Goal: Information Seeking & Learning: Learn about a topic

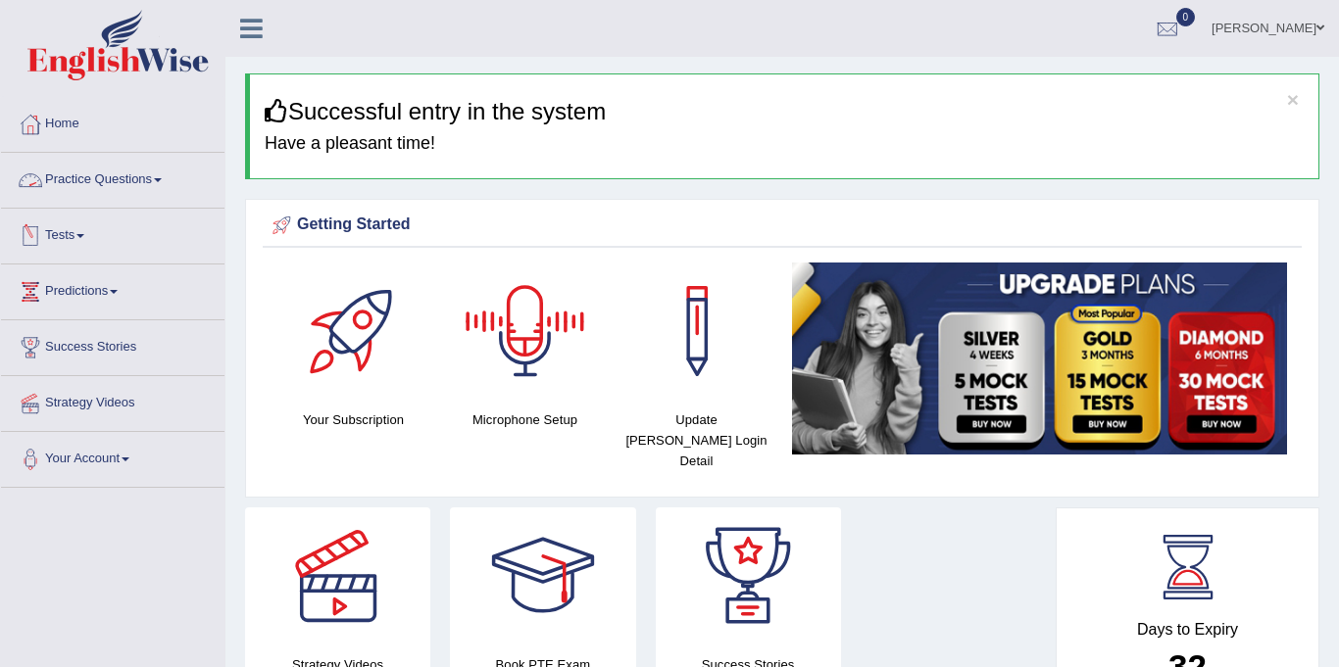
click at [127, 177] on link "Practice Questions" at bounding box center [112, 177] width 223 height 49
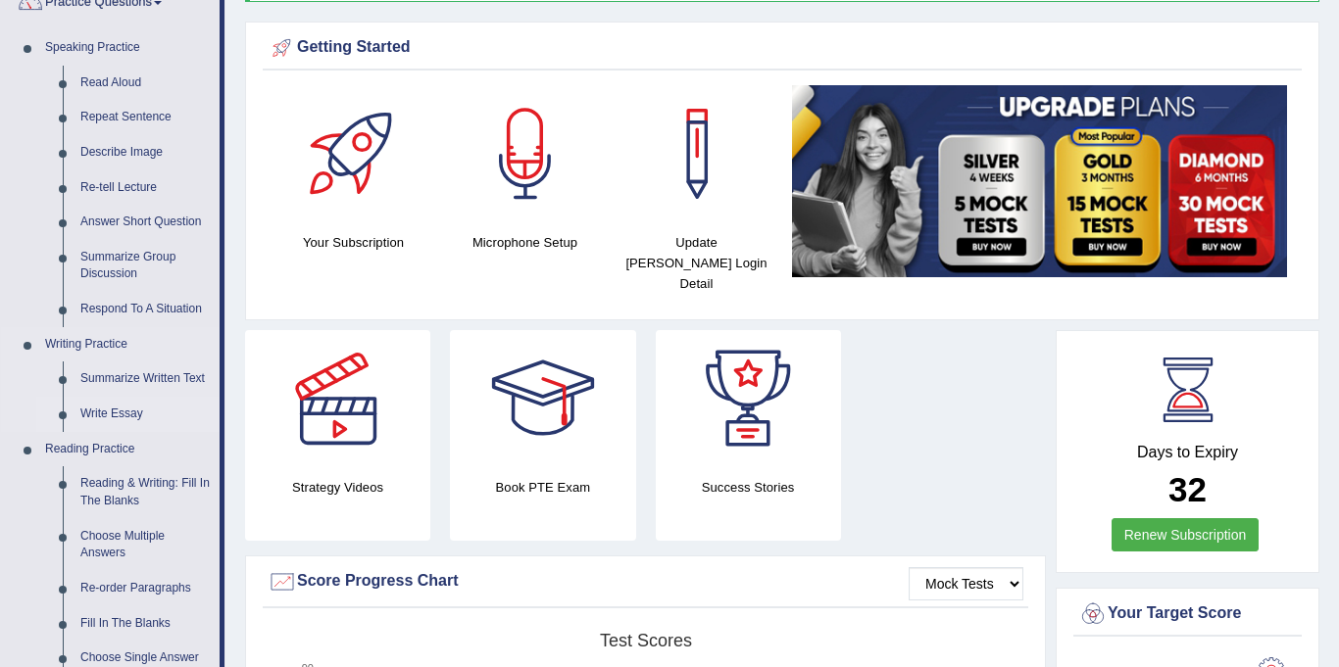
scroll to position [179, 0]
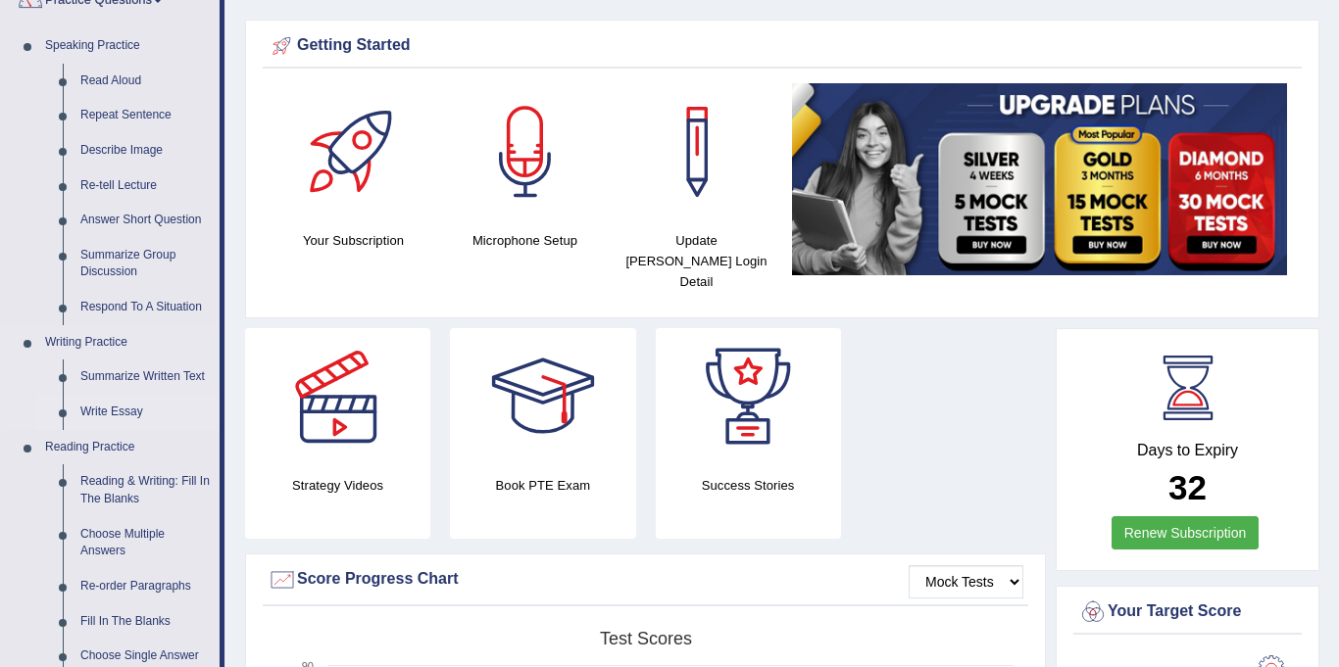
click at [110, 415] on link "Write Essay" at bounding box center [146, 412] width 148 height 35
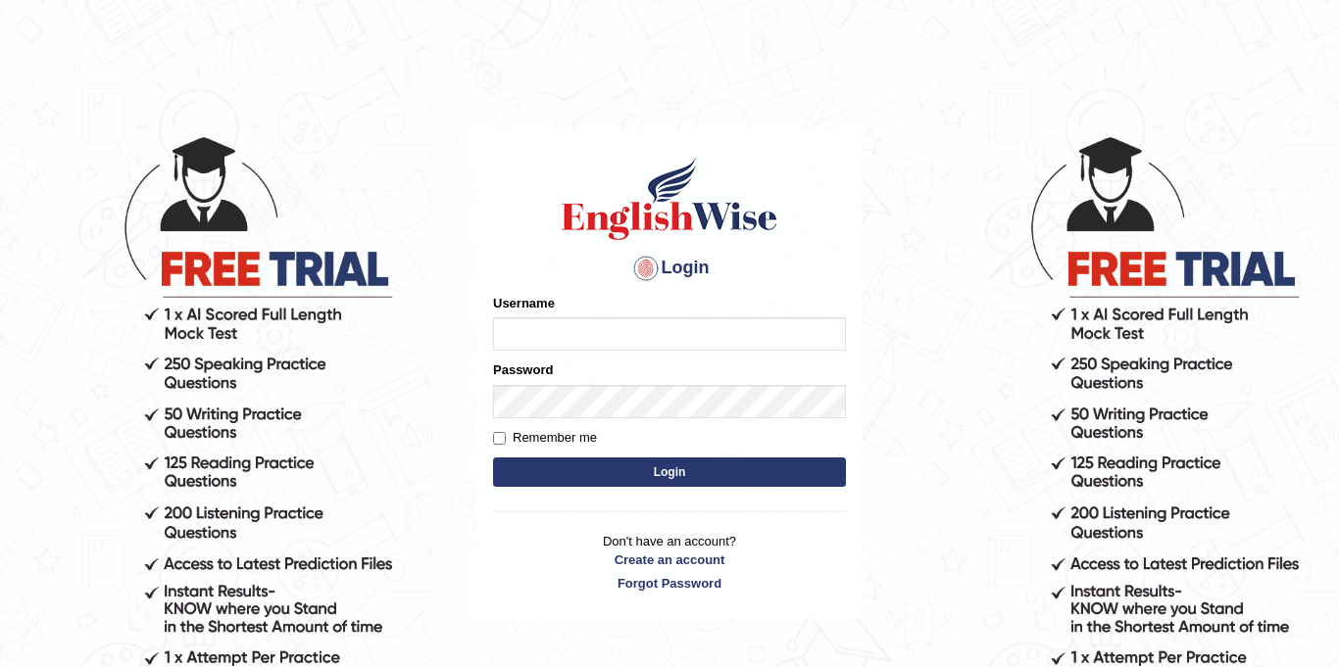
type input "Jolinaseva"
click at [650, 468] on button "Login" at bounding box center [669, 472] width 353 height 29
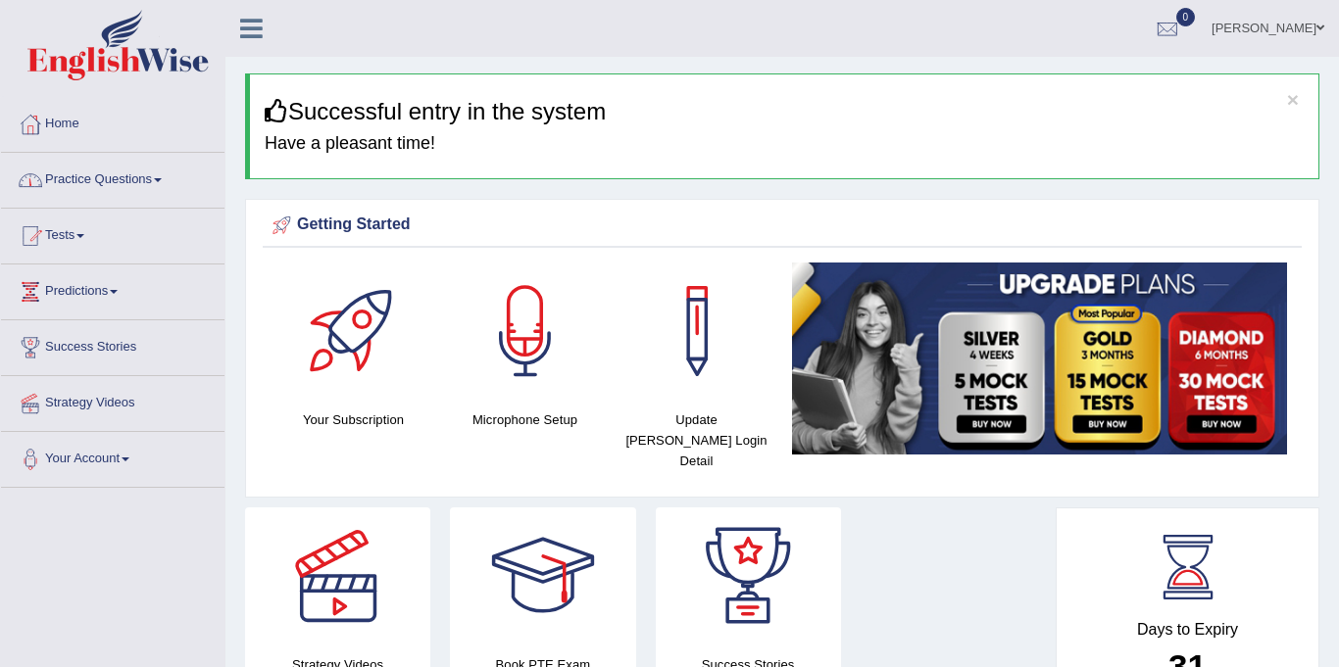
click at [89, 183] on link "Practice Questions" at bounding box center [112, 177] width 223 height 49
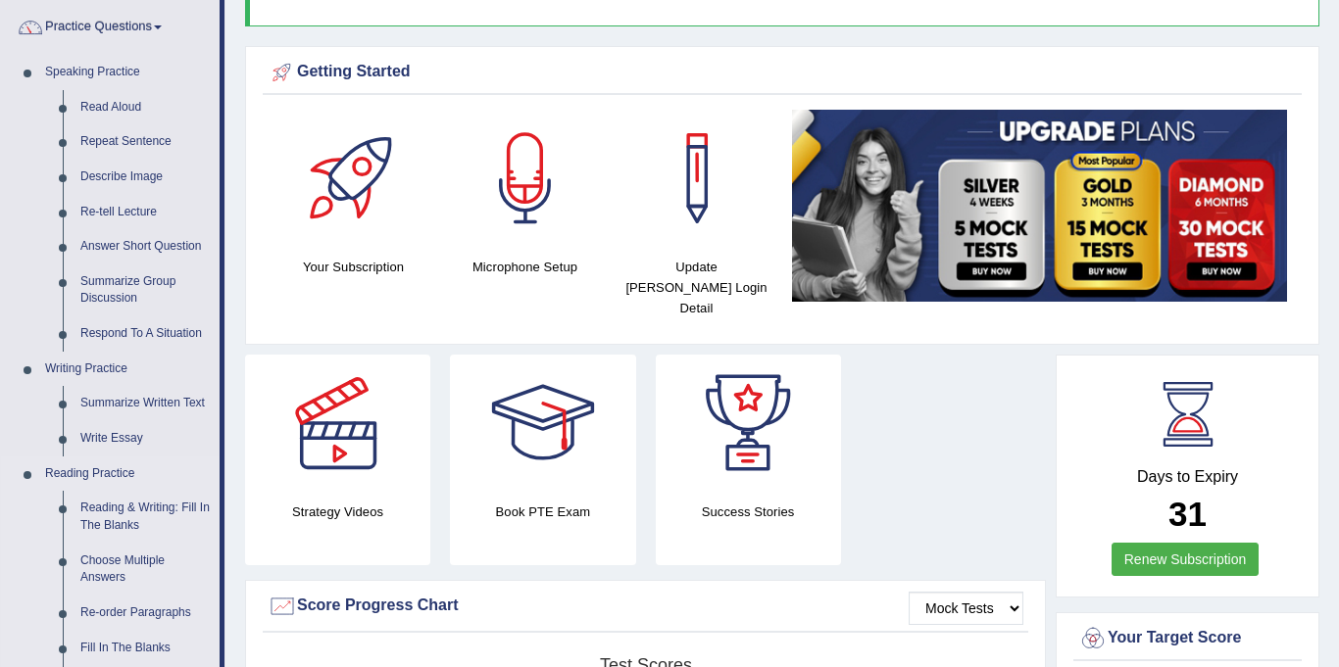
scroll to position [164, 0]
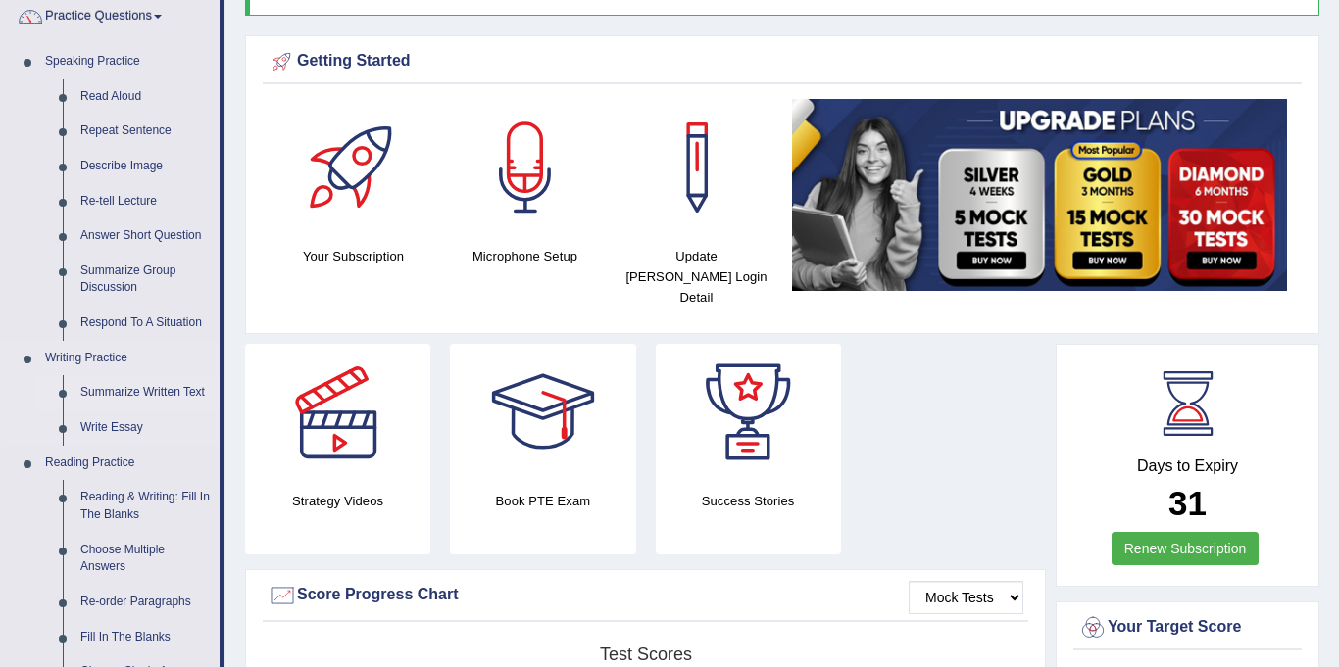
click at [115, 386] on link "Summarize Written Text" at bounding box center [146, 392] width 148 height 35
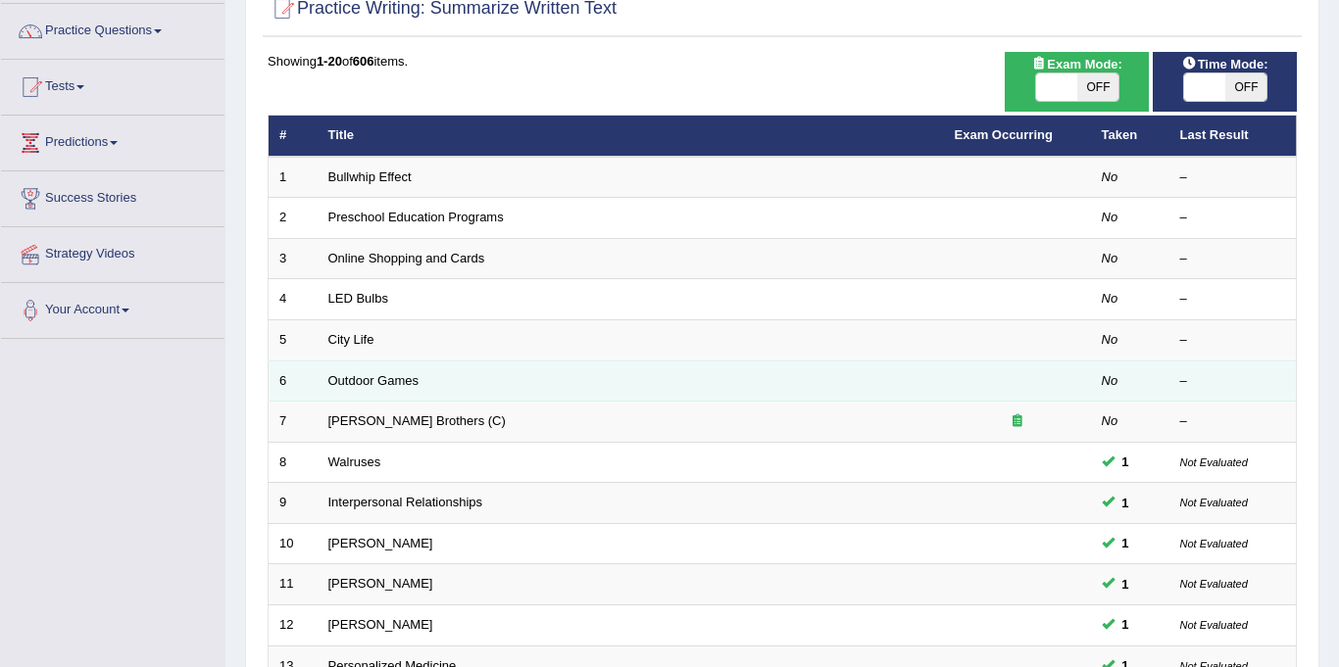
scroll to position [65, 0]
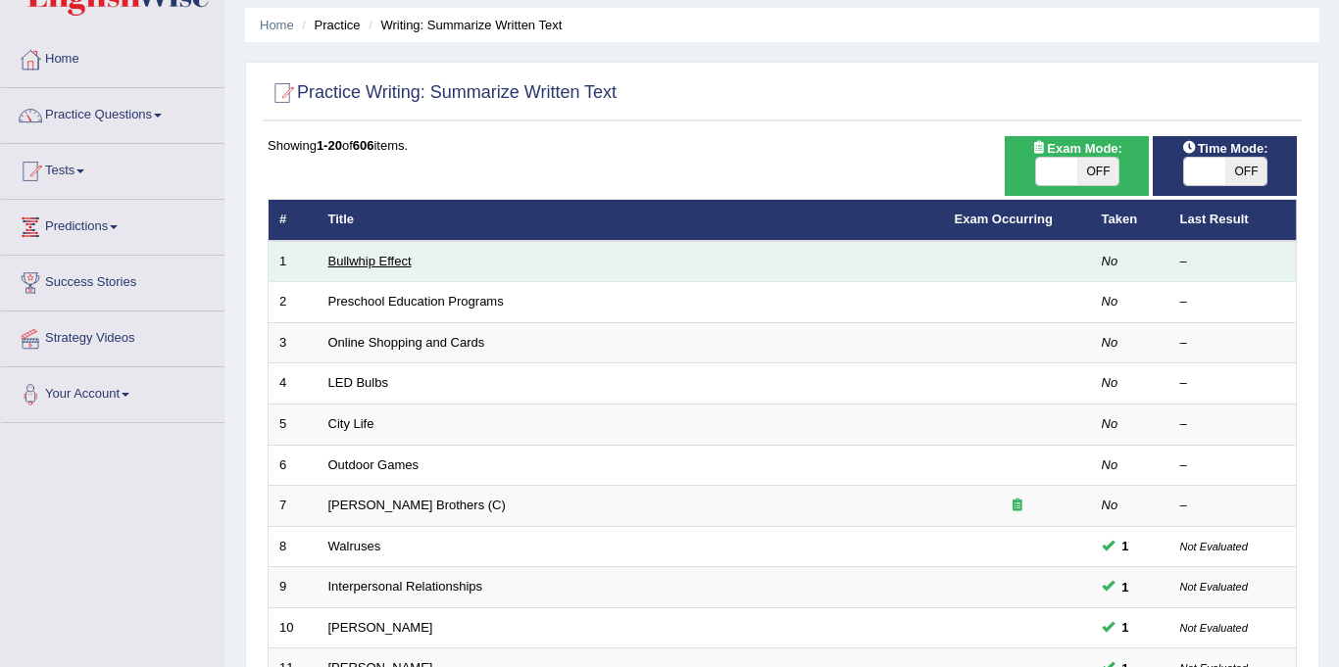
click at [373, 264] on link "Bullwhip Effect" at bounding box center [369, 261] width 83 height 15
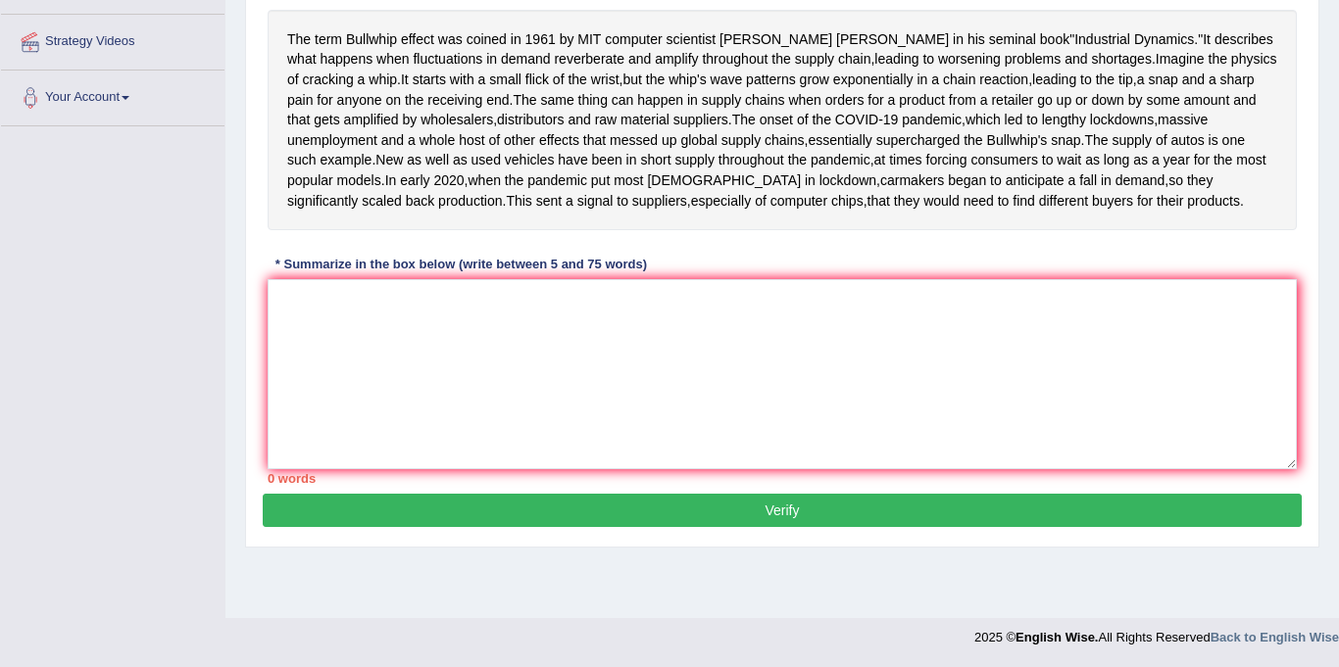
scroll to position [428, 0]
click at [504, 373] on textarea at bounding box center [782, 374] width 1029 height 190
click at [307, 387] on textarea at bounding box center [782, 374] width 1029 height 190
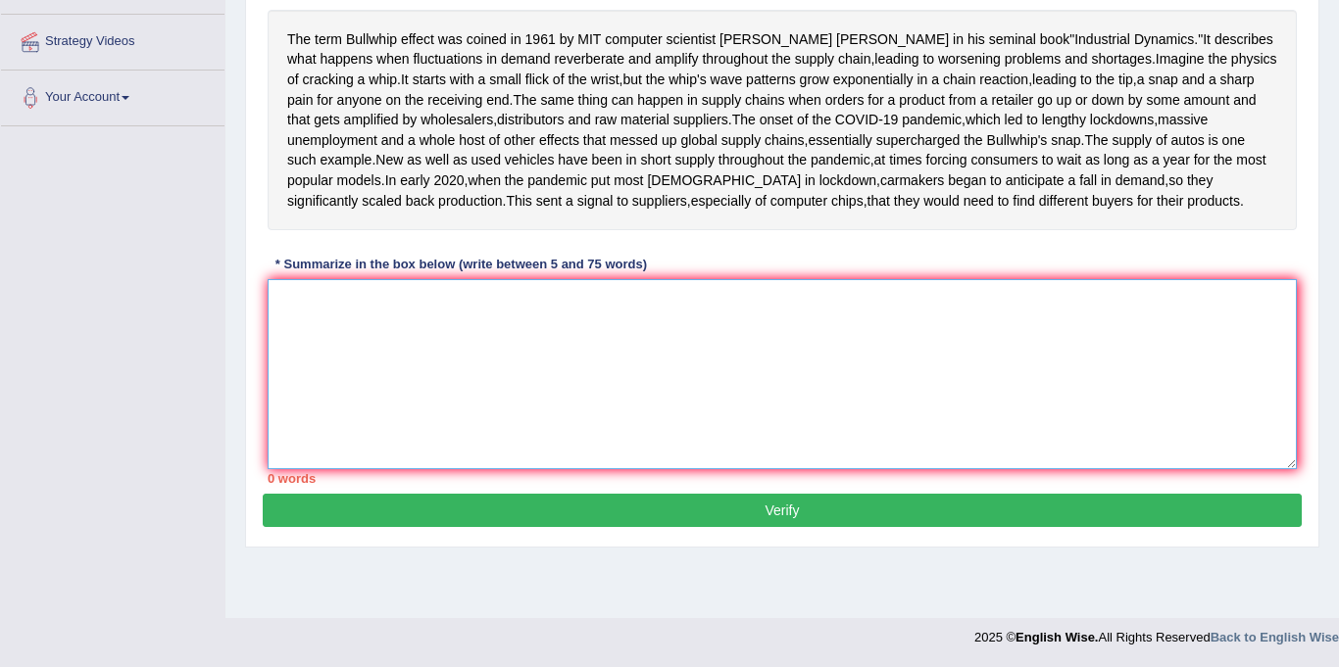
click at [358, 435] on textarea at bounding box center [782, 374] width 1029 height 190
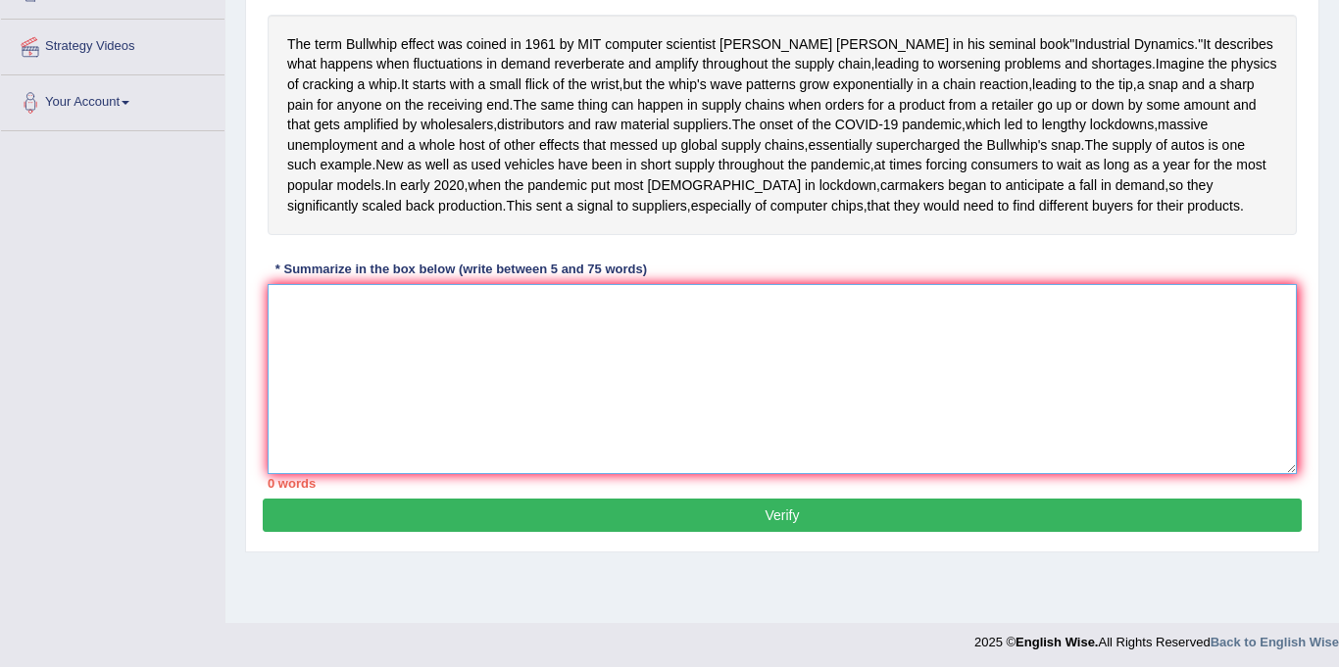
scroll to position [358, 0]
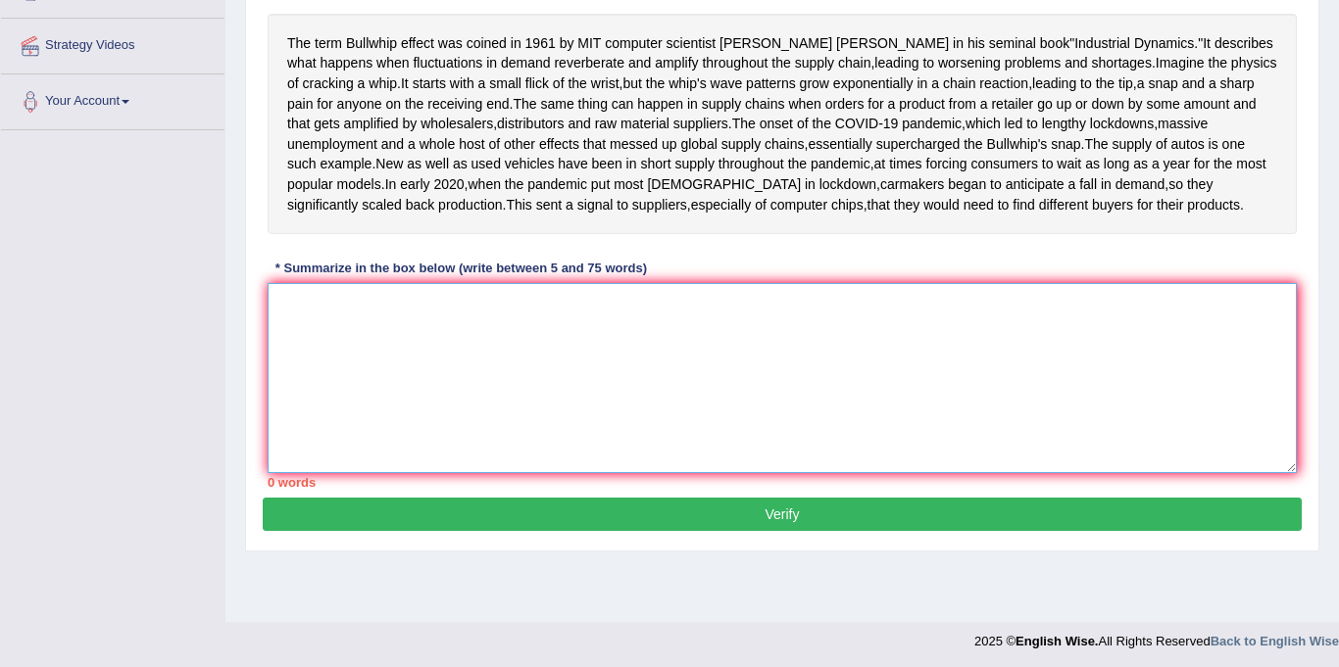
click at [353, 443] on textarea at bounding box center [782, 378] width 1029 height 190
click at [408, 457] on textarea at bounding box center [782, 378] width 1029 height 190
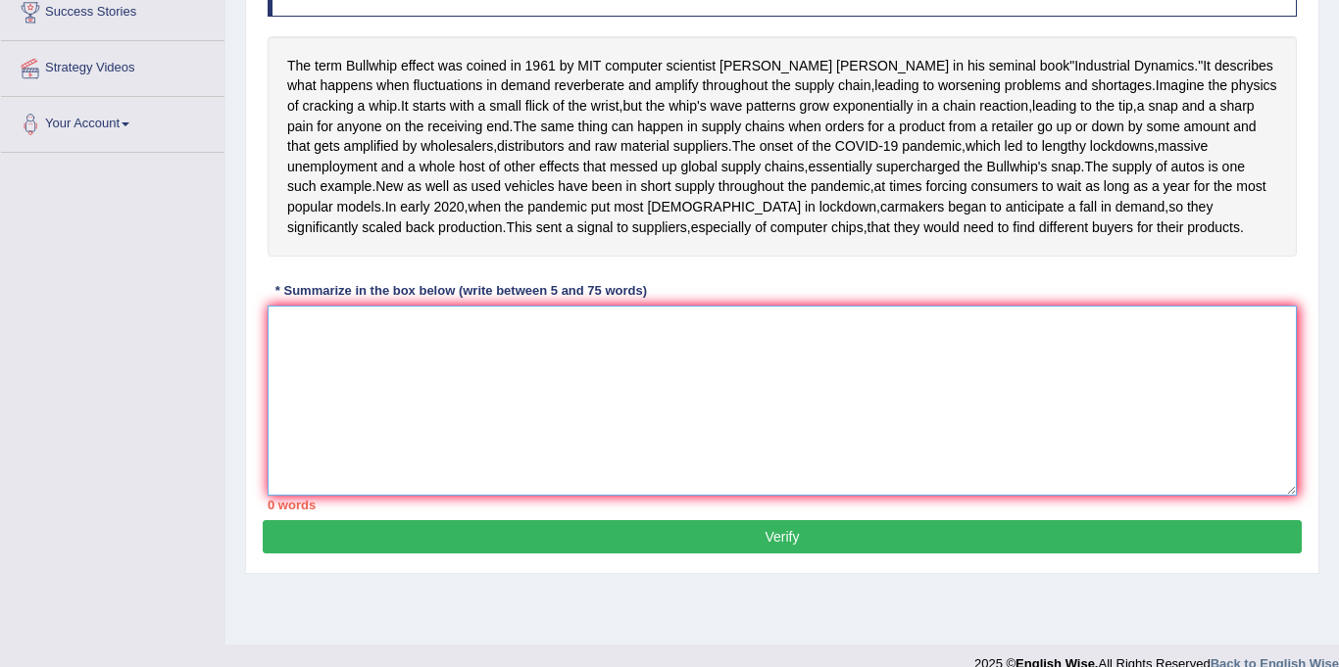
scroll to position [347, 0]
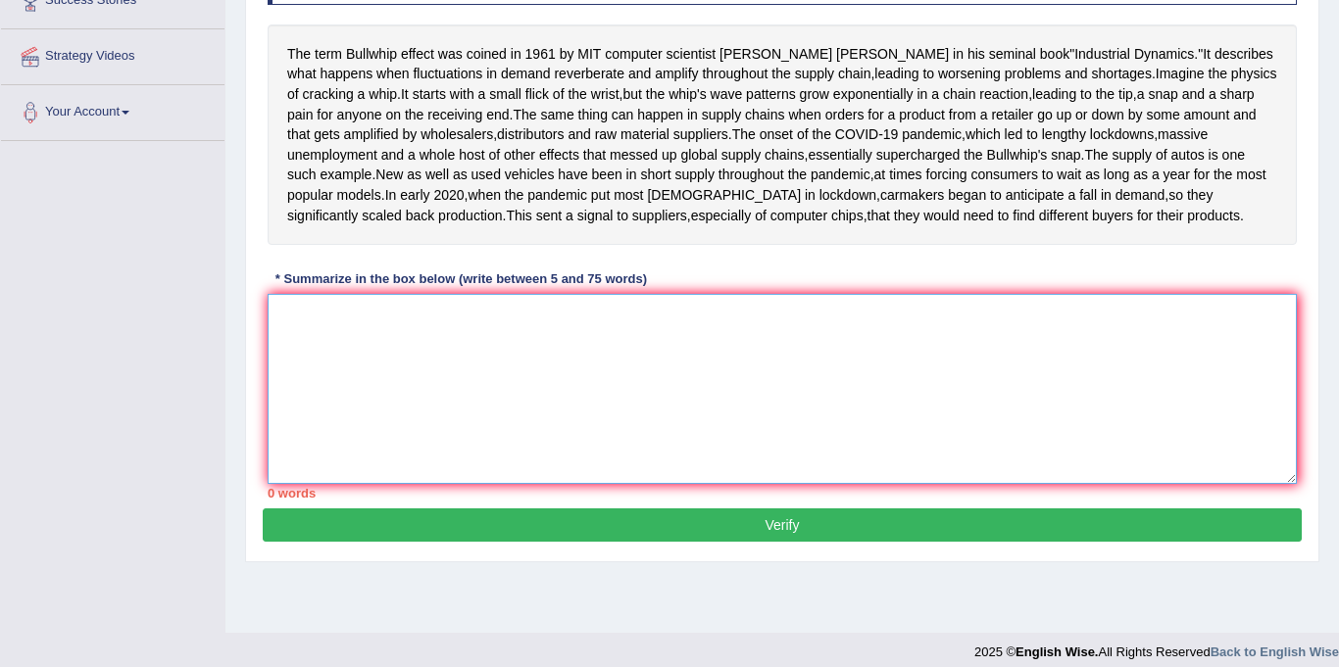
click at [329, 449] on textarea at bounding box center [782, 389] width 1029 height 190
click at [403, 444] on textarea at bounding box center [782, 389] width 1029 height 190
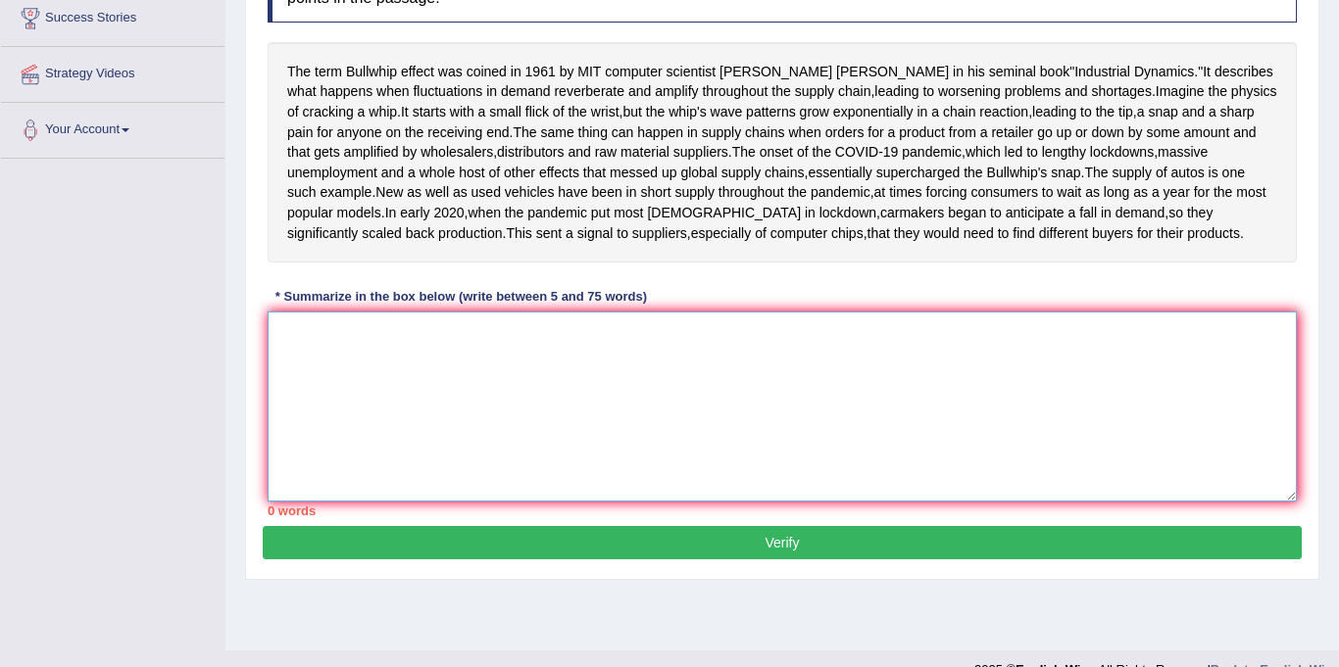
scroll to position [327, 0]
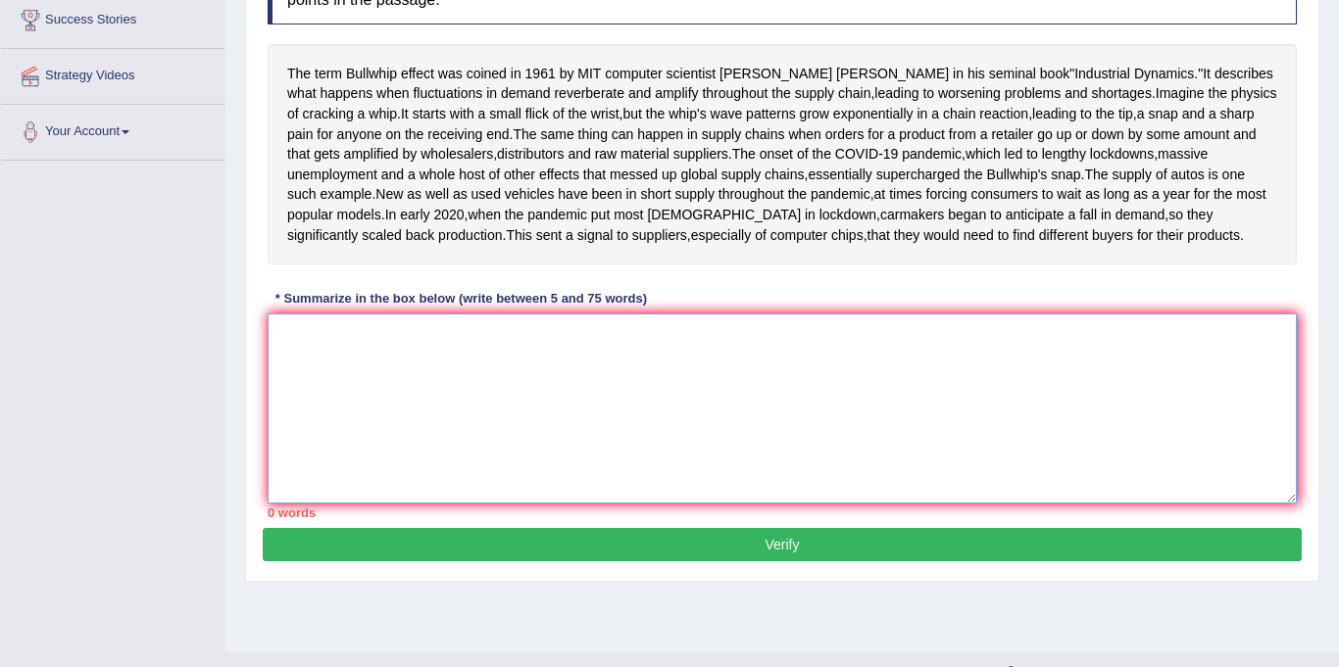
click at [413, 454] on textarea at bounding box center [782, 409] width 1029 height 190
click at [390, 492] on textarea at bounding box center [782, 409] width 1029 height 190
click at [518, 481] on textarea at bounding box center [782, 409] width 1029 height 190
click at [468, 464] on textarea at bounding box center [782, 409] width 1029 height 190
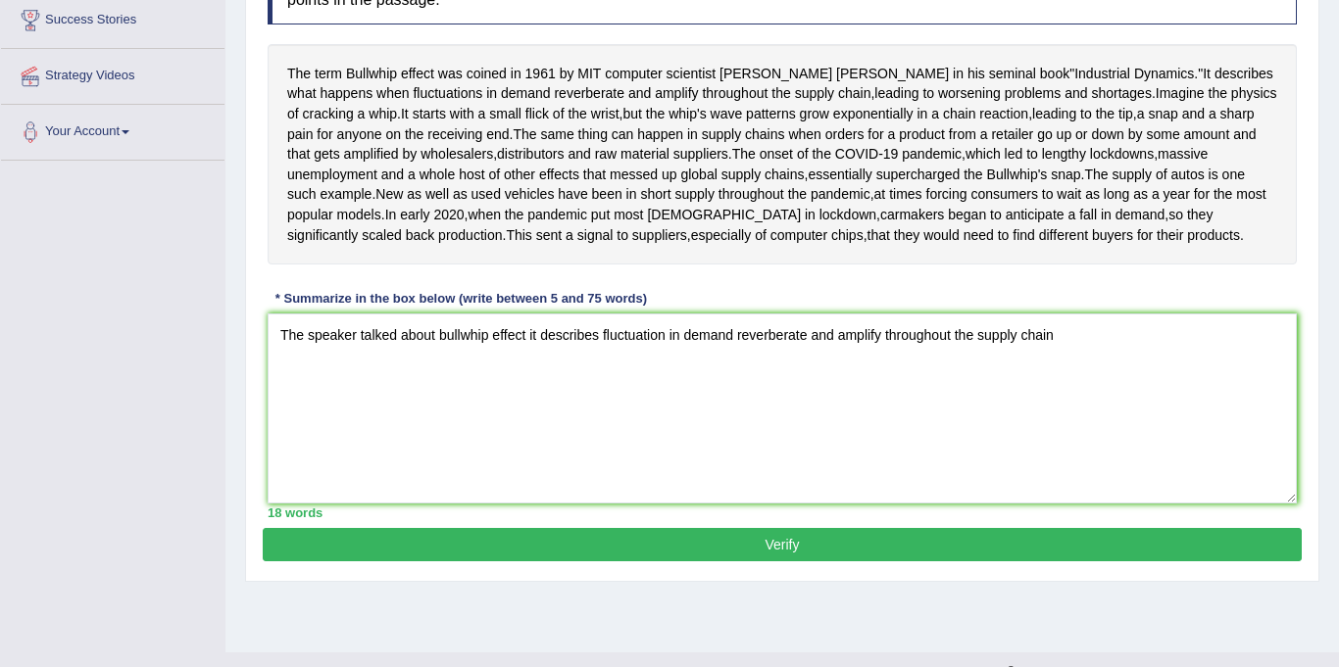
click at [934, 265] on div "The term Bullwhip effect was coined in 1961 by MIT computer scientist Jay Forre…" at bounding box center [782, 154] width 1029 height 220
click at [1097, 460] on textarea "The speaker talked about bullwhip effect it describes fluctuation in demand rev…" at bounding box center [782, 409] width 1029 height 190
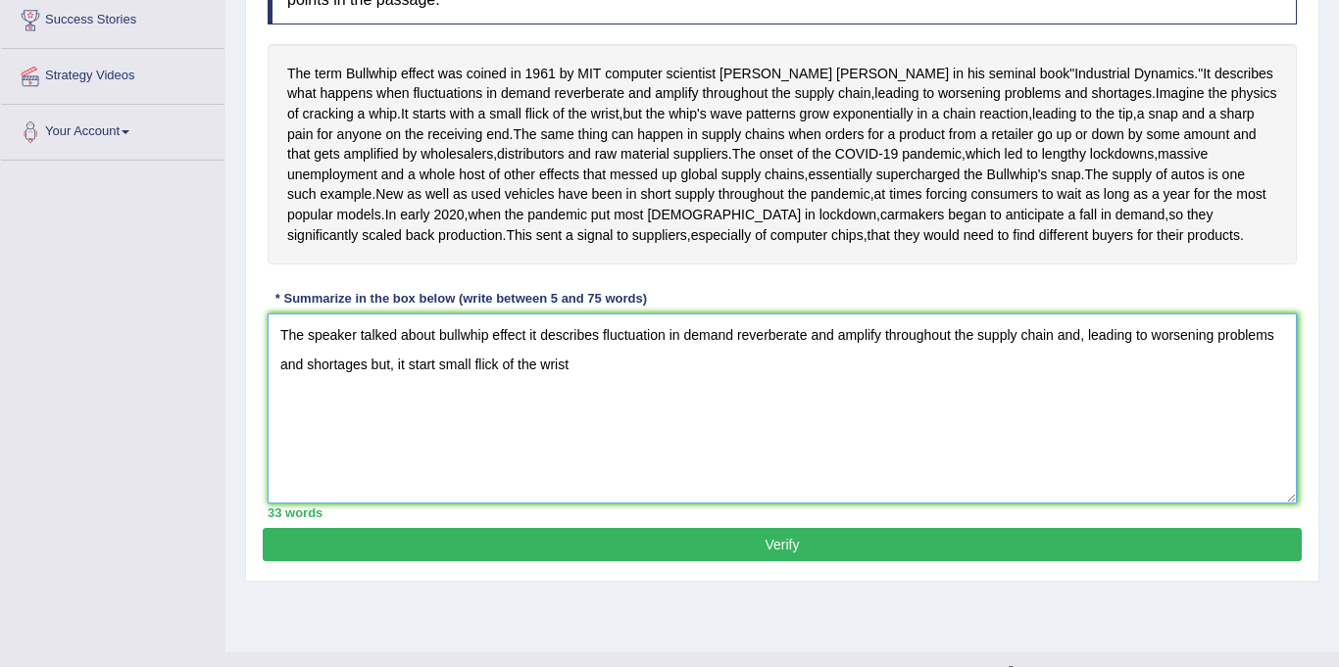
click at [398, 485] on textarea "The speaker talked about bullwhip effect it describes fluctuation in demand rev…" at bounding box center [782, 409] width 1029 height 190
click at [565, 487] on textarea "The speaker talked about bullwhip effect it describes fluctuation in demand rev…" at bounding box center [782, 409] width 1029 height 190
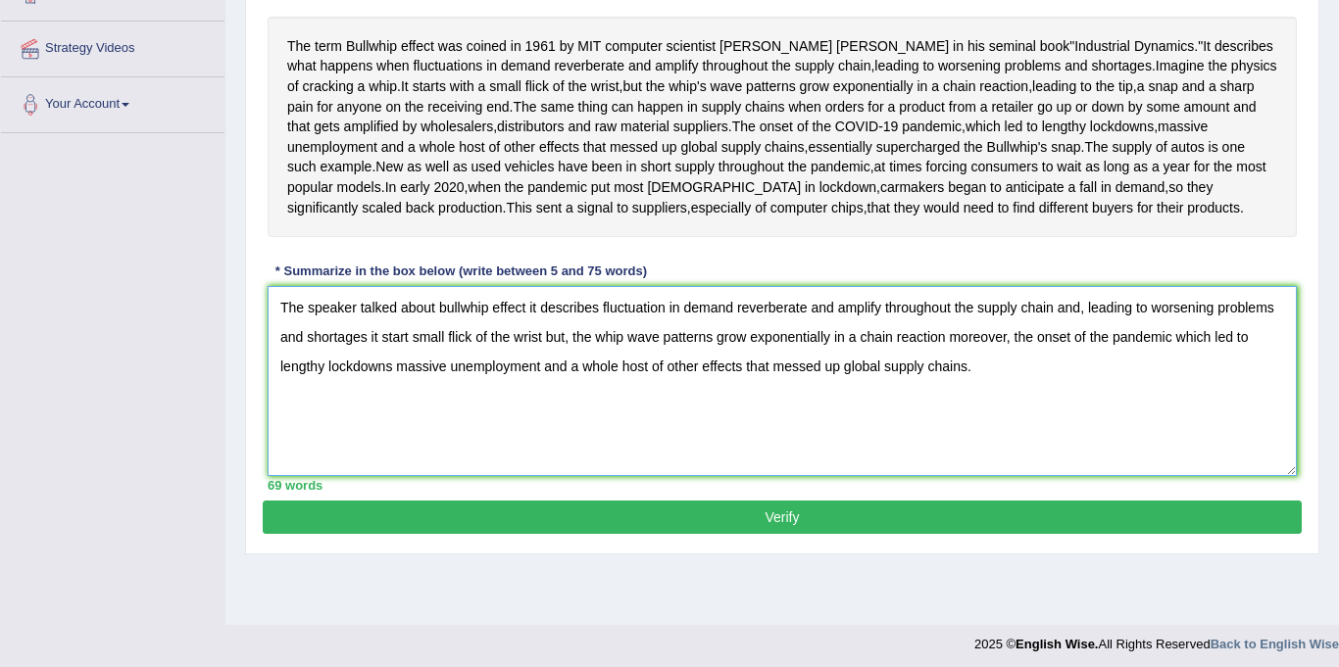
scroll to position [358, 0]
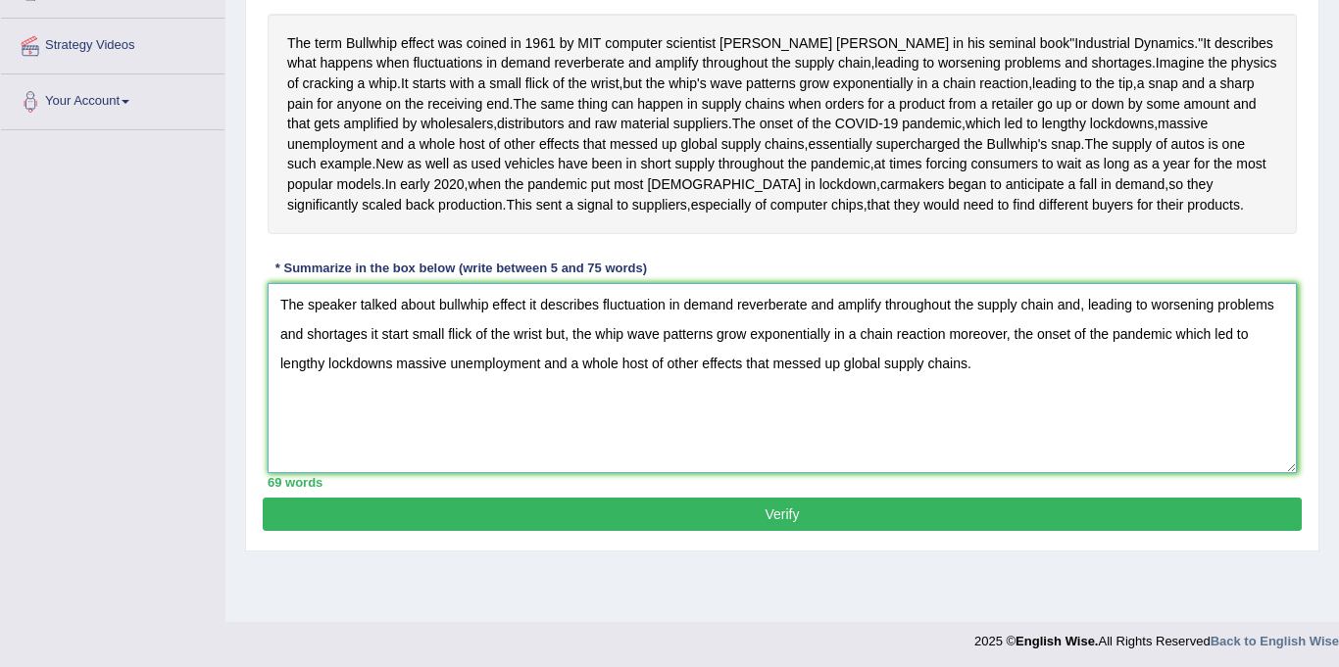
type textarea "The speaker talked about bullwhip effect it describes fluctuation in demand rev…"
click at [790, 531] on button "Verify" at bounding box center [782, 514] width 1039 height 33
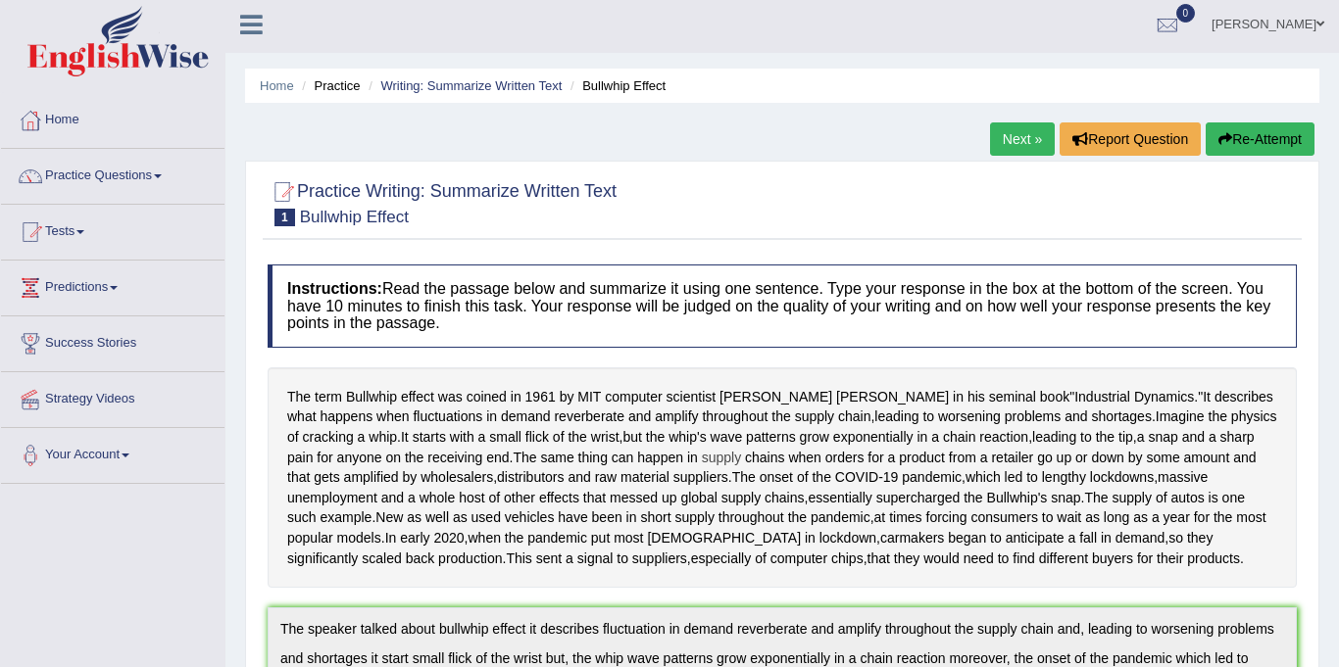
scroll to position [0, 0]
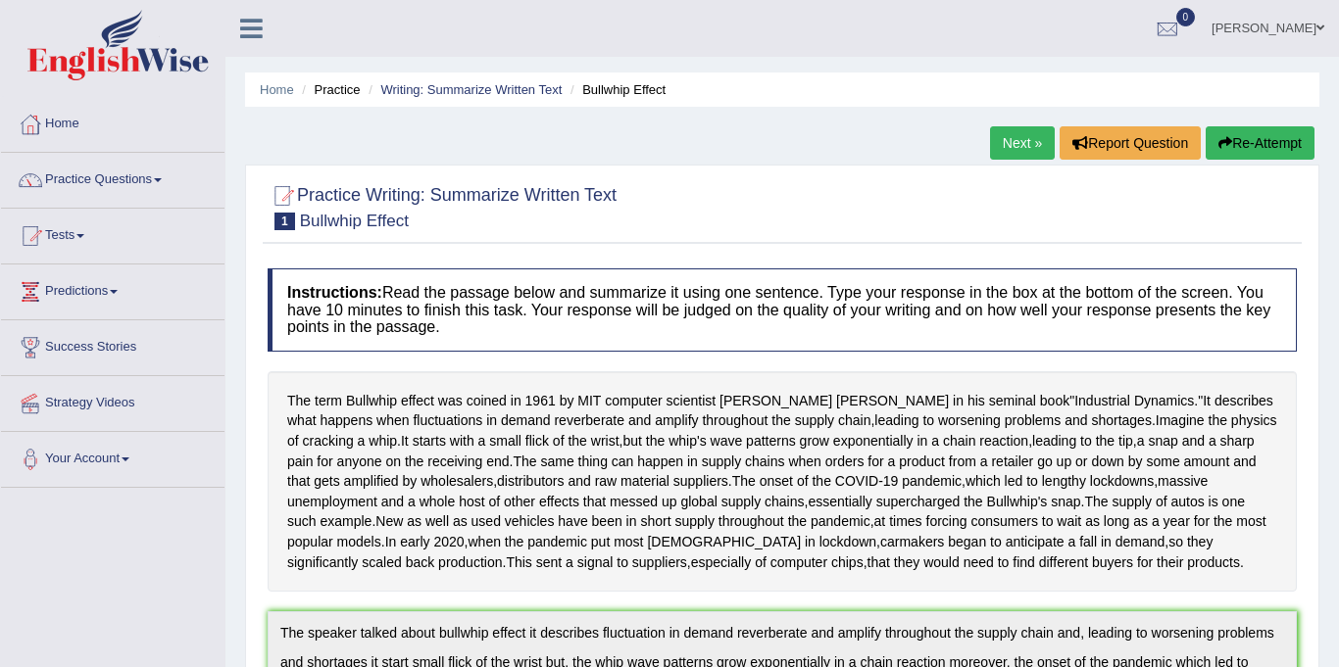
click at [1001, 138] on link "Next »" at bounding box center [1022, 142] width 65 height 33
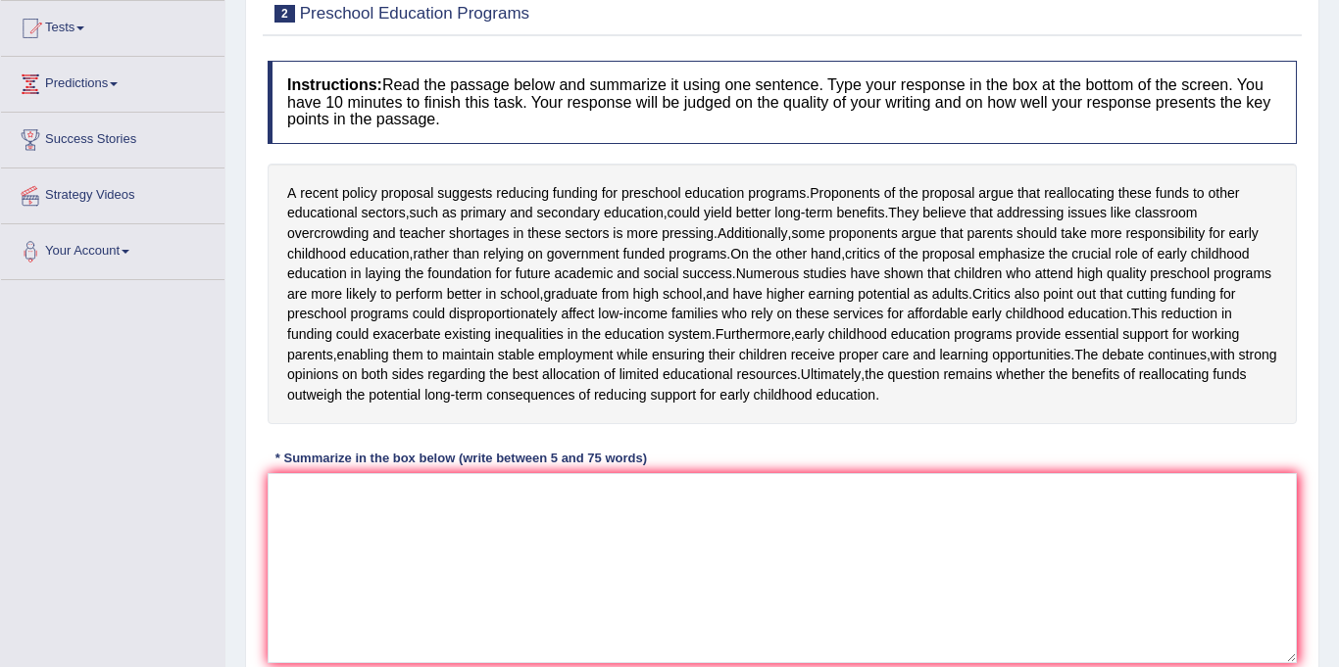
scroll to position [246, 0]
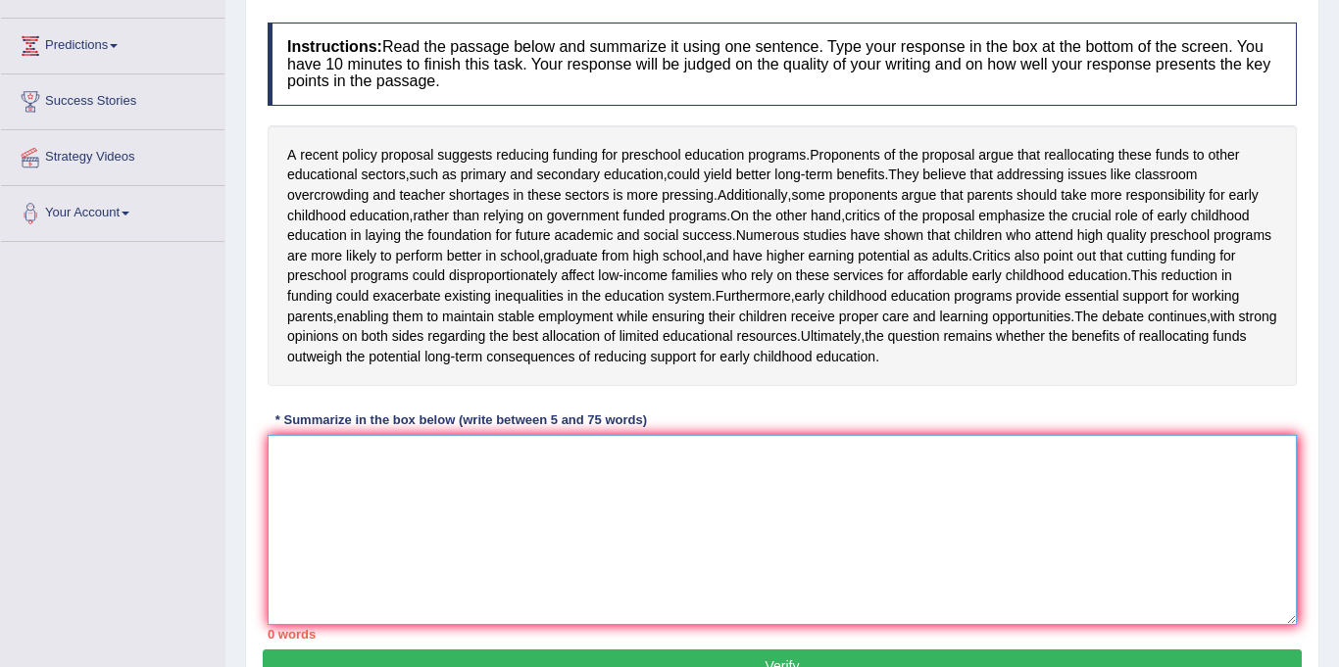
click at [409, 537] on textarea at bounding box center [782, 530] width 1029 height 190
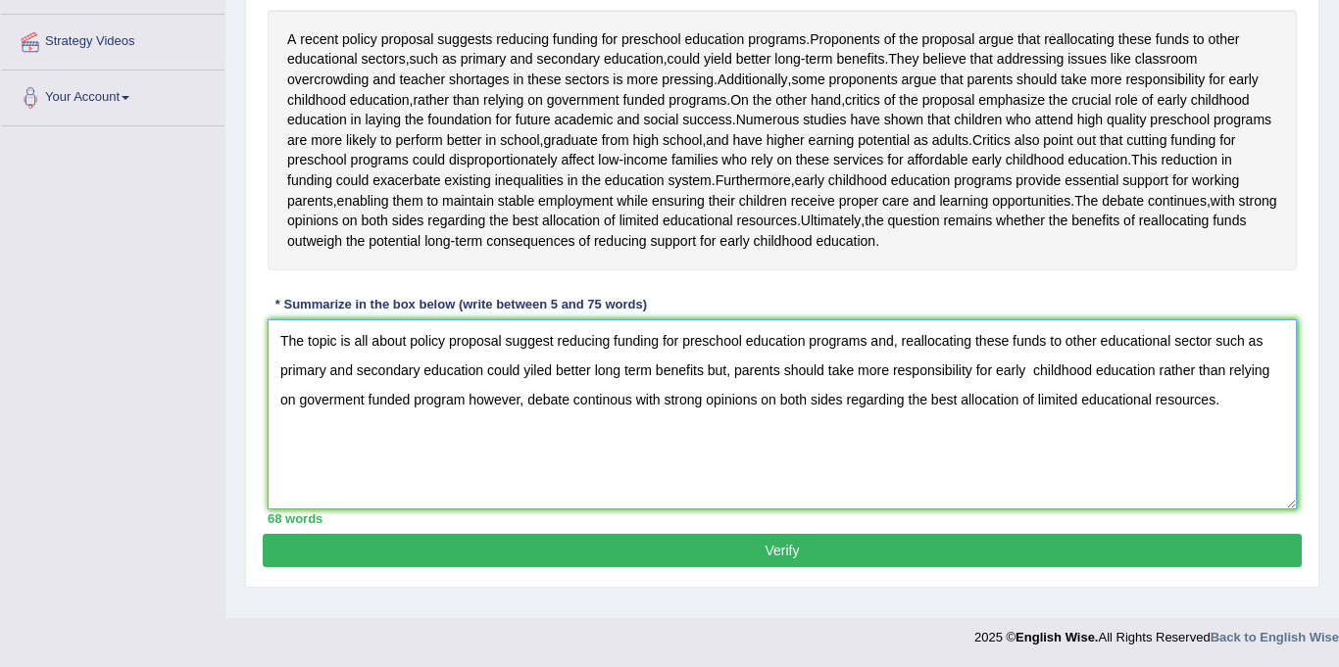
scroll to position [408, 0]
type textarea "The topic is all about policy proposal suggest reducing funding for preschool e…"
click at [680, 567] on button "Verify" at bounding box center [782, 550] width 1039 height 33
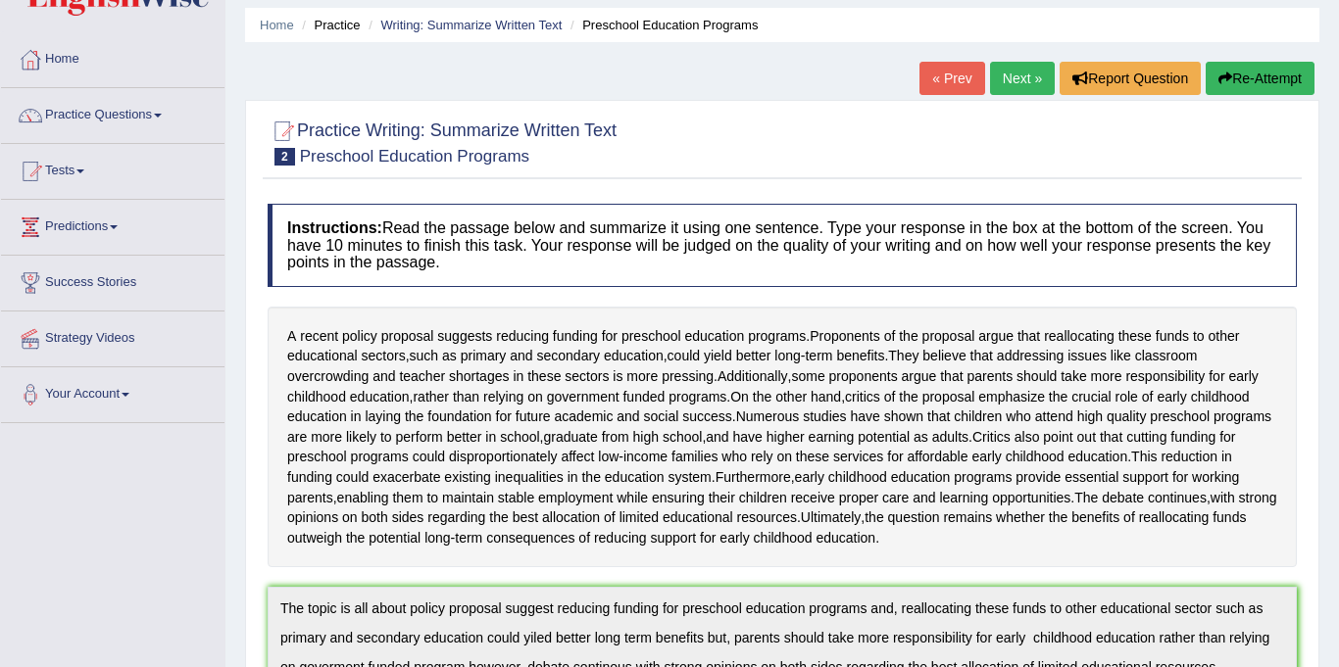
scroll to position [0, 0]
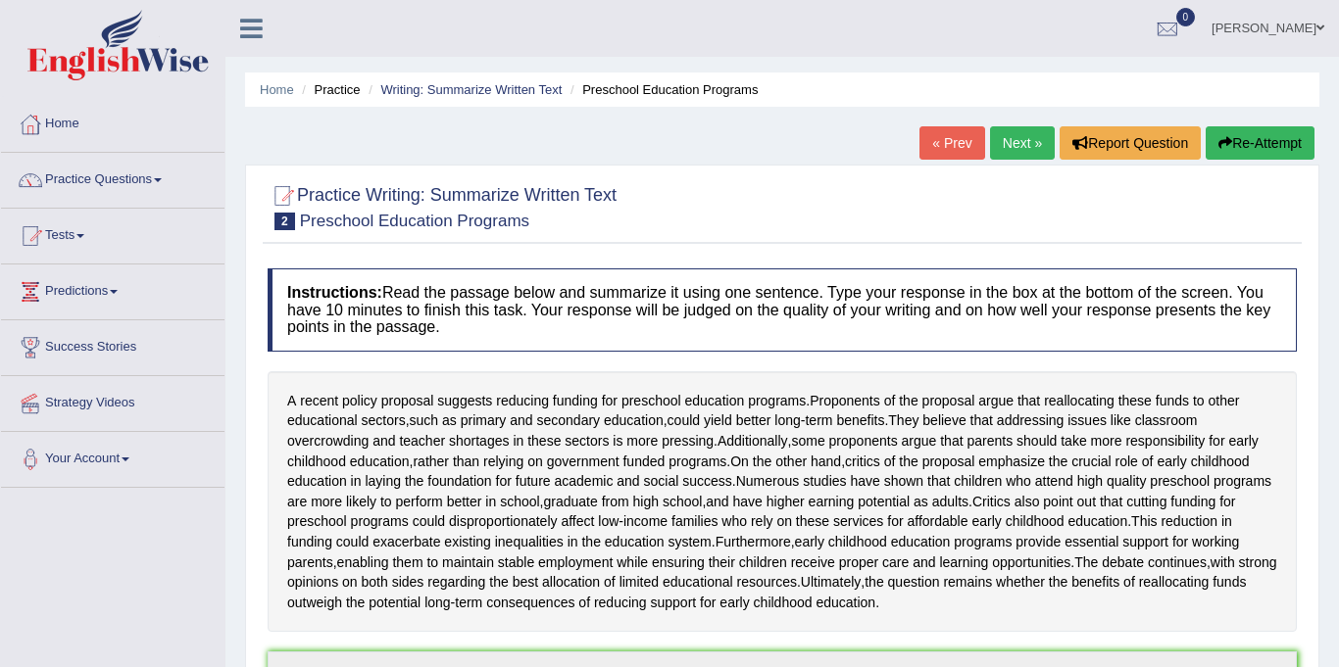
click at [1026, 137] on link "Next »" at bounding box center [1022, 142] width 65 height 33
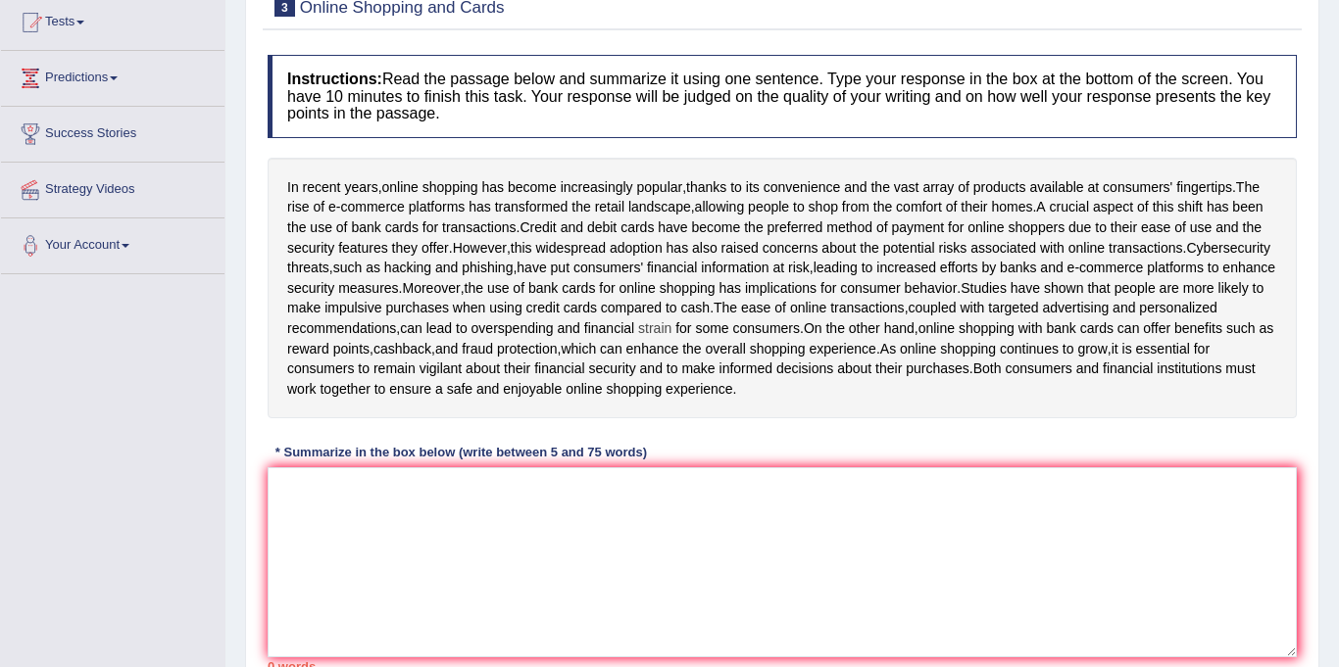
scroll to position [194, 0]
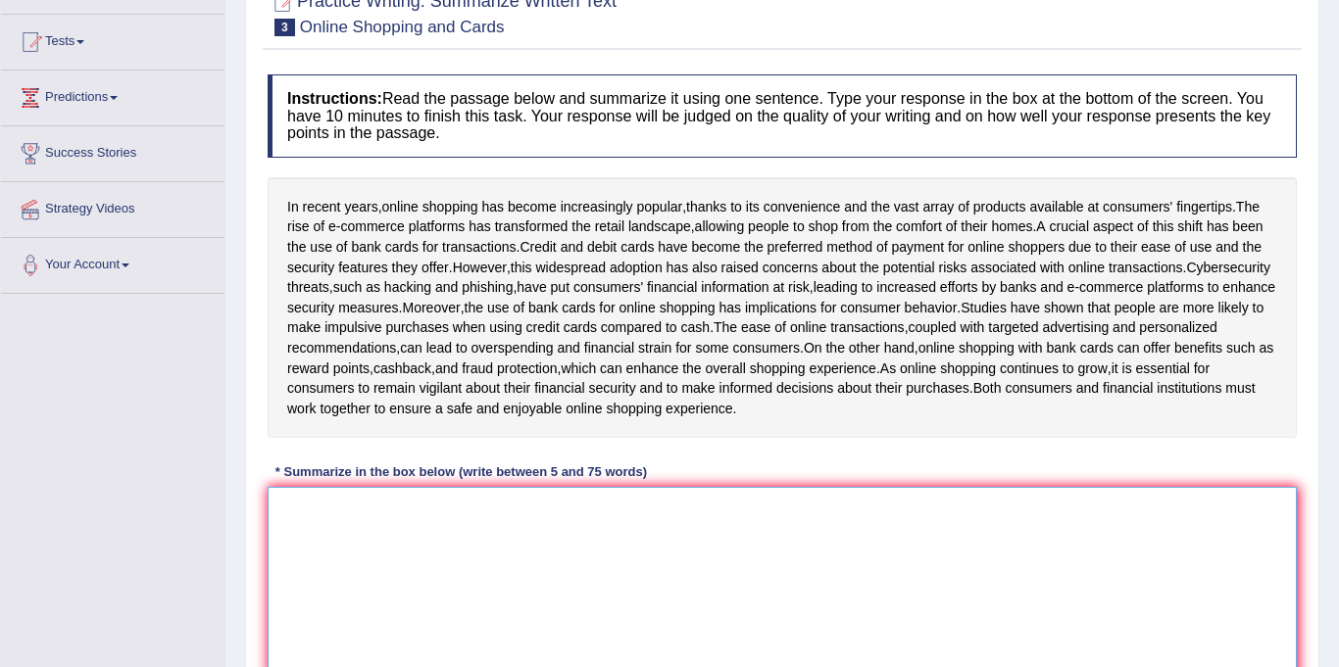
click at [431, 607] on textarea at bounding box center [782, 582] width 1029 height 190
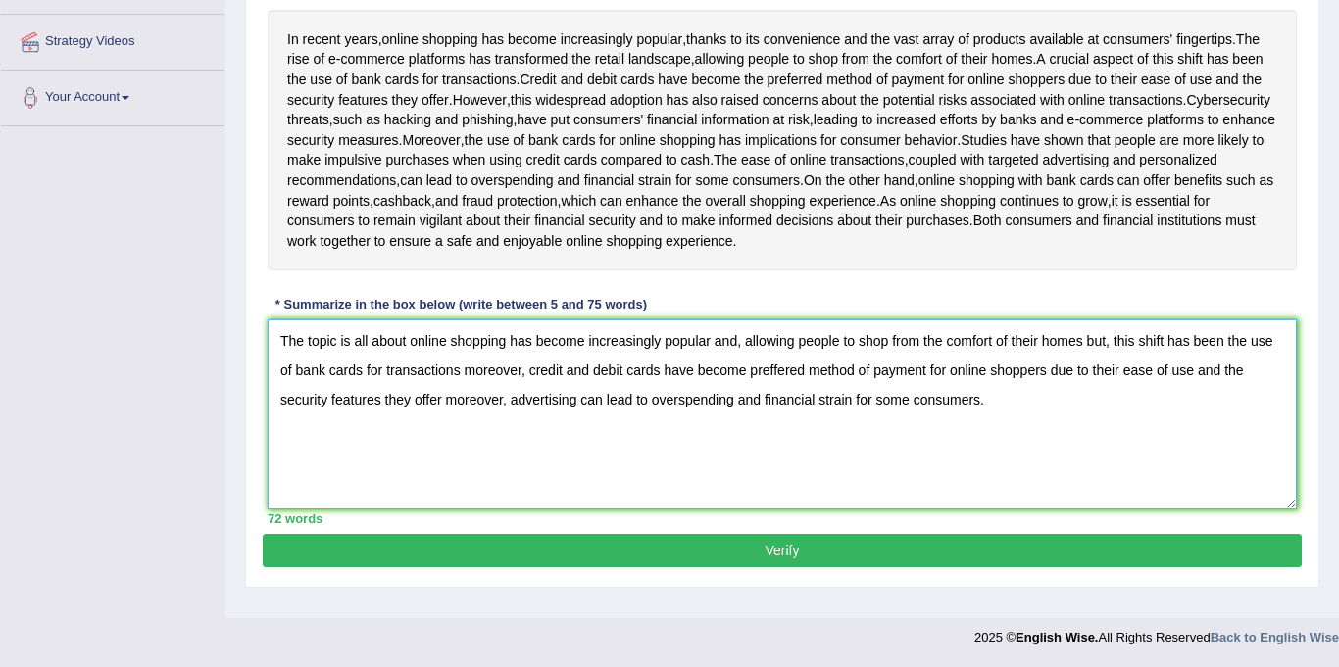
scroll to position [387, 0]
type textarea "The topic is all about online shopping has become increasingly popular and, all…"
click at [763, 567] on button "Verify" at bounding box center [782, 550] width 1039 height 33
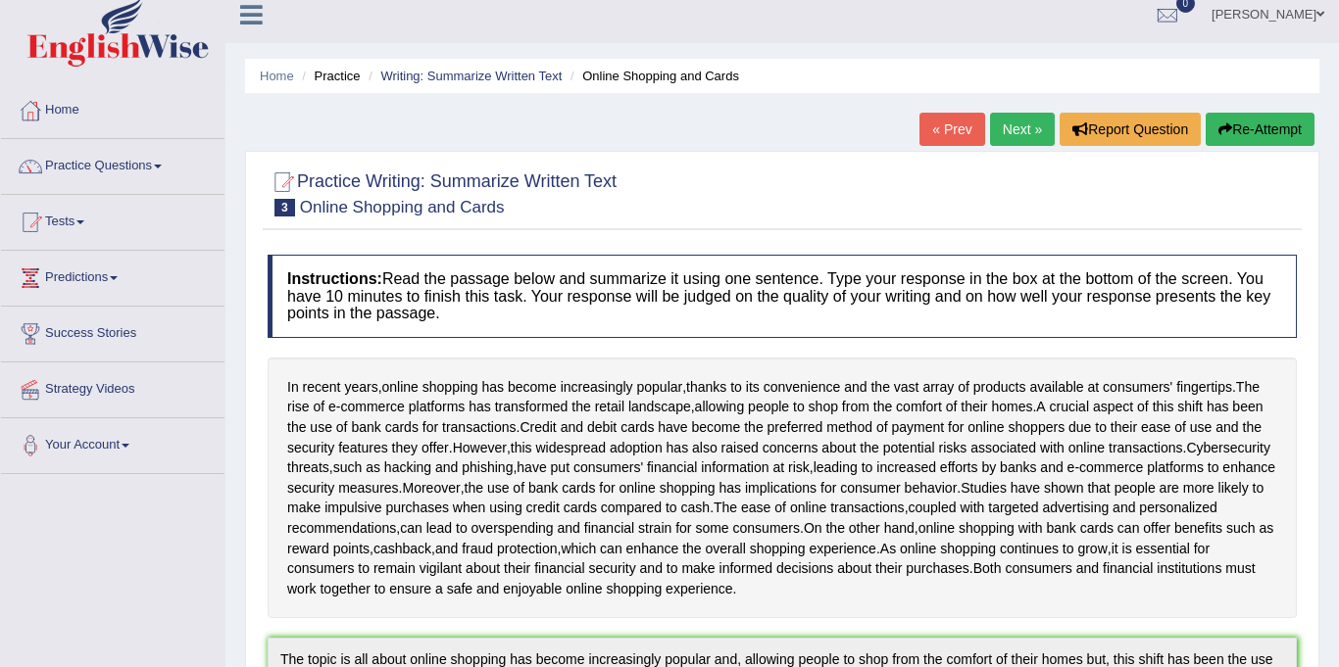
scroll to position [0, 0]
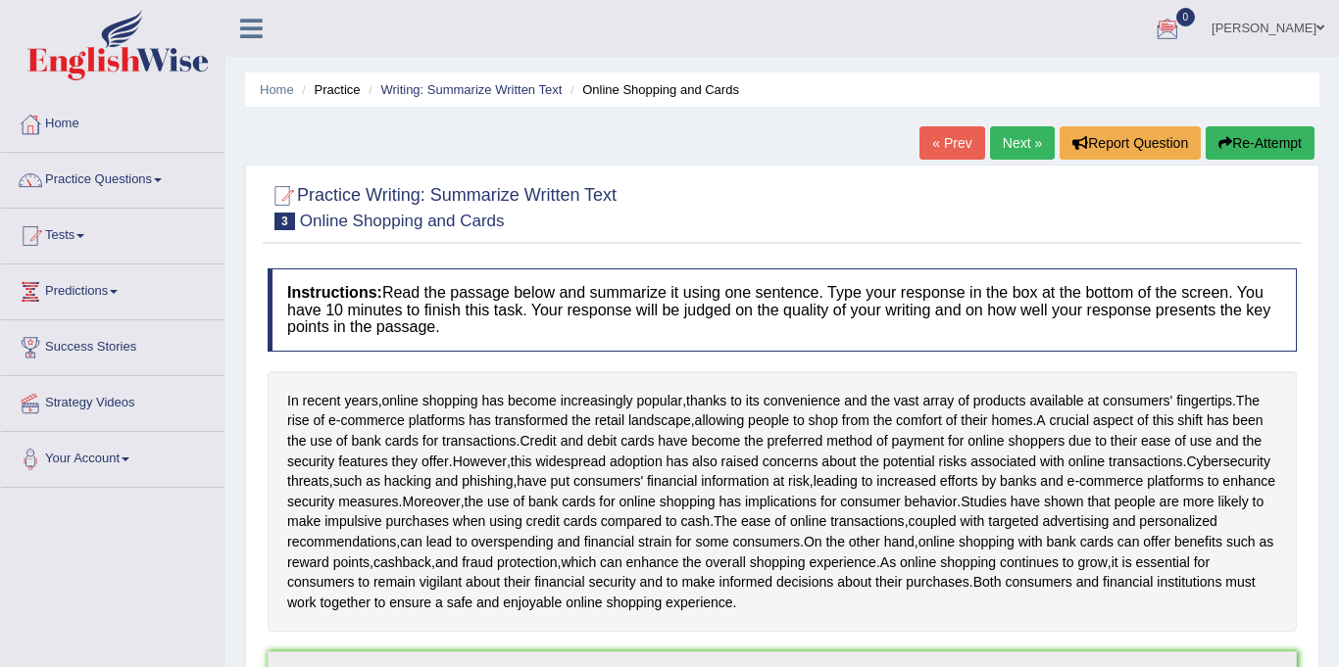
click at [1009, 143] on link "Next »" at bounding box center [1022, 142] width 65 height 33
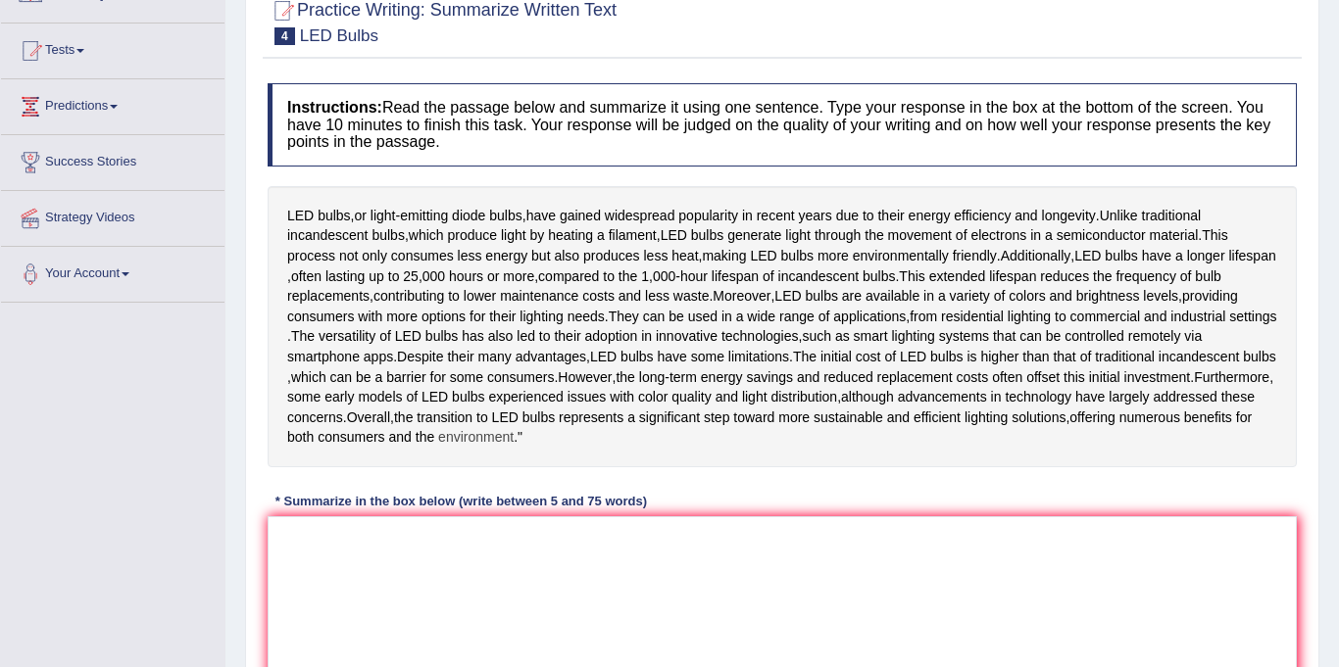
scroll to position [202, 0]
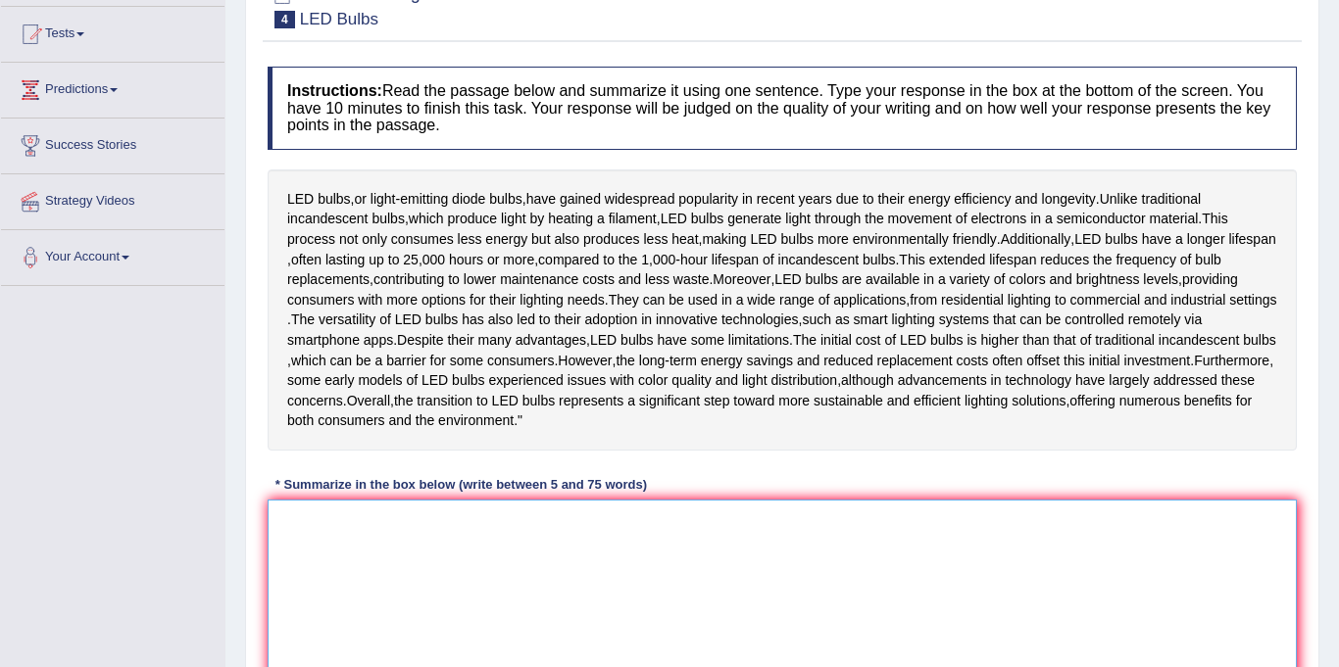
click at [453, 622] on textarea at bounding box center [782, 595] width 1029 height 190
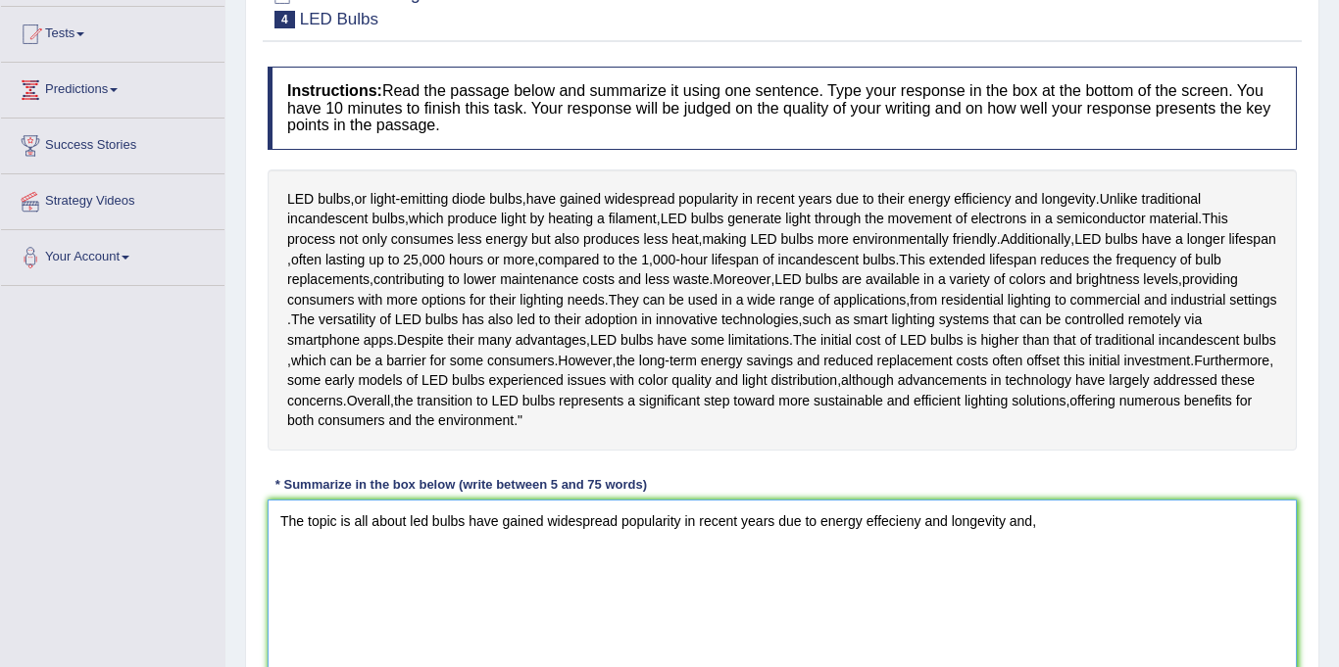
click at [904, 580] on textarea "The topic is all about led bulbs have gained widespread popularity in recent ye…" at bounding box center [782, 595] width 1029 height 190
click at [1029, 569] on textarea "The topic is all about led bulbs have gained widespread popularity in recent ye…" at bounding box center [782, 595] width 1029 height 190
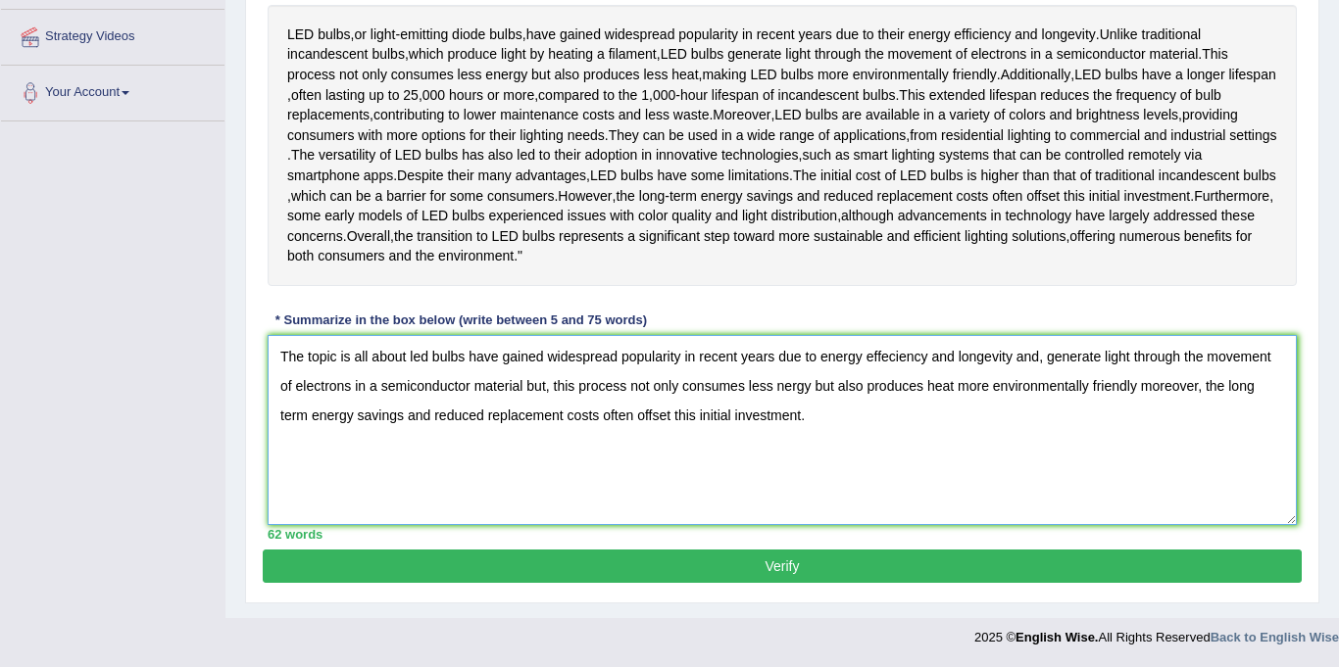
scroll to position [399, 0]
type textarea "The topic is all about led bulbs have gained widespread popularity in recent ye…"
click at [740, 583] on button "Verify" at bounding box center [782, 566] width 1039 height 33
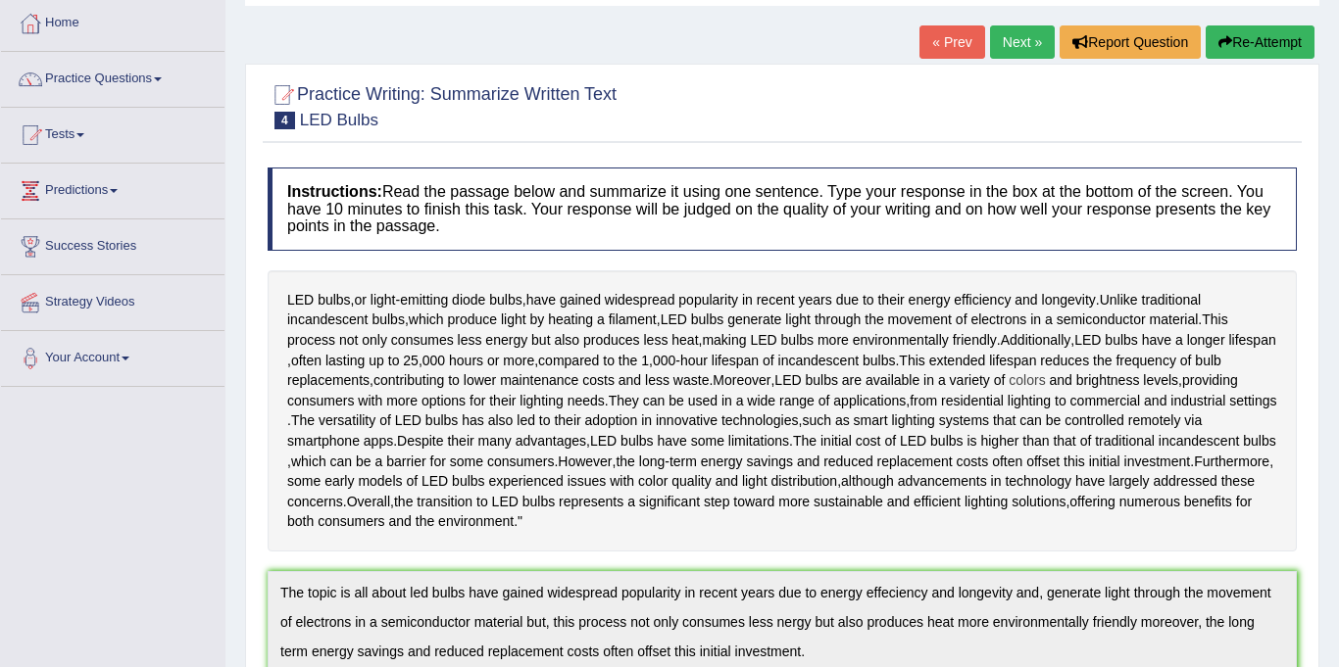
scroll to position [0, 0]
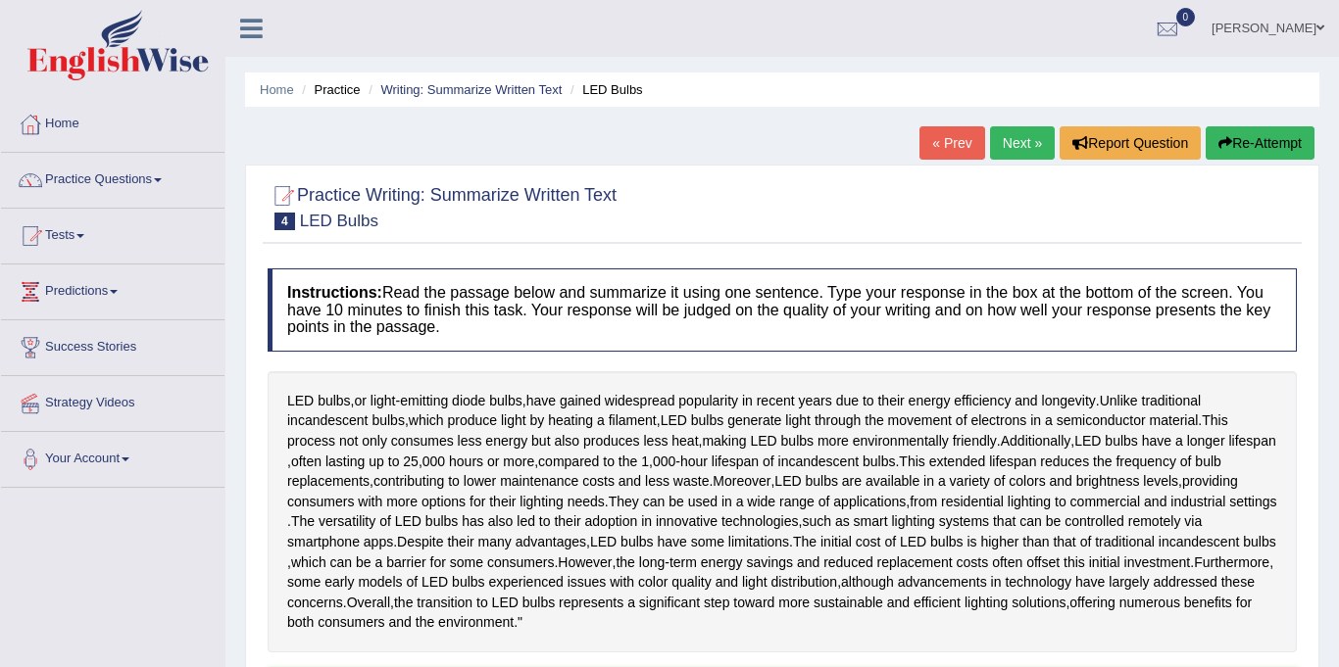
click at [1008, 148] on link "Next »" at bounding box center [1022, 142] width 65 height 33
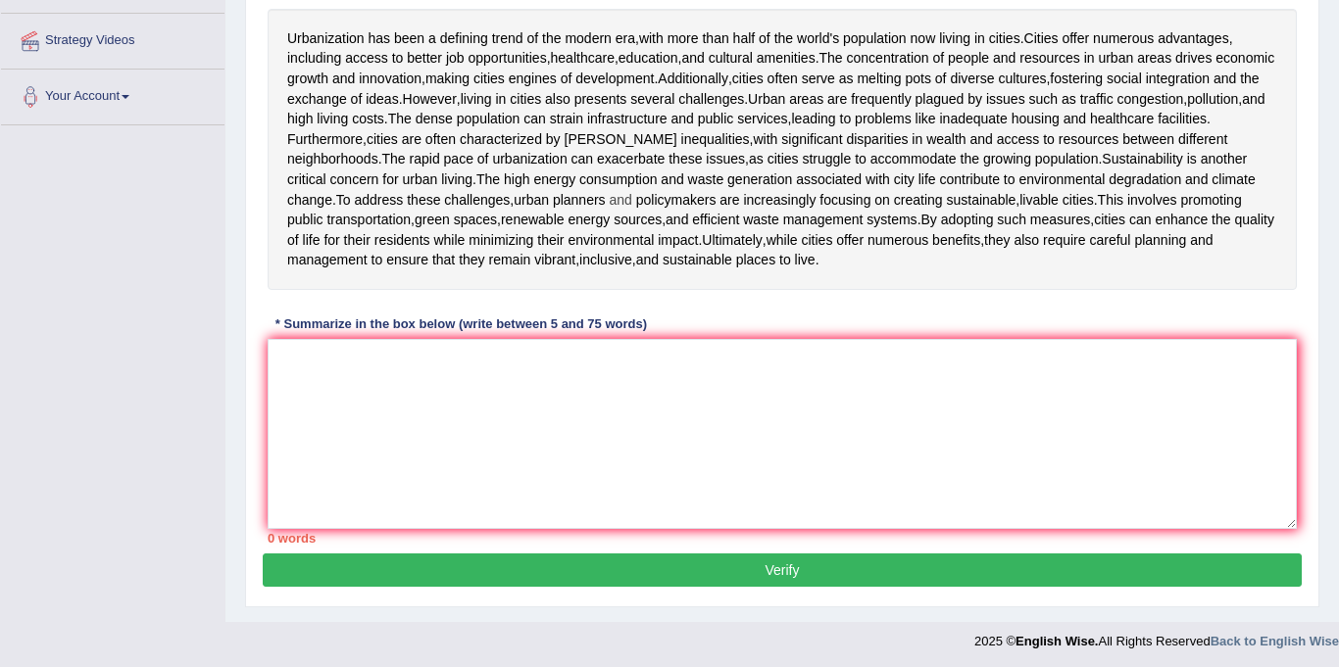
scroll to position [294, 0]
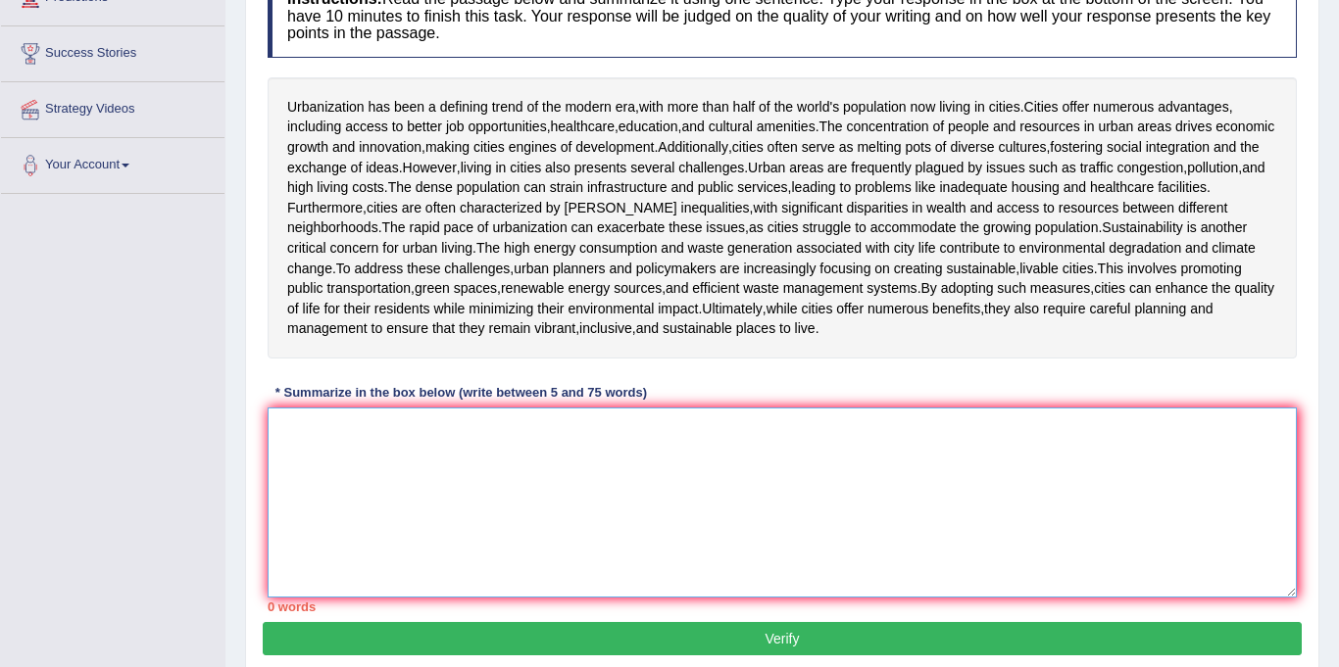
drag, startPoint x: 511, startPoint y: 457, endPoint x: 521, endPoint y: 450, distance: 12.8
click at [511, 457] on textarea at bounding box center [782, 503] width 1029 height 190
type textarea "t"
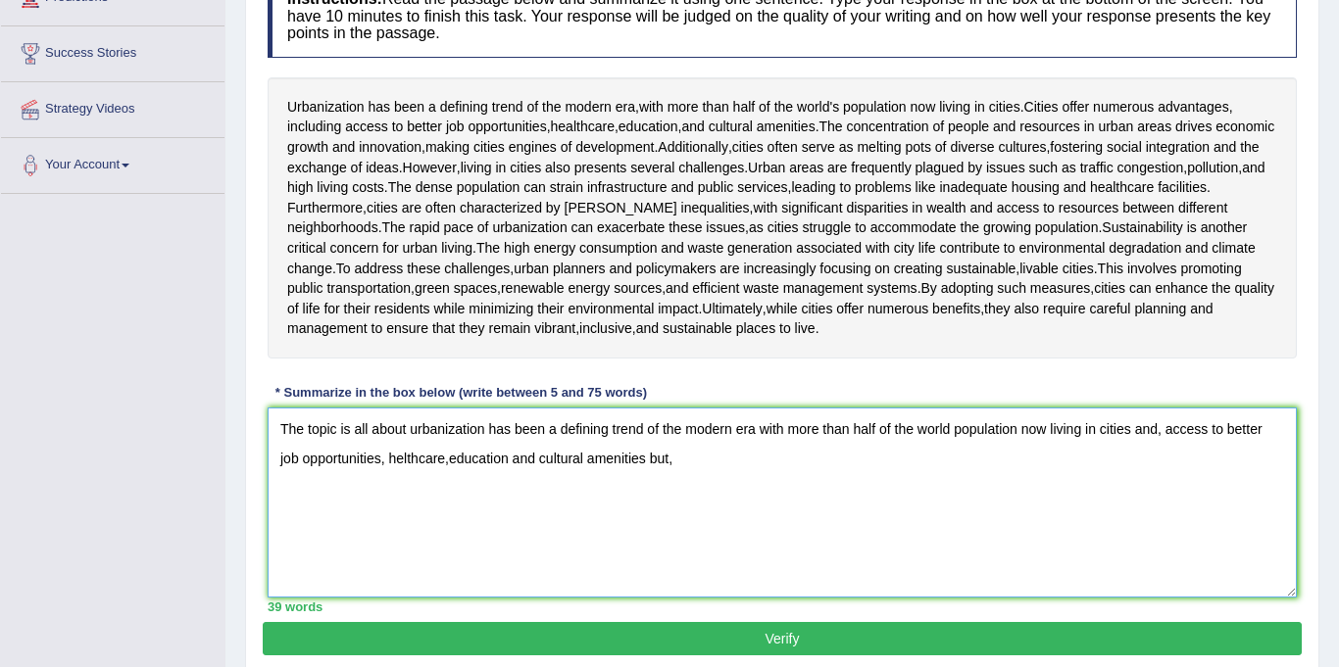
click at [385, 461] on textarea "The topic is all about urbanization has been a defining trend of the modern era…" at bounding box center [782, 503] width 1029 height 190
click at [682, 464] on textarea "The topic is all about urbanization has been a defining trend of the modern era…" at bounding box center [782, 503] width 1029 height 190
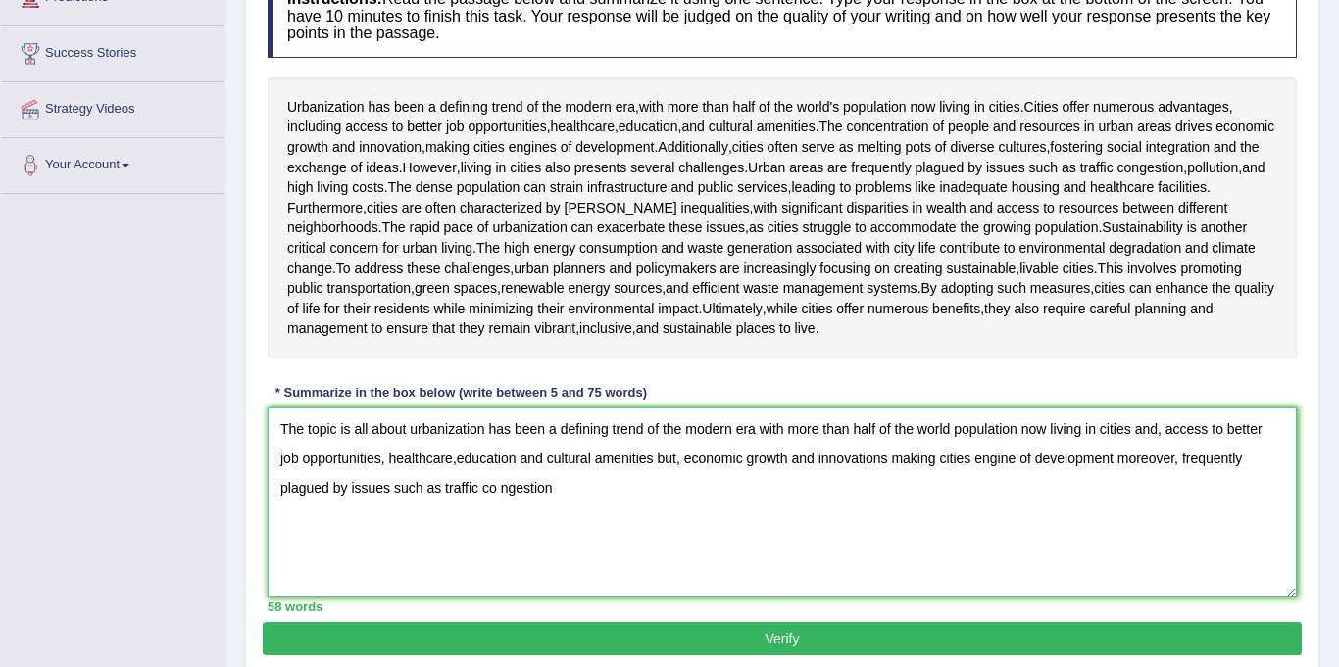
drag, startPoint x: 445, startPoint y: 489, endPoint x: 489, endPoint y: 505, distance: 46.8
click at [447, 489] on textarea "The topic is all about urbanization has been a defining trend of the modern era…" at bounding box center [782, 503] width 1029 height 190
click at [496, 498] on textarea "The topic is all about urbanization has been a defining trend of the modern era…" at bounding box center [782, 503] width 1029 height 190
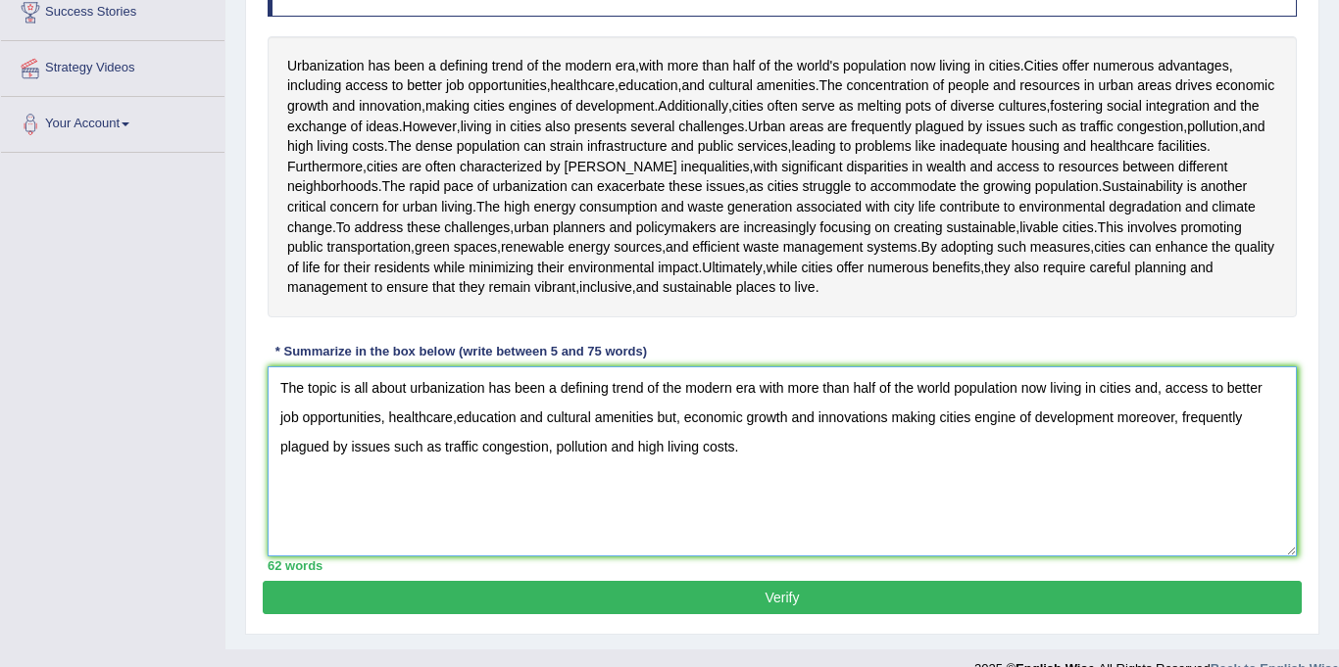
scroll to position [338, 0]
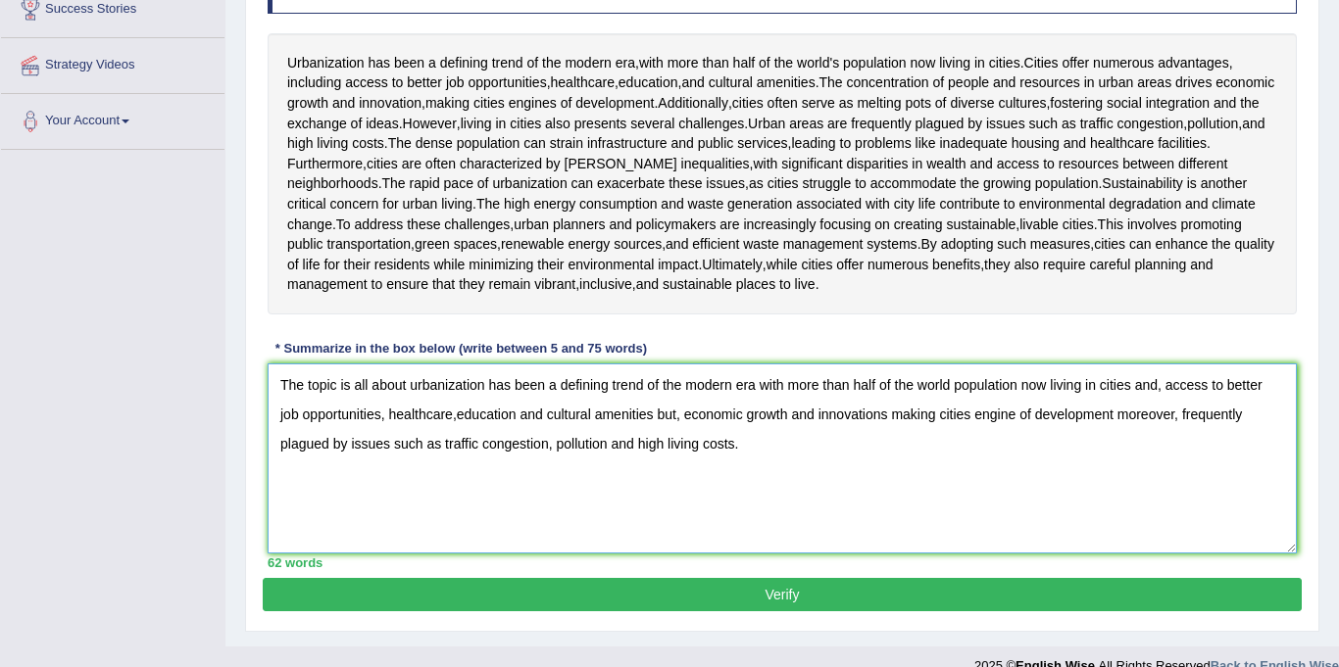
type textarea "The topic is all about urbanization has been a defining trend of the modern era…"
click at [721, 602] on button "Verify" at bounding box center [782, 594] width 1039 height 33
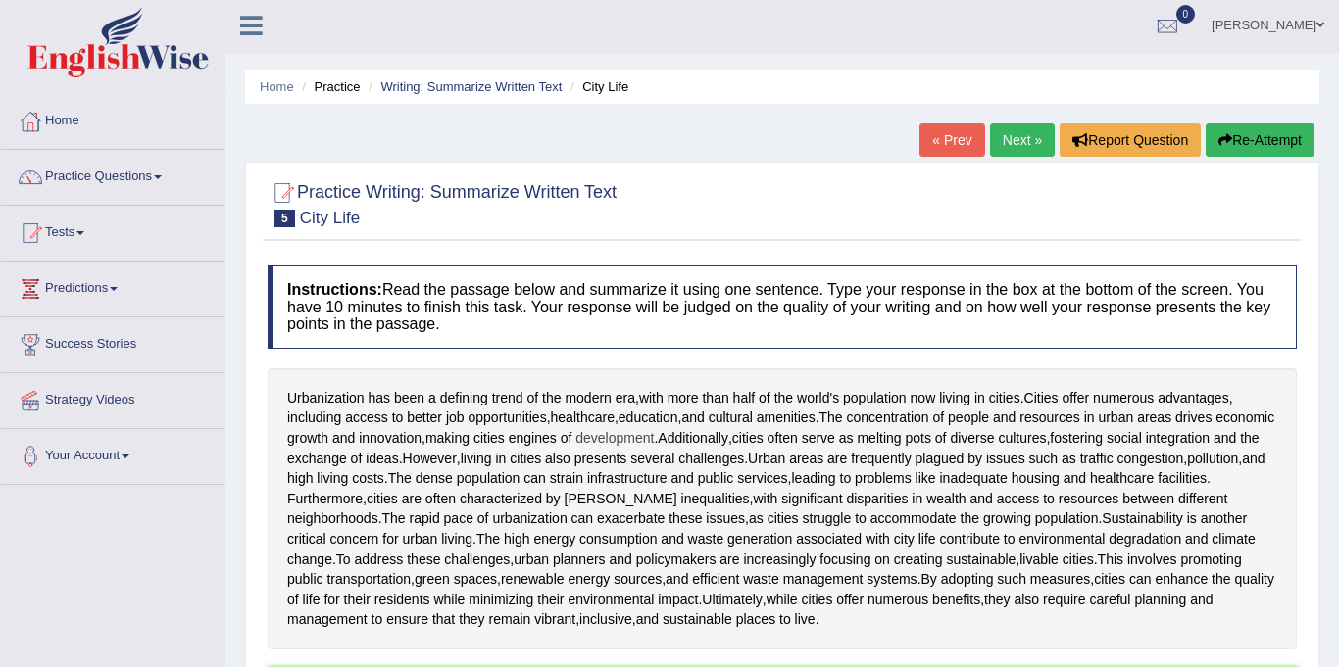
scroll to position [0, 0]
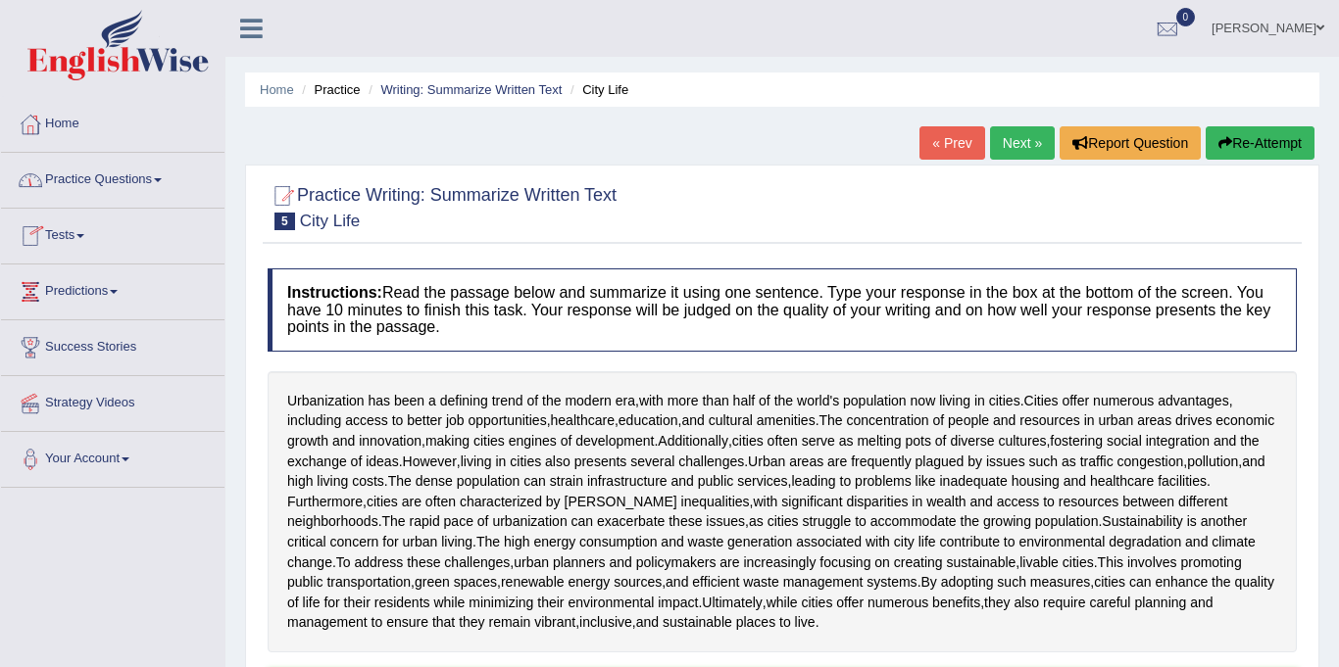
click at [95, 179] on link "Practice Questions" at bounding box center [112, 177] width 223 height 49
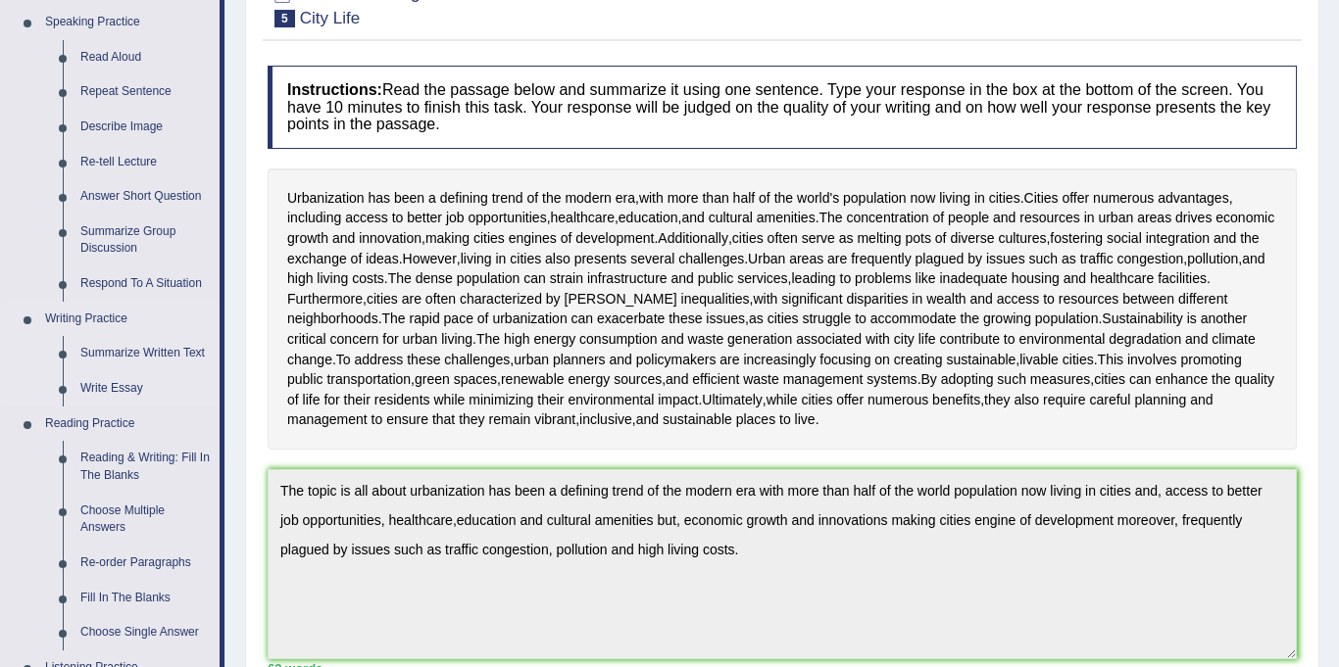
scroll to position [210, 0]
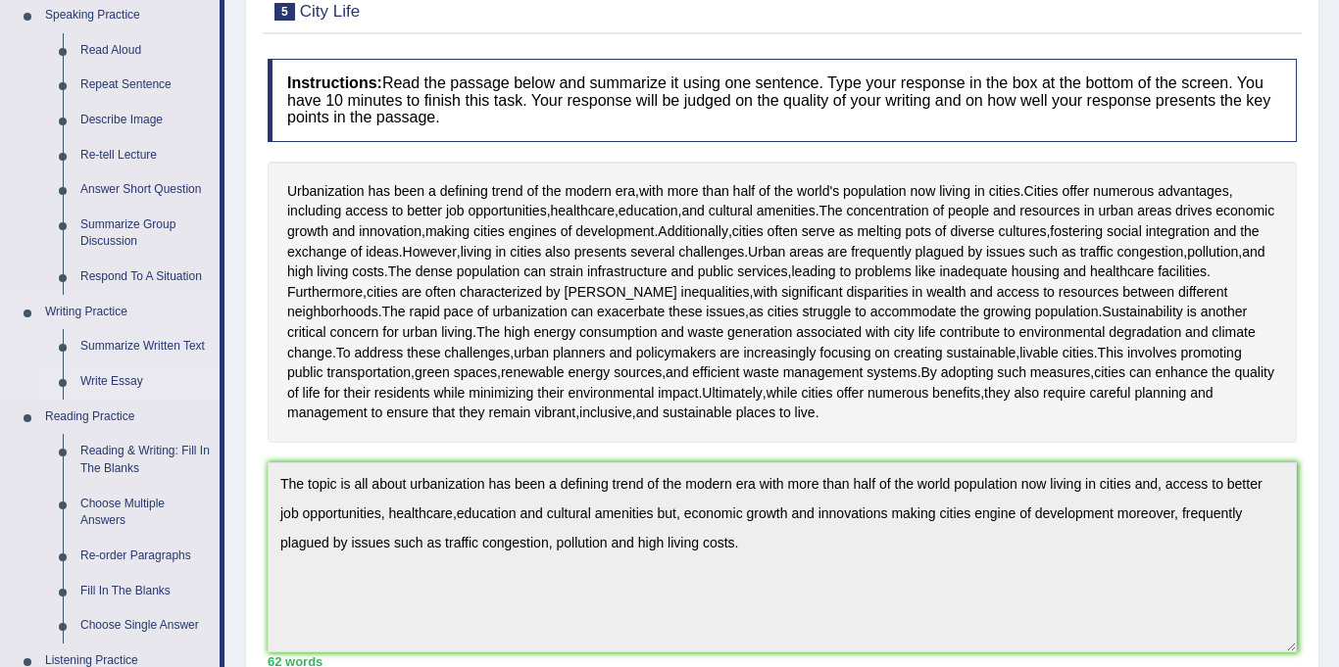
click at [129, 383] on link "Write Essay" at bounding box center [146, 382] width 148 height 35
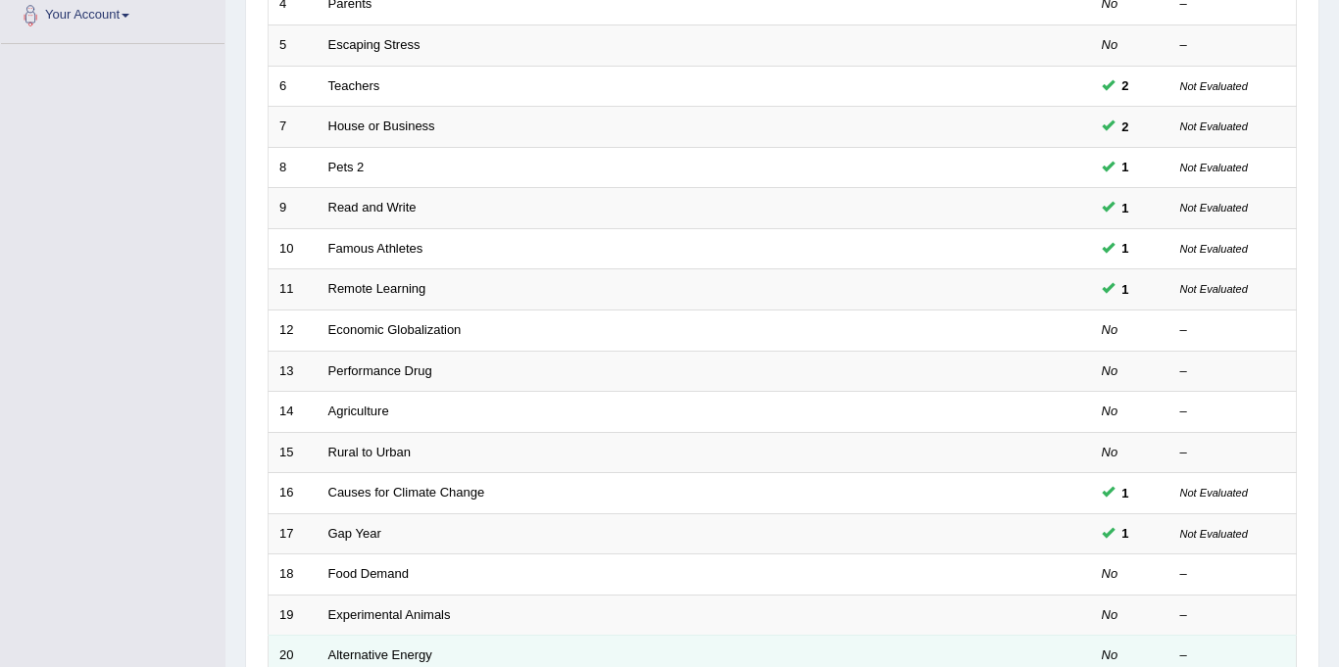
scroll to position [630, 0]
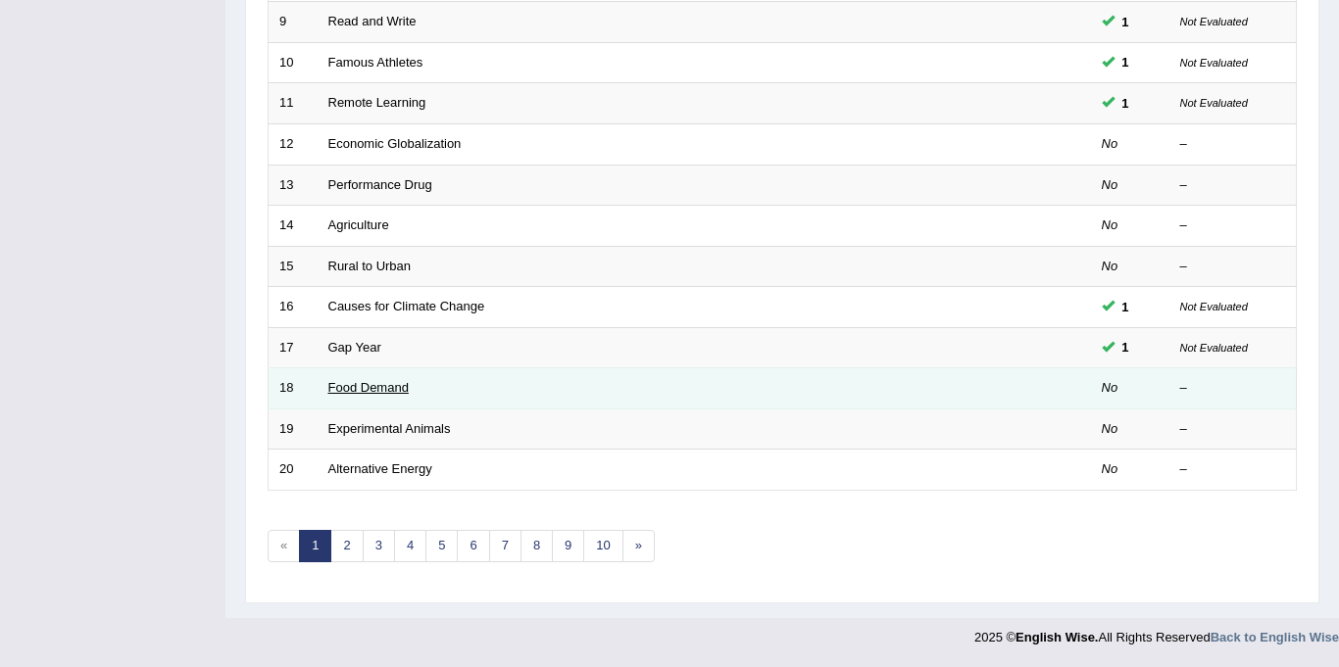
click at [341, 390] on link "Food Demand" at bounding box center [368, 387] width 80 height 15
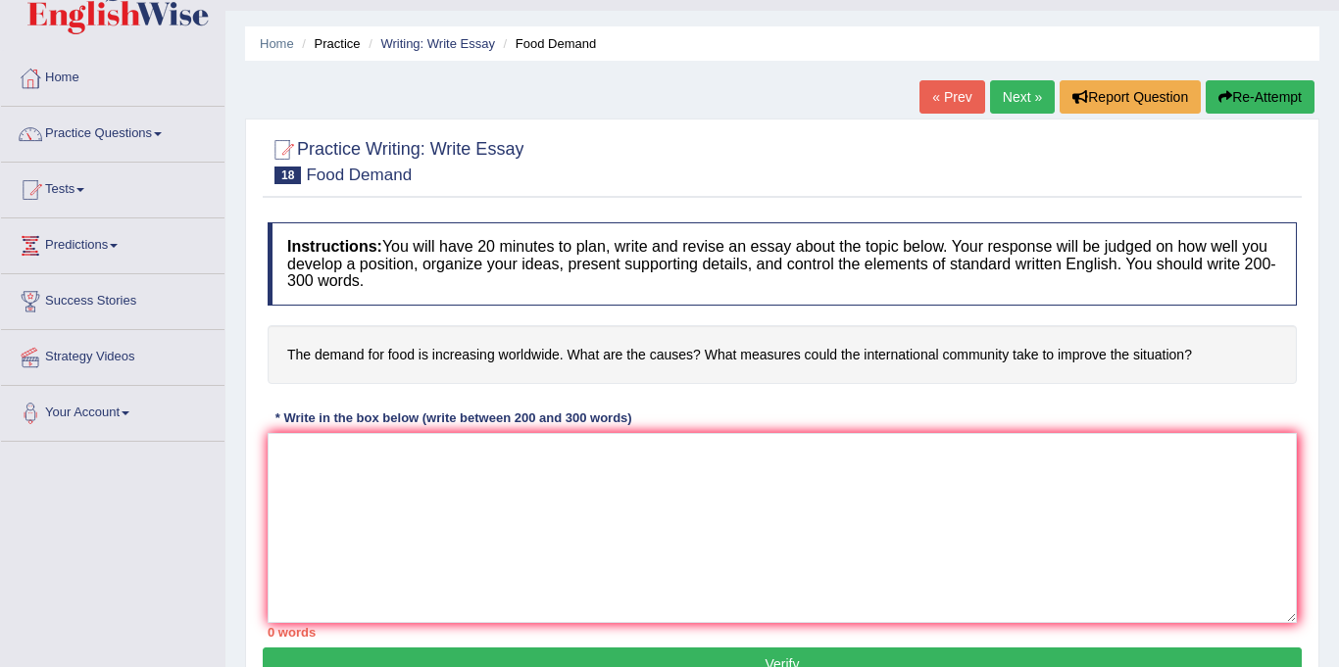
scroll to position [48, 0]
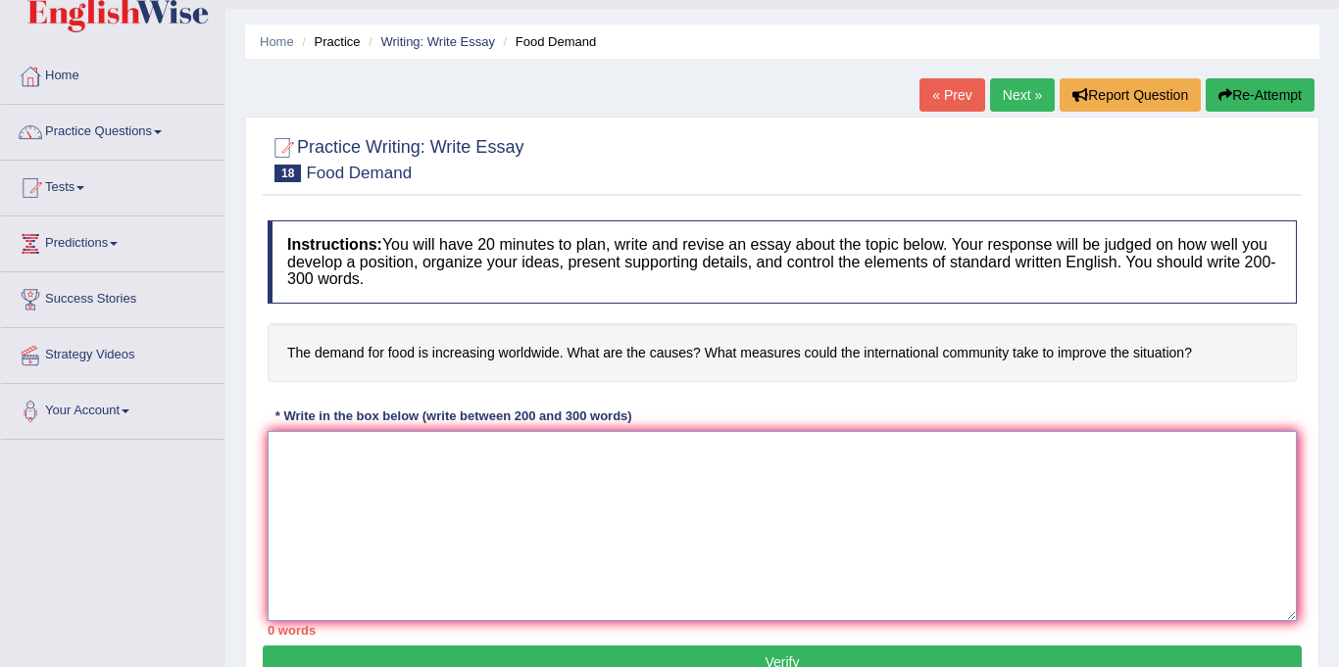
click at [509, 485] on textarea at bounding box center [782, 526] width 1029 height 190
click at [95, 134] on link "Practice Questions" at bounding box center [112, 129] width 223 height 49
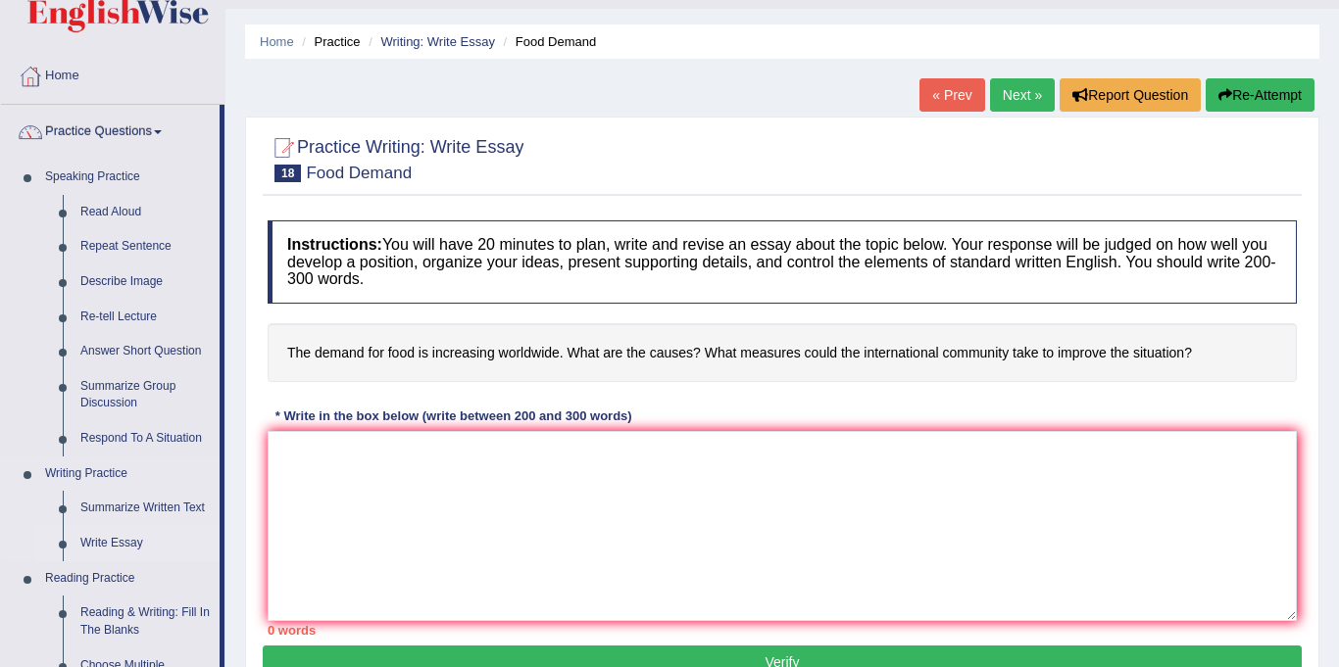
click at [99, 543] on link "Write Essay" at bounding box center [146, 543] width 148 height 35
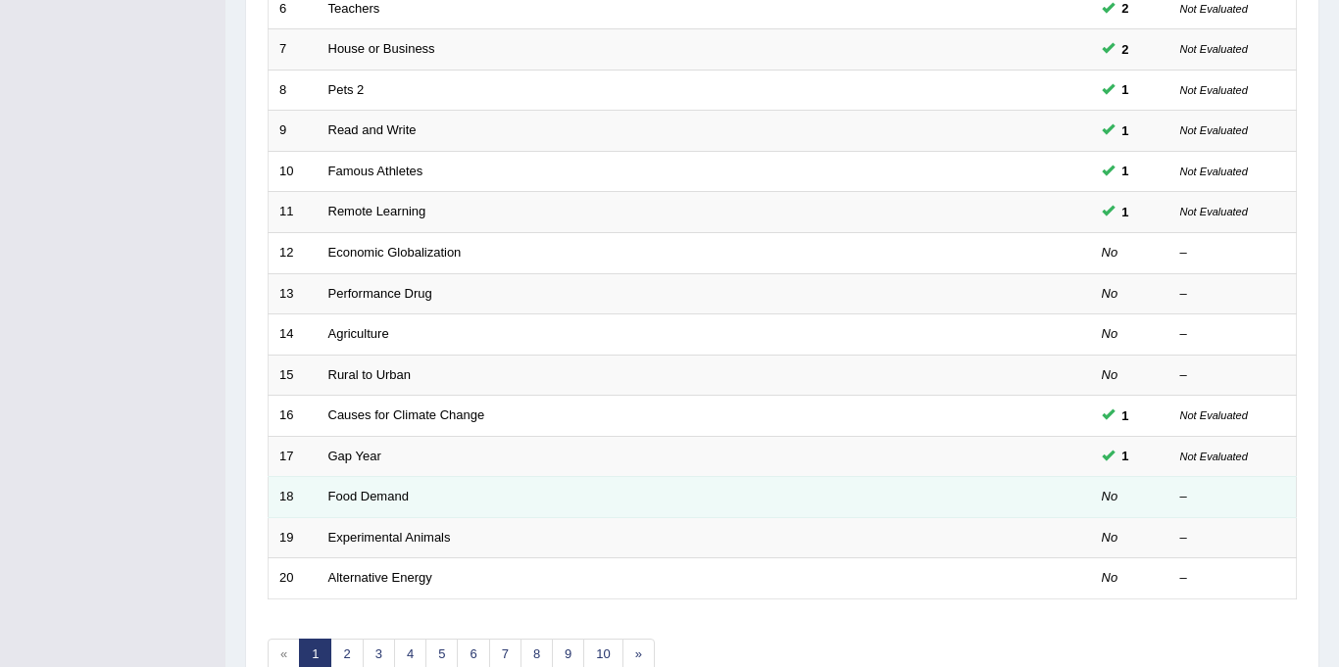
scroll to position [630, 0]
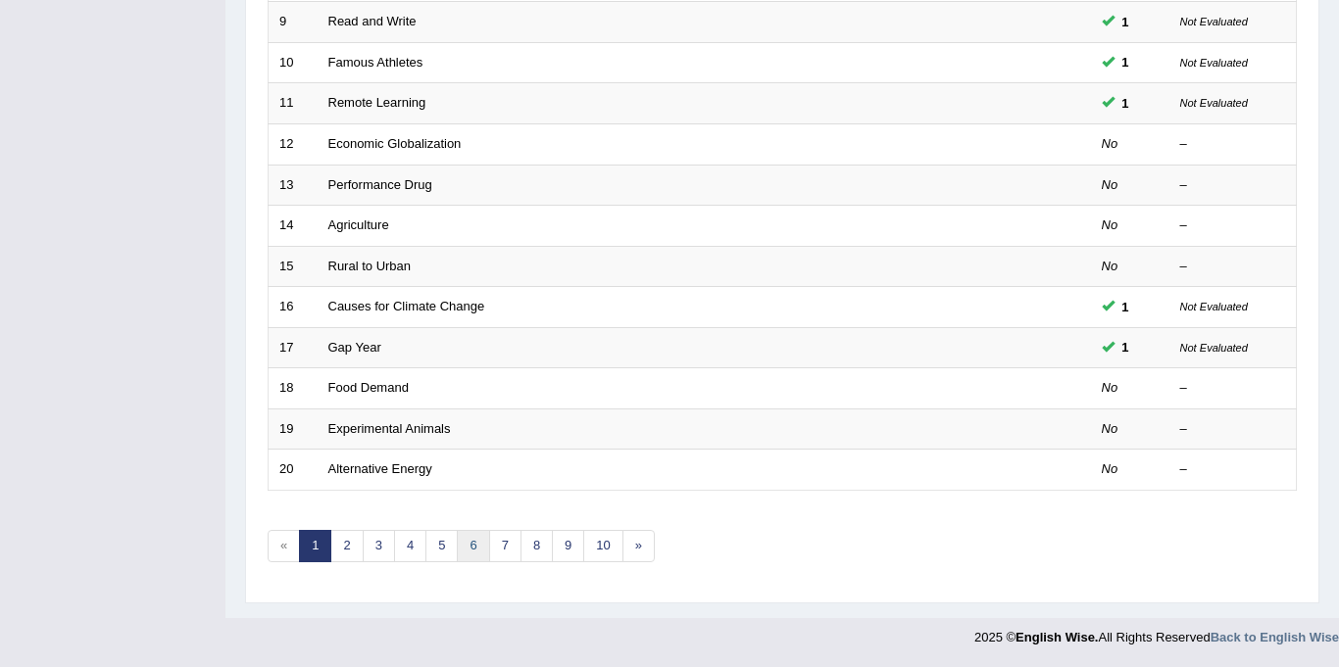
click at [462, 554] on link "6" at bounding box center [473, 546] width 32 height 32
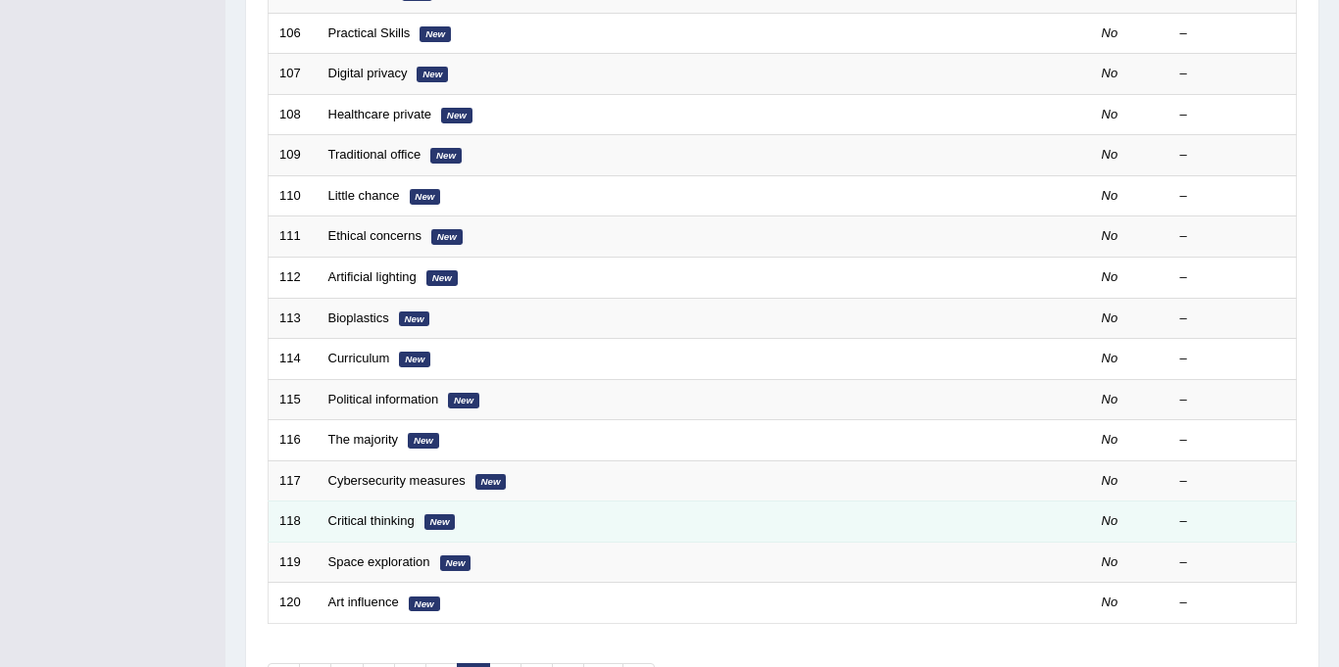
scroll to position [630, 0]
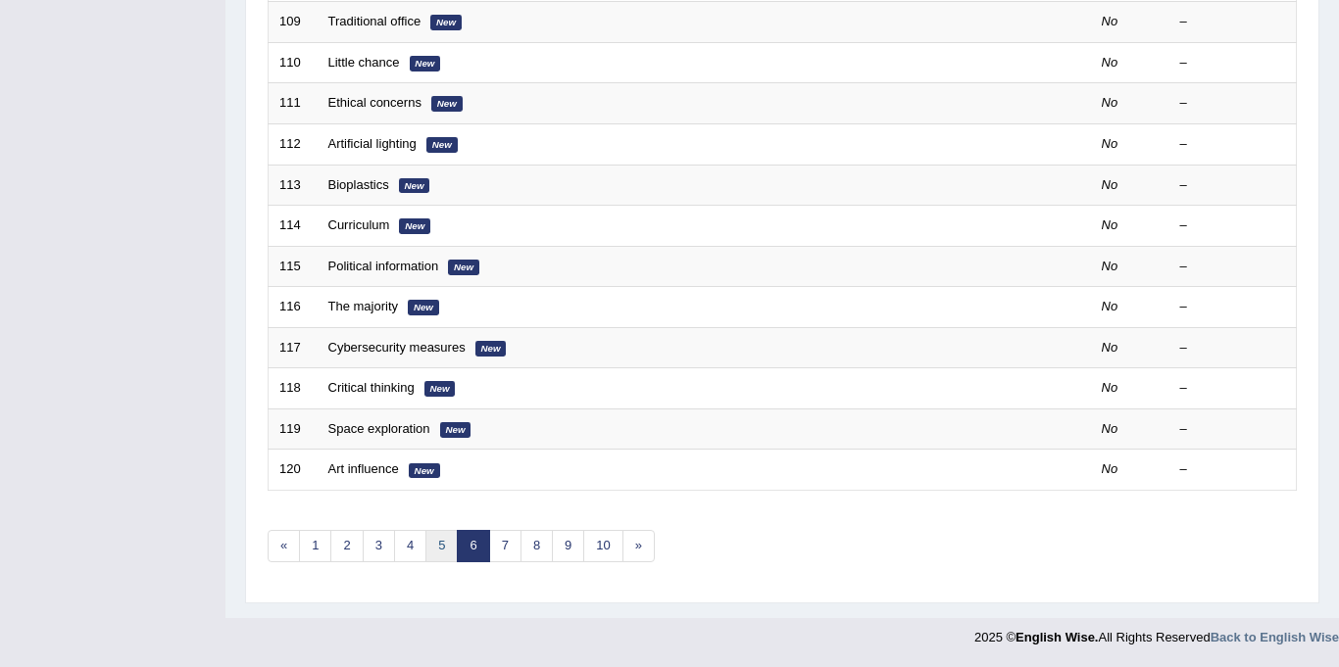
click at [435, 544] on link "5" at bounding box center [441, 546] width 32 height 32
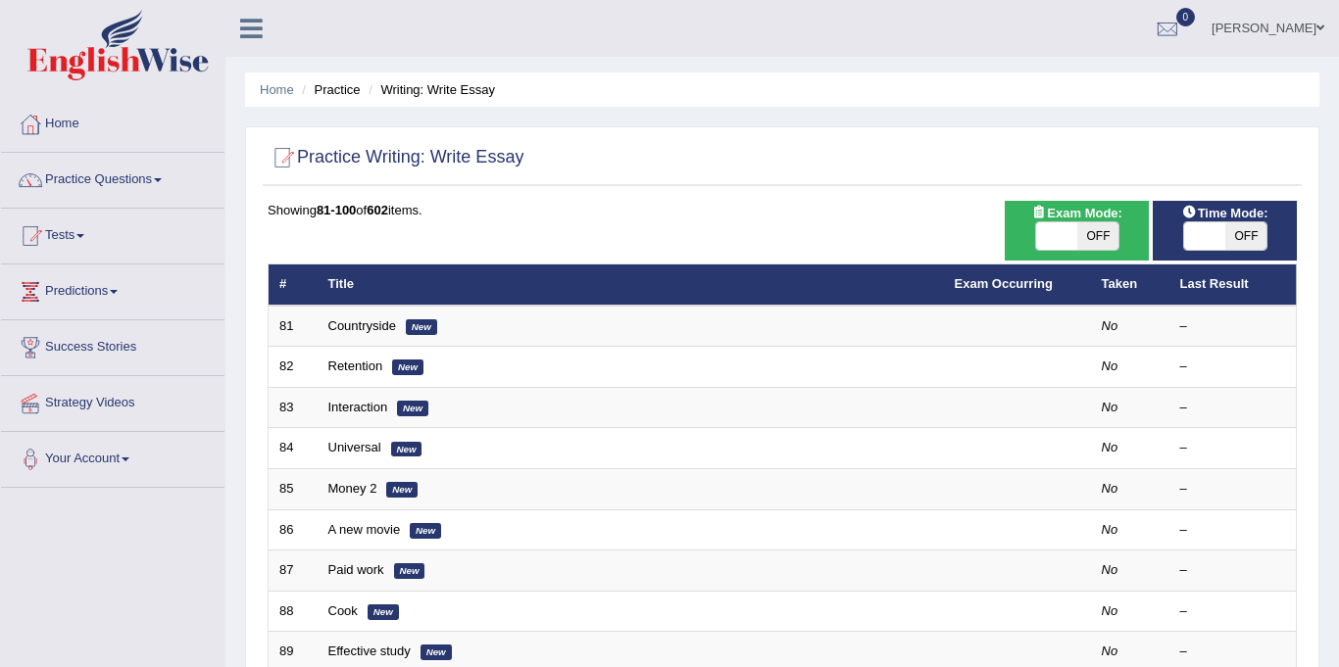
scroll to position [630, 0]
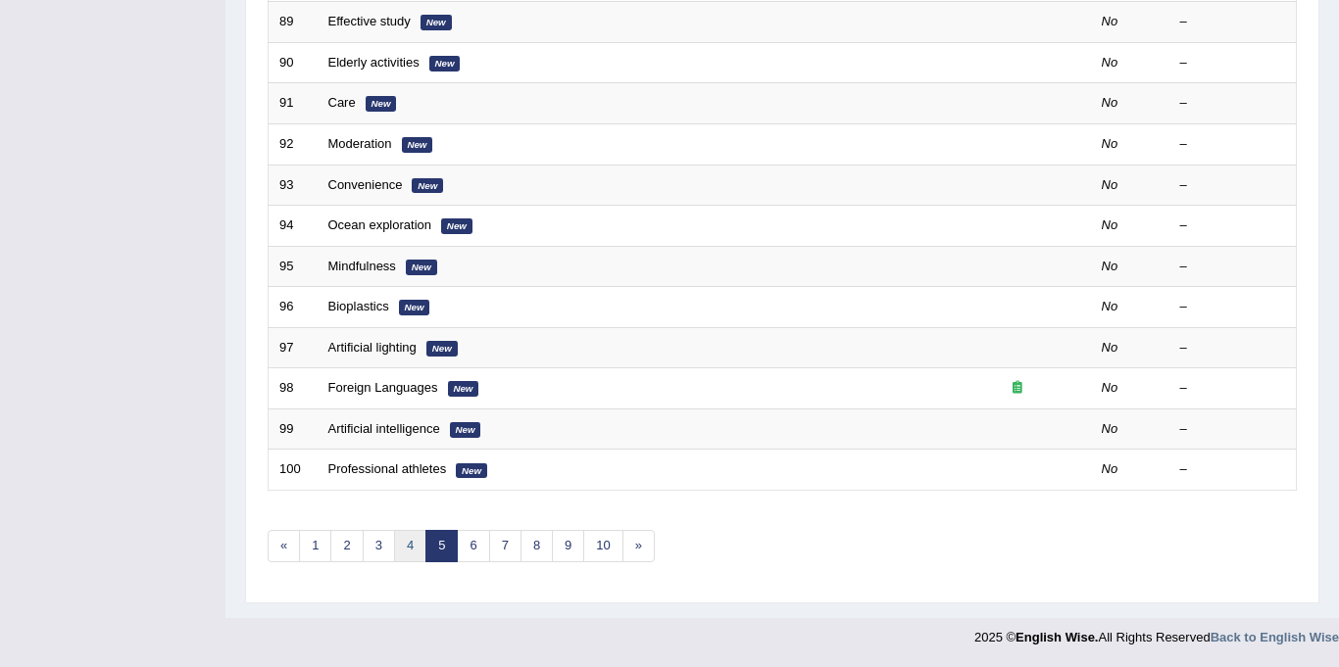
click at [404, 547] on link "4" at bounding box center [410, 546] width 32 height 32
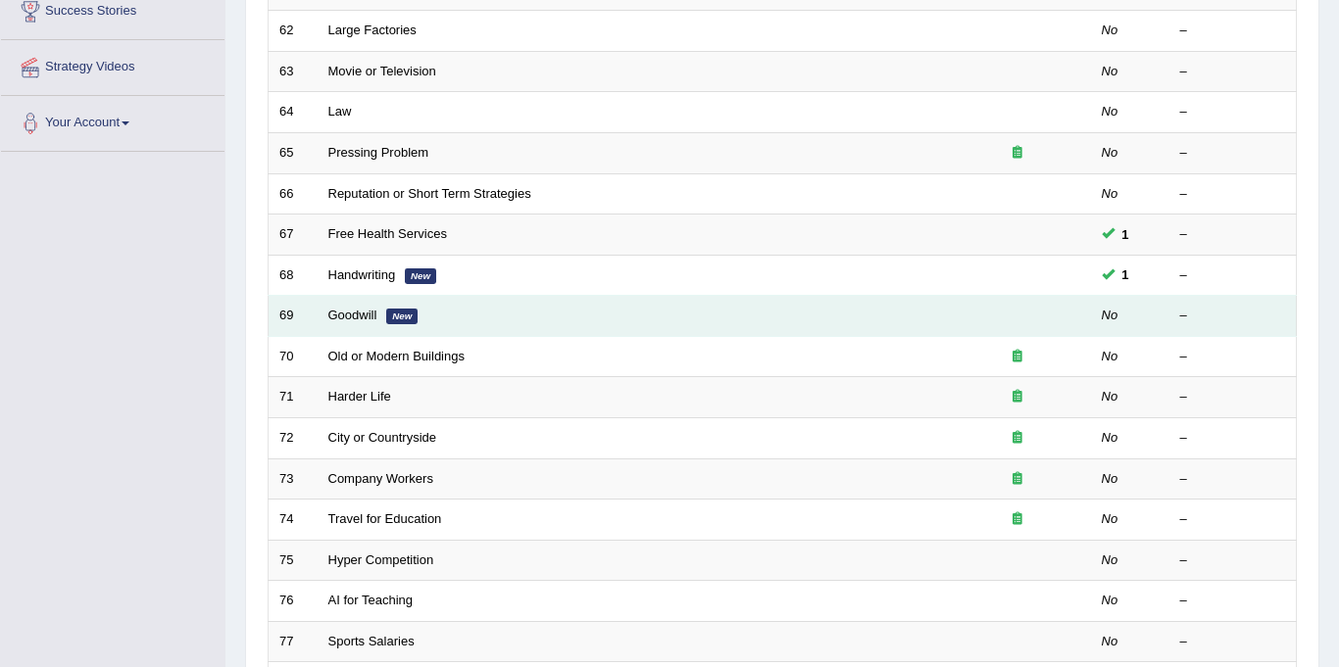
scroll to position [348, 0]
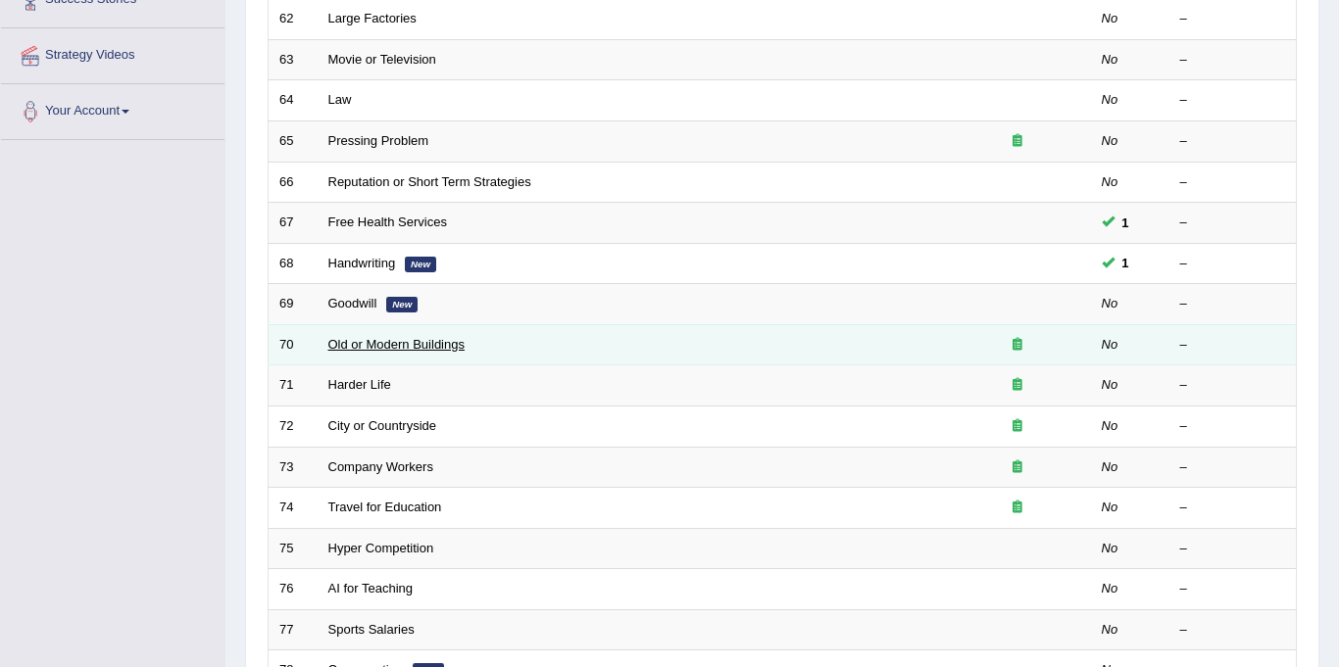
click at [388, 342] on link "Old or Modern Buildings" at bounding box center [396, 344] width 136 height 15
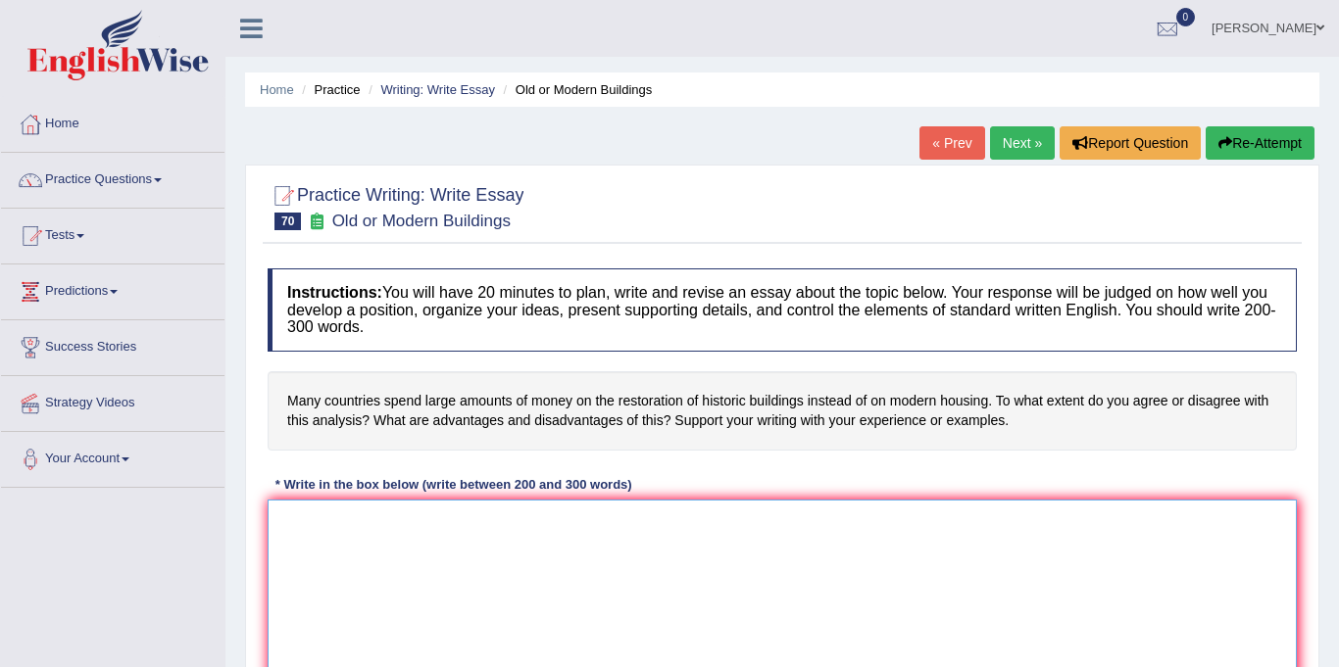
click at [483, 586] on textarea at bounding box center [782, 595] width 1029 height 190
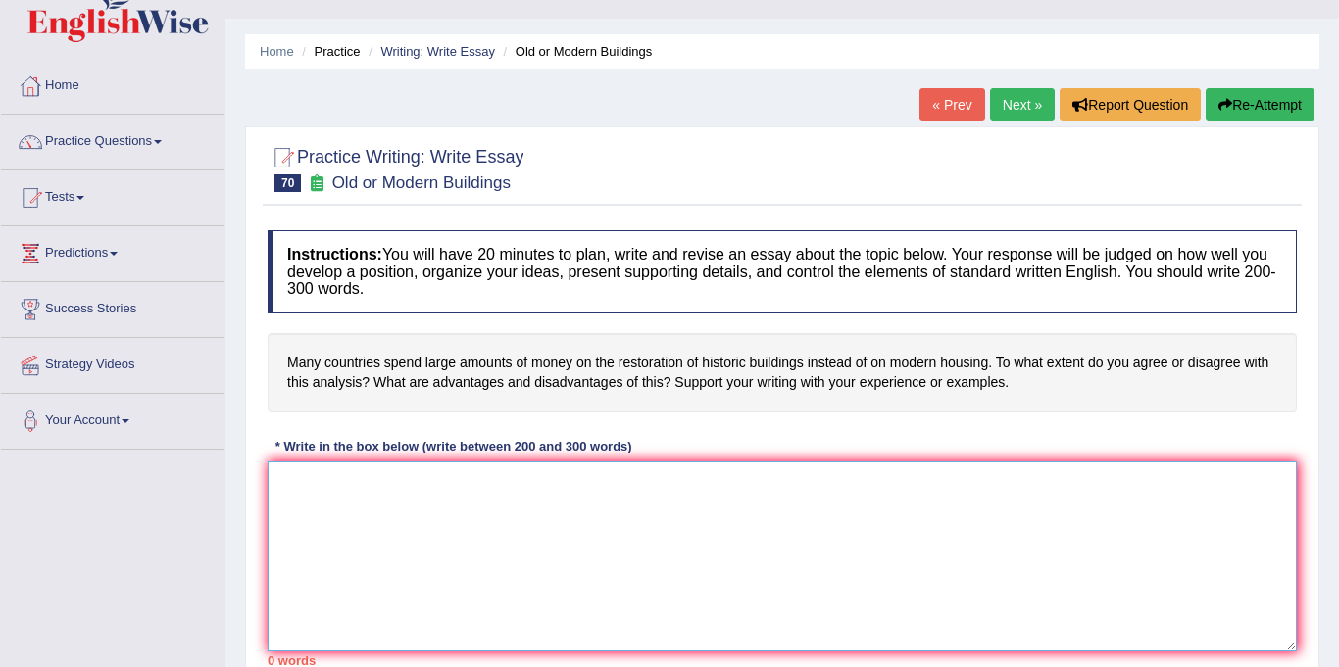
scroll to position [36, 0]
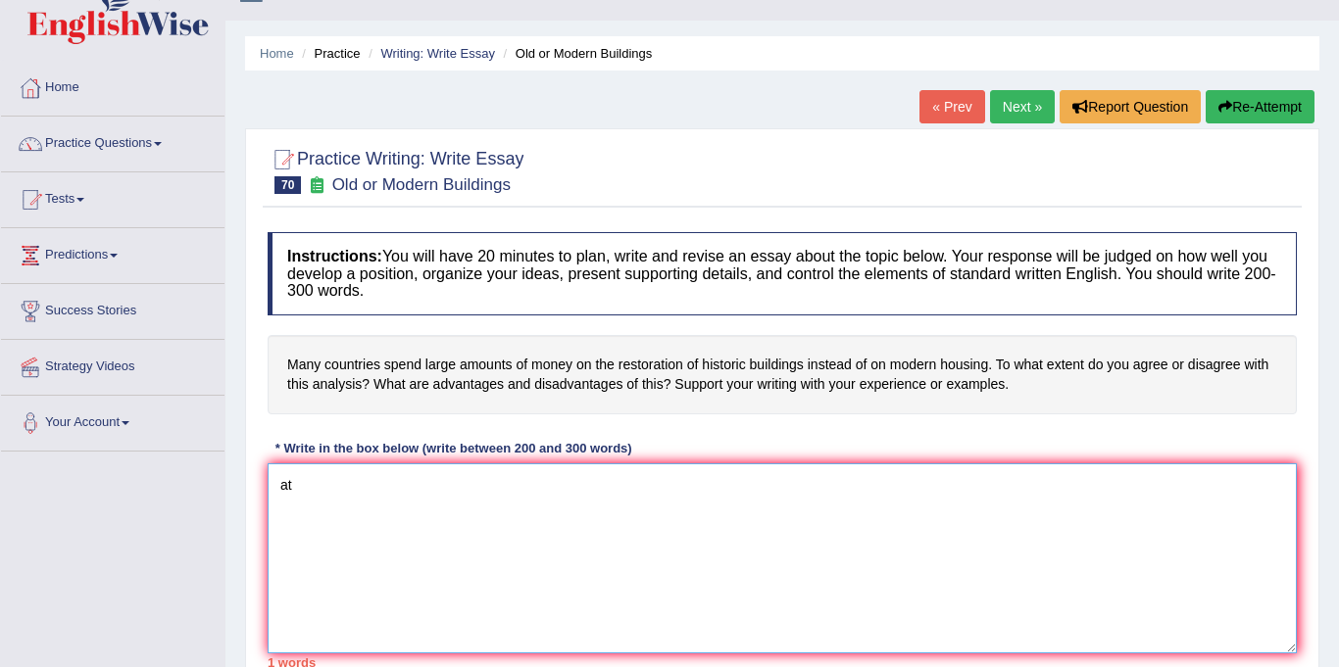
type textarea "a"
type textarea "At present,"
click at [1026, 106] on link "Next »" at bounding box center [1022, 106] width 65 height 33
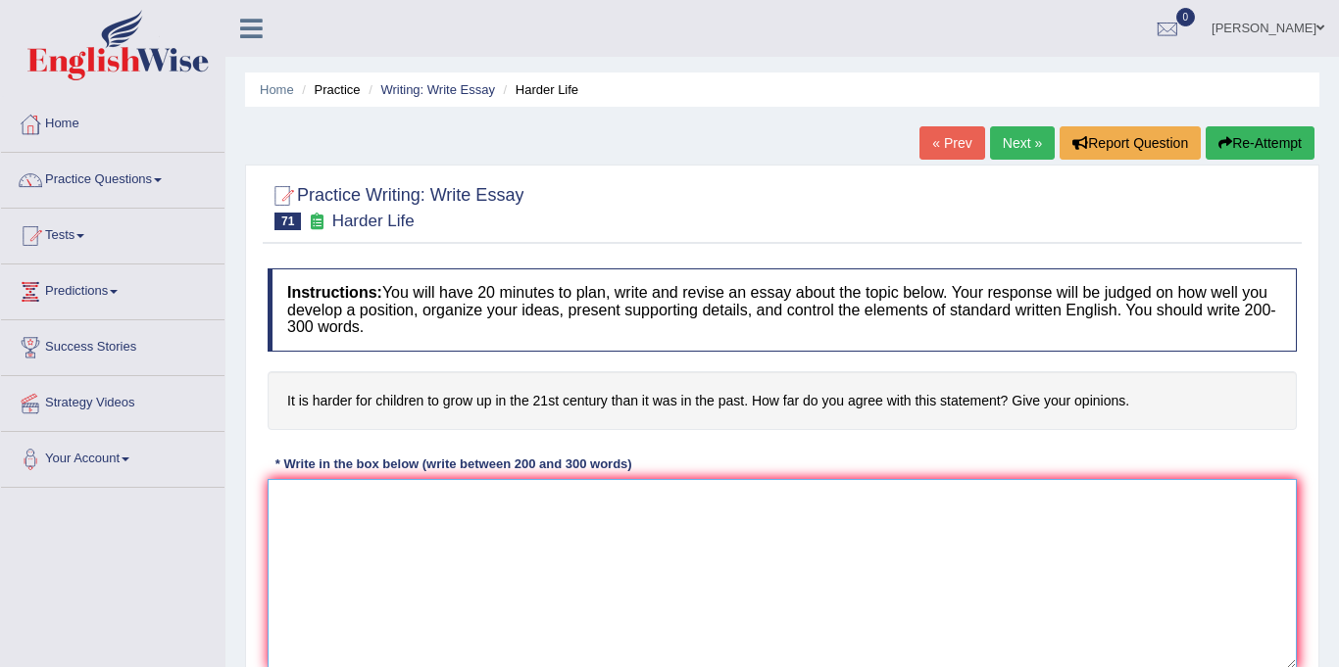
click at [396, 552] on textarea at bounding box center [782, 574] width 1029 height 190
click at [1003, 136] on link "Next »" at bounding box center [1022, 142] width 65 height 33
click at [1008, 144] on link "Next »" at bounding box center [1022, 142] width 65 height 33
click at [376, 526] on textarea at bounding box center [782, 574] width 1029 height 190
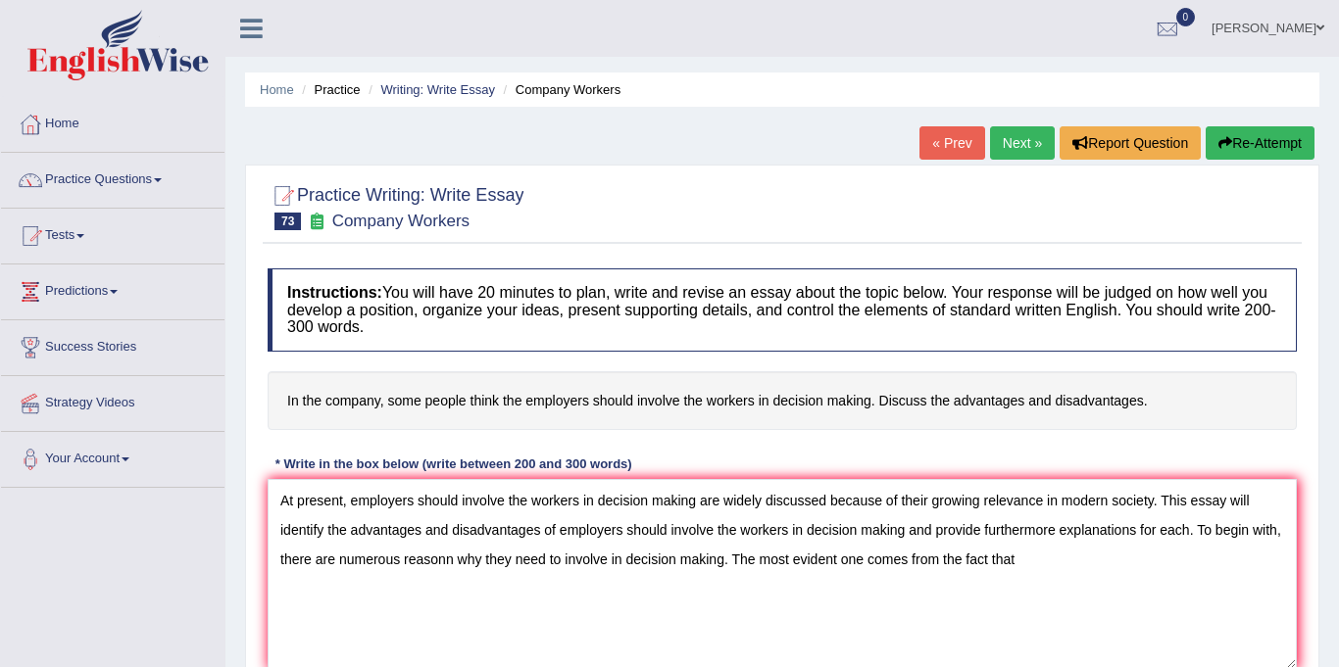
drag, startPoint x: 289, startPoint y: 403, endPoint x: 680, endPoint y: 475, distance: 397.7
click at [519, 427] on h4 "In the company, some people think the employers should involve the workers in d…" at bounding box center [782, 401] width 1029 height 60
drag, startPoint x: 285, startPoint y: 400, endPoint x: 970, endPoint y: 427, distance: 685.5
click at [970, 427] on h4 "In the company, some people think the employers should involve the workers in d…" at bounding box center [782, 401] width 1029 height 60
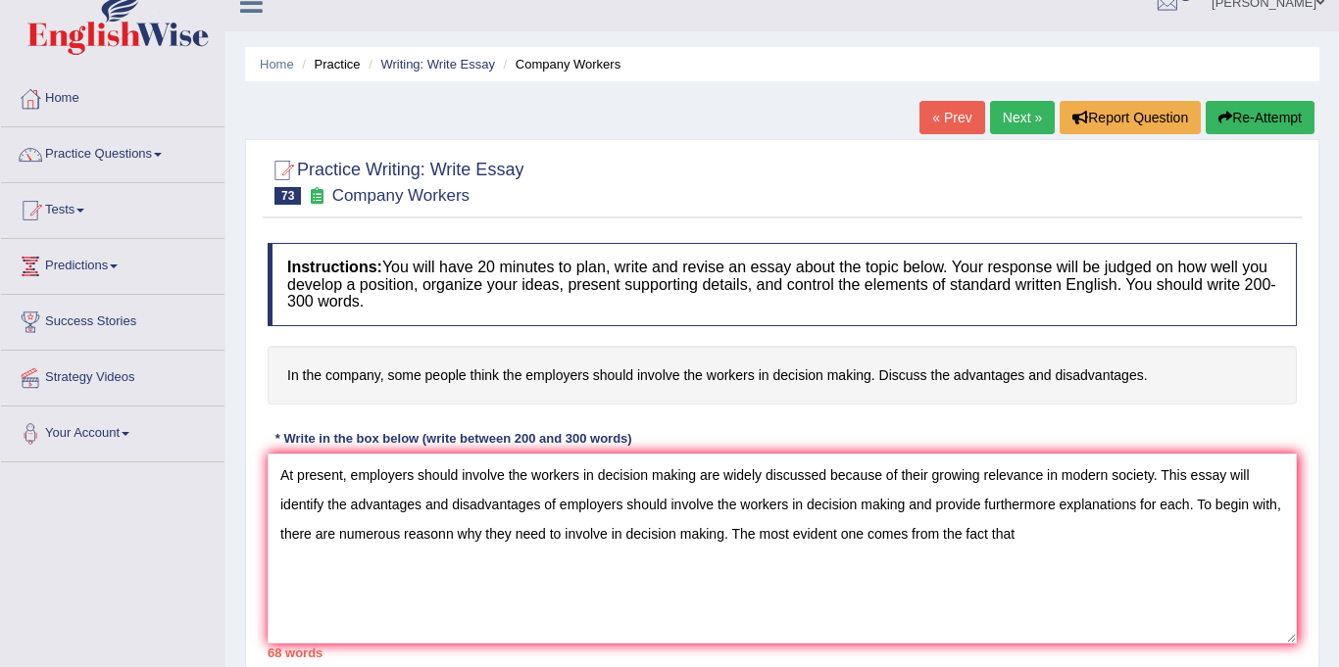
scroll to position [31, 0]
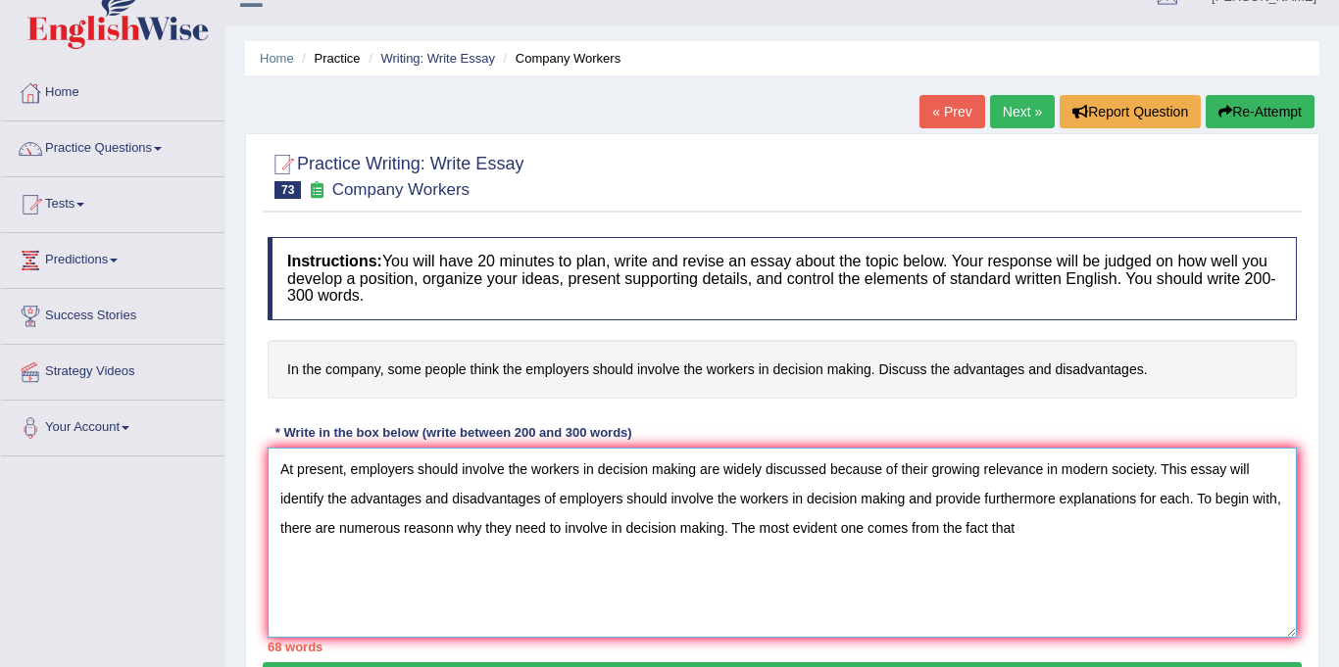
click at [997, 546] on textarea "At present, employers should involve the workers in decision making are widely …" at bounding box center [782, 543] width 1029 height 190
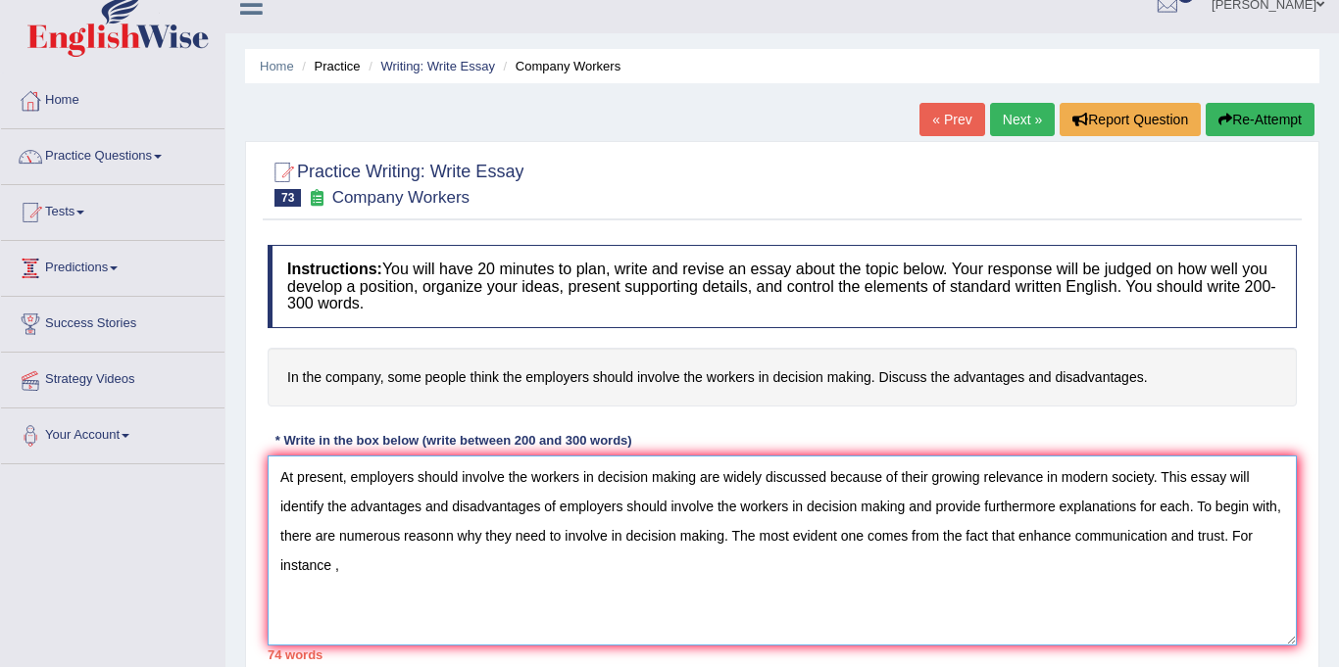
scroll to position [22, 0]
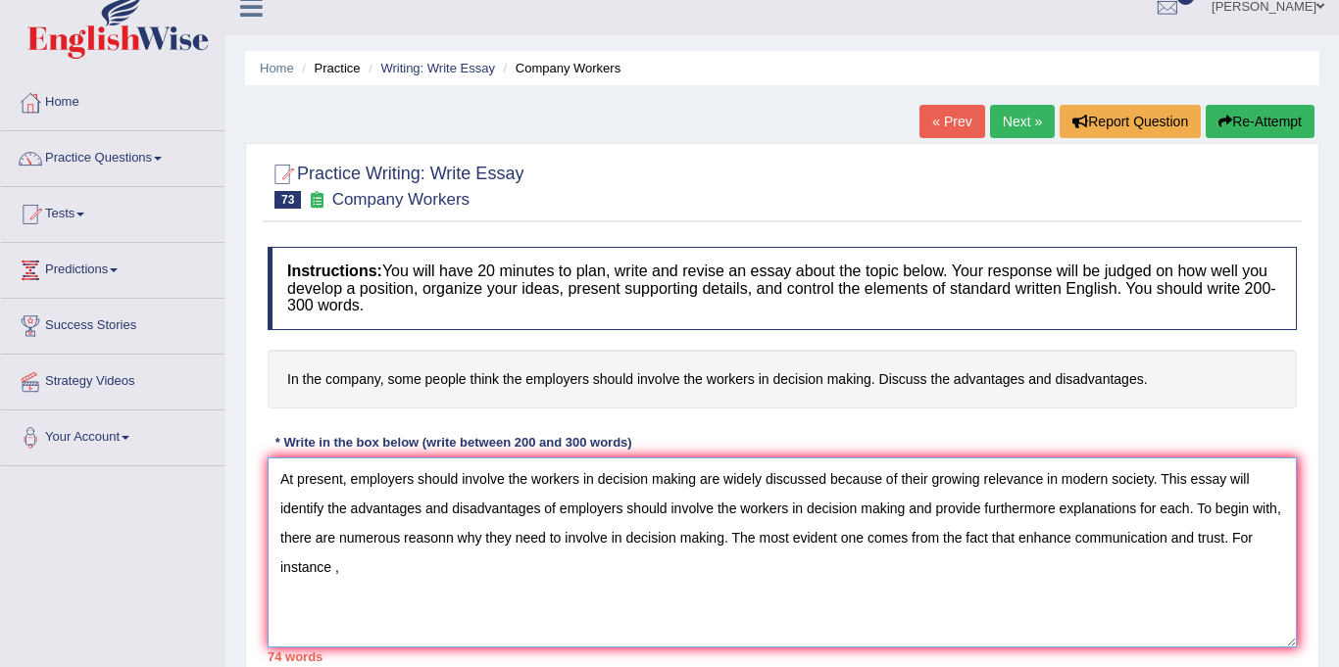
paste textarea "Trust grows between employees and management, leading to smoother implementatio…"
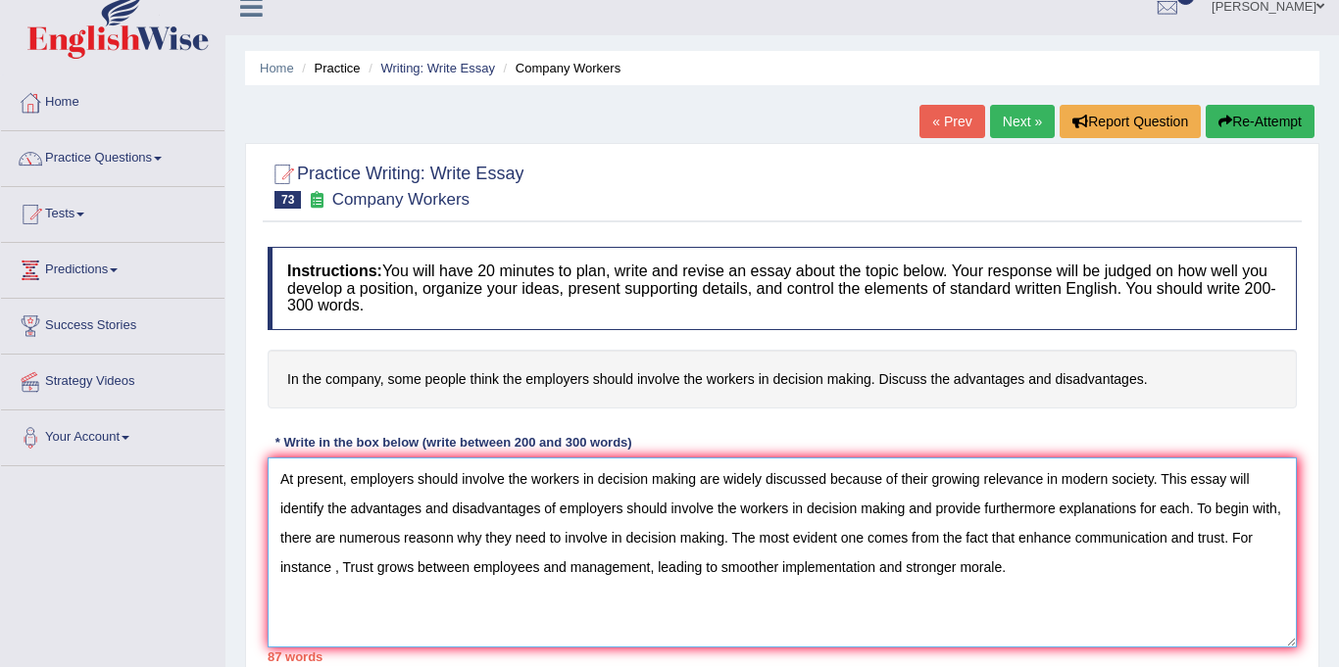
click at [290, 571] on textarea "At present, employers should involve the workers in decision making are widely …" at bounding box center [782, 553] width 1029 height 190
click at [956, 570] on textarea "At present, employers should involve the workers in decision making are widely …" at bounding box center [782, 553] width 1029 height 190
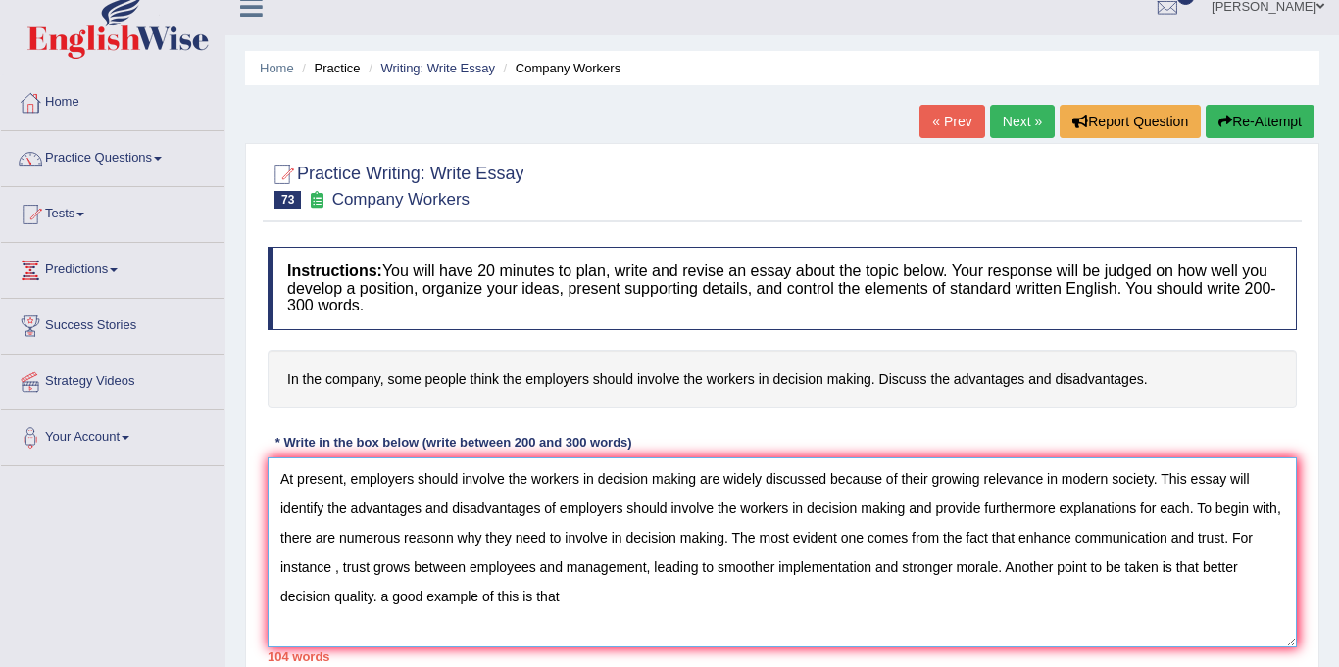
click at [508, 579] on textarea "At present, employers should involve the workers in decision making are widely …" at bounding box center [782, 553] width 1029 height 190
click at [494, 598] on textarea "At present, employers should involve the workers in decision making are widely …" at bounding box center [782, 553] width 1029 height 190
paste textarea "Their input can lead to more practical and effective decisions."
click at [468, 601] on textarea "At present, employers should involve the workers in decision making are widely …" at bounding box center [782, 553] width 1029 height 190
click at [847, 613] on textarea "At present, employers should involve the workers in decision making are widely …" at bounding box center [782, 553] width 1029 height 190
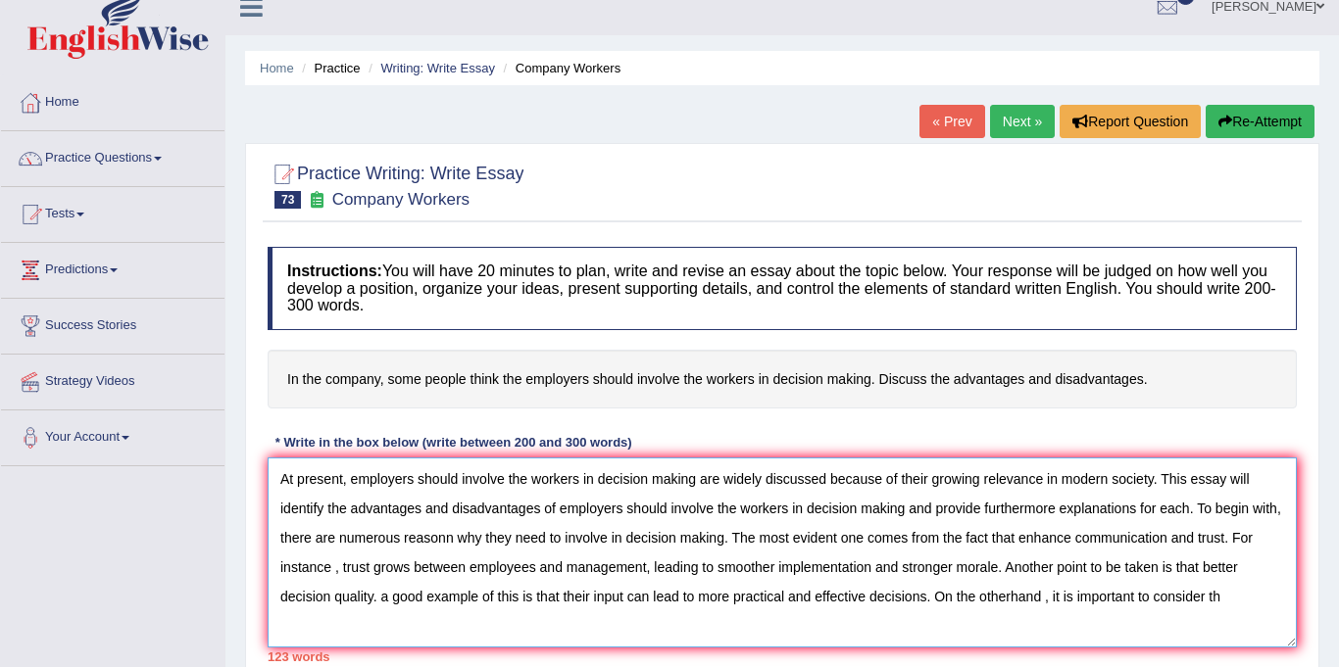
click at [969, 597] on textarea "At present, employers should involve the workers in decision making are widely …" at bounding box center [782, 553] width 1029 height 190
click at [1149, 597] on textarea "At present, employers should involve the workers in decision making are widely …" at bounding box center [782, 553] width 1029 height 190
click at [373, 630] on textarea "At present, employers should involve the workers in decision making are widely …" at bounding box center [782, 553] width 1029 height 190
paste textarea "Some employees feel their ideas are ignored, leading to resentment rather than …"
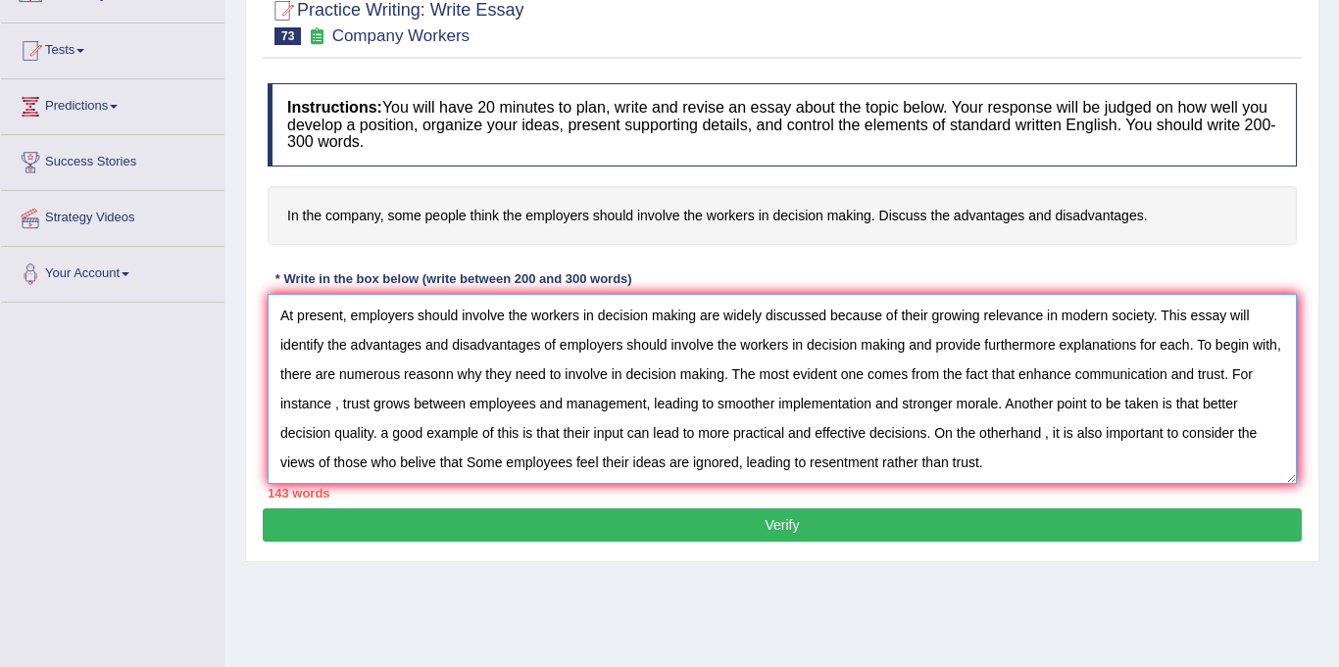
scroll to position [186, 0]
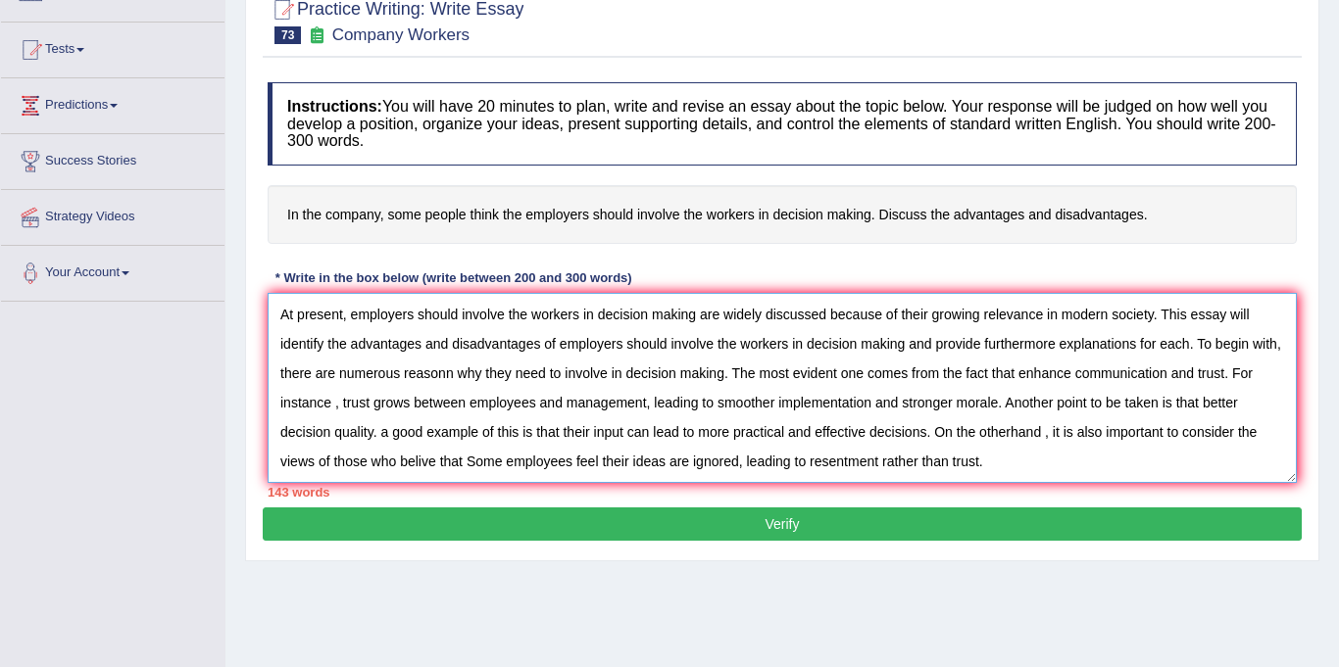
click at [352, 464] on textarea "At present, employers should involve the workers in decision making are widely …" at bounding box center [782, 388] width 1029 height 190
click at [878, 466] on textarea "At present, employers should involve the workers in decision making are widely …" at bounding box center [782, 388] width 1029 height 190
click at [1015, 464] on textarea "At present, employers should involve the workers in decision making are widely …" at bounding box center [782, 388] width 1029 height 190
paste textarea "Decision-making slows down, and accountability becomes unclear."
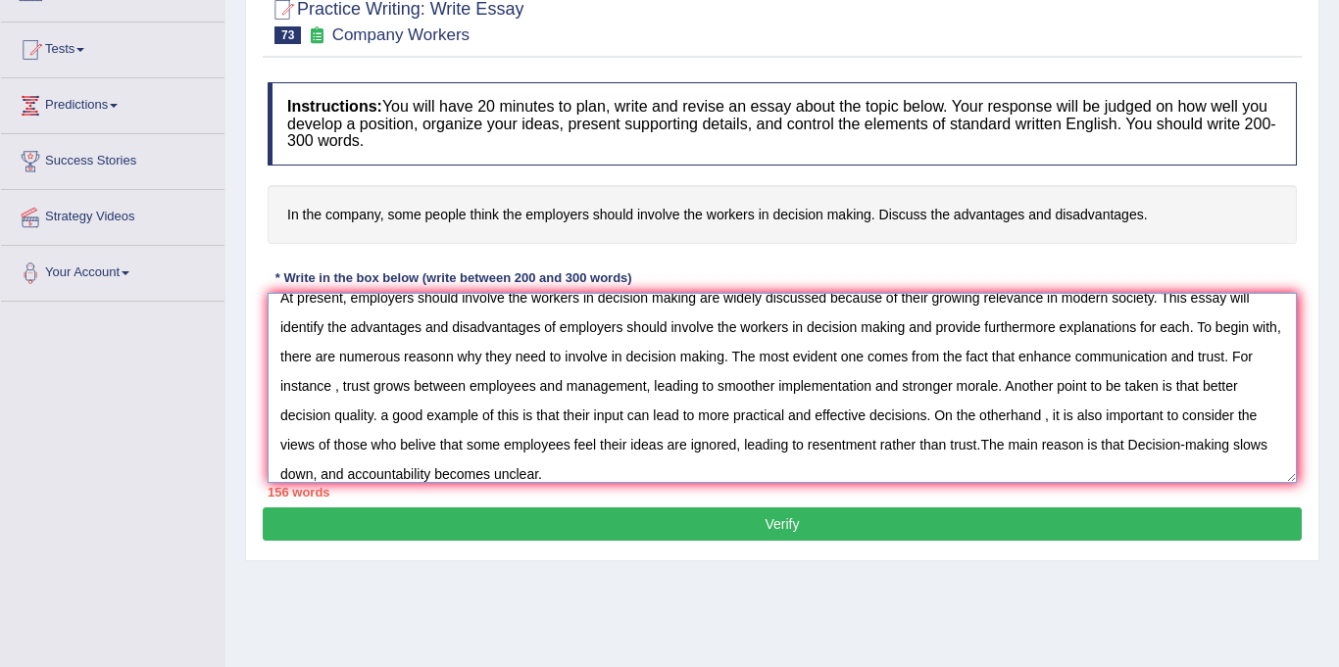
click at [1011, 446] on textarea "At present, employers should involve the workers in decision making are widely …" at bounding box center [782, 388] width 1029 height 190
click at [488, 475] on textarea "At present, employers should involve the workers in decision making are widely …" at bounding box center [782, 388] width 1029 height 190
click at [586, 458] on textarea "At present, employers should involve the workers in decision making are widely …" at bounding box center [782, 388] width 1029 height 190
click at [562, 474] on textarea "At present, employers should involve the workers in decision making are widely …" at bounding box center [782, 388] width 1029 height 190
paste textarea "Morale drops, and some team members disengage from future planning efforts."
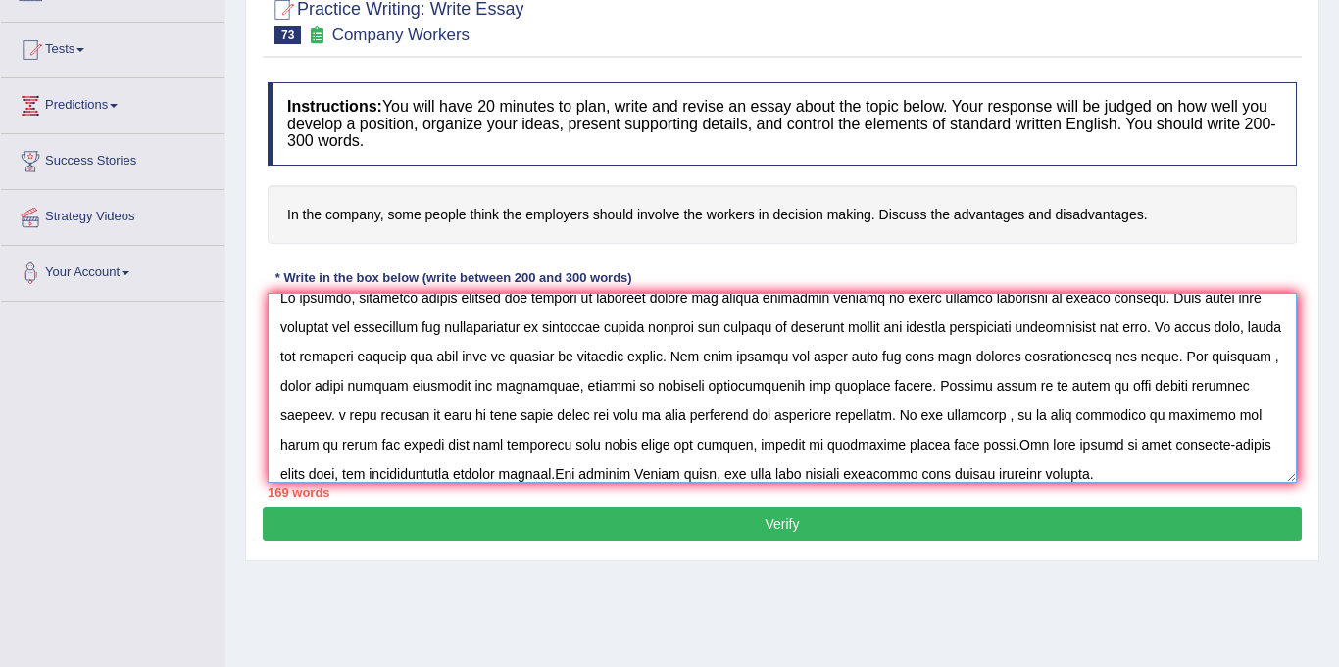
click at [562, 473] on textarea at bounding box center [782, 388] width 1029 height 190
click at [1040, 476] on textarea at bounding box center [782, 388] width 1029 height 190
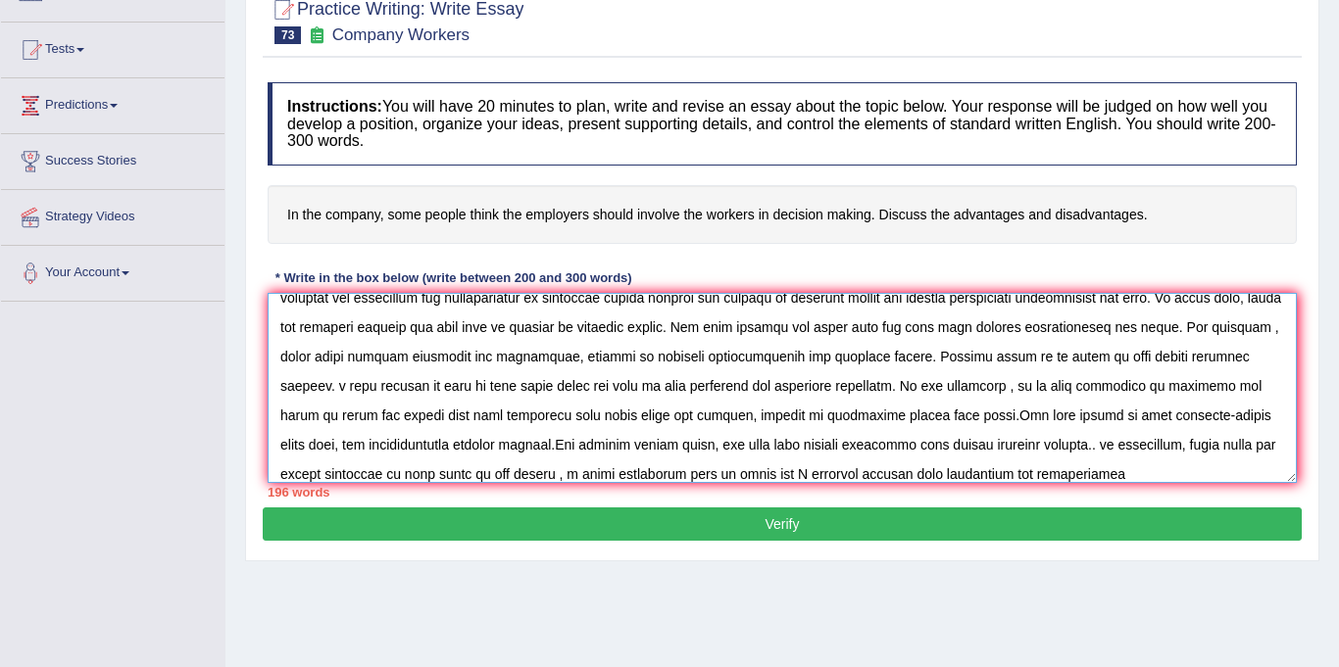
click at [1002, 478] on textarea at bounding box center [782, 388] width 1029 height 190
click at [1090, 475] on textarea at bounding box center [782, 388] width 1029 height 190
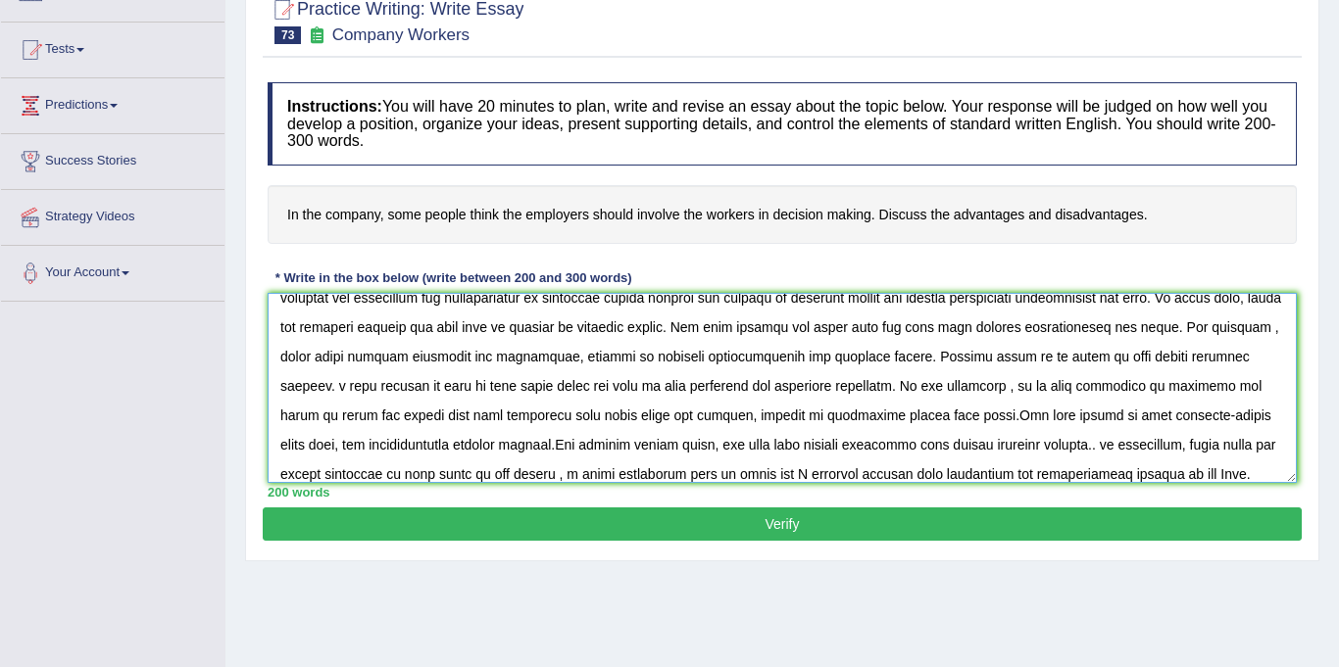
type textarea "At present, employers should involve the workers in decision making are widely …"
click at [806, 535] on button "Verify" at bounding box center [782, 524] width 1039 height 33
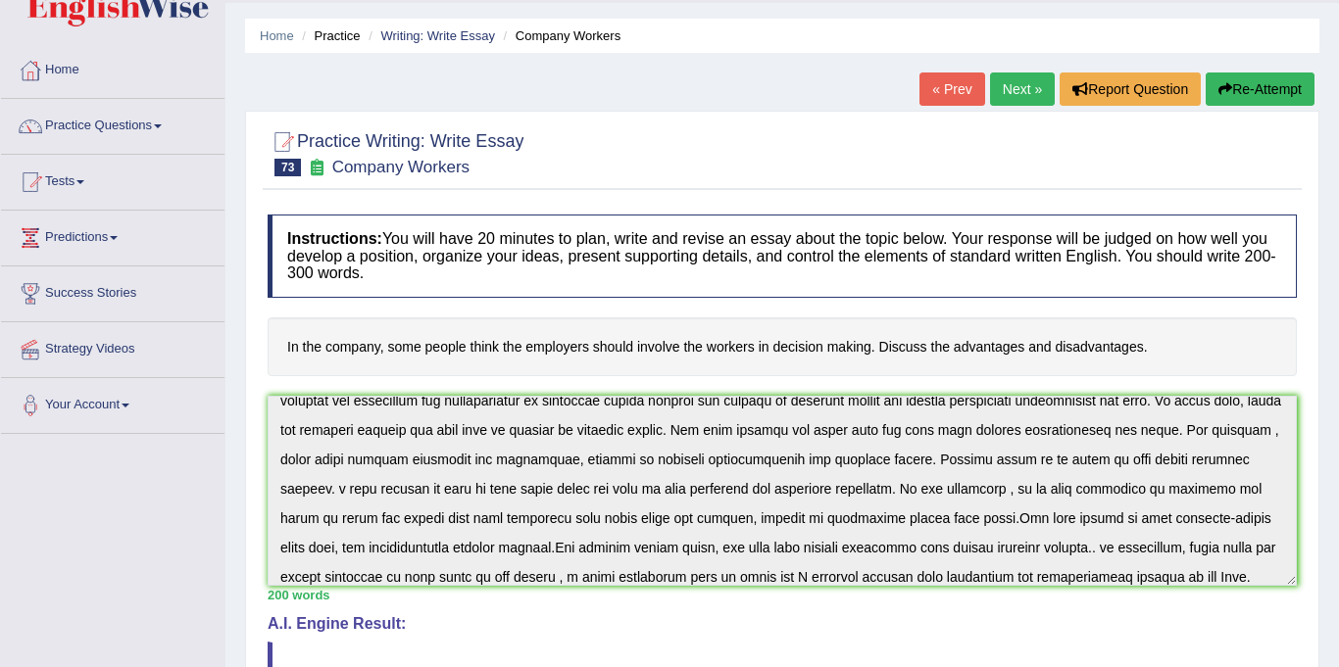
scroll to position [52, 0]
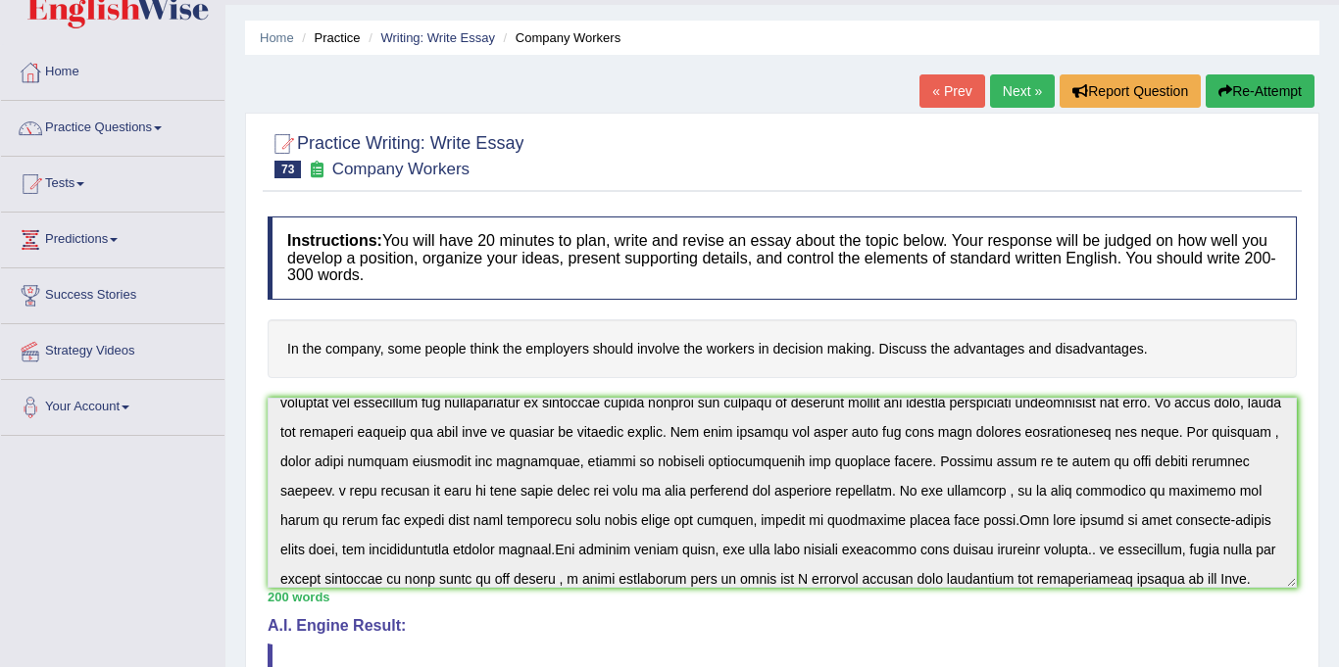
click at [1021, 87] on link "Next »" at bounding box center [1022, 90] width 65 height 33
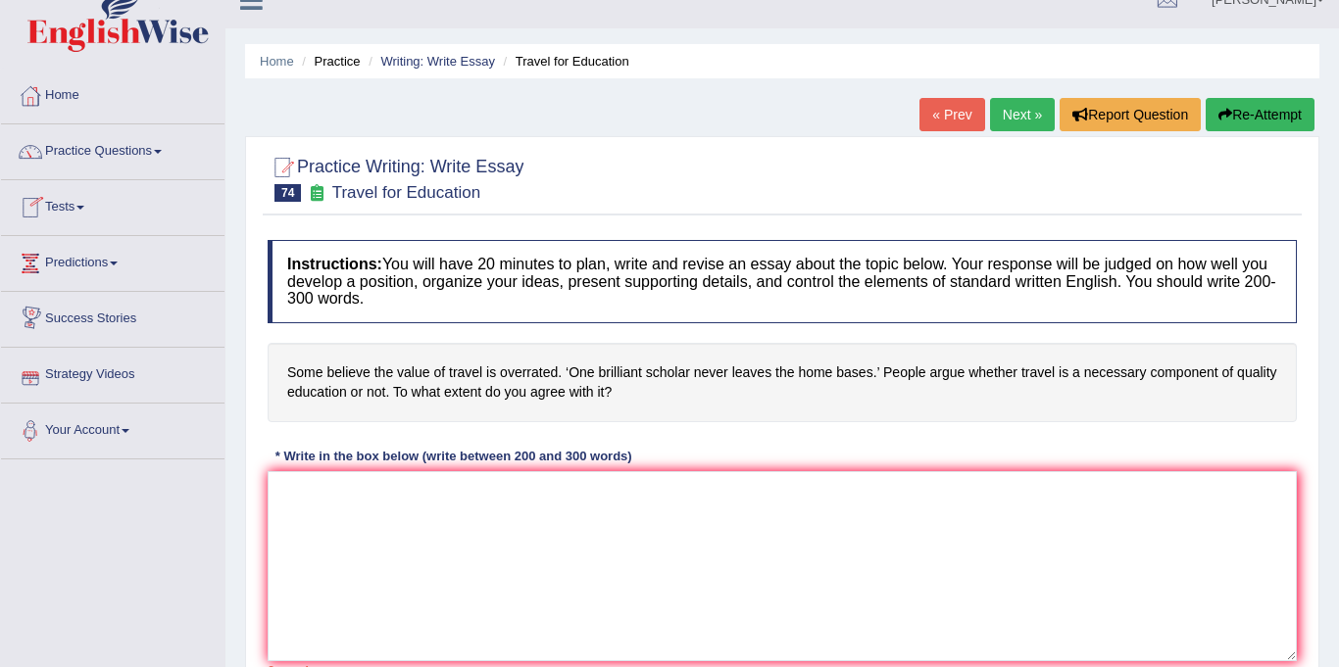
scroll to position [30, 0]
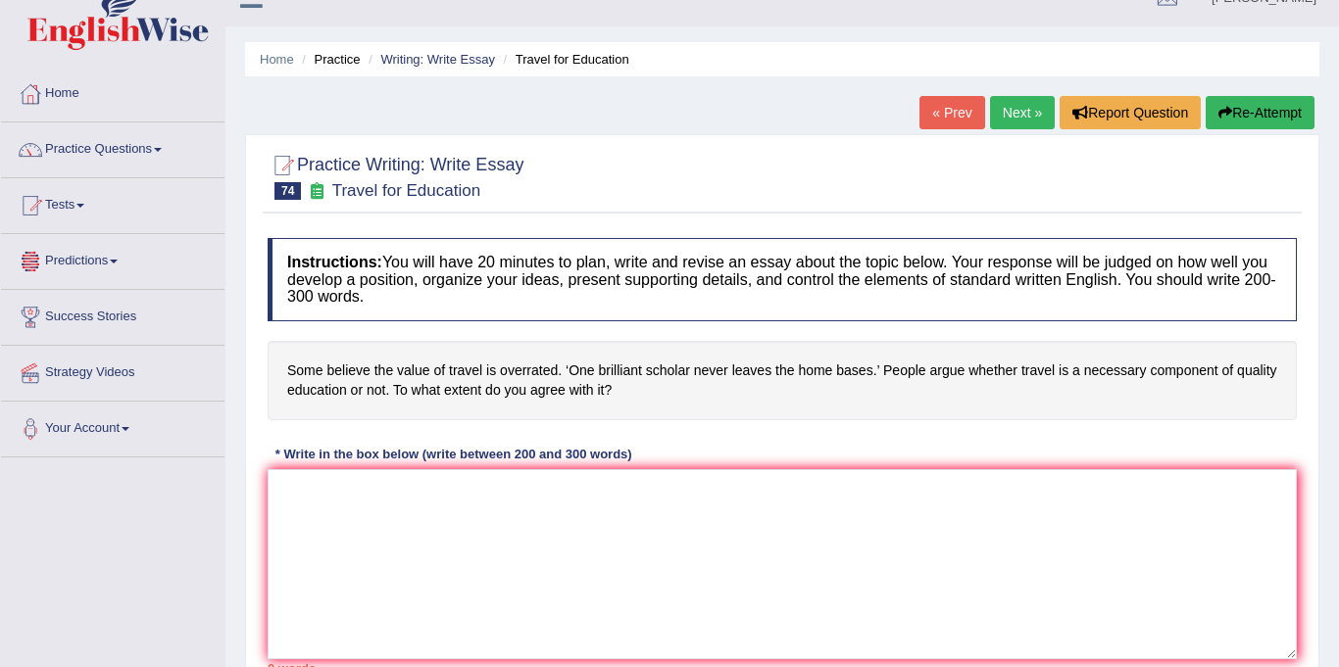
click at [89, 257] on link "Predictions" at bounding box center [112, 258] width 223 height 49
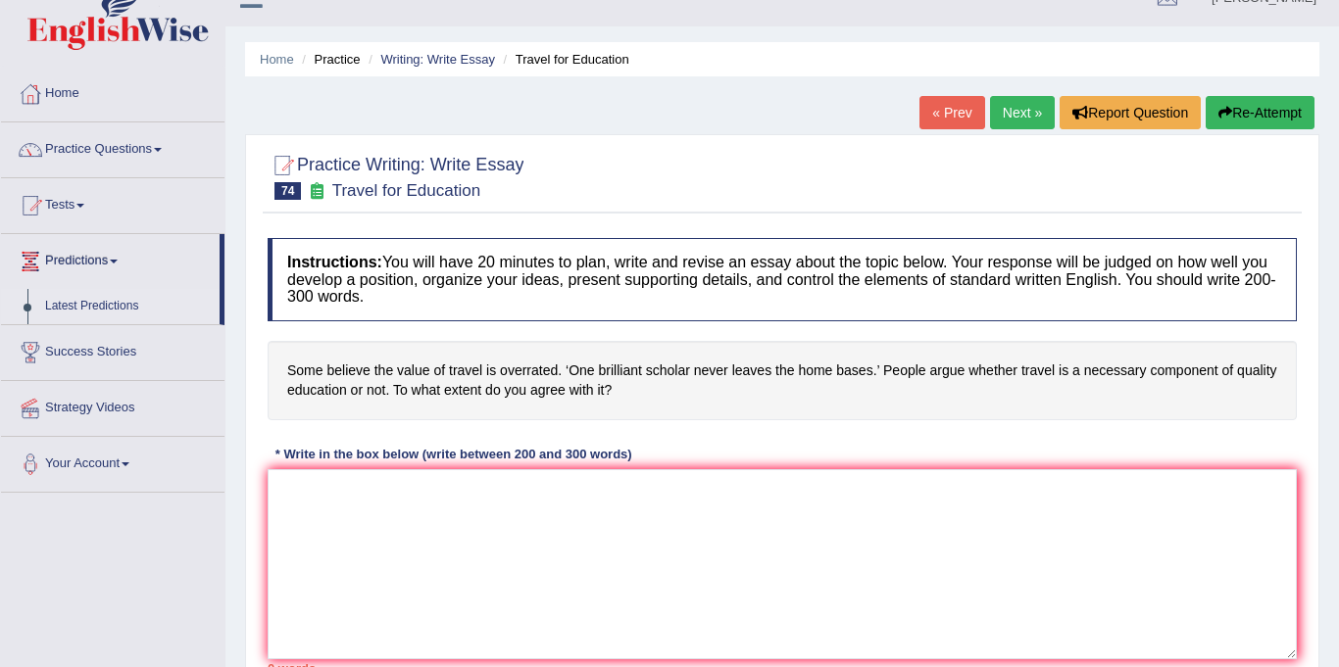
click at [57, 305] on link "Latest Predictions" at bounding box center [127, 306] width 183 height 35
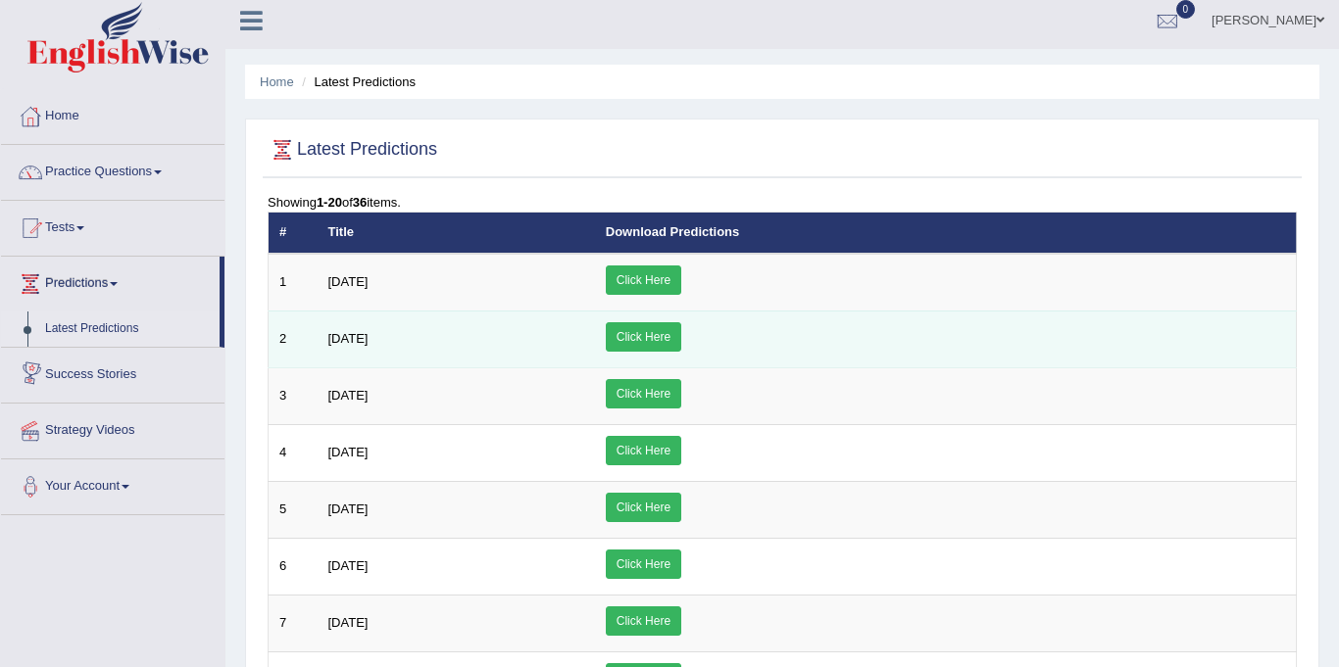
scroll to position [10, 0]
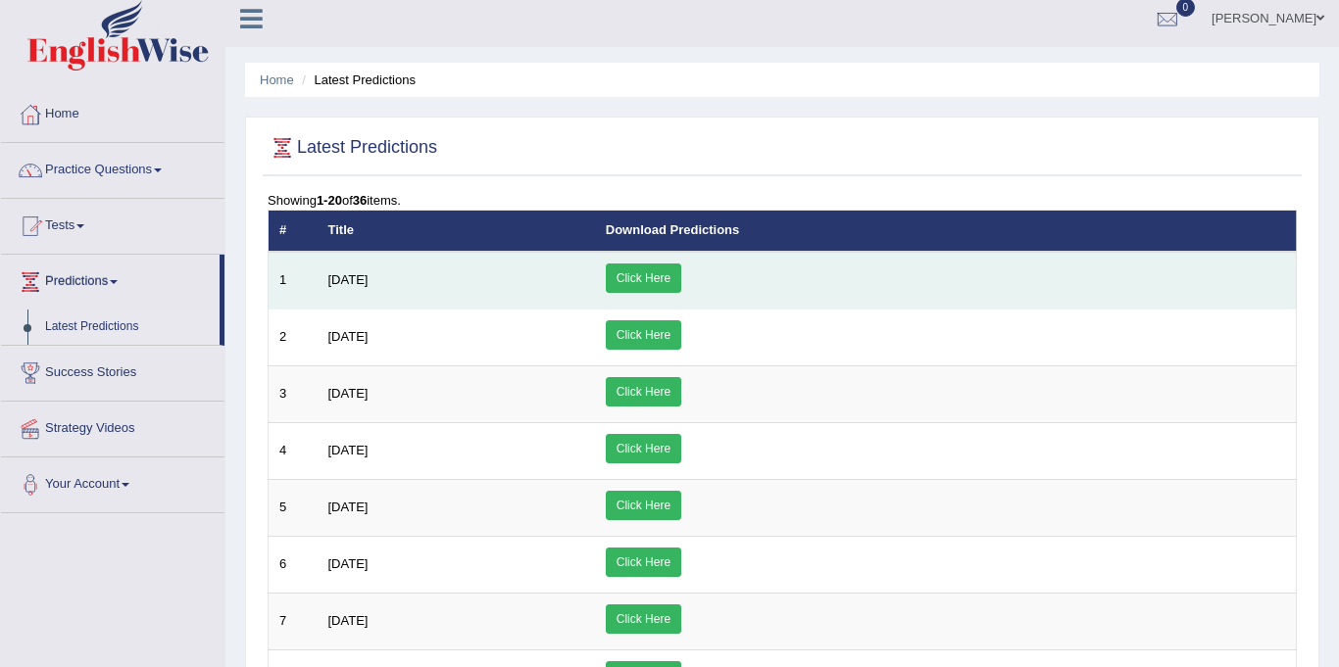
click at [681, 273] on link "Click Here" at bounding box center [643, 278] width 75 height 29
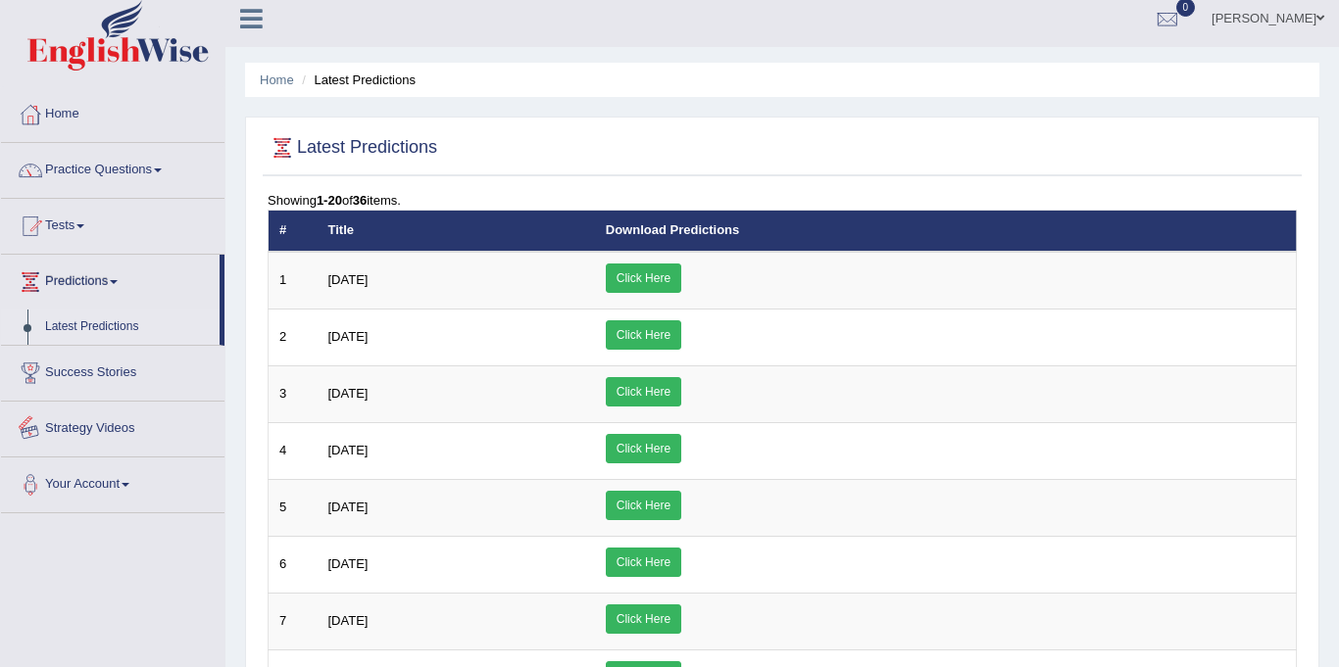
click at [65, 428] on link "Strategy Videos" at bounding box center [112, 426] width 223 height 49
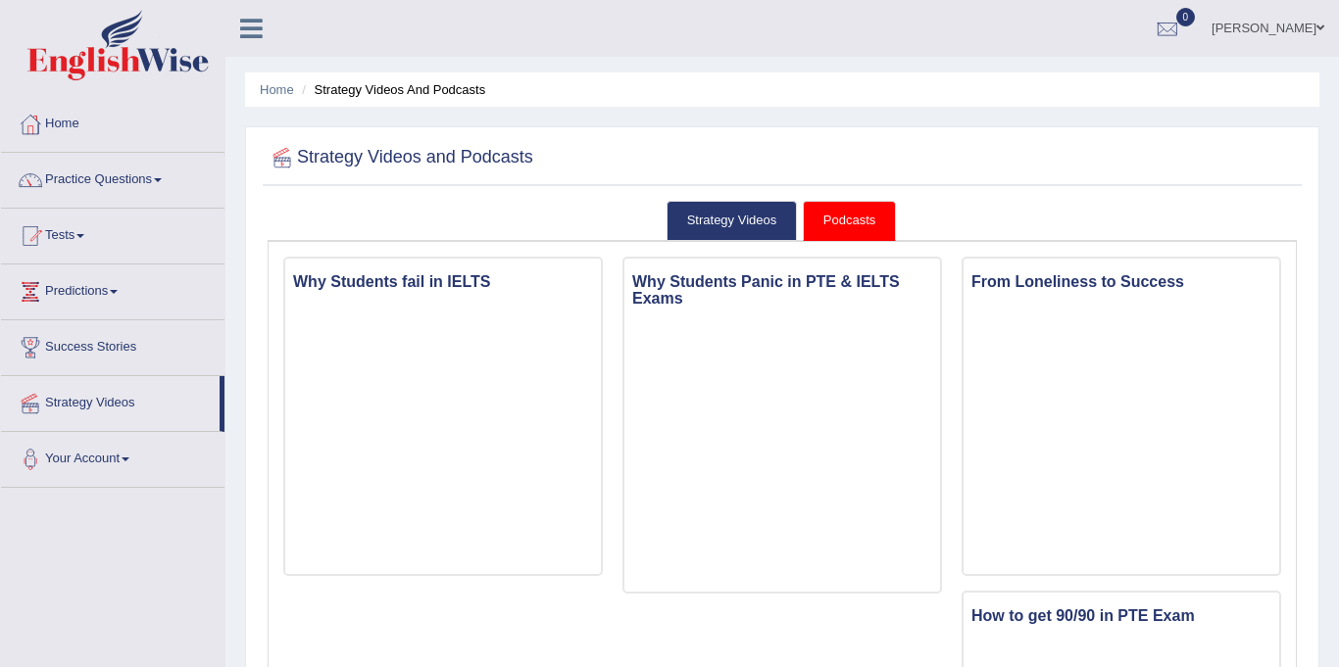
click at [97, 174] on link "Practice Questions" at bounding box center [112, 177] width 223 height 49
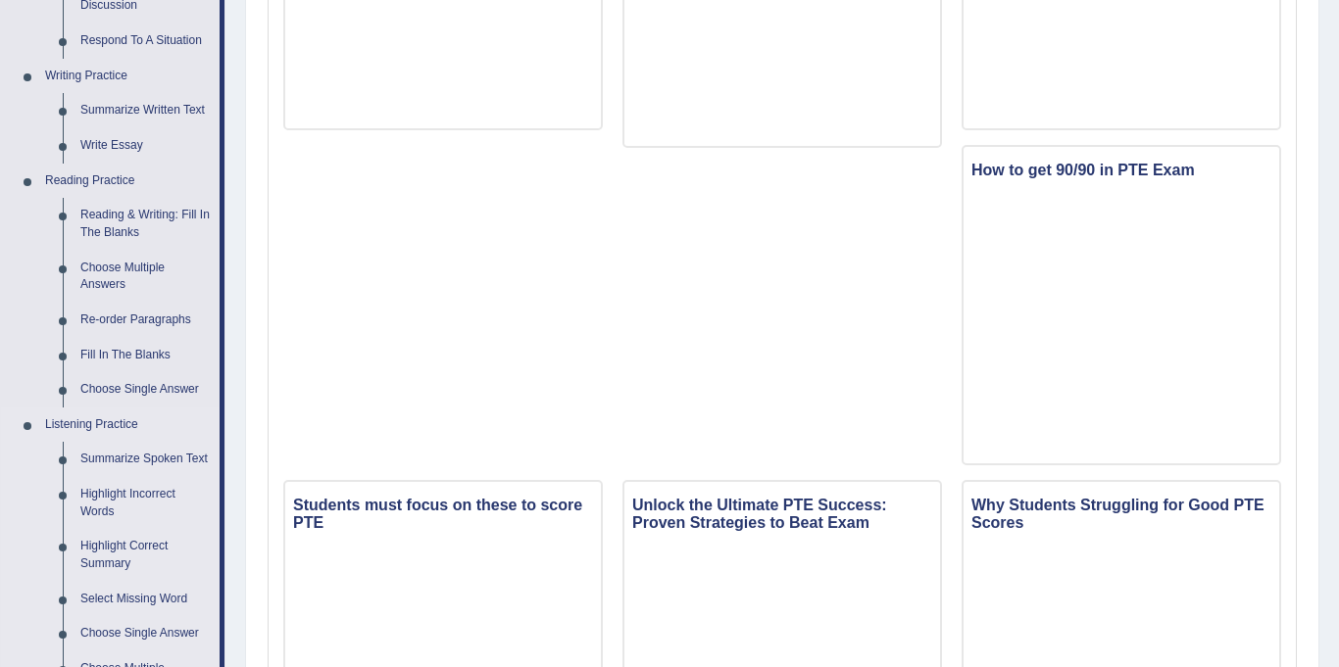
scroll to position [748, 0]
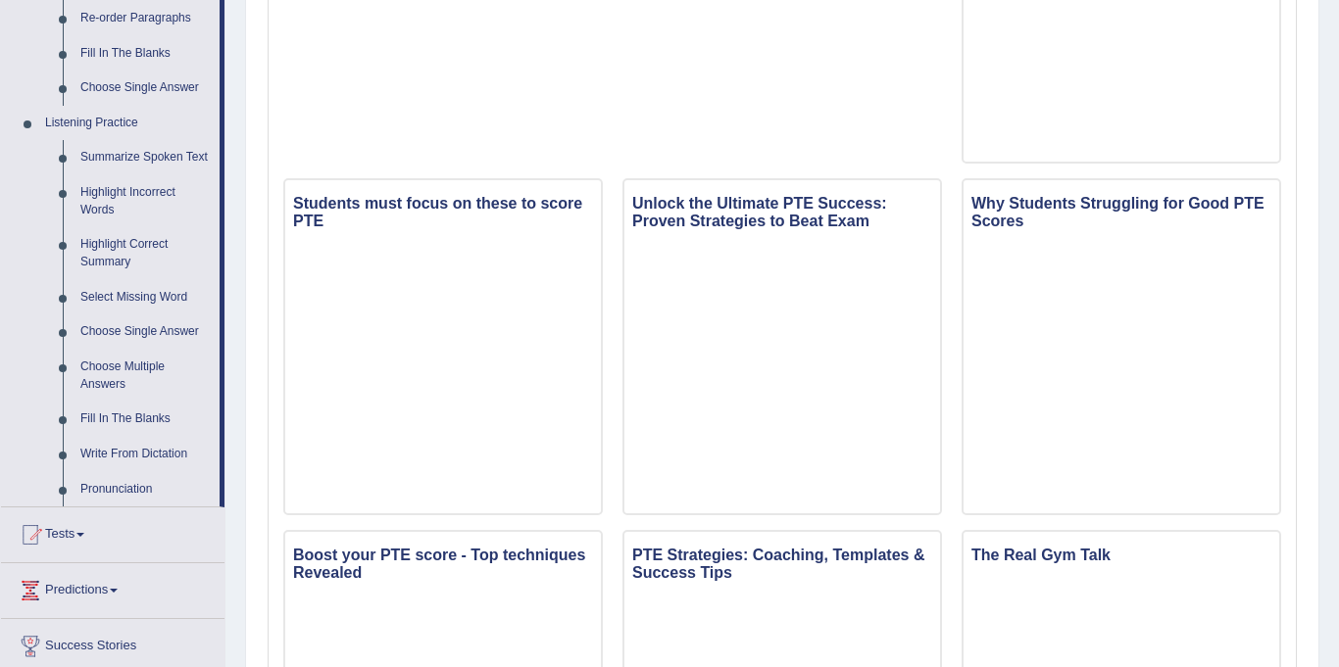
click at [107, 447] on link "Write From Dictation" at bounding box center [146, 454] width 148 height 35
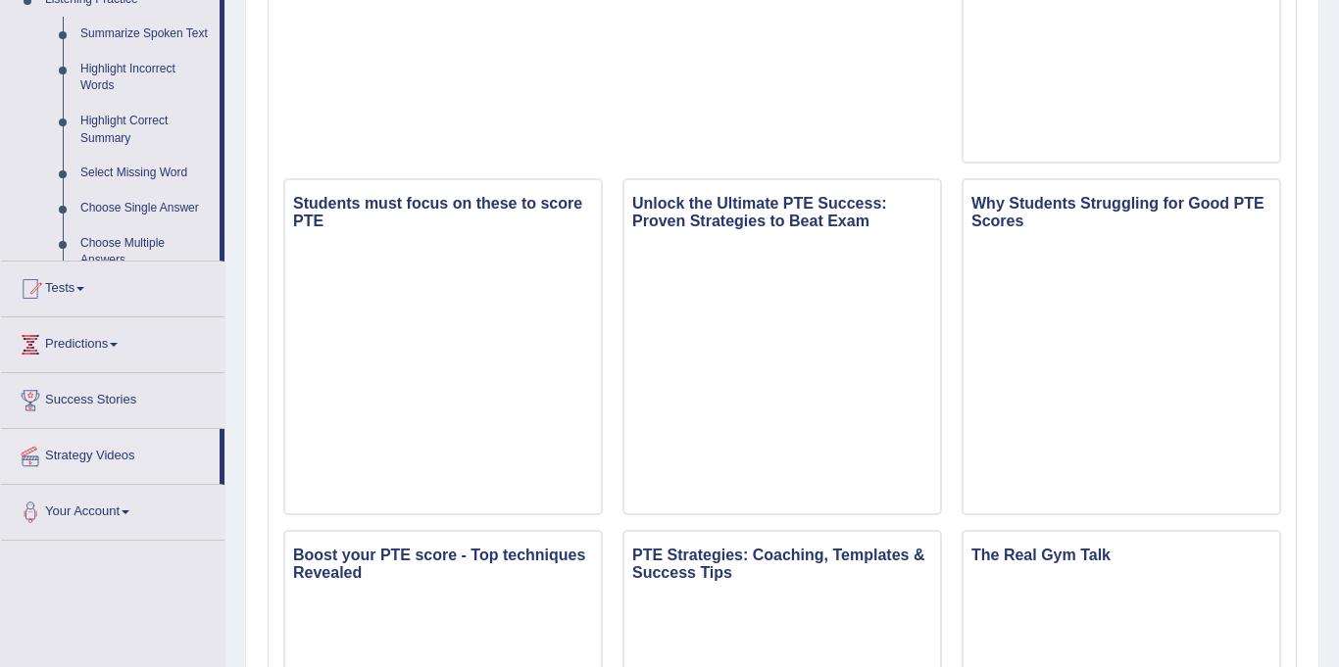
scroll to position [316, 0]
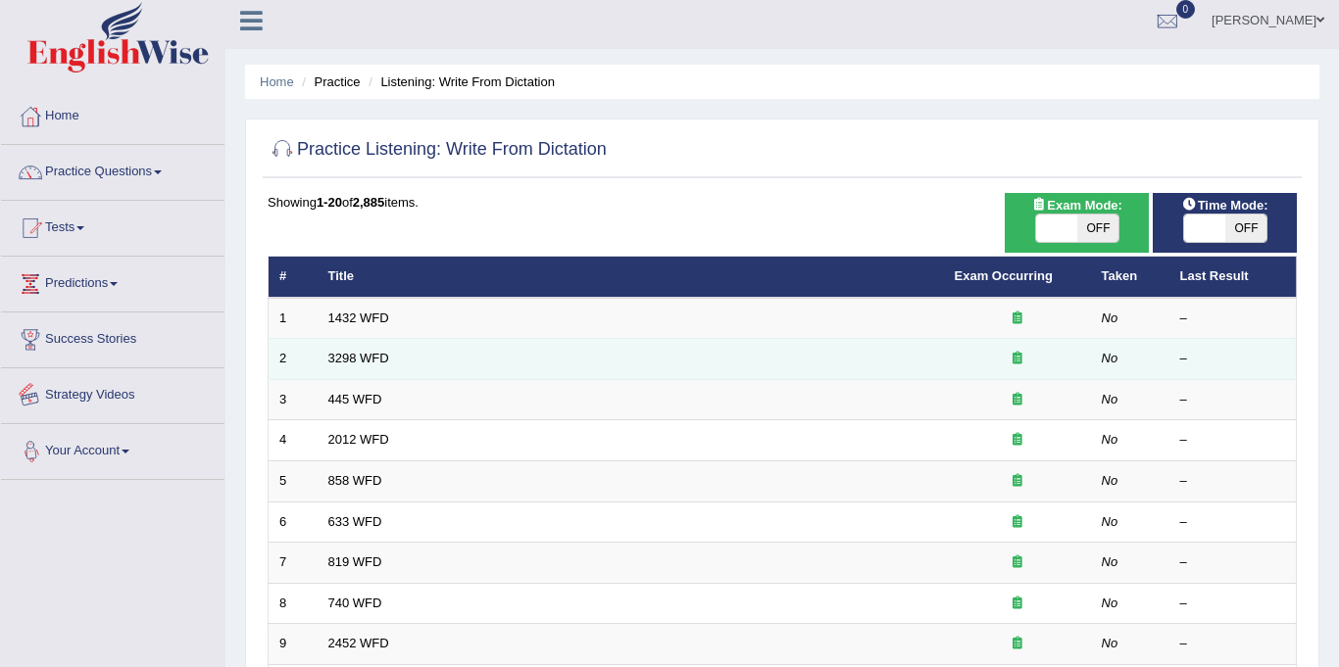
scroll to position [10, 0]
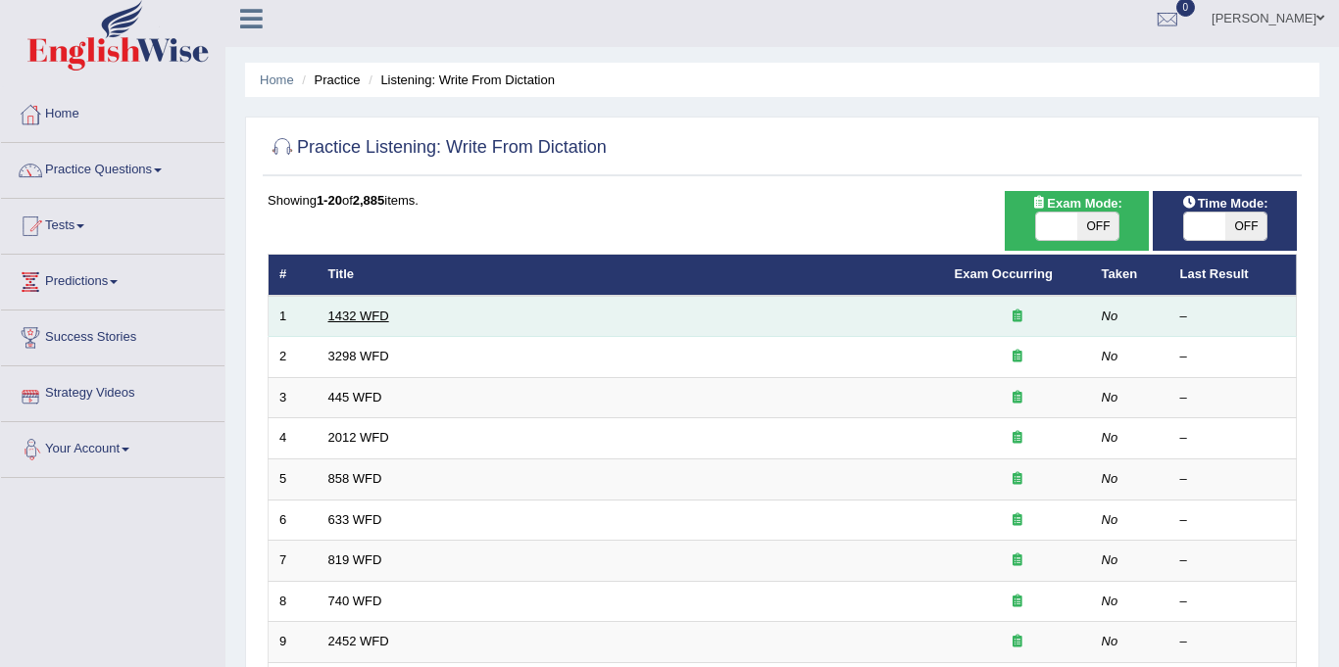
click at [343, 311] on link "1432 WFD" at bounding box center [358, 316] width 61 height 15
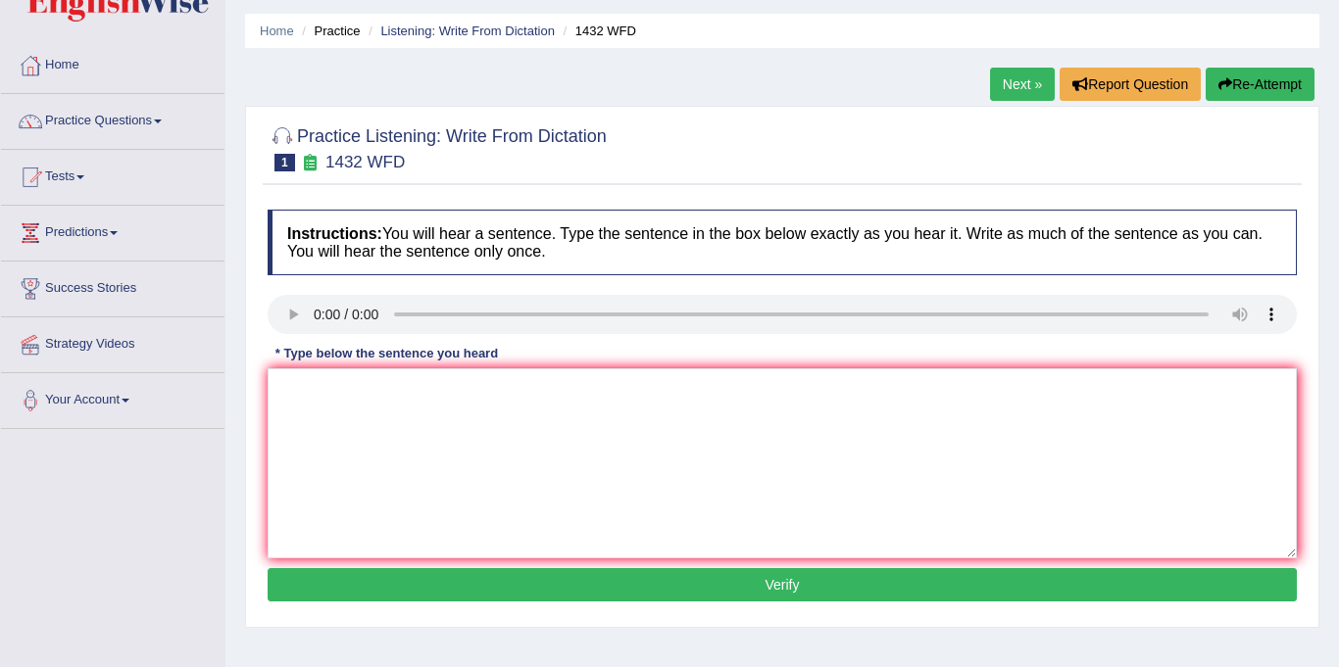
scroll to position [71, 0]
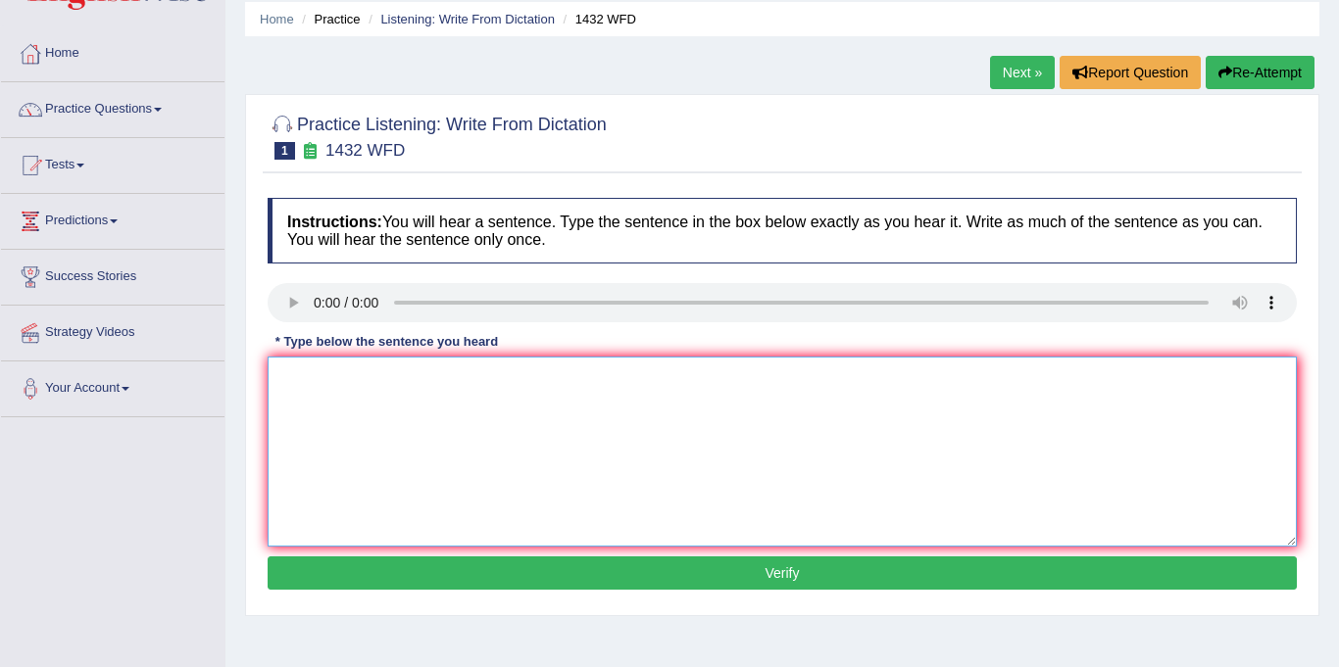
click at [333, 384] on textarea at bounding box center [782, 452] width 1029 height 190
type textarea "More physical activity is more beneficial to your health."
click at [663, 591] on div "Instructions: You will hear a sentence. Type the sentence in the box below exac…" at bounding box center [782, 396] width 1039 height 417
click at [664, 576] on button "Verify" at bounding box center [782, 573] width 1029 height 33
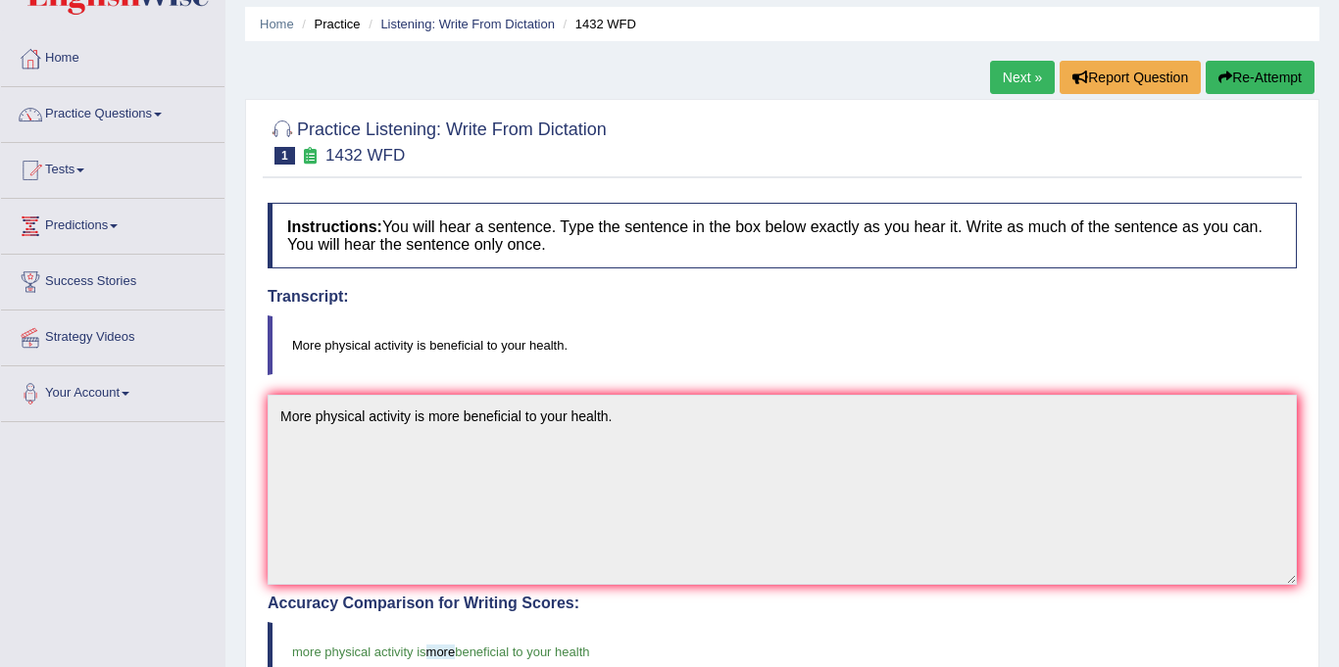
scroll to position [64, 0]
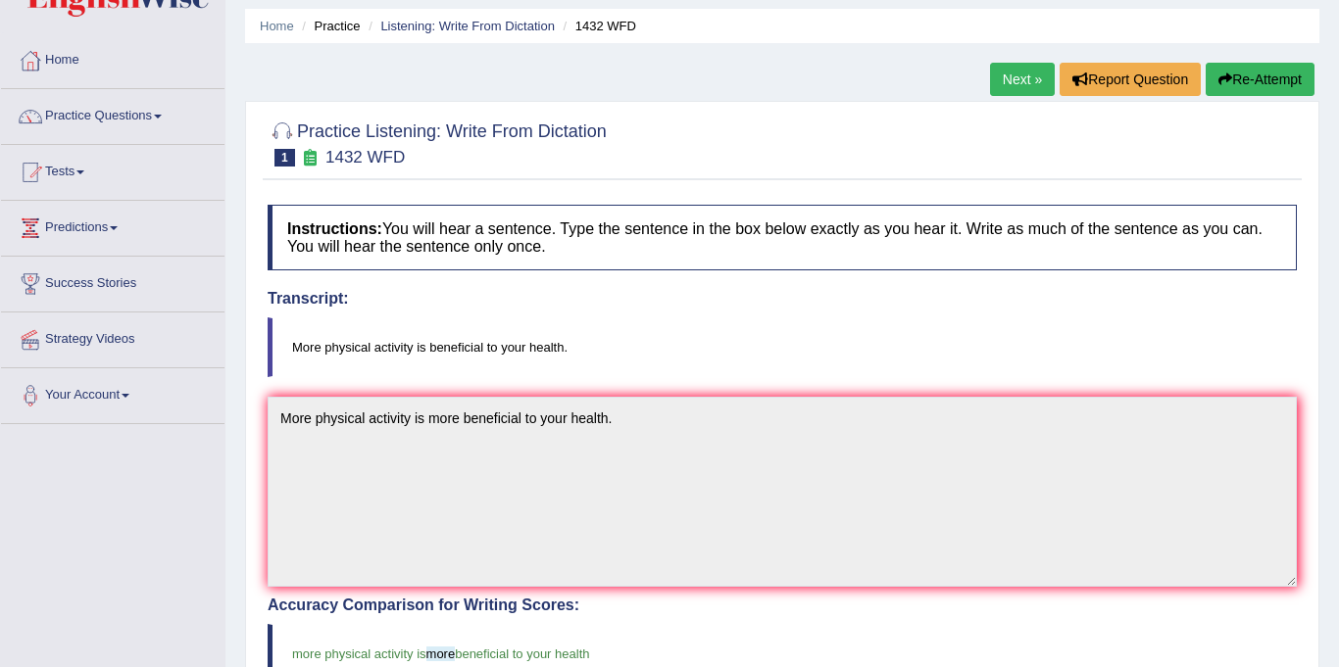
click at [1032, 81] on link "Next »" at bounding box center [1022, 79] width 65 height 33
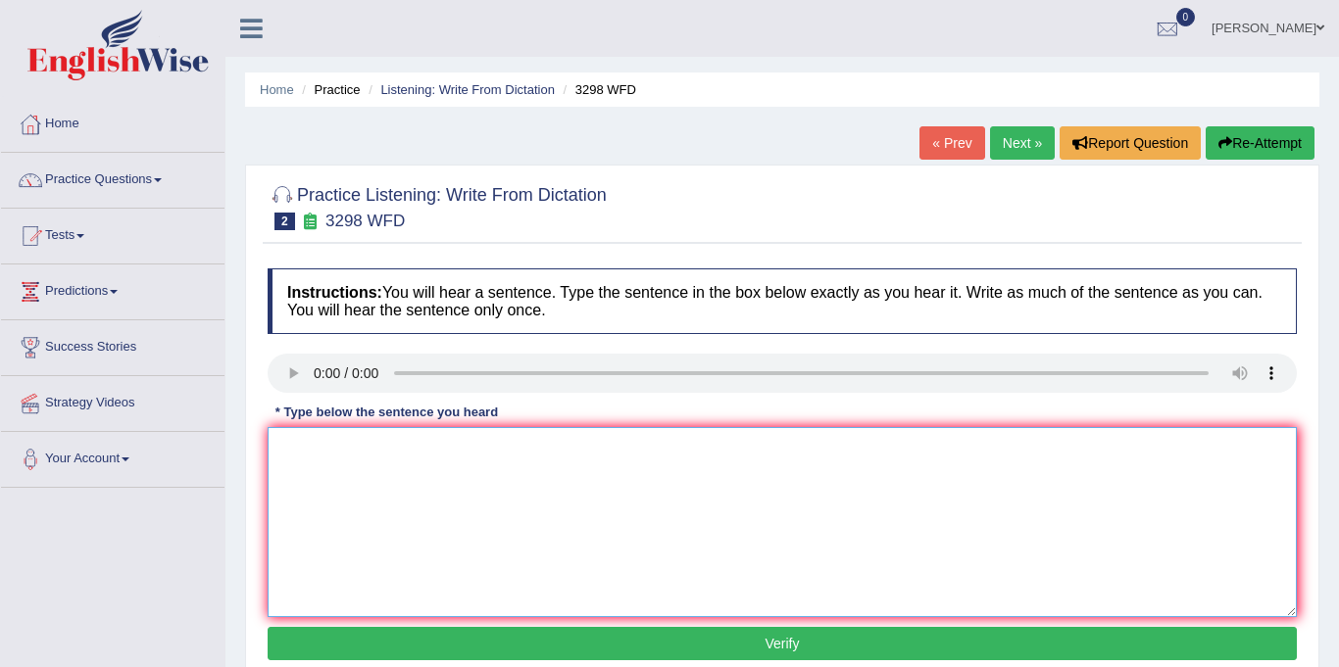
click at [333, 481] on textarea at bounding box center [782, 522] width 1029 height 190
click at [289, 451] on textarea "animal behavior" at bounding box center [782, 522] width 1029 height 190
click at [394, 448] on textarea "Animal behavior" at bounding box center [782, 522] width 1029 height 190
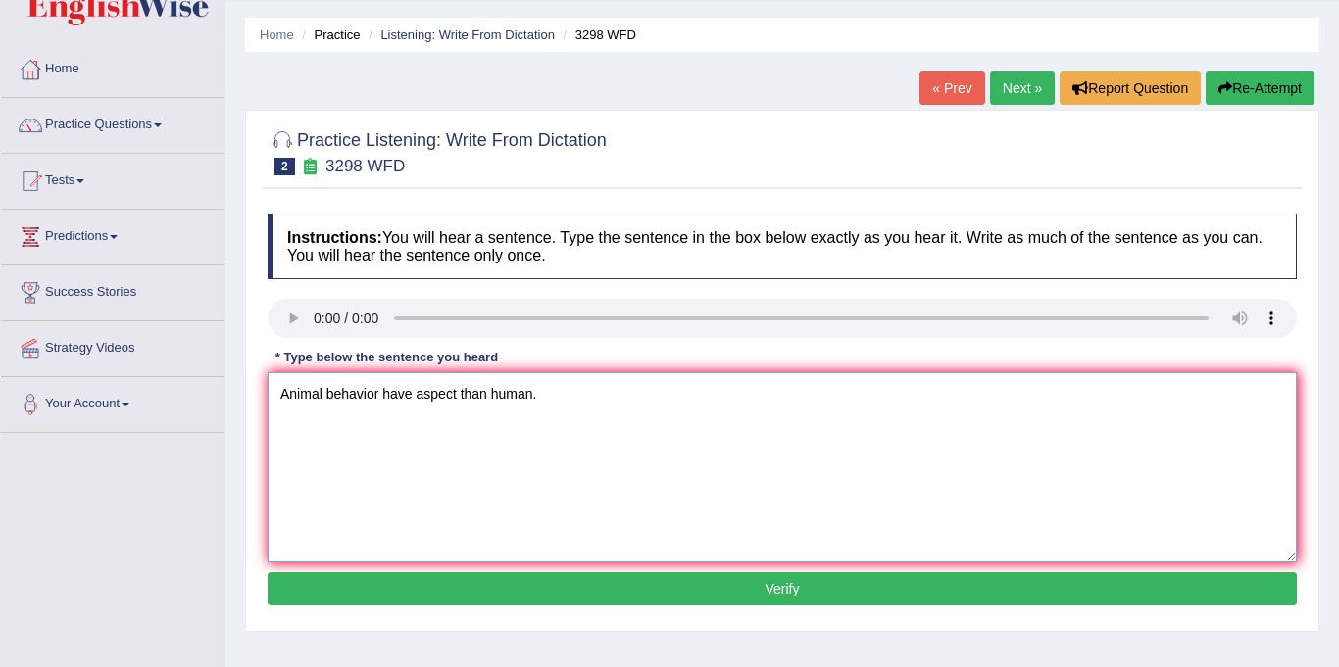
scroll to position [56, 0]
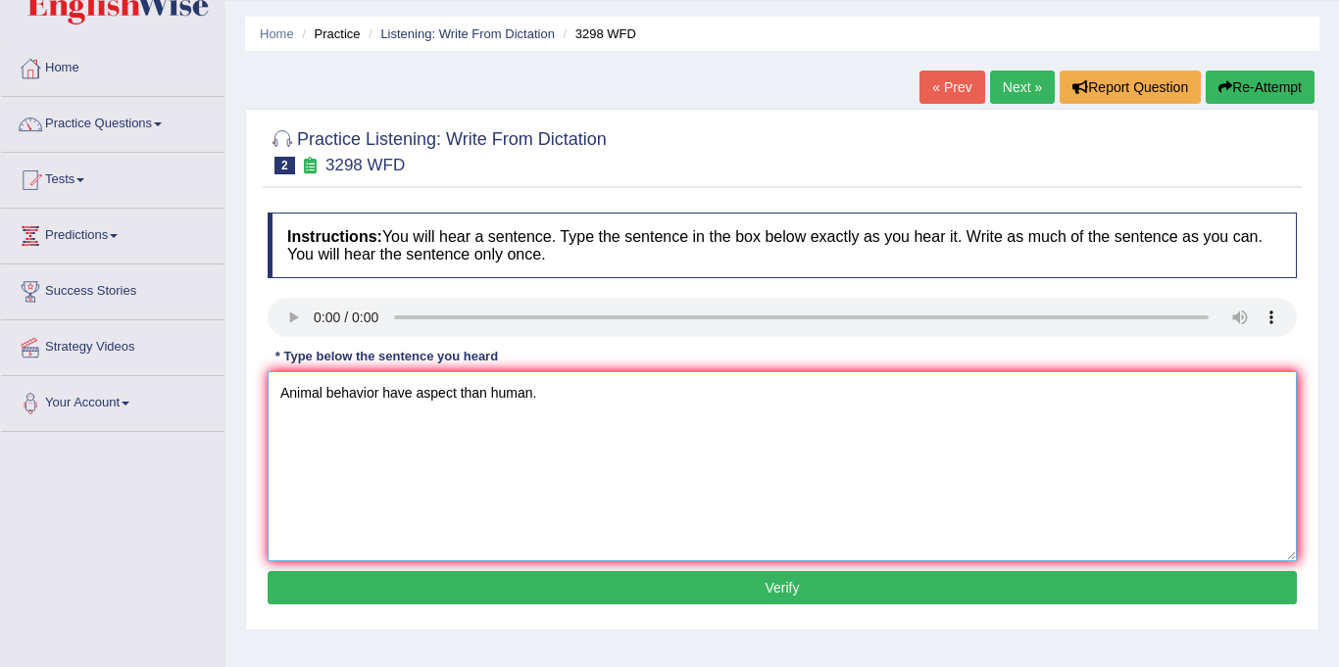
click at [415, 396] on textarea "Animal behavior have aspect than human." at bounding box center [782, 466] width 1029 height 190
type textarea "Animal behavior have more aspect than human."
click at [622, 594] on button "Verify" at bounding box center [782, 587] width 1029 height 33
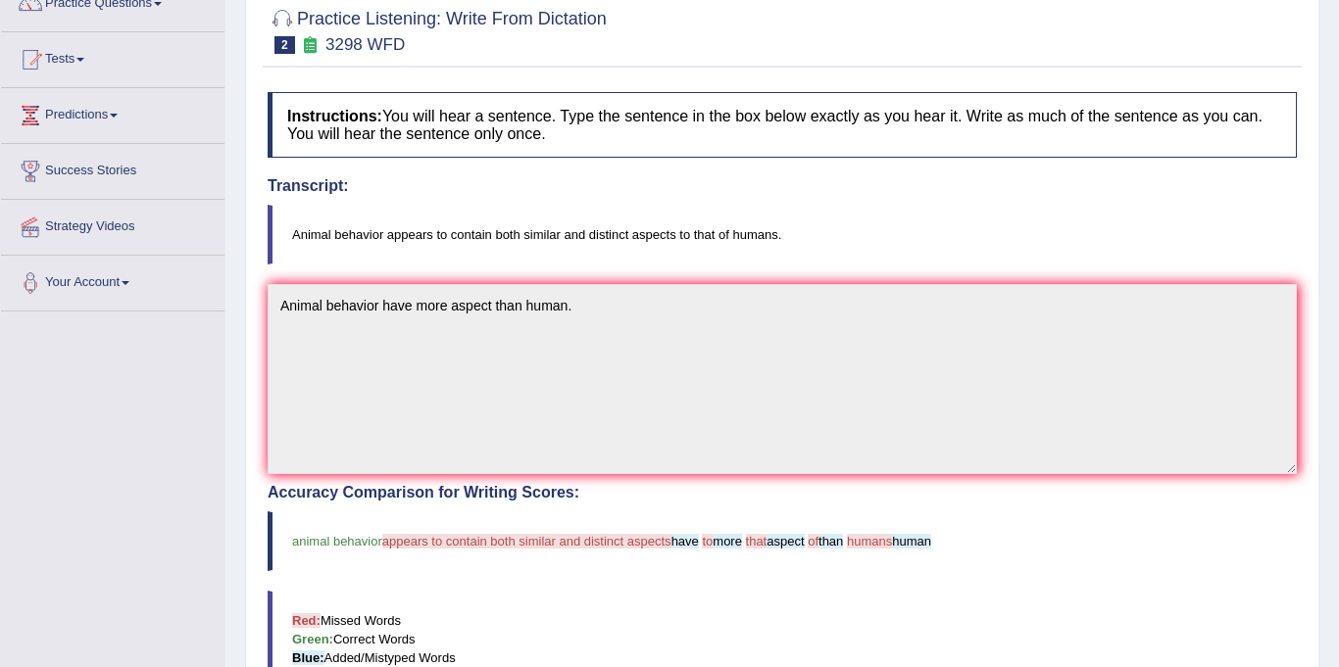
scroll to position [27, 0]
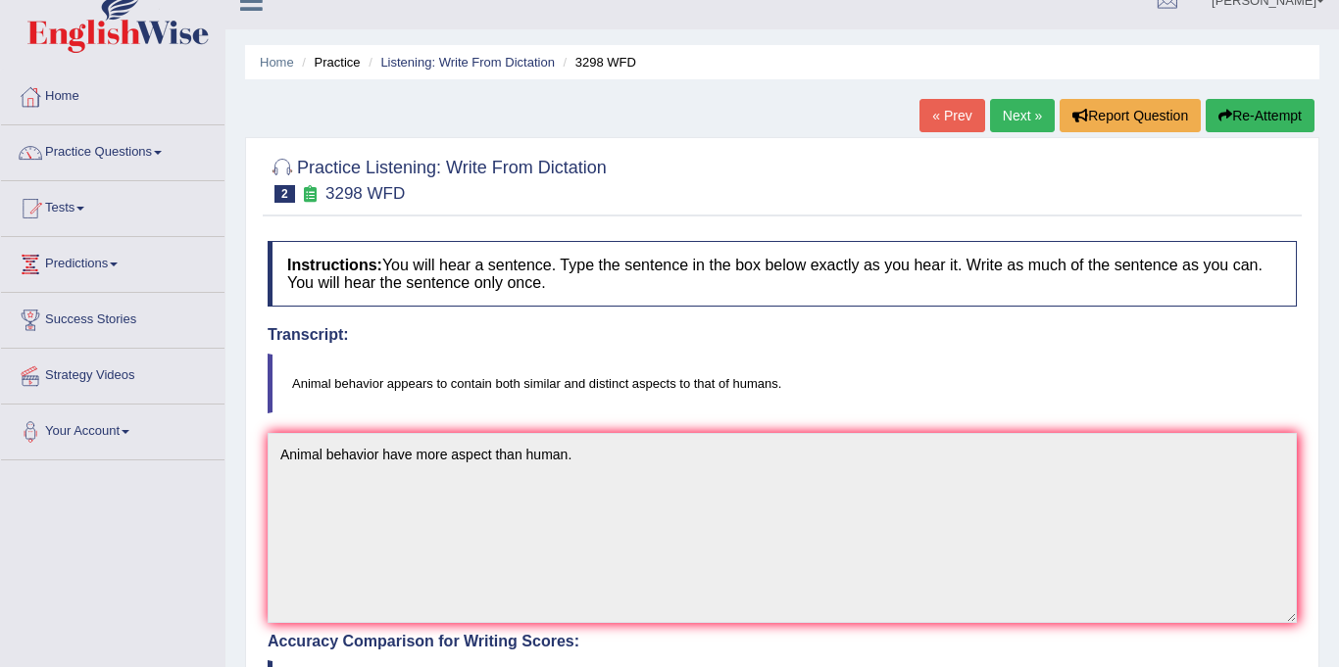
click at [1008, 115] on link "Next »" at bounding box center [1022, 115] width 65 height 33
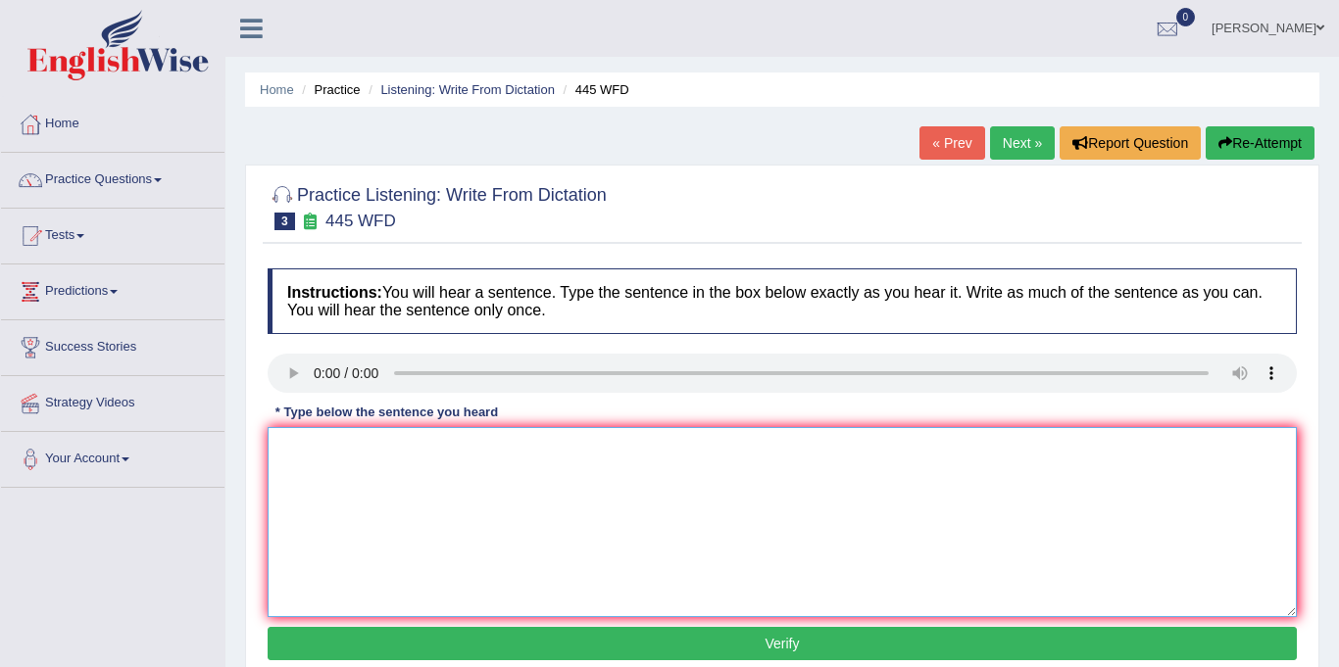
click at [415, 476] on textarea at bounding box center [782, 522] width 1029 height 190
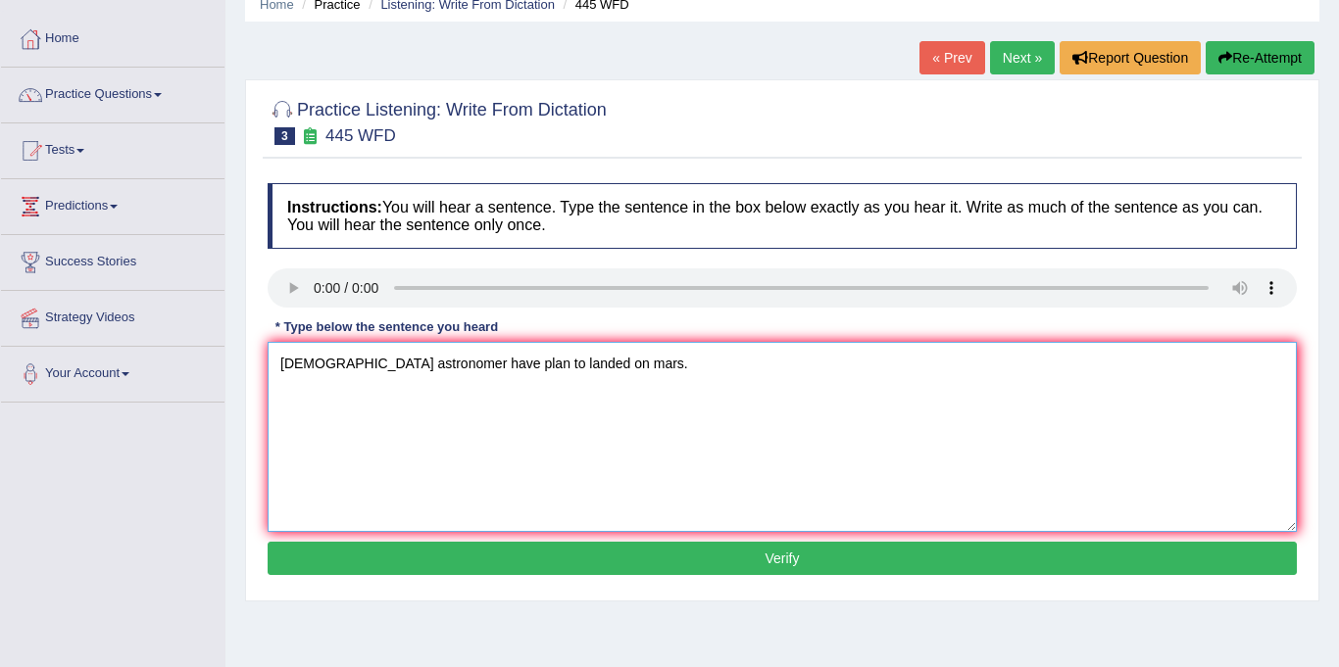
scroll to position [172, 0]
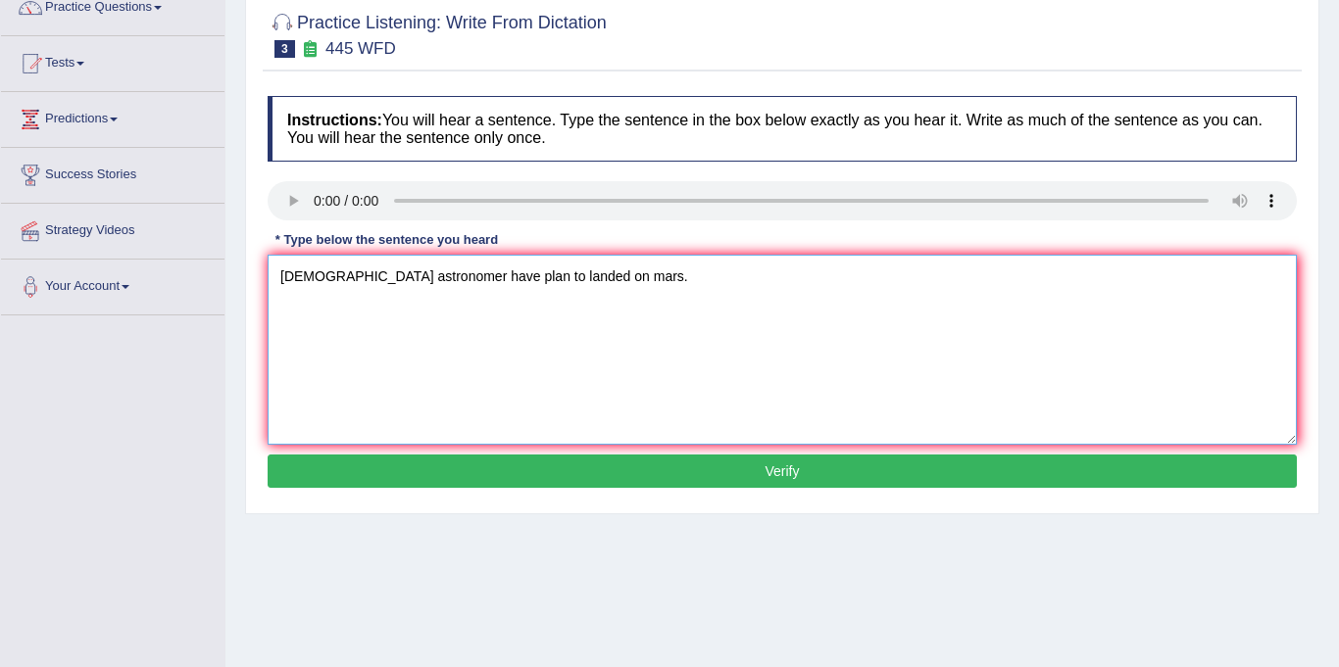
type textarea "American astronomer have plan to landed on mars."
click at [537, 479] on button "Verify" at bounding box center [782, 471] width 1029 height 33
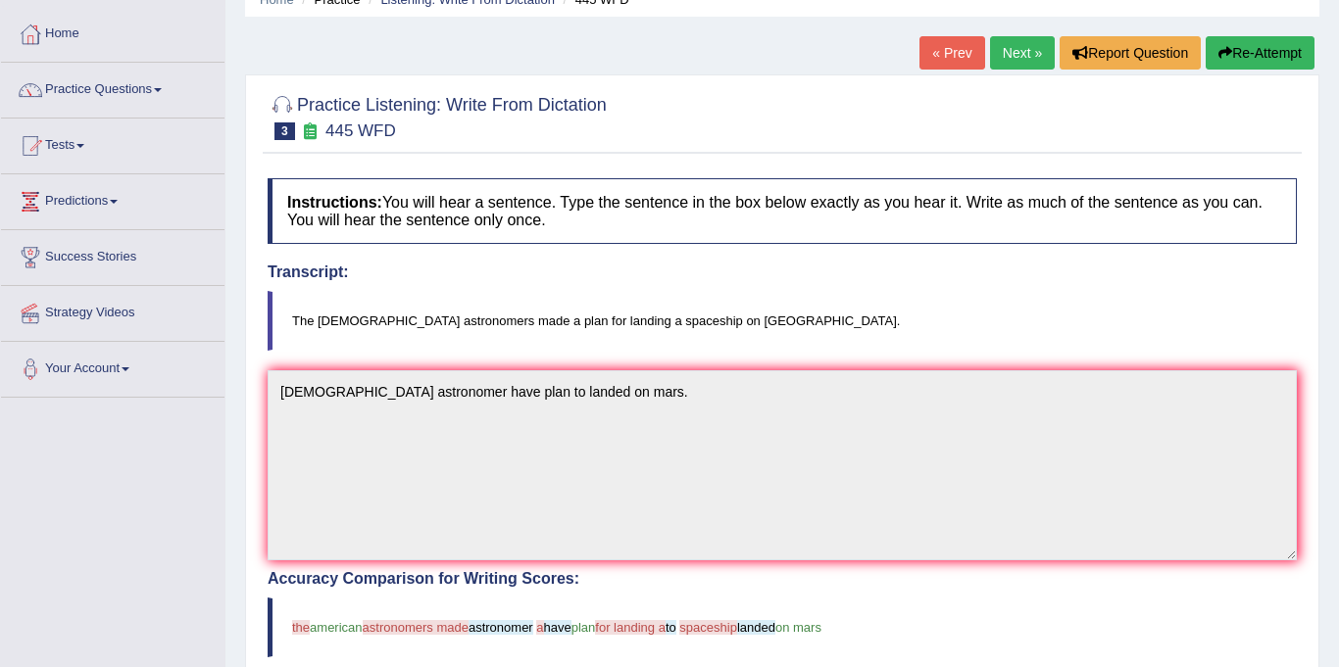
scroll to position [0, 0]
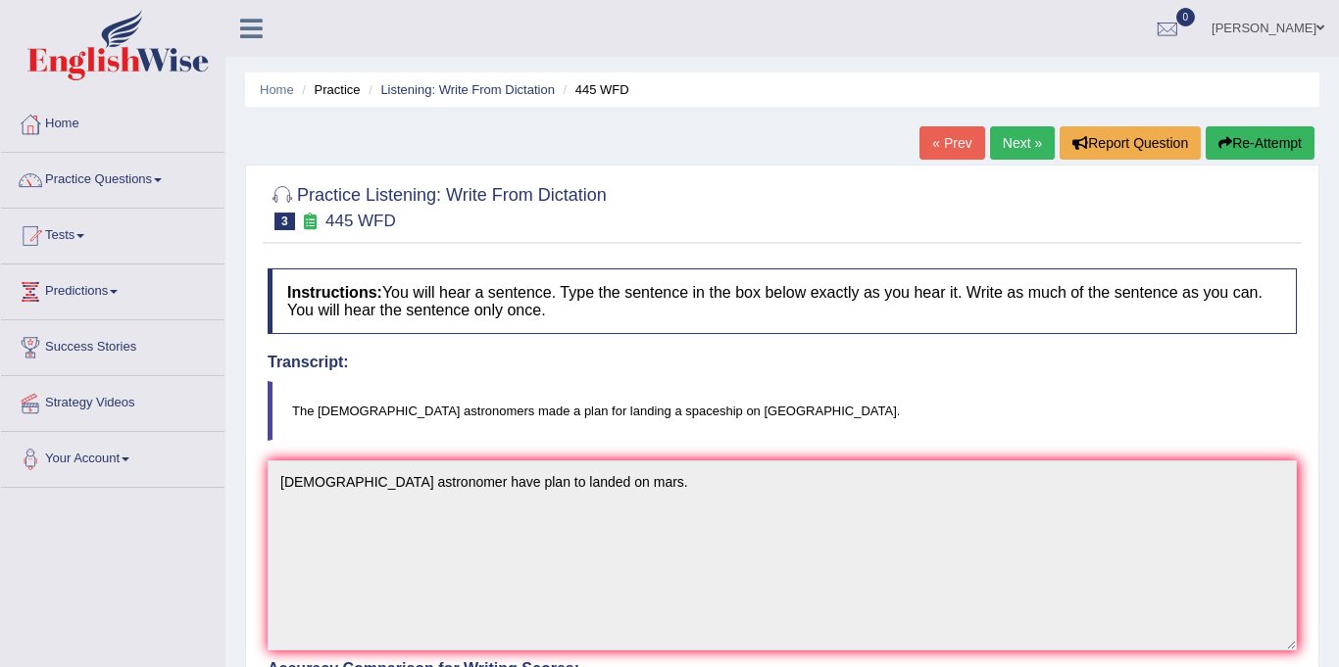
click at [1007, 141] on link "Next »" at bounding box center [1022, 142] width 65 height 33
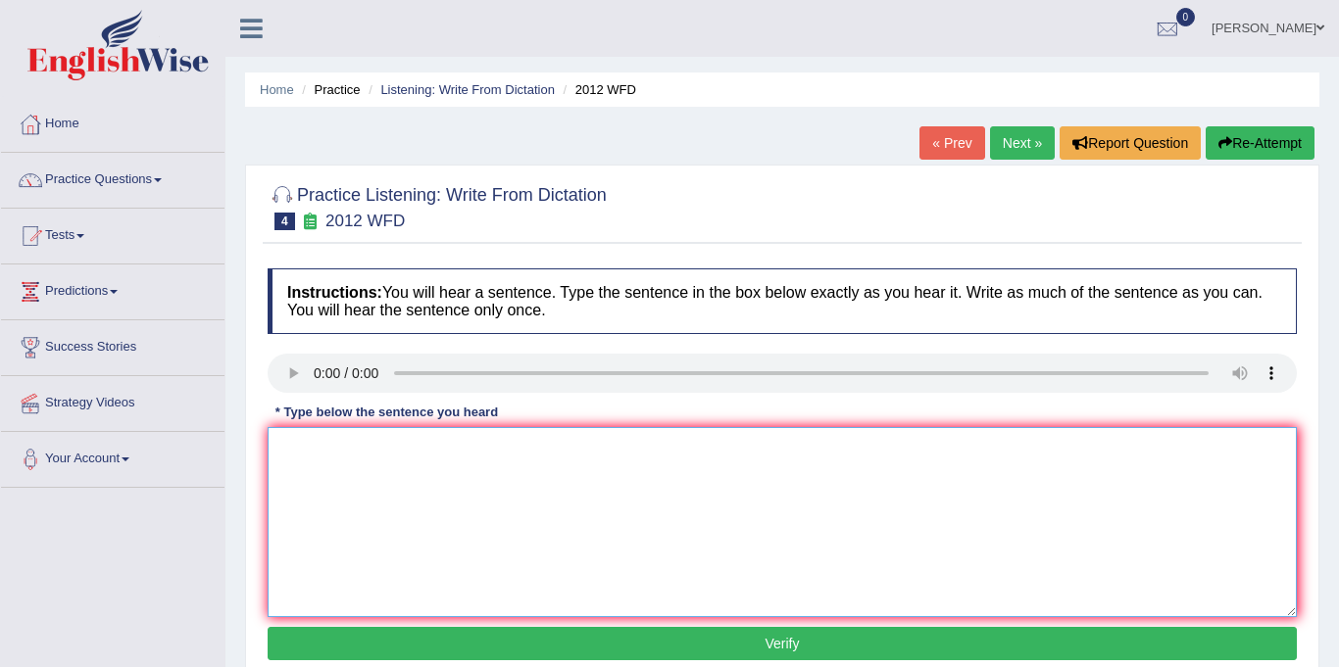
click at [420, 491] on textarea at bounding box center [782, 522] width 1029 height 190
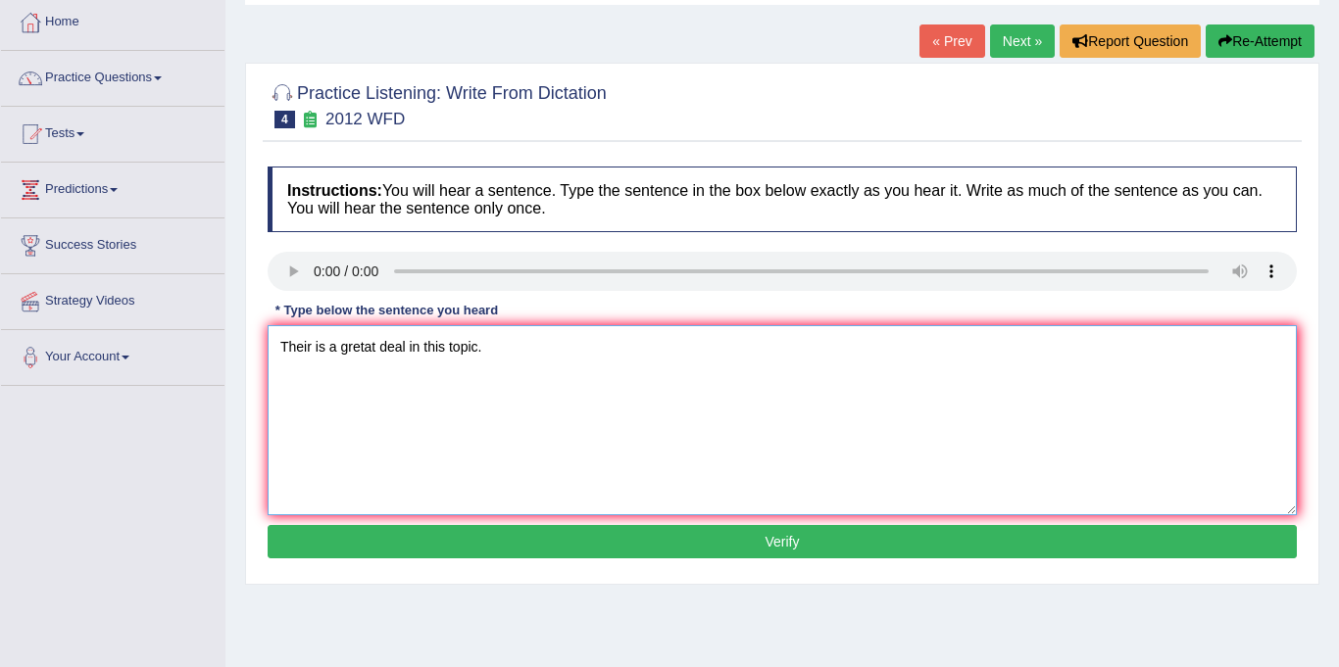
scroll to position [105, 0]
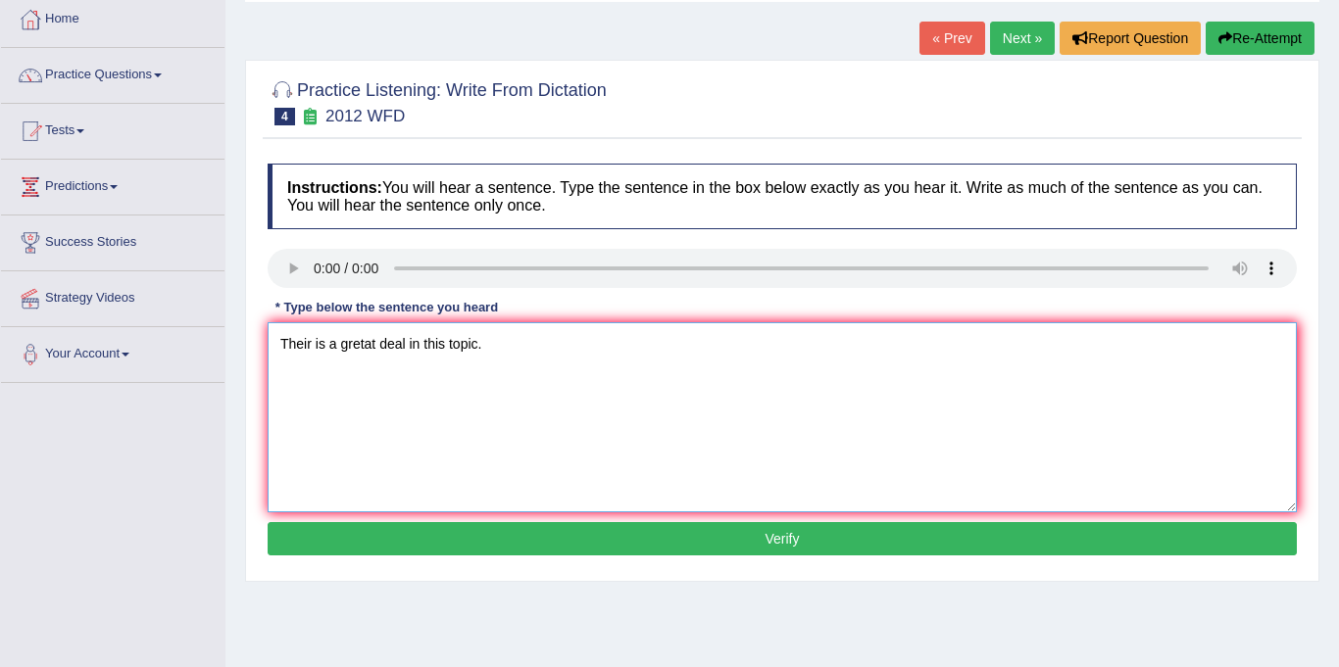
click at [371, 340] on textarea "Their is a gretat deal in this topic." at bounding box center [782, 417] width 1029 height 190
click at [551, 515] on div "Instructions: You will hear a sentence. Type the sentence in the box below exac…" at bounding box center [782, 362] width 1039 height 417
type textarea "Their is a great deal in this topic."
click at [547, 529] on button "Verify" at bounding box center [782, 538] width 1029 height 33
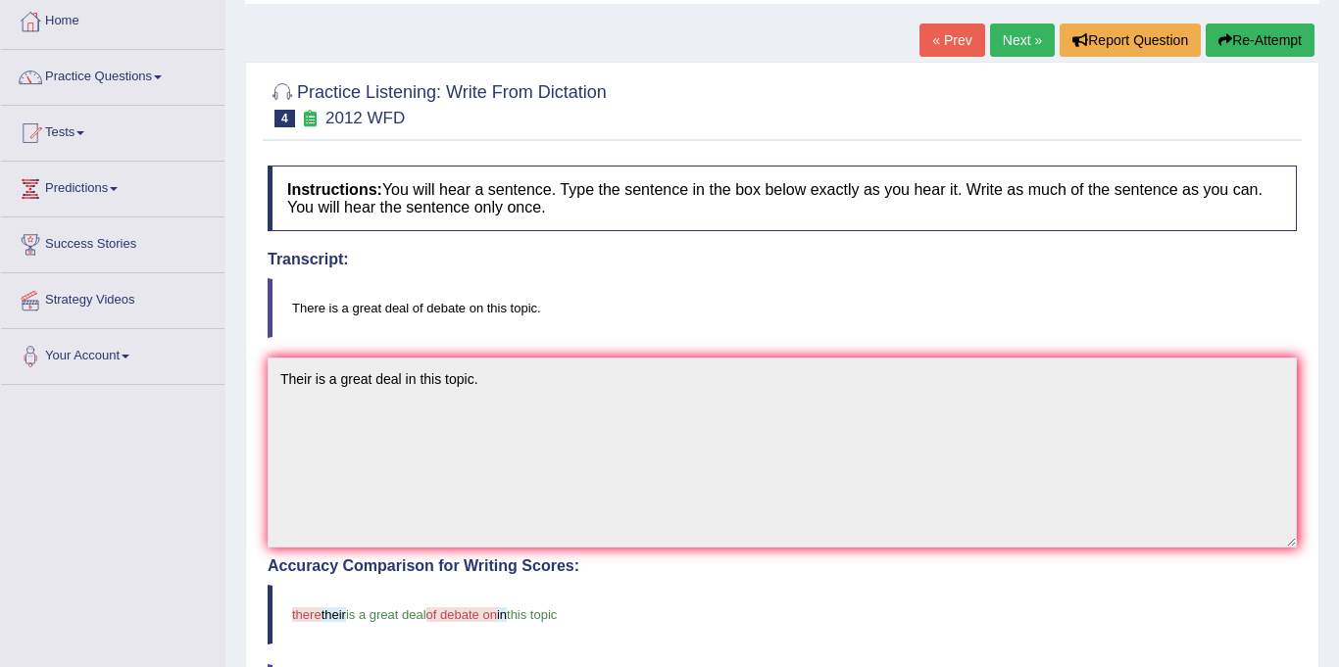
scroll to position [0, 0]
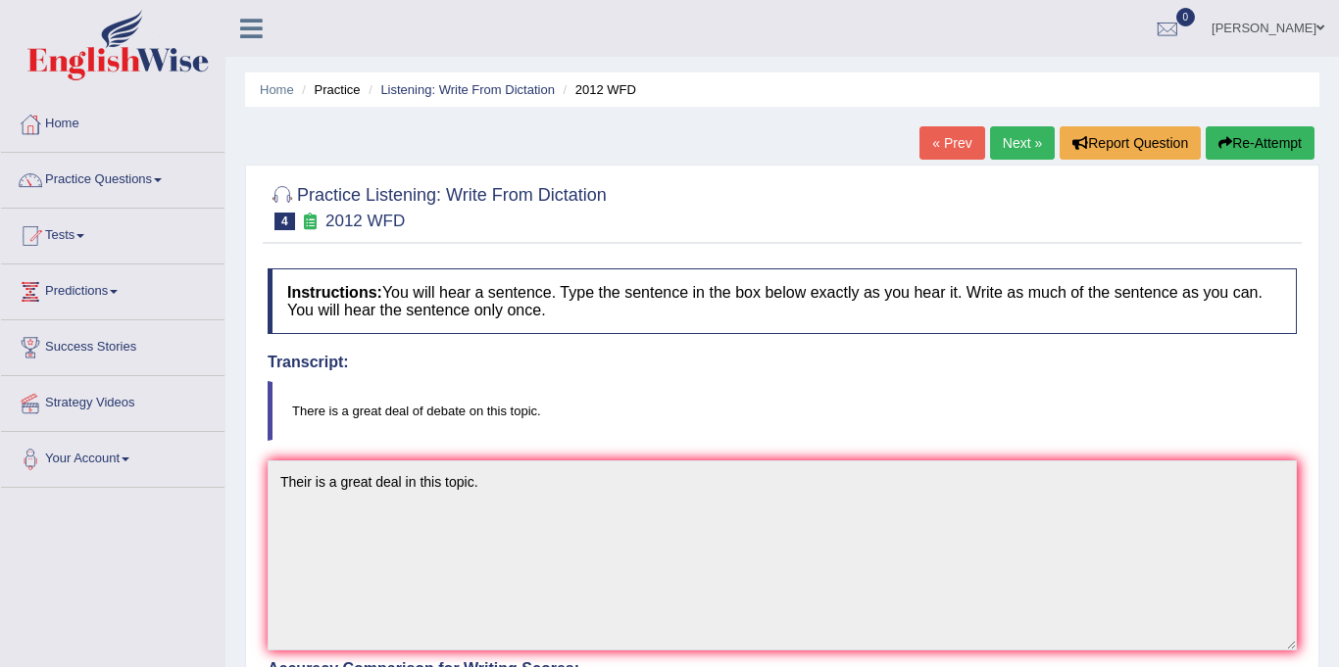
click at [1006, 136] on link "Next »" at bounding box center [1022, 142] width 65 height 33
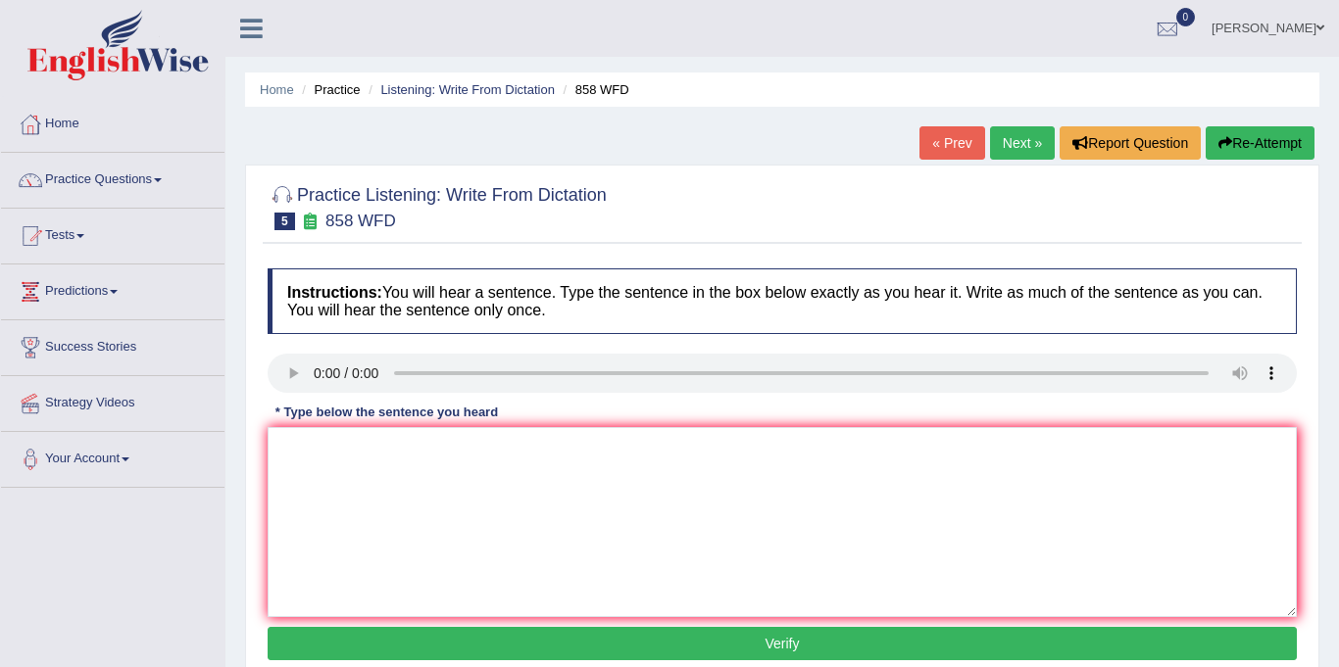
click at [554, 319] on h4 "Instructions: You will hear a sentence. Type the sentence in the box below exac…" at bounding box center [782, 302] width 1029 height 66
click at [343, 487] on textarea at bounding box center [782, 522] width 1029 height 190
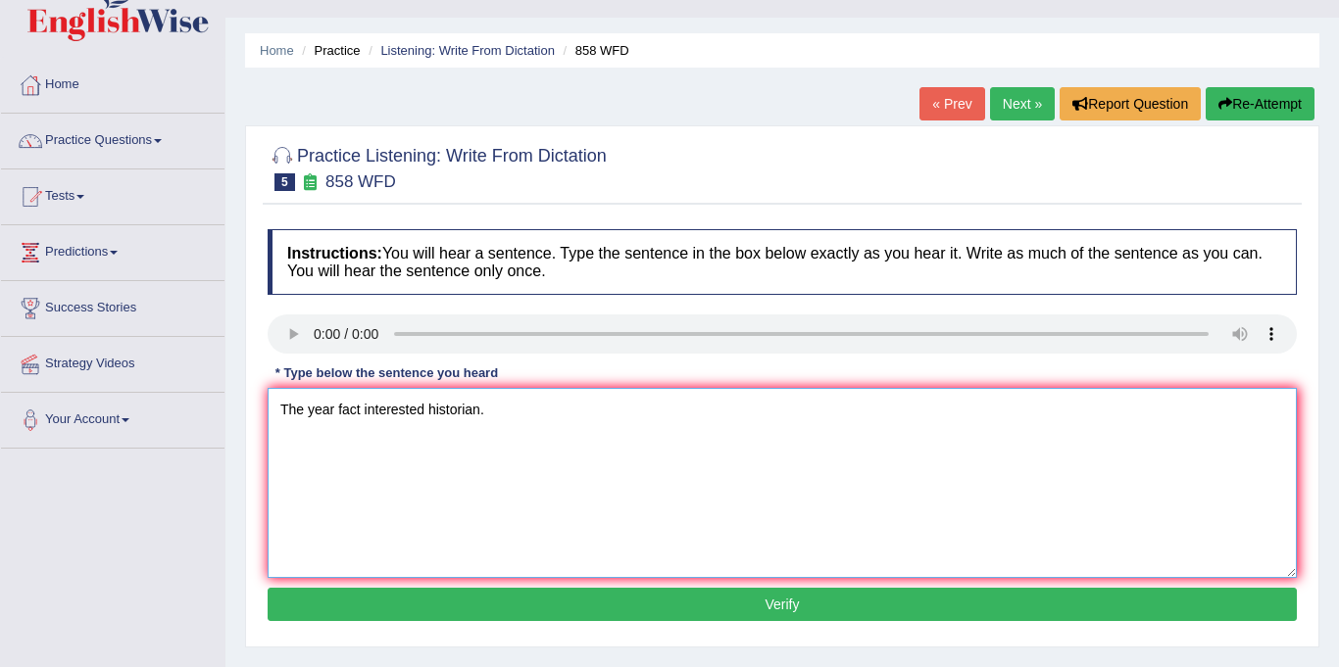
scroll to position [65, 0]
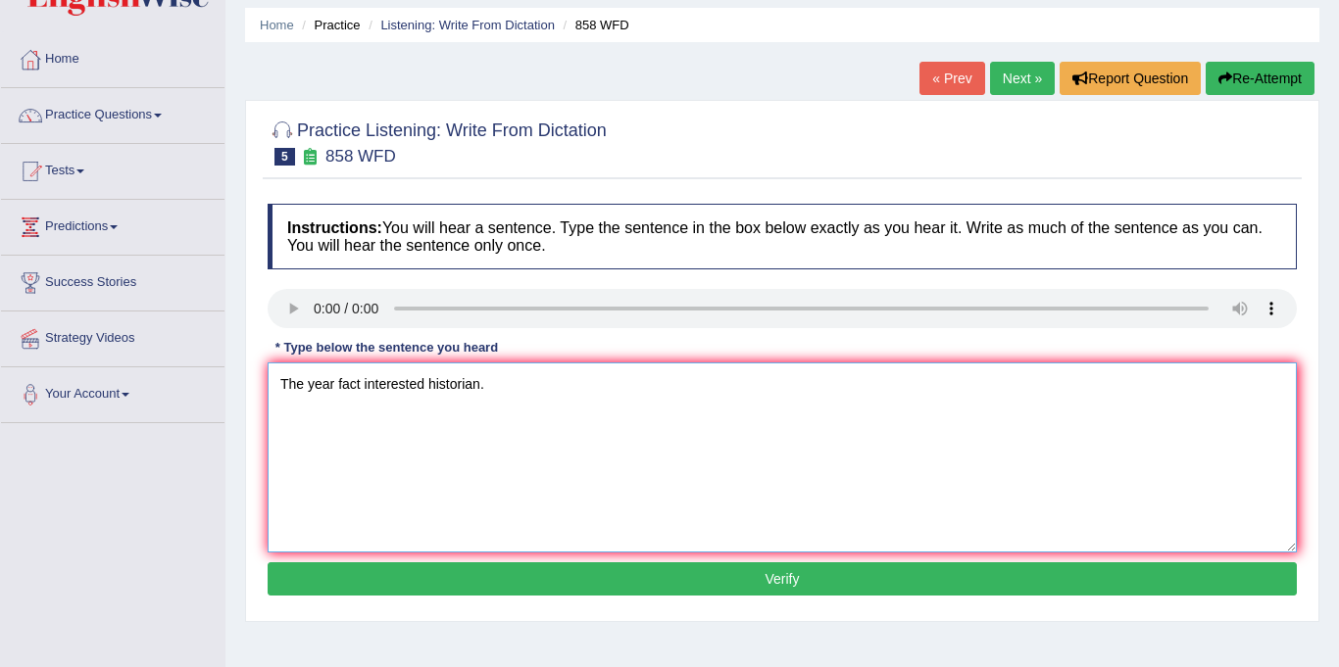
type textarea "The year fact interested historian."
click at [565, 587] on button "Verify" at bounding box center [782, 578] width 1029 height 33
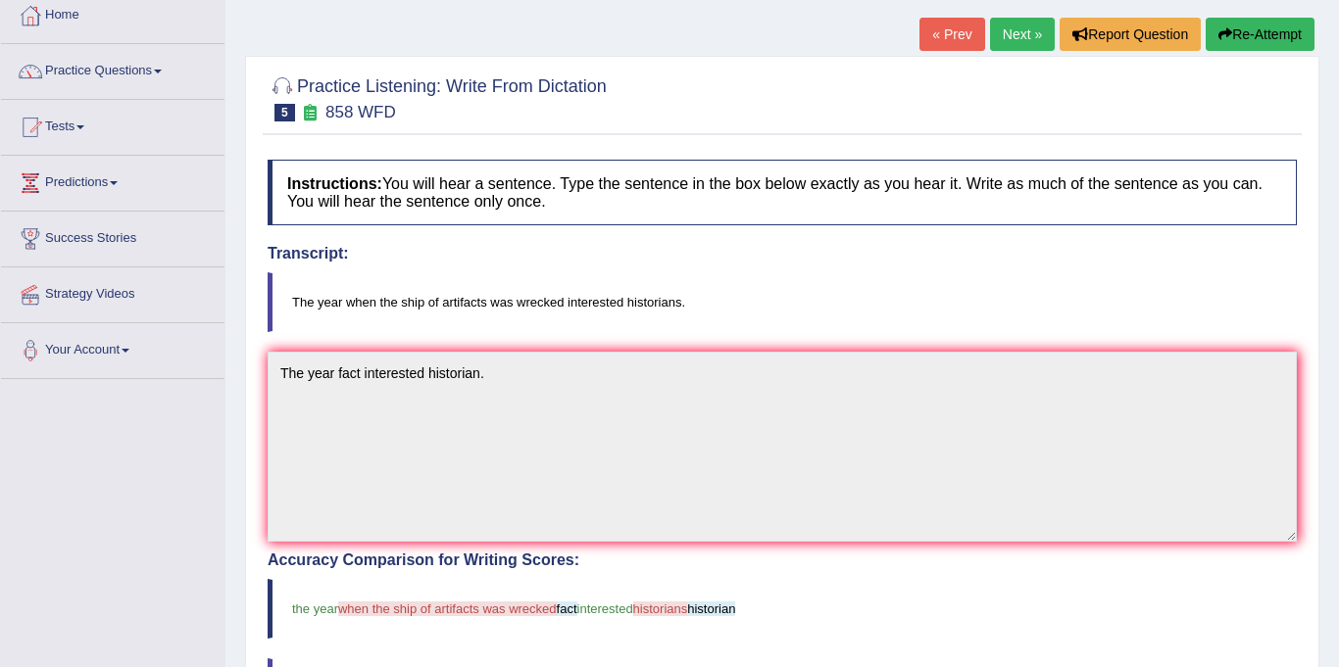
scroll to position [0, 0]
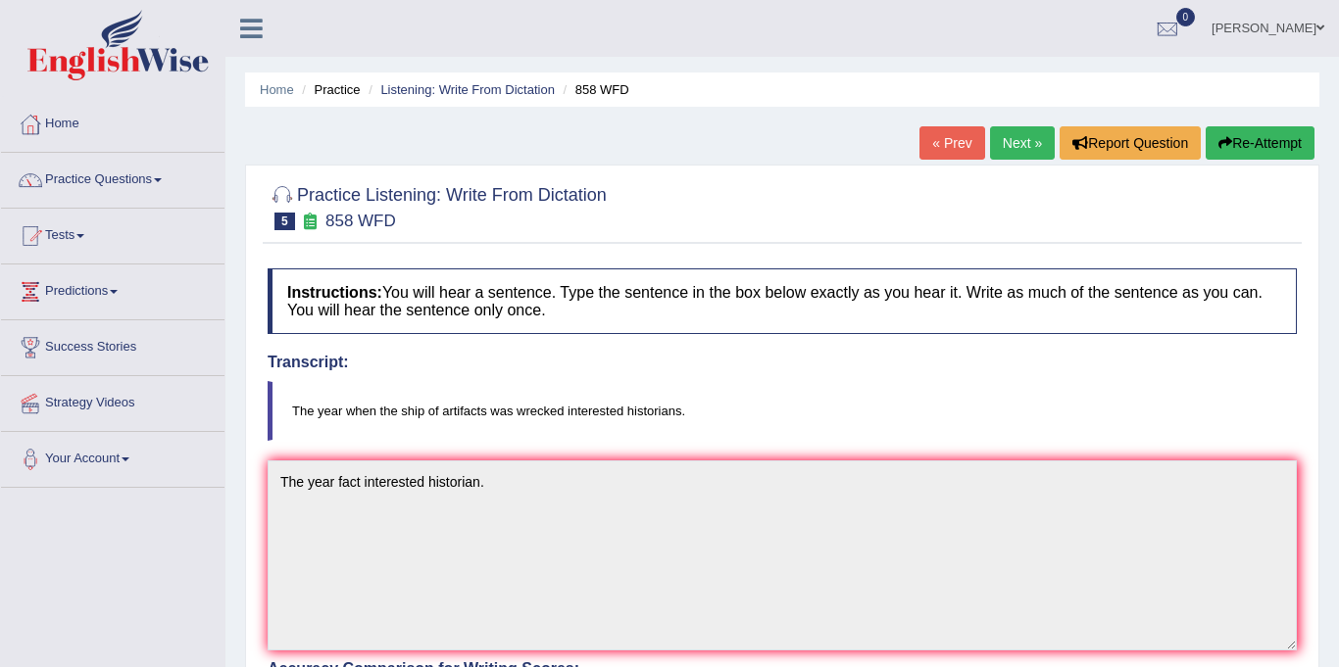
click at [1012, 133] on link "Next »" at bounding box center [1022, 142] width 65 height 33
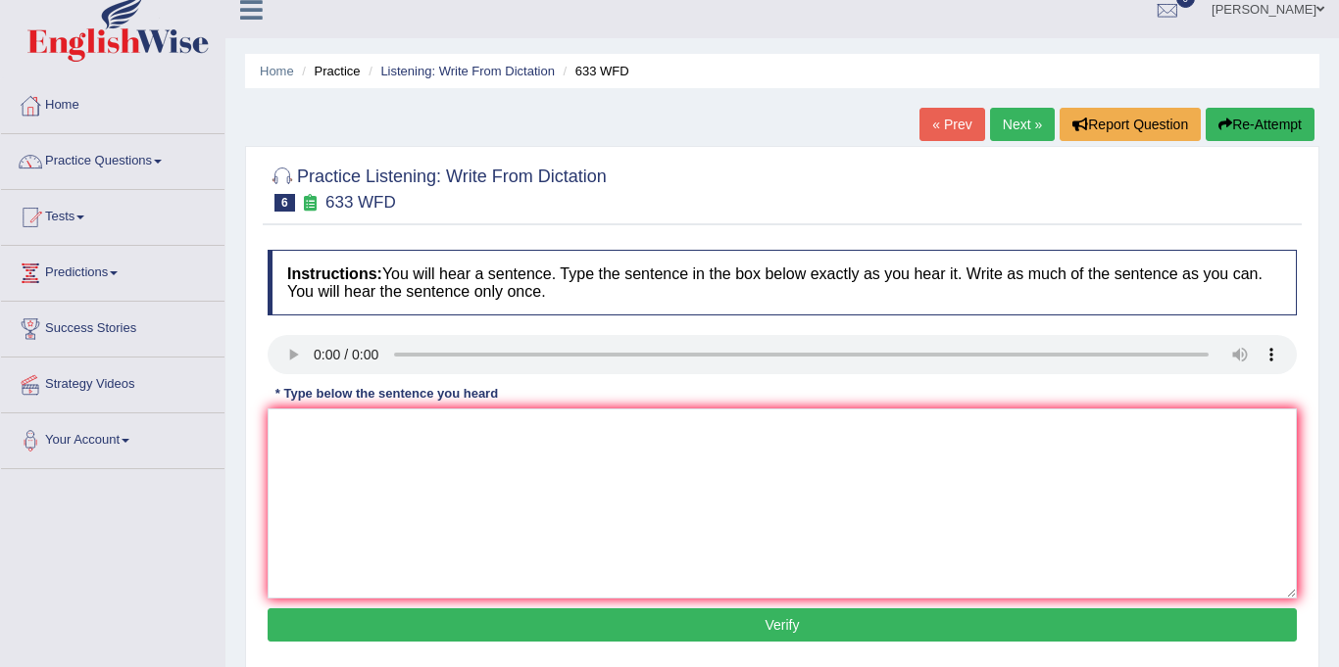
scroll to position [30, 0]
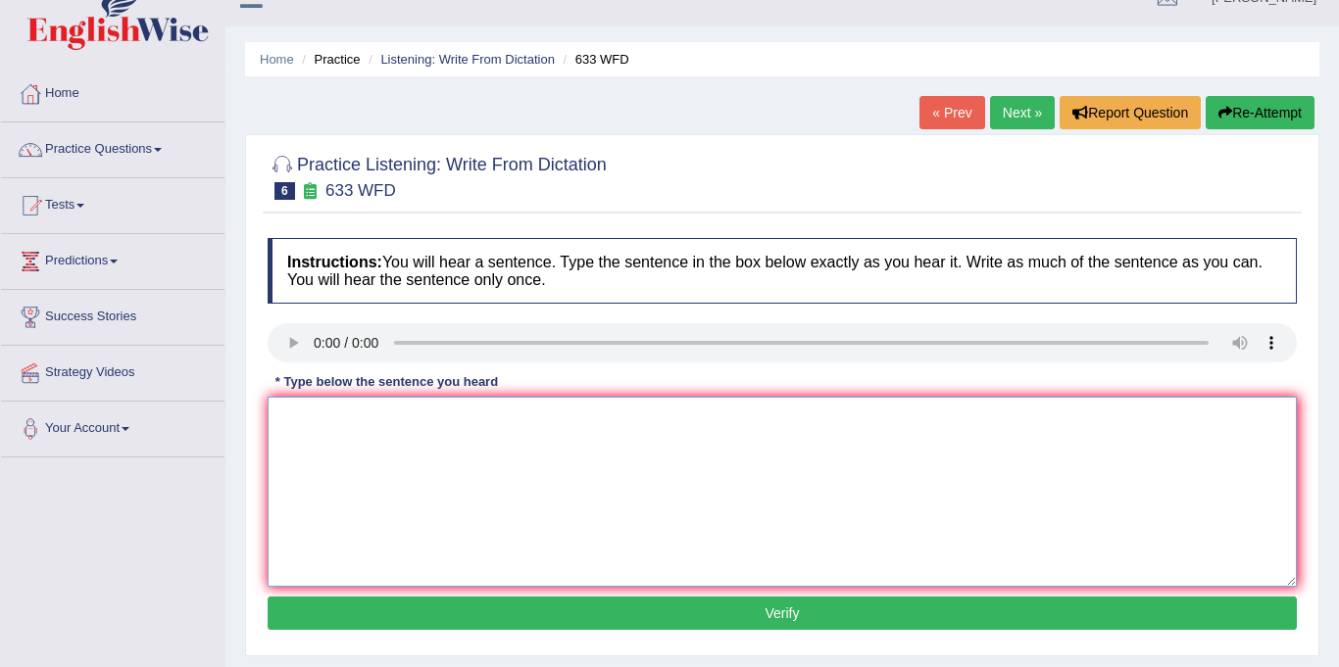
click at [308, 416] on textarea at bounding box center [782, 492] width 1029 height 190
click at [300, 419] on textarea "reasrch shows" at bounding box center [782, 492] width 1029 height 190
click at [322, 420] on textarea "reasrch shows" at bounding box center [782, 492] width 1029 height 190
click at [412, 424] on textarea "resarch shows" at bounding box center [782, 492] width 1029 height 190
click at [398, 432] on textarea "resarch shows" at bounding box center [782, 492] width 1029 height 190
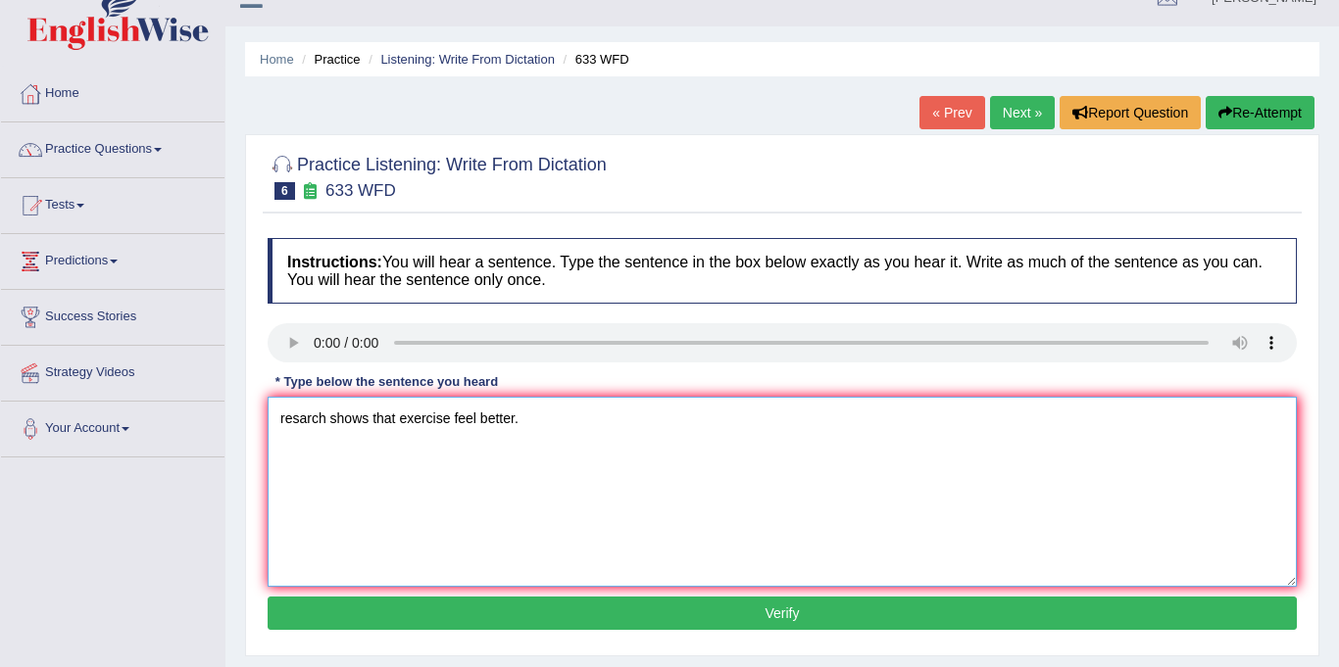
type textarea "resarch shows that exercise feel better."
click at [585, 615] on button "Verify" at bounding box center [782, 613] width 1029 height 33
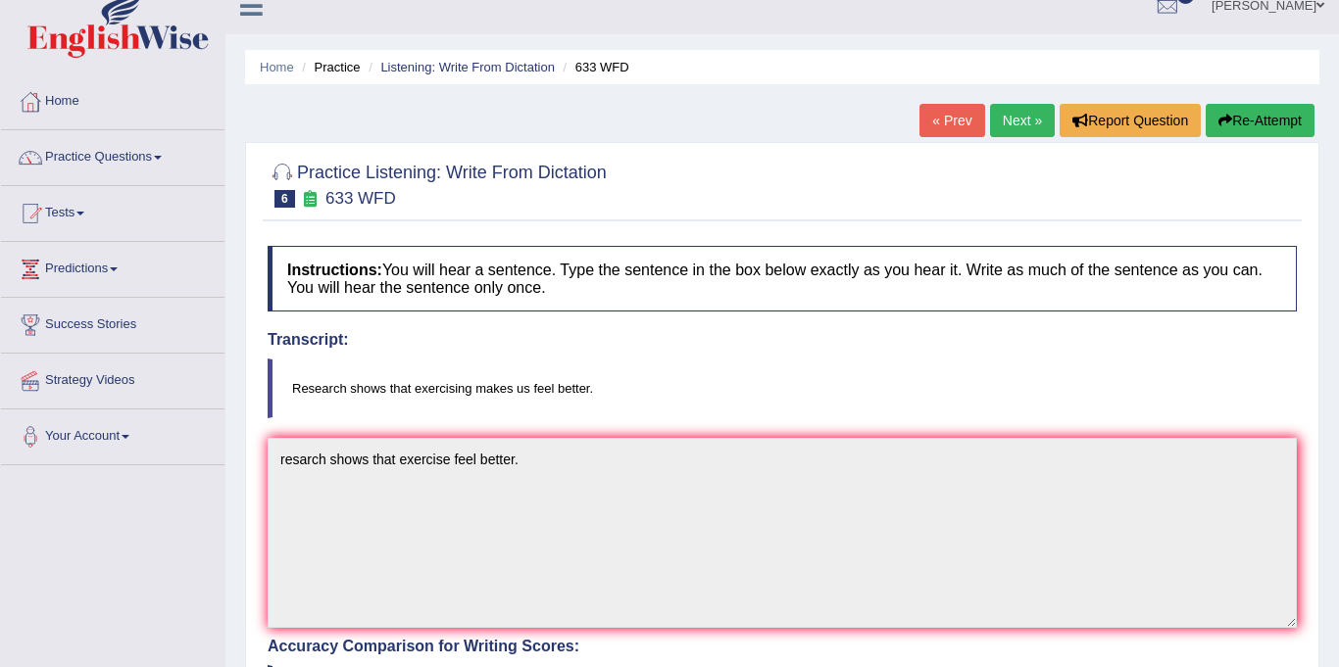
scroll to position [4, 0]
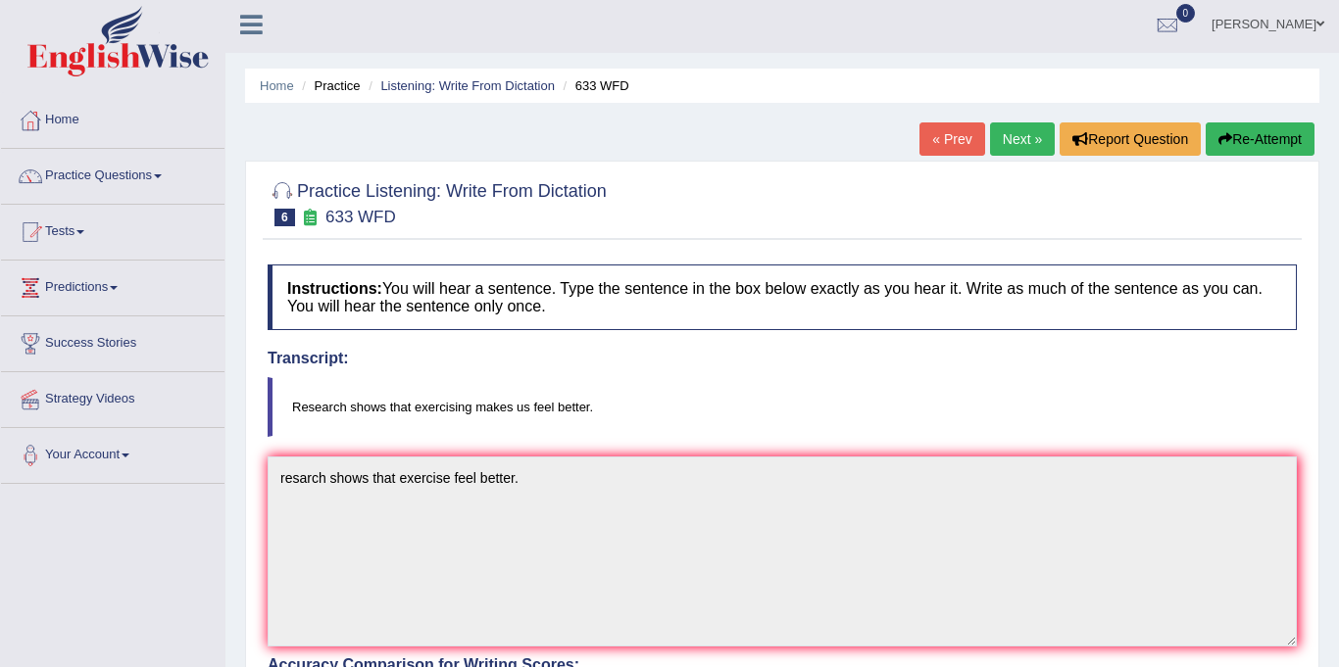
click at [1030, 133] on link "Next »" at bounding box center [1022, 138] width 65 height 33
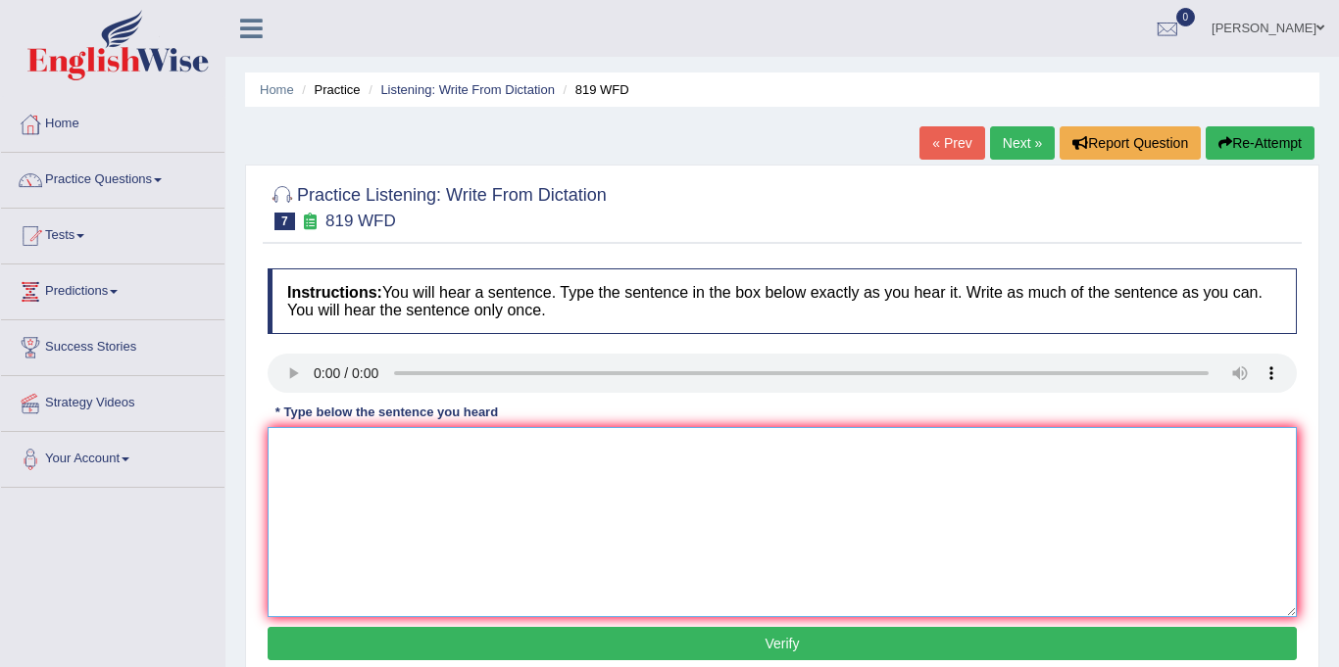
click at [347, 450] on textarea at bounding box center [782, 522] width 1029 height 190
click at [289, 447] on textarea "plan are able to grow throughout their lives." at bounding box center [782, 522] width 1029 height 190
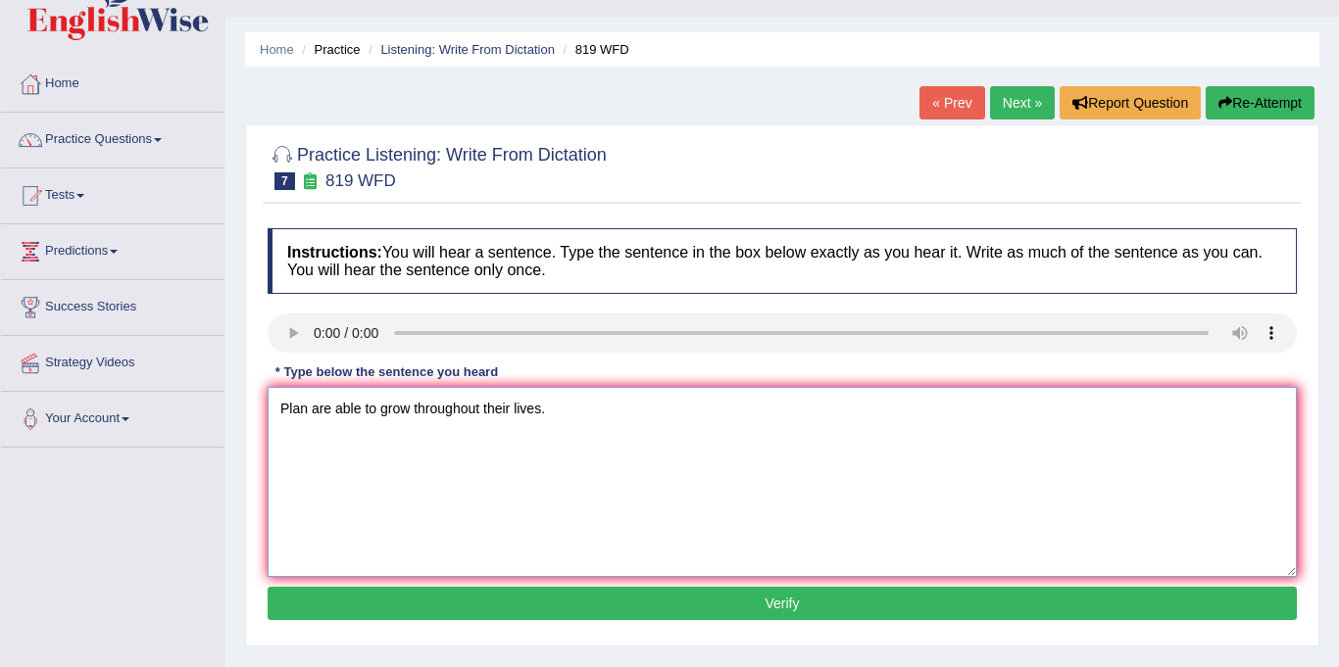
scroll to position [63, 0]
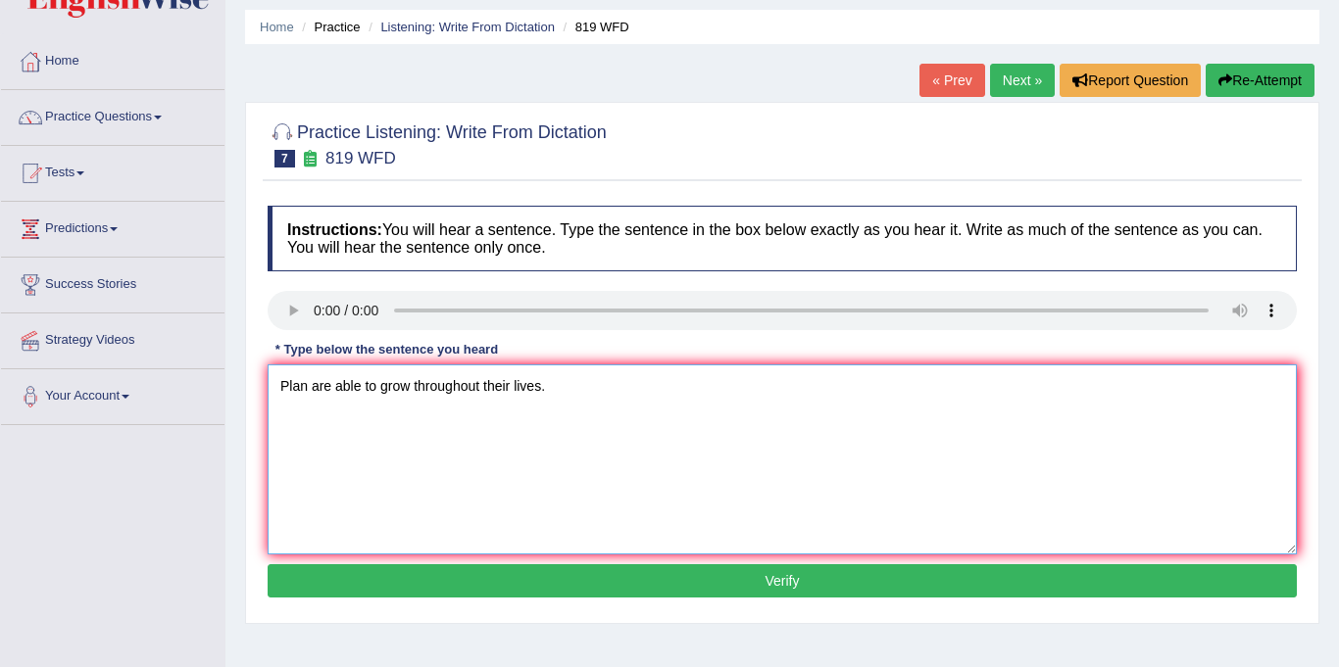
type textarea "Plan are able to grow throughout their lives."
click at [692, 584] on button "Verify" at bounding box center [782, 580] width 1029 height 33
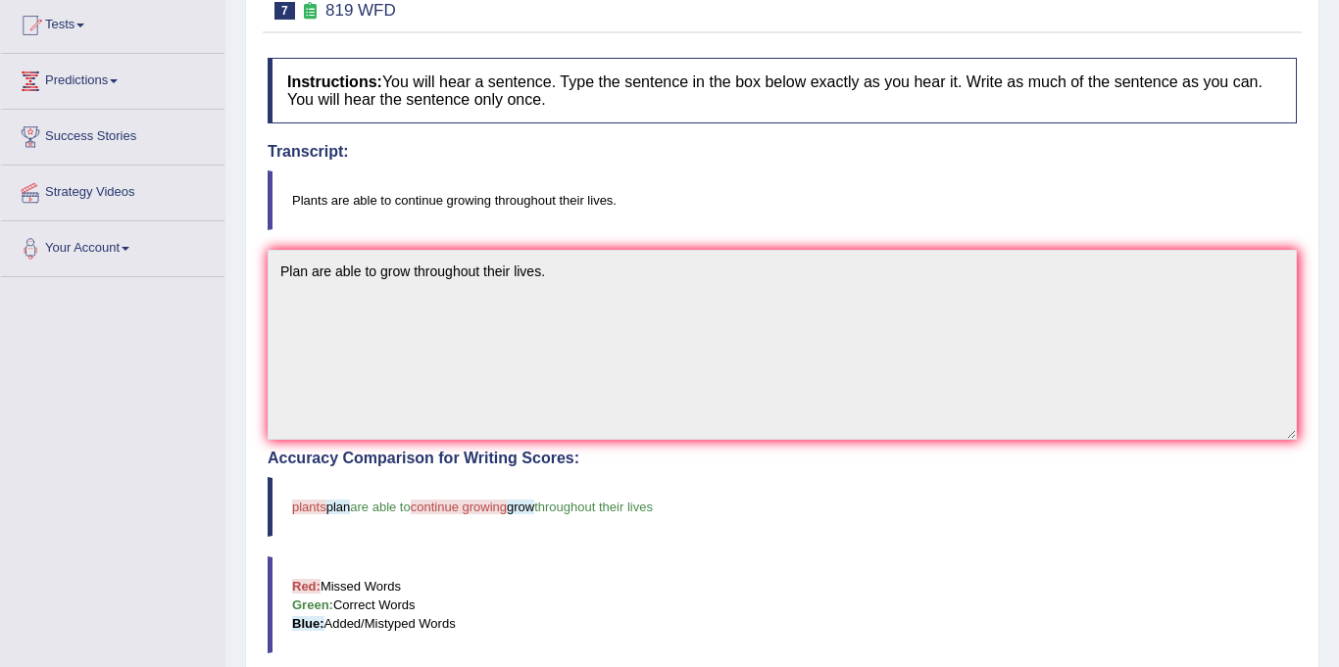
scroll to position [0, 0]
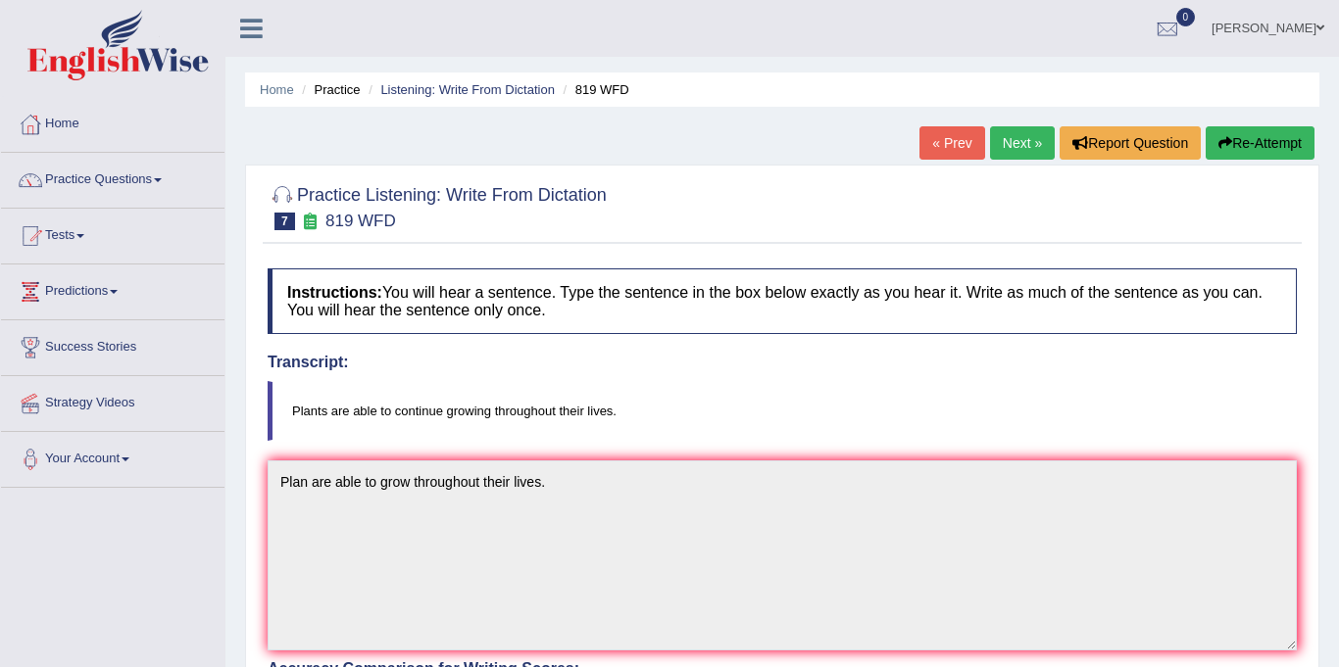
click at [1015, 145] on link "Next »" at bounding box center [1022, 142] width 65 height 33
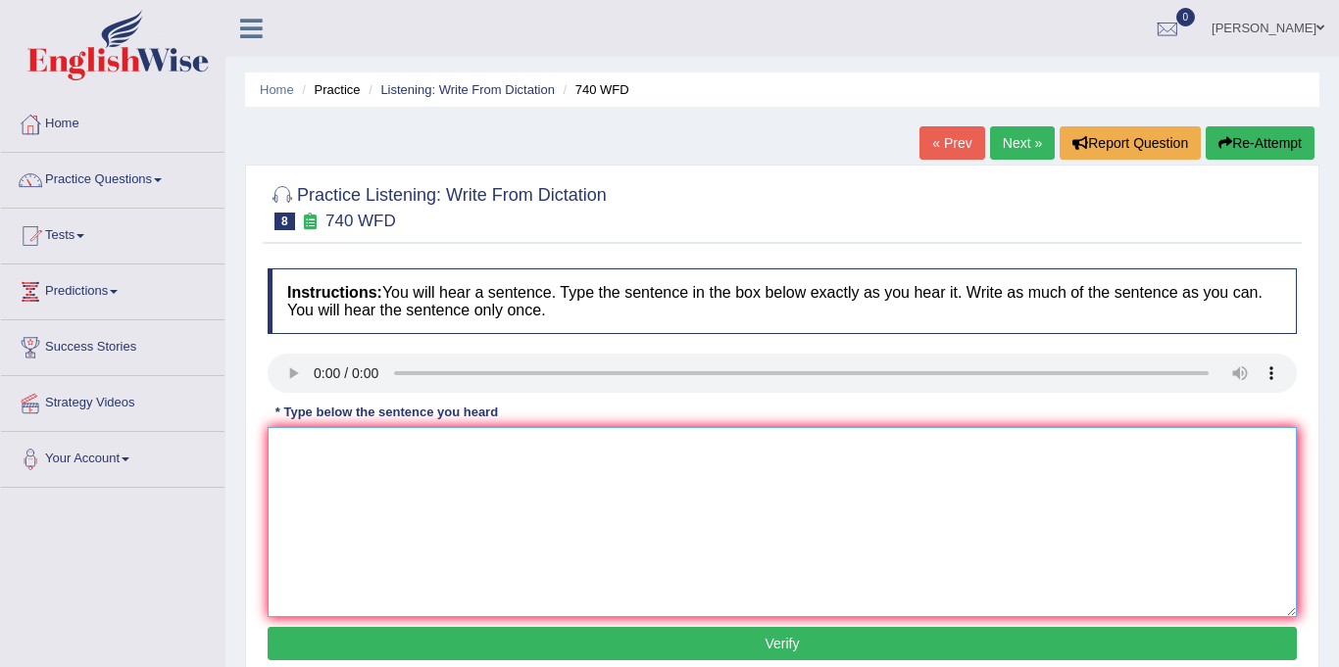
click at [368, 454] on textarea at bounding box center [782, 522] width 1029 height 190
click at [422, 450] on textarea "a series carried out throgh the classroom" at bounding box center [782, 522] width 1029 height 190
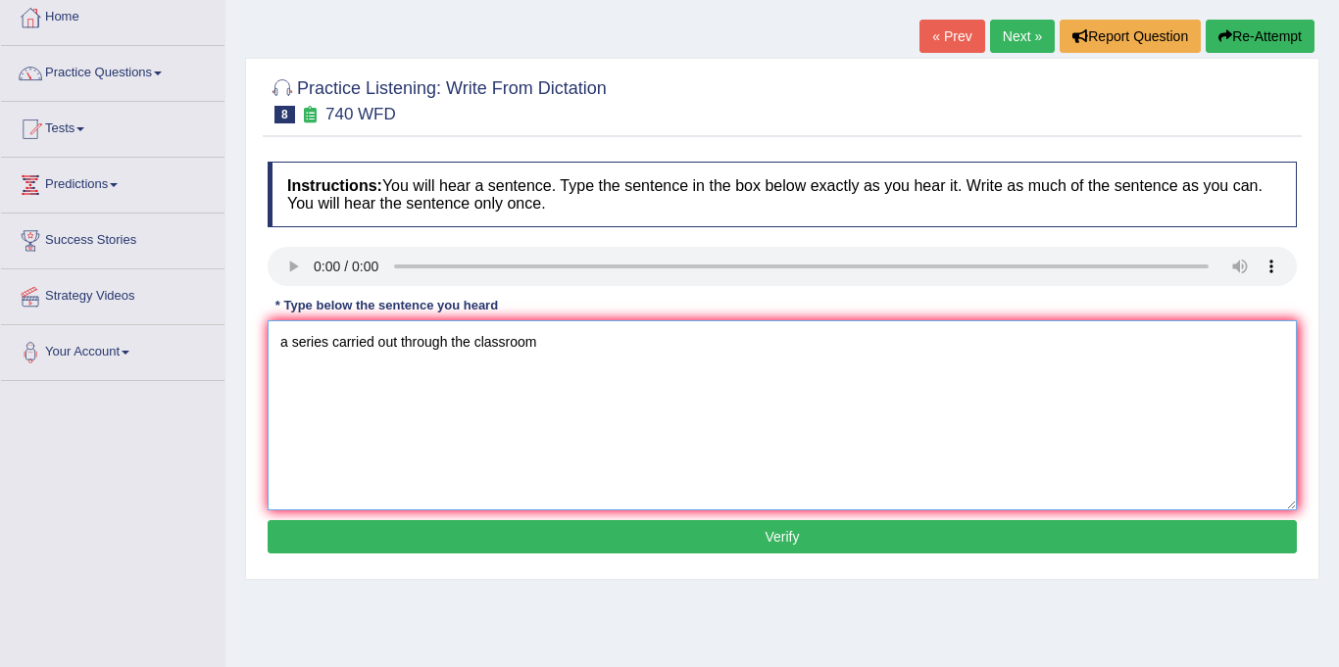
scroll to position [109, 0]
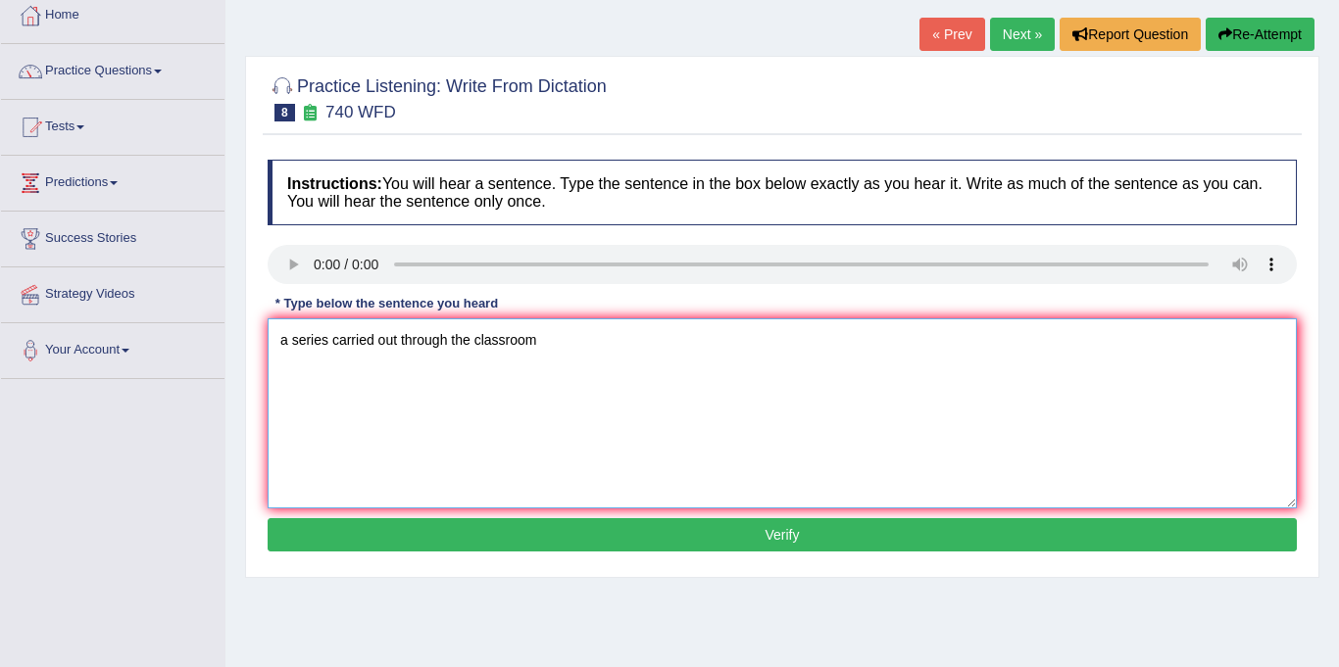
click at [545, 344] on textarea "a series carried out through the classroom" at bounding box center [782, 413] width 1029 height 190
click at [287, 343] on textarea "a series carried out through the classroom." at bounding box center [782, 413] width 1029 height 190
type textarea "A series carried out through the classroom."
click at [513, 520] on button "Verify" at bounding box center [782, 534] width 1029 height 33
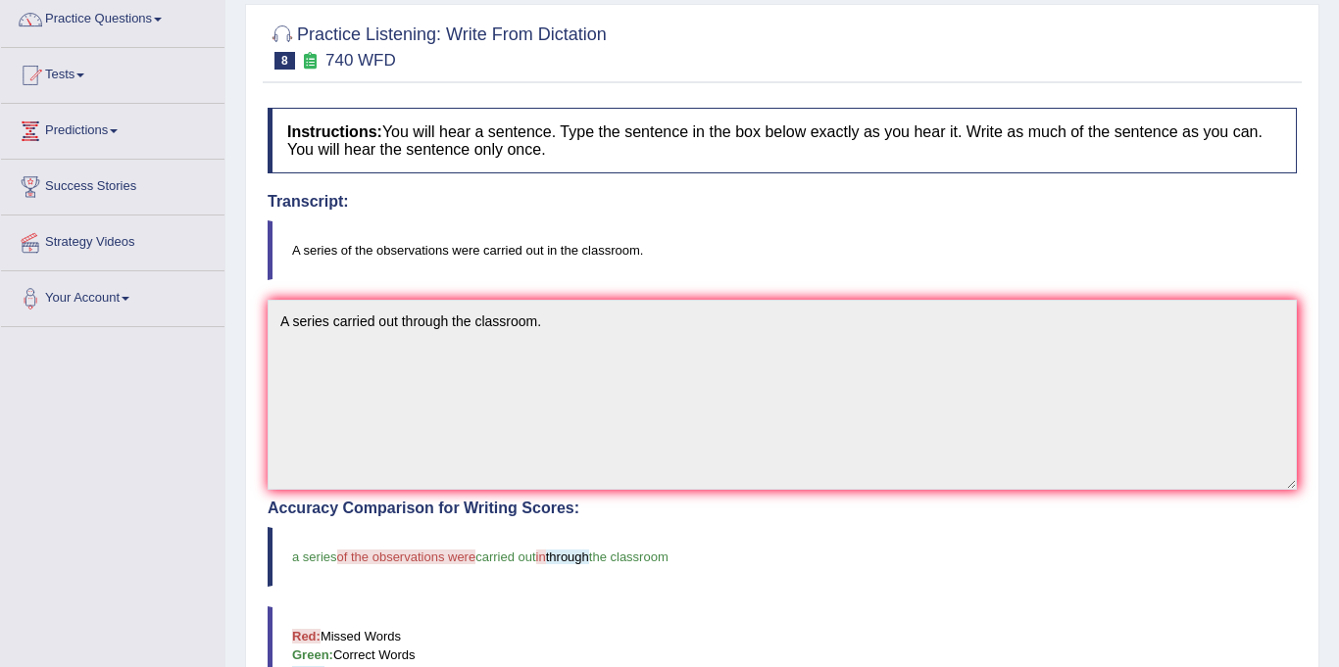
scroll to position [0, 0]
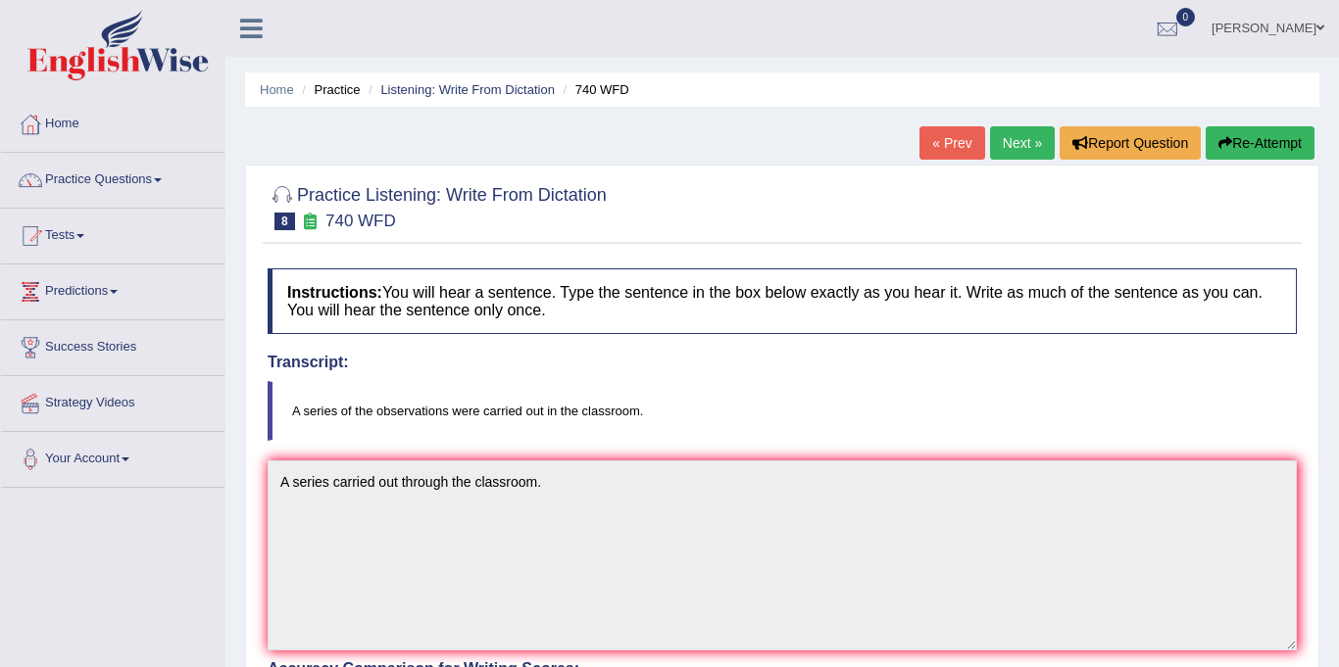
click at [999, 147] on link "Next »" at bounding box center [1022, 142] width 65 height 33
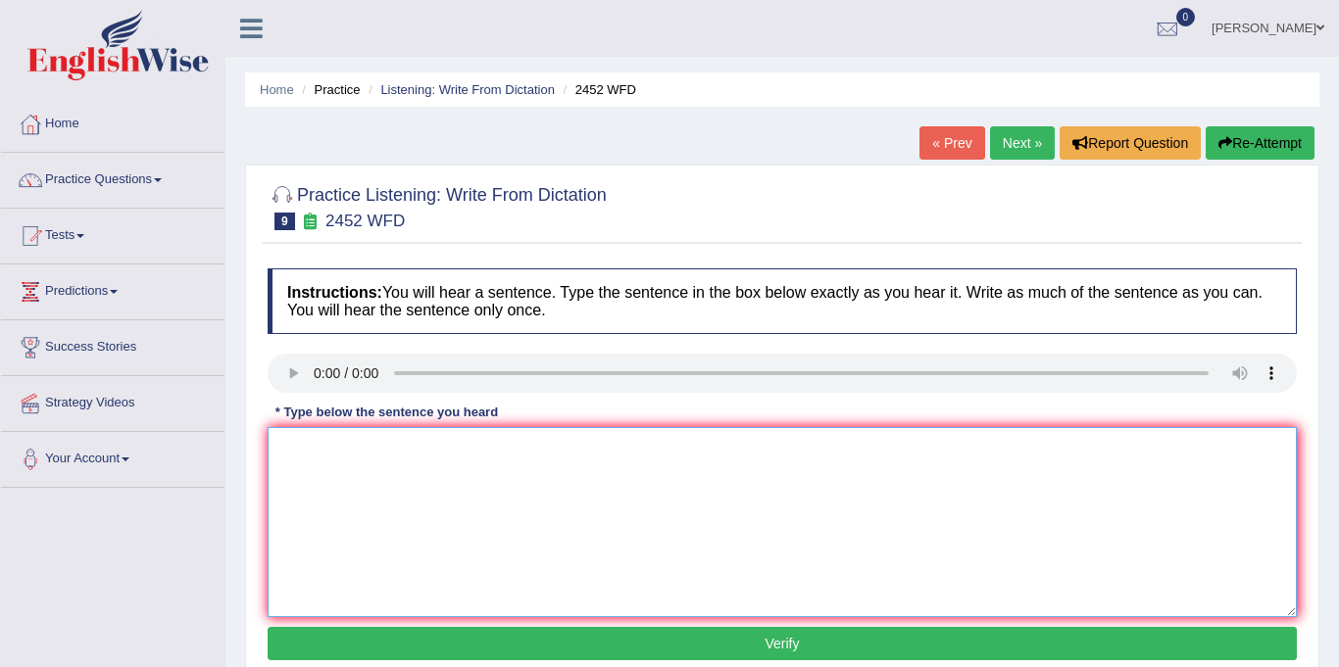
click at [319, 464] on textarea at bounding box center [782, 522] width 1029 height 190
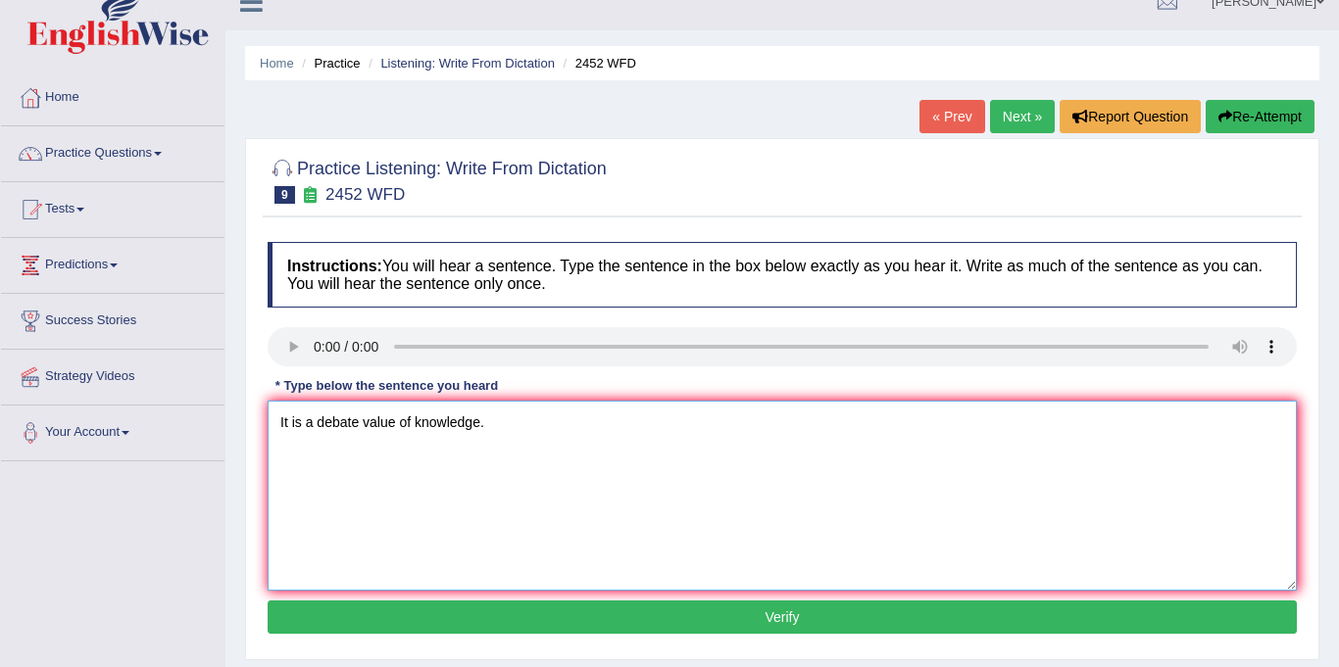
scroll to position [30, 0]
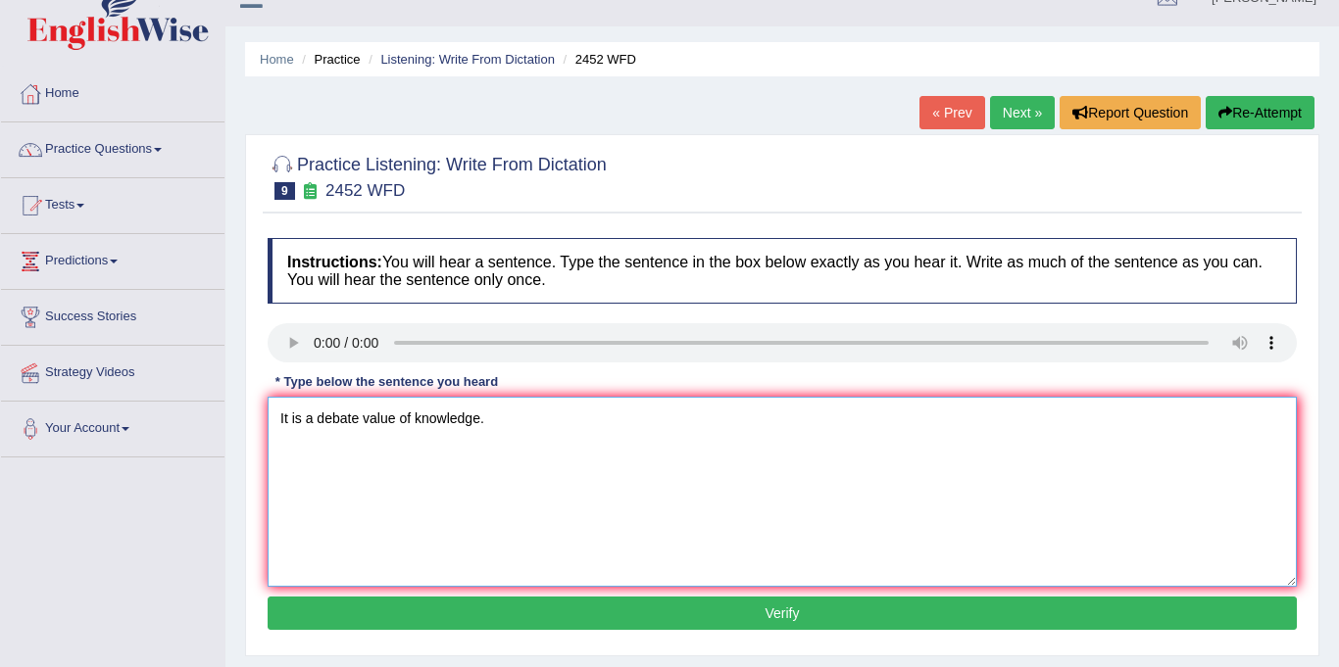
type textarea "It is a debate value of knowledge."
click at [594, 621] on button "Verify" at bounding box center [782, 613] width 1029 height 33
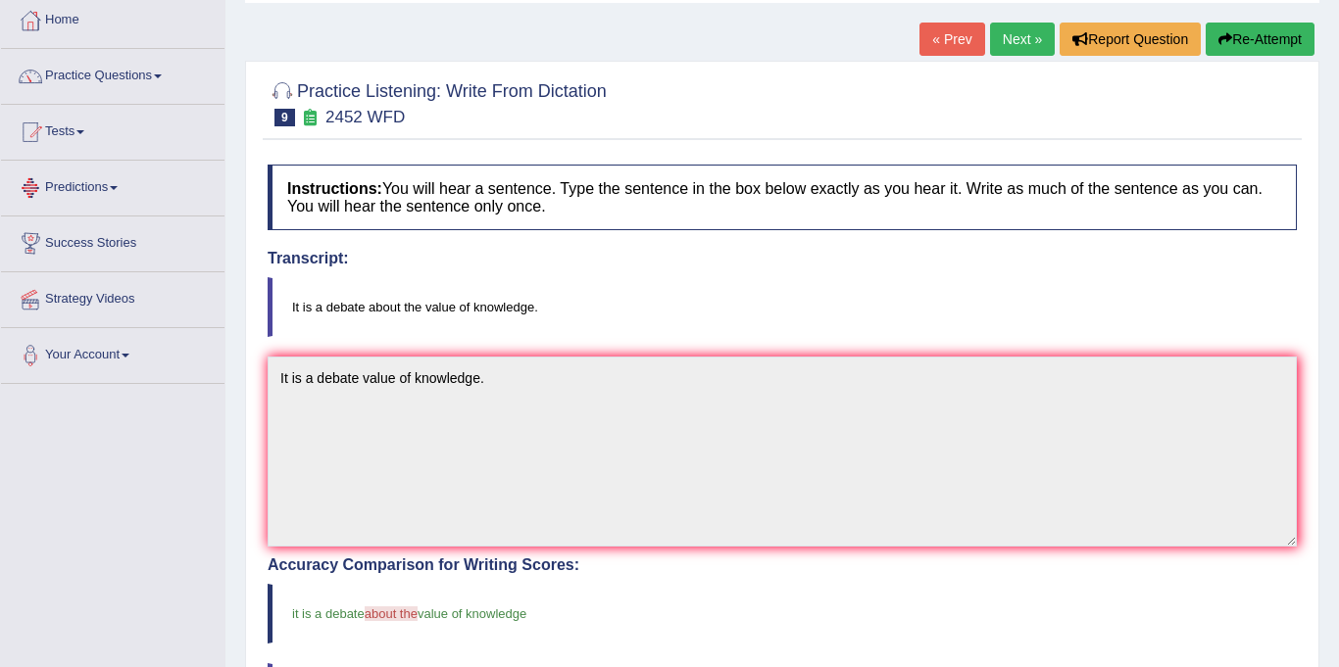
scroll to position [0, 0]
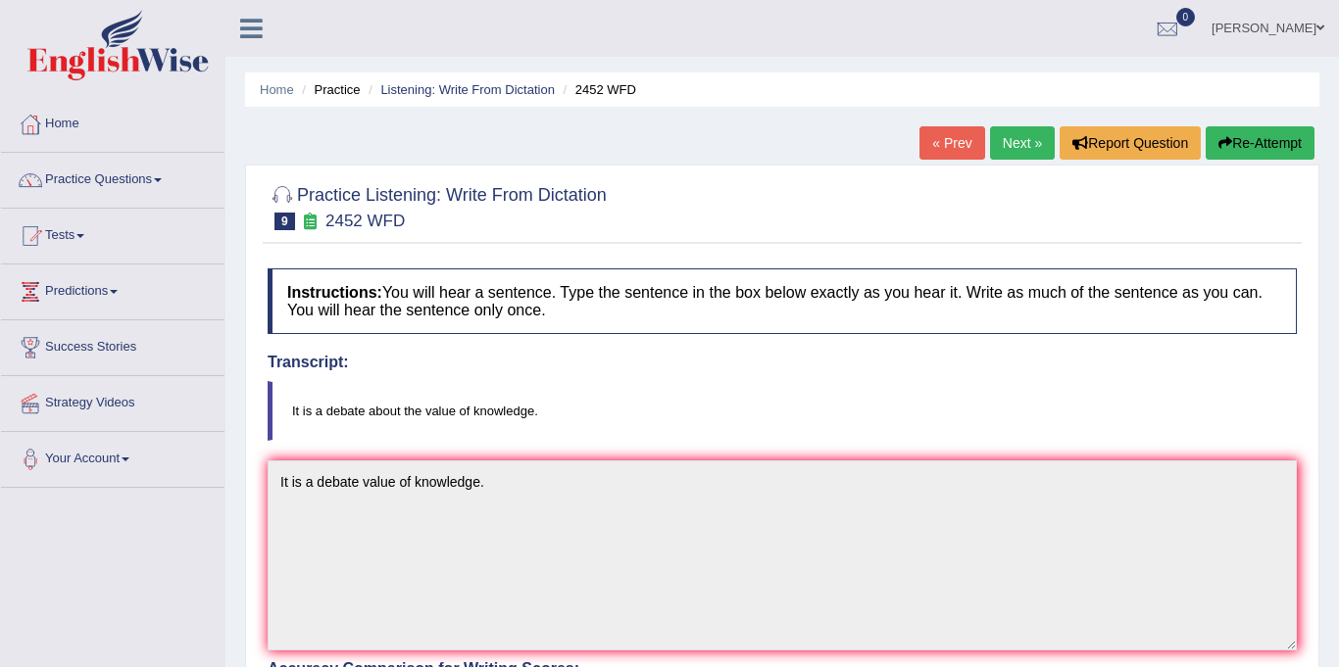
click at [1018, 144] on link "Next »" at bounding box center [1022, 142] width 65 height 33
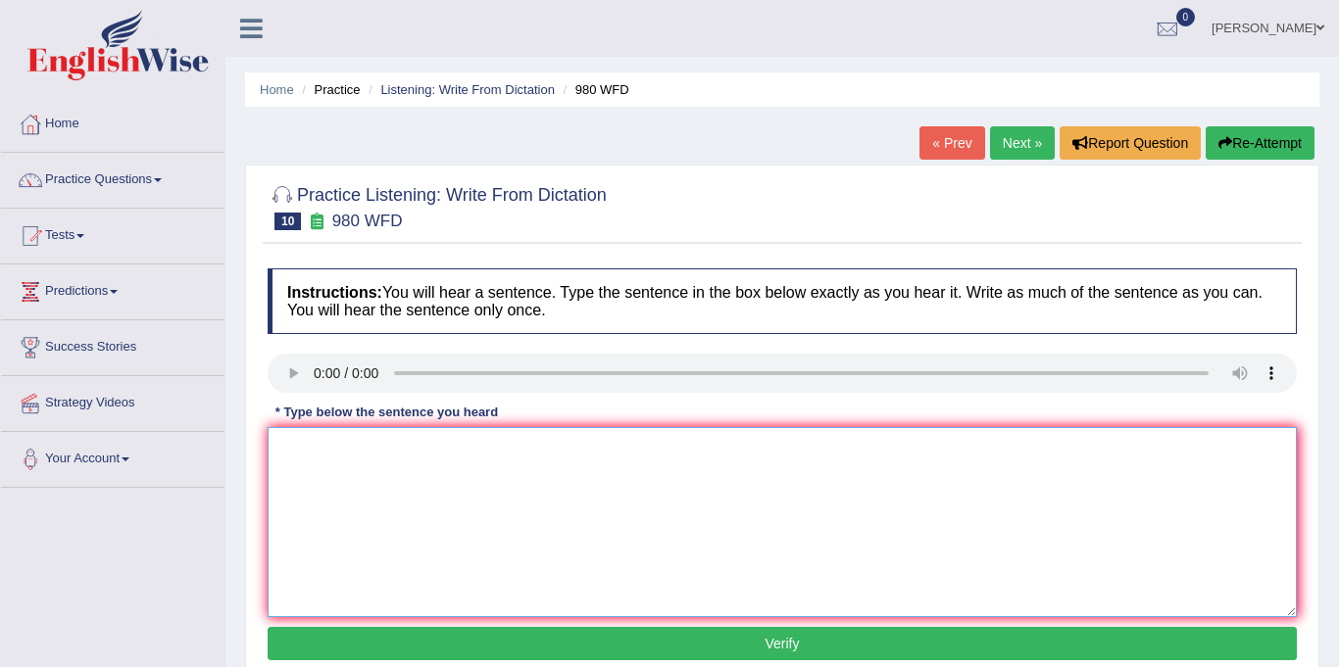
click at [332, 461] on textarea at bounding box center [782, 522] width 1029 height 190
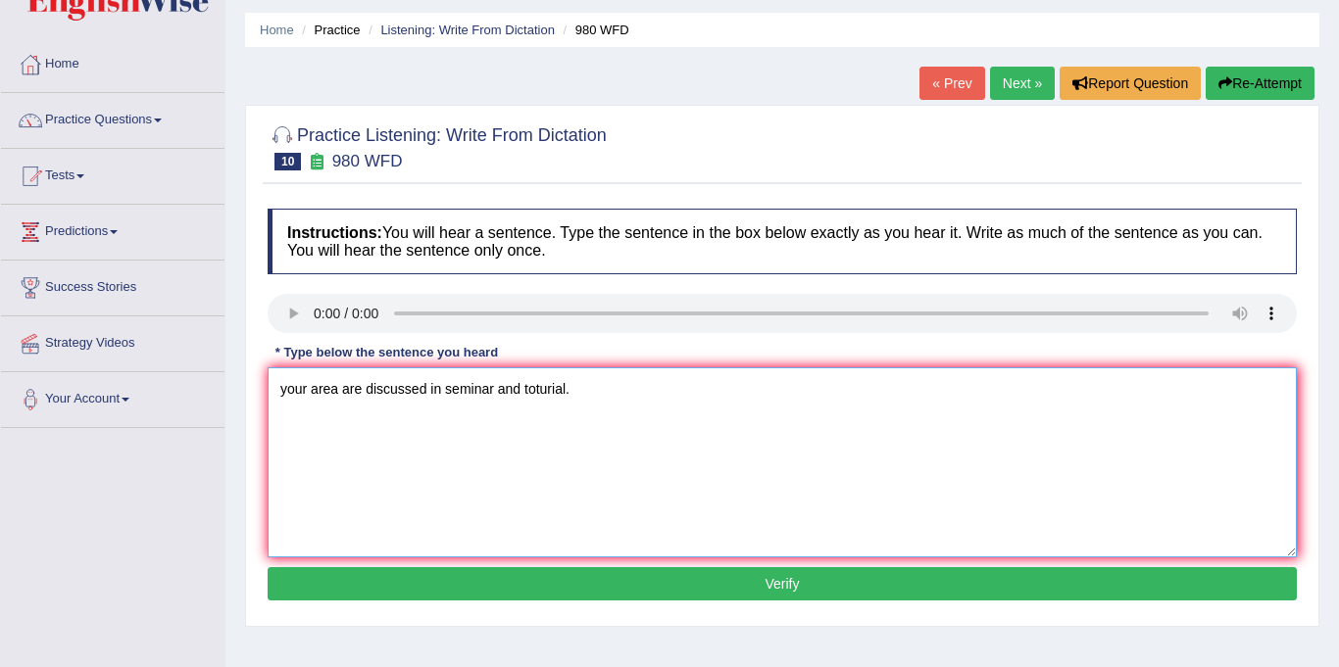
scroll to position [63, 0]
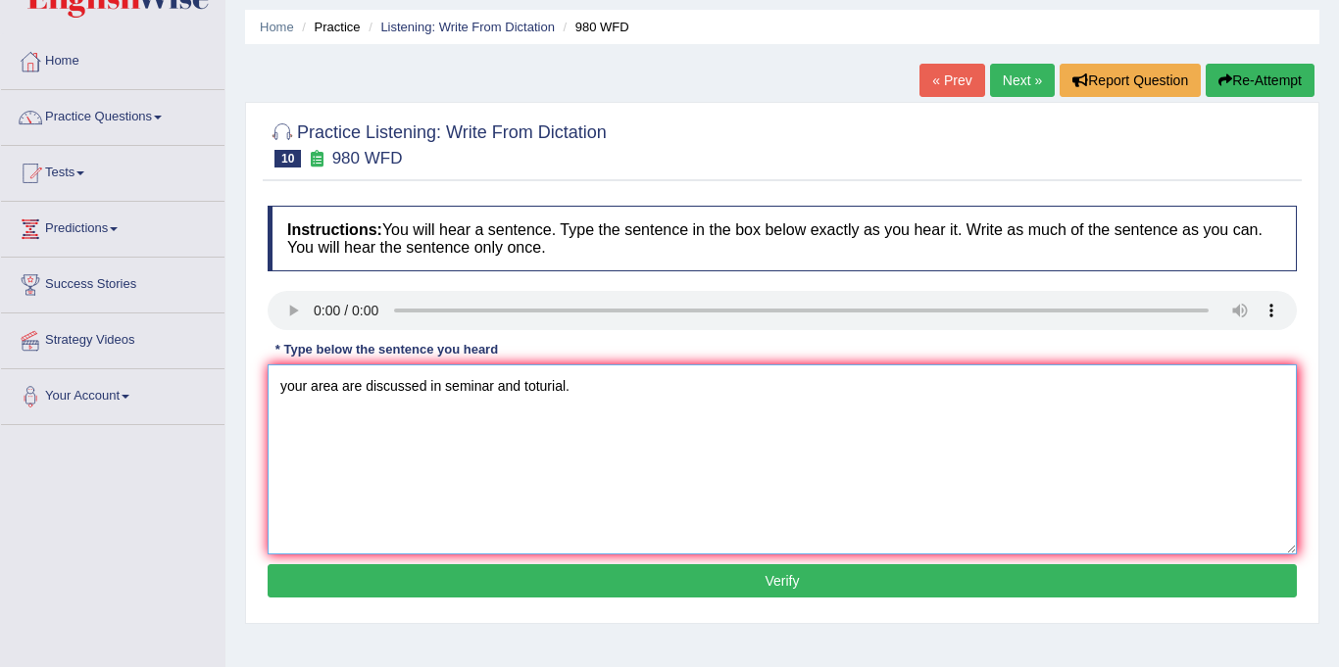
click at [286, 384] on textarea "your area are discussed in seminar and toturial." at bounding box center [782, 460] width 1029 height 190
click at [340, 389] on textarea "Your area are discussed in seminar and toturial." at bounding box center [782, 460] width 1029 height 190
type textarea "Your areas are discussed in seminar and toturial."
click at [546, 583] on button "Verify" at bounding box center [782, 580] width 1029 height 33
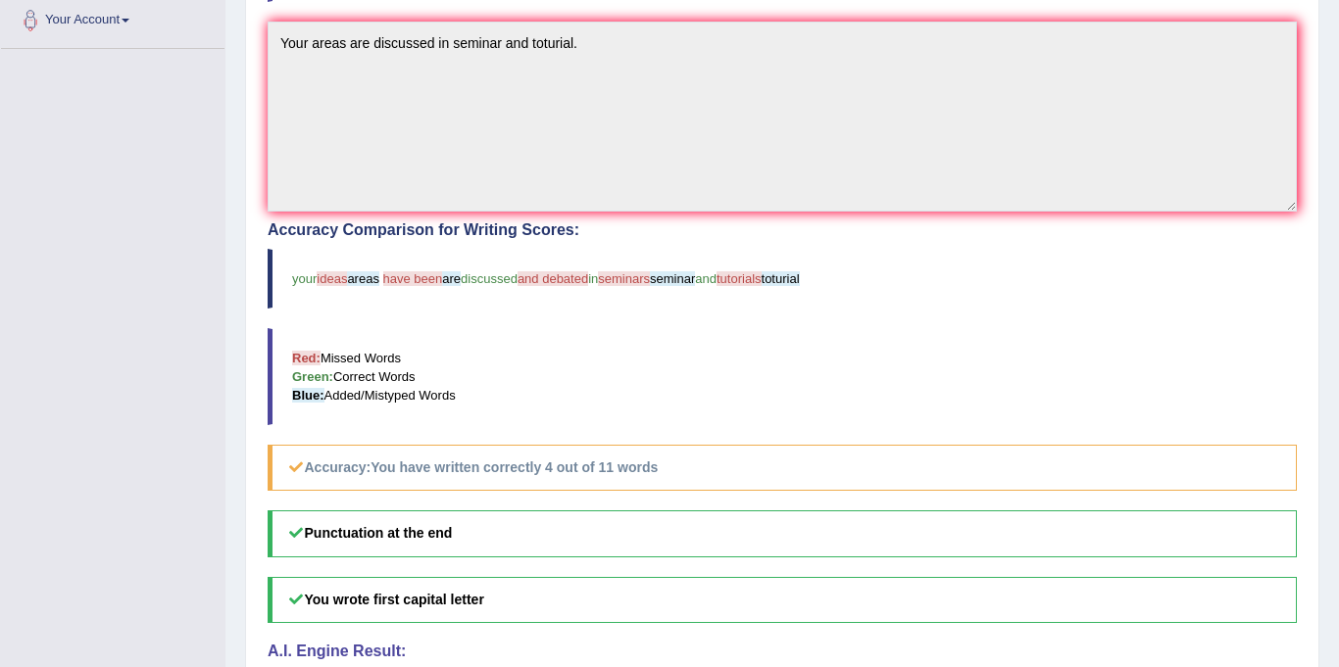
scroll to position [0, 0]
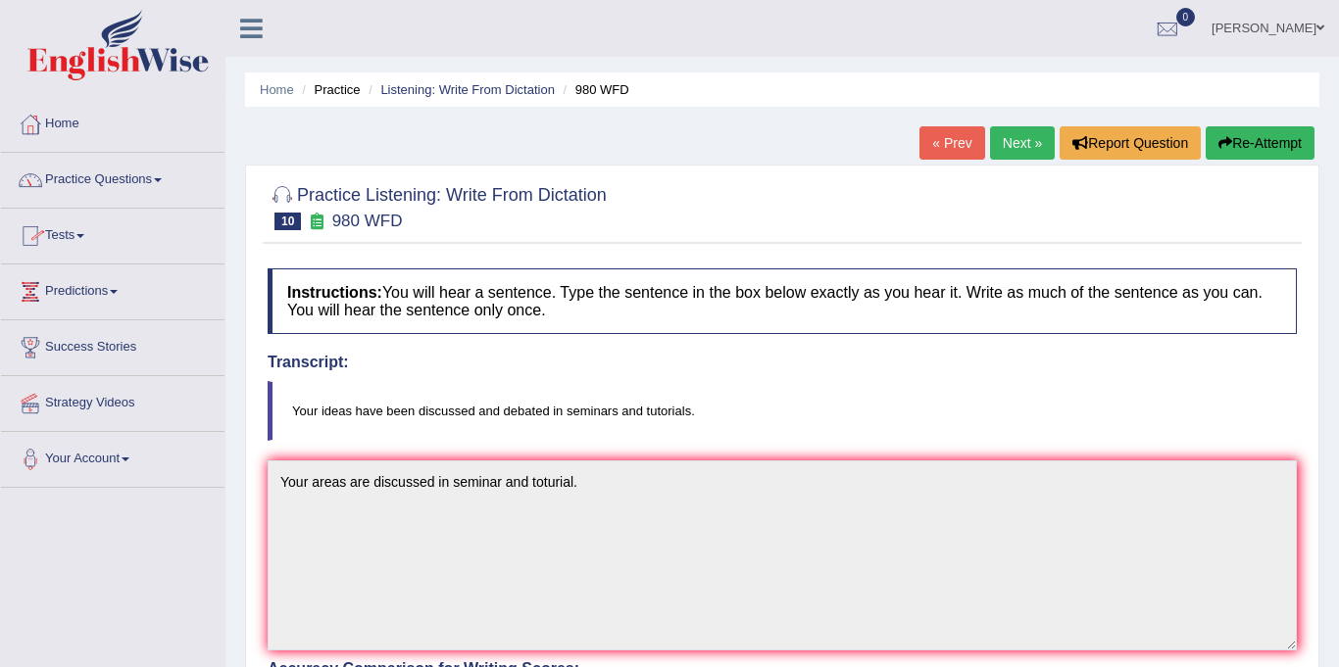
click at [1015, 149] on link "Next »" at bounding box center [1022, 142] width 65 height 33
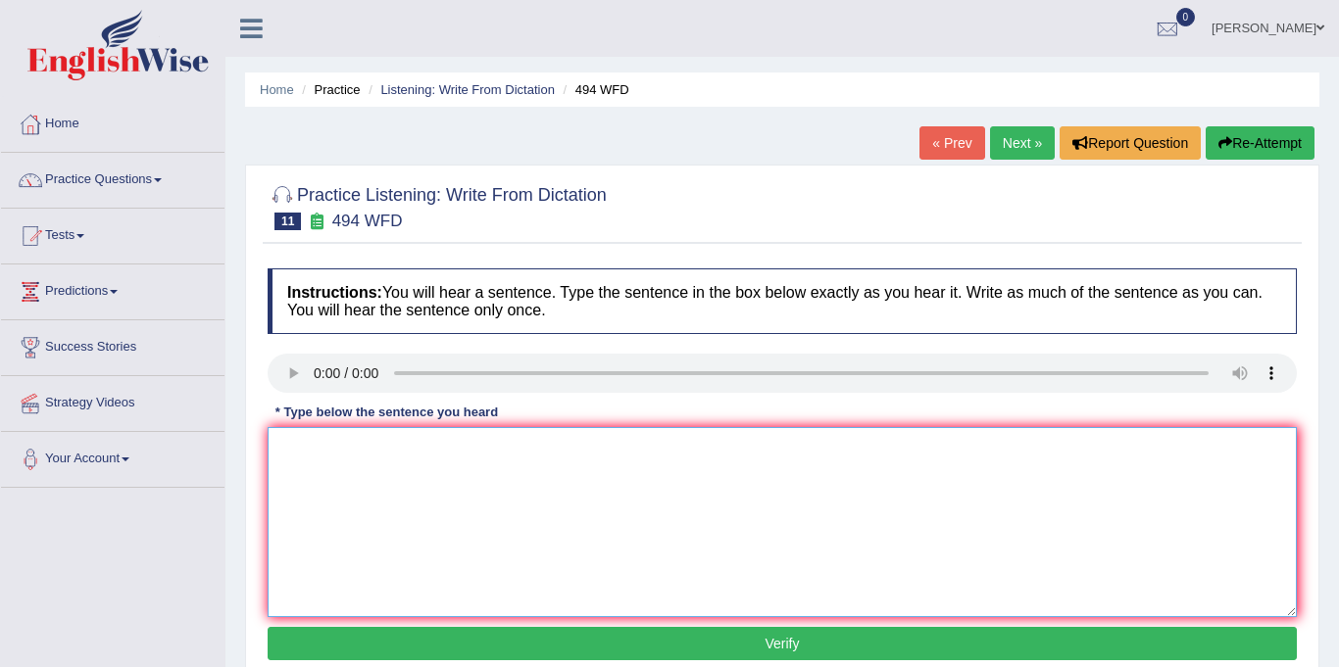
click at [374, 479] on textarea at bounding box center [782, 522] width 1029 height 190
click at [440, 451] on textarea "vocabloru scpeicfifc field clled jordan." at bounding box center [782, 522] width 1029 height 190
click at [396, 453] on textarea "vocabloru scpeicfifc field called jordan." at bounding box center [782, 522] width 1029 height 190
click at [344, 448] on textarea "vocabloru specific field called jordan." at bounding box center [782, 522] width 1029 height 190
click at [324, 451] on textarea "vocabolary specific field called jordan." at bounding box center [782, 522] width 1029 height 190
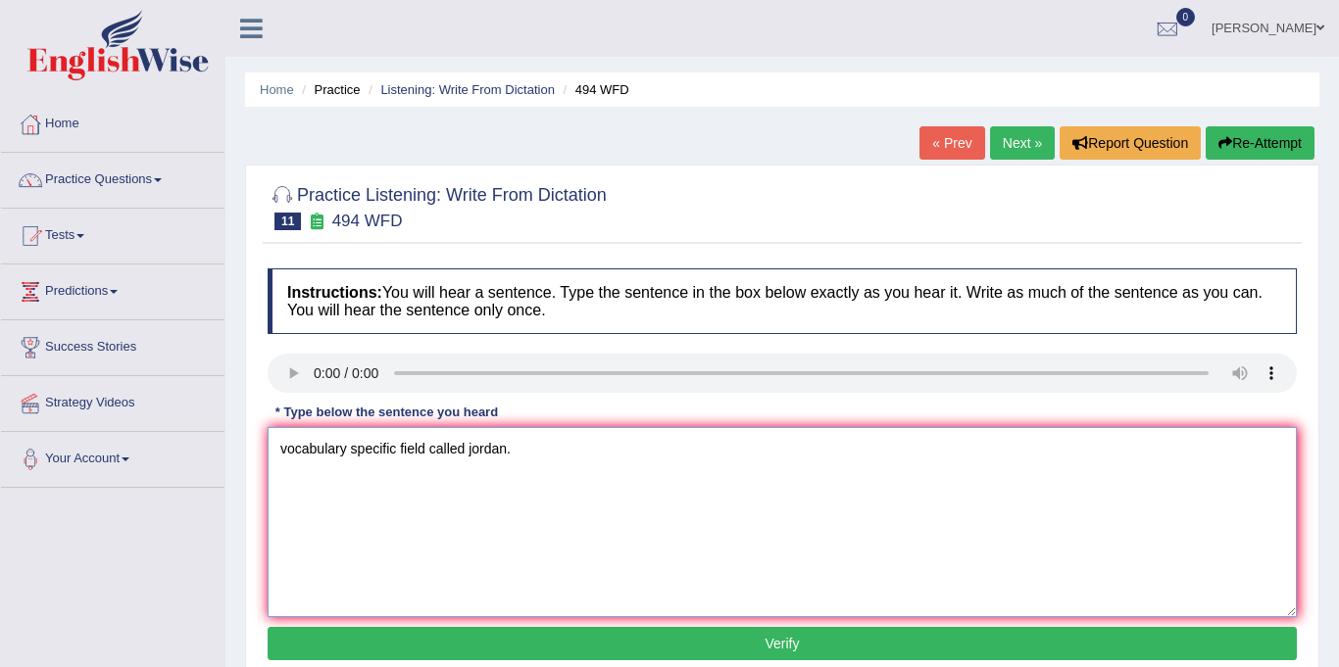
click at [289, 451] on textarea "vocabulary specific field called jordan." at bounding box center [782, 522] width 1029 height 190
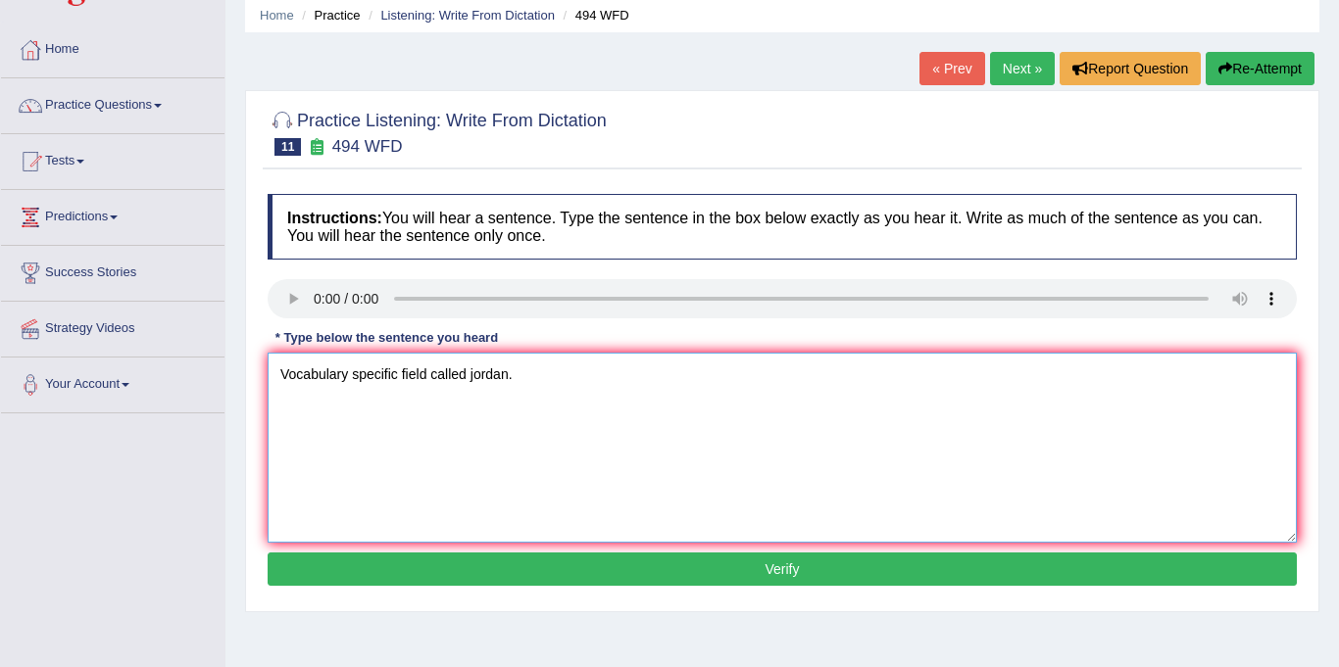
scroll to position [114, 0]
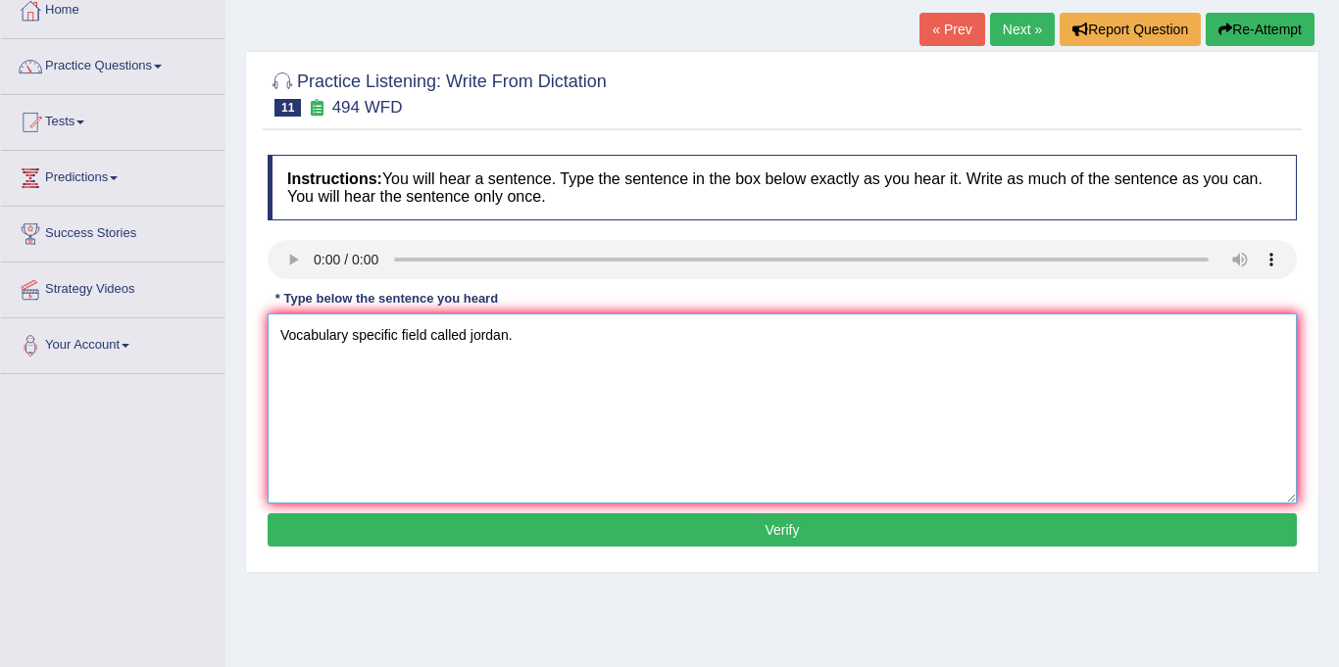
type textarea "Vocabulary specific field called jordan."
click at [587, 513] on button "Verify" at bounding box center [782, 529] width 1029 height 33
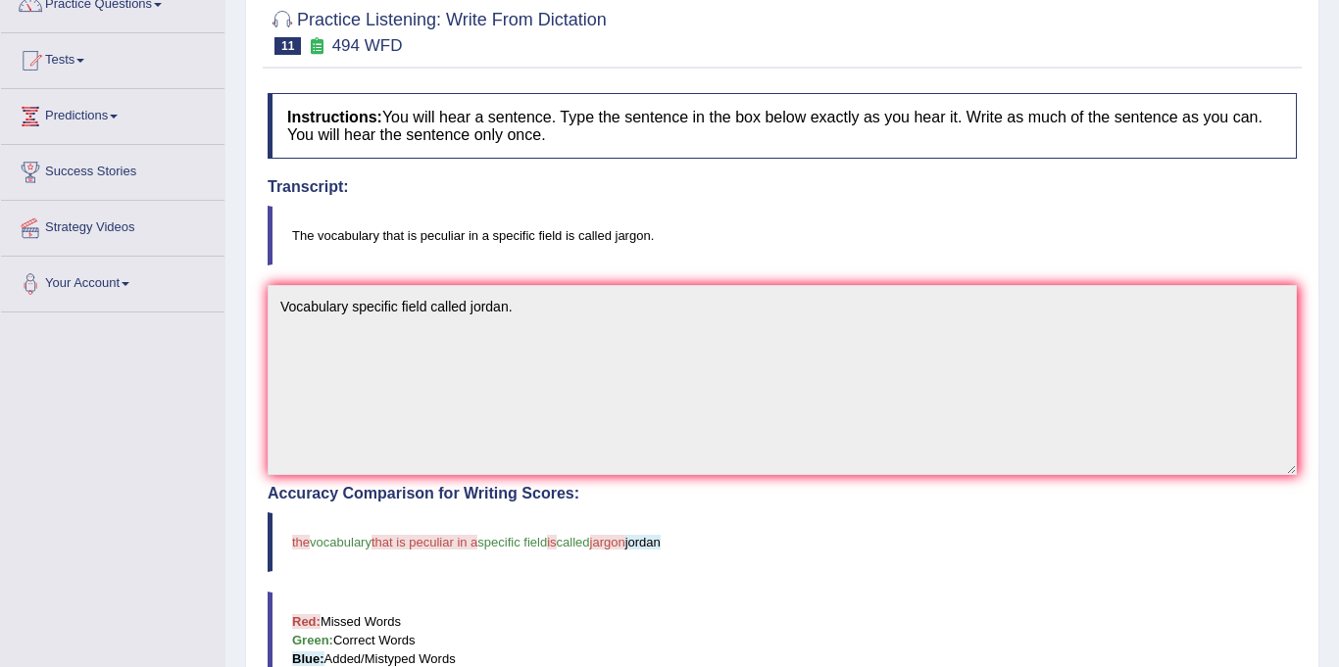
scroll to position [0, 0]
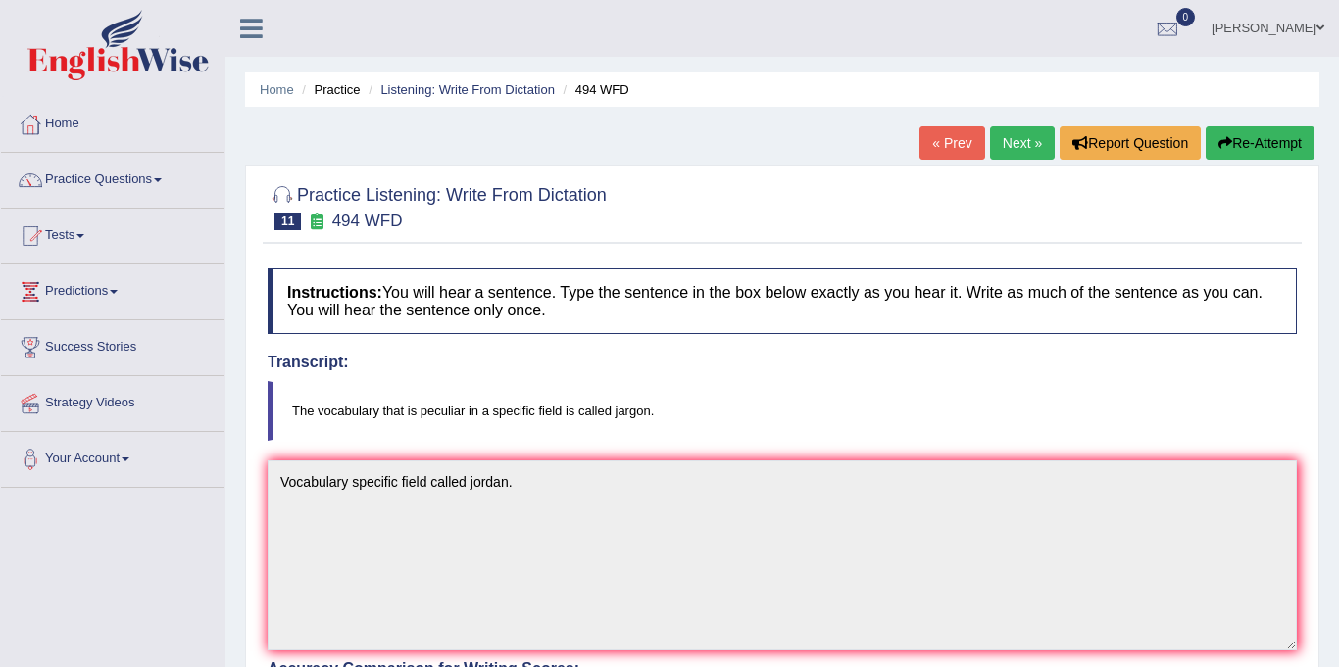
click at [1028, 149] on link "Next »" at bounding box center [1022, 142] width 65 height 33
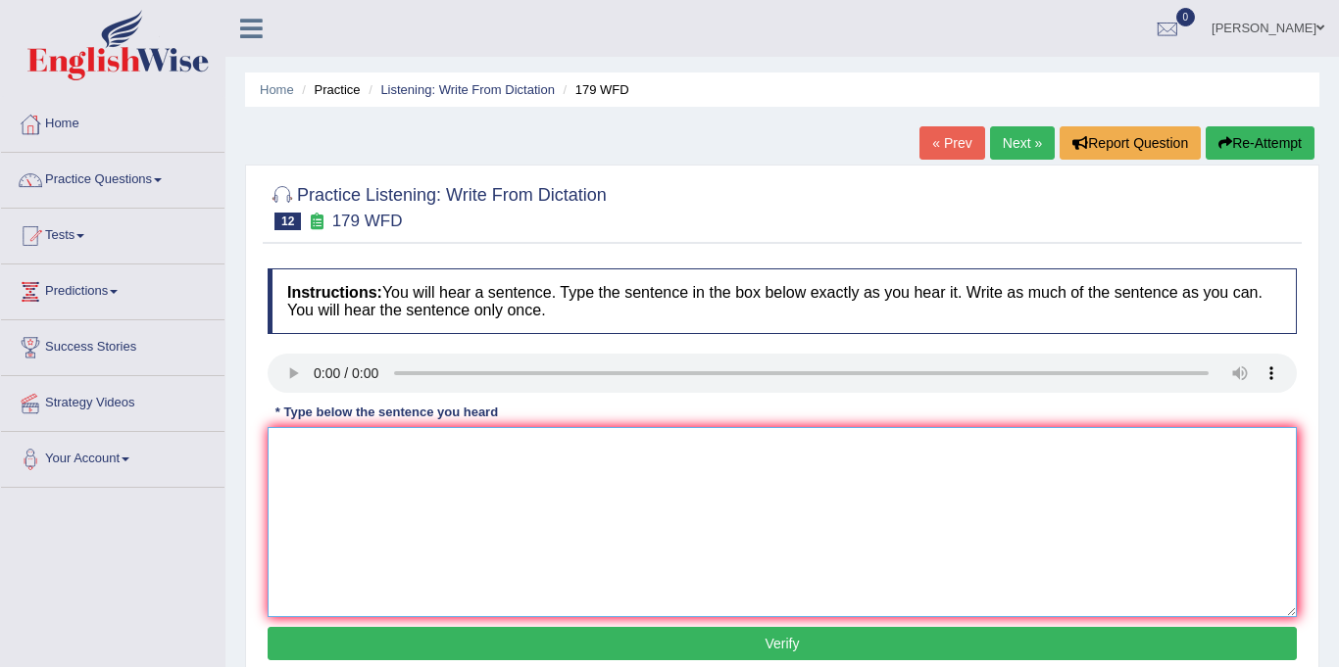
click at [321, 465] on textarea at bounding box center [782, 522] width 1029 height 190
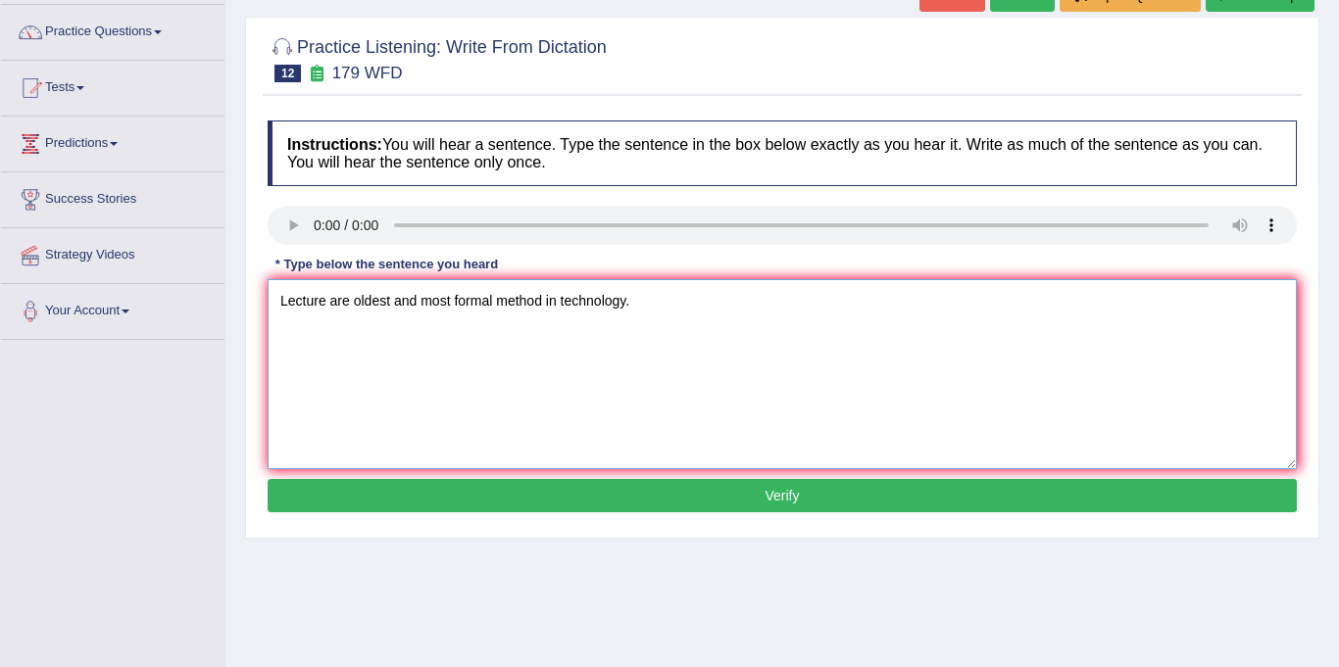
scroll to position [156, 0]
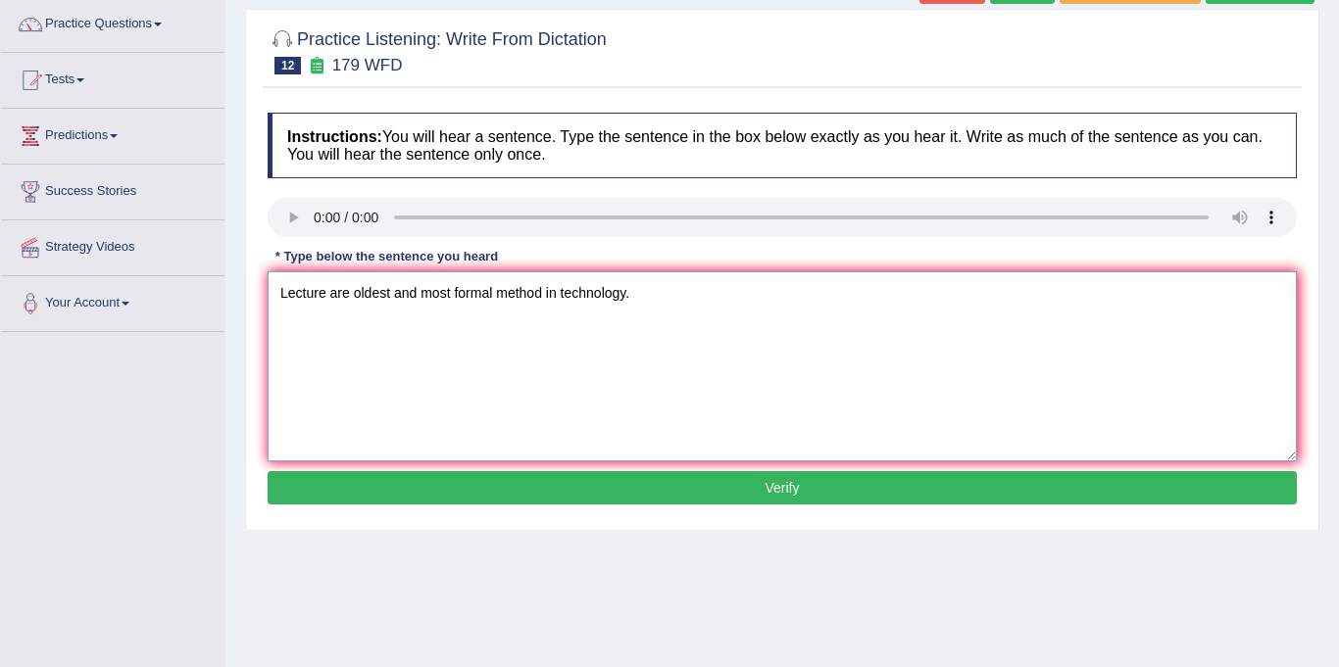
type textarea "Lecture are oldest and most formal method in technology."
click at [541, 484] on button "Verify" at bounding box center [782, 487] width 1029 height 33
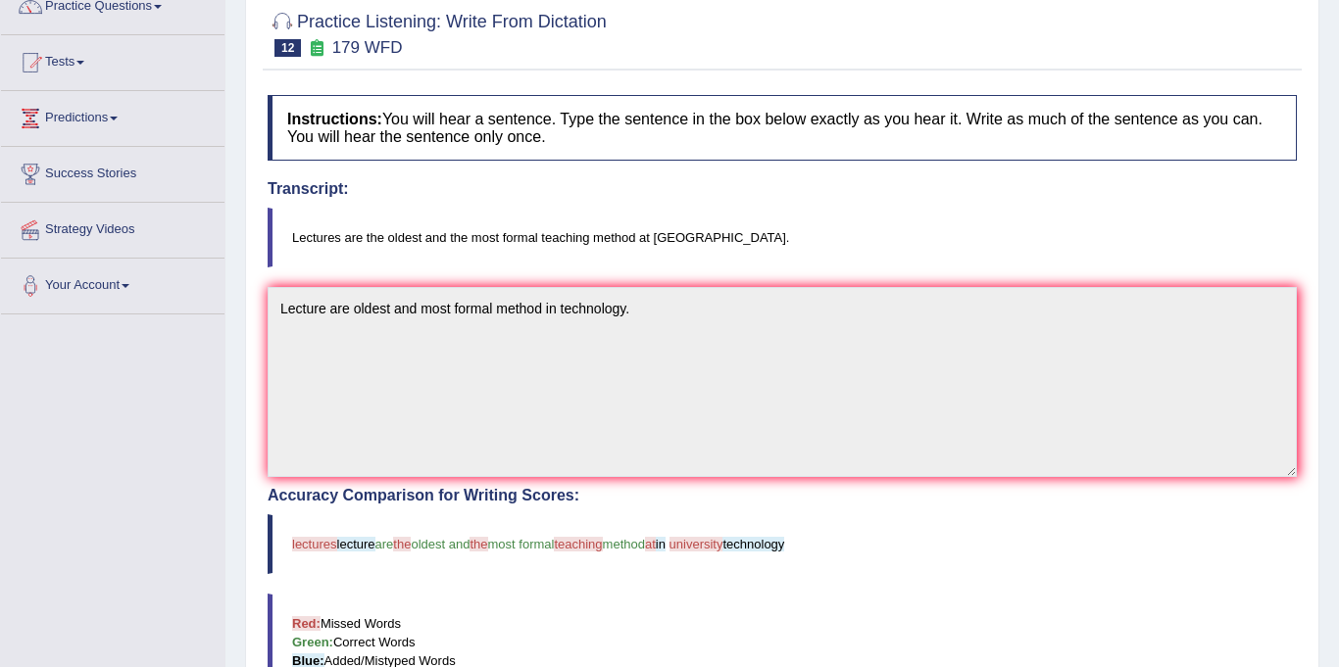
scroll to position [0, 0]
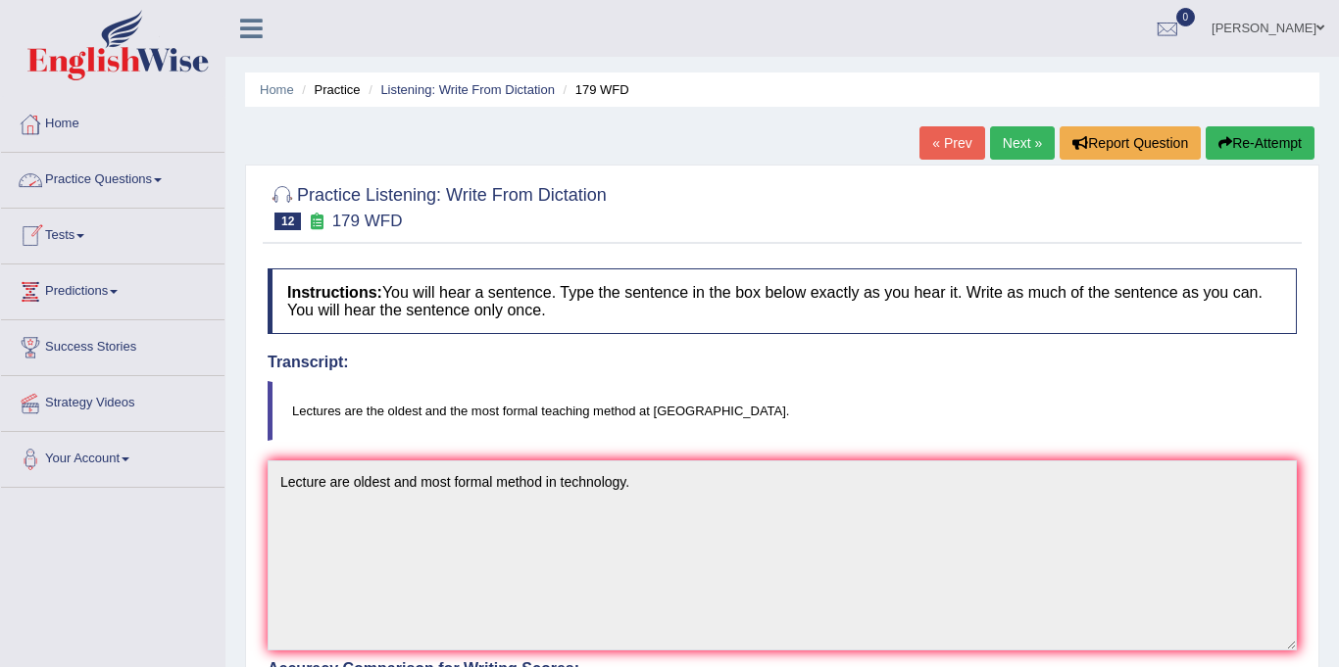
click at [1031, 141] on link "Next »" at bounding box center [1022, 142] width 65 height 33
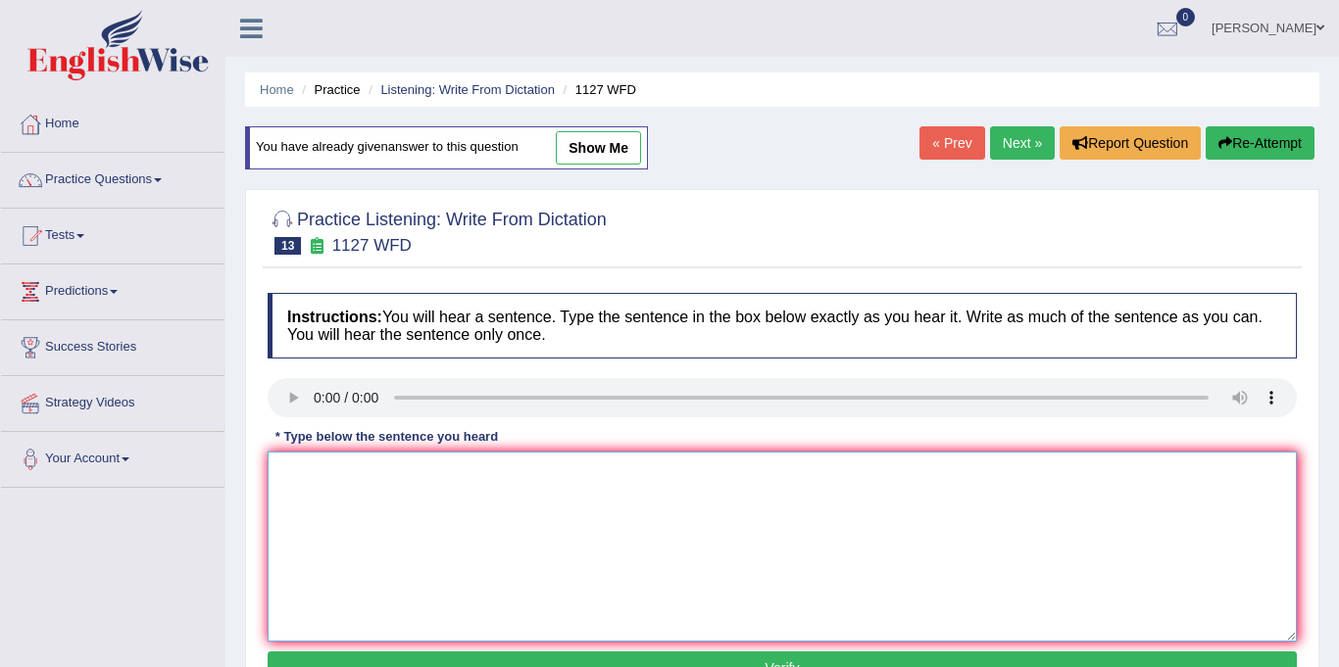
click at [324, 499] on textarea at bounding box center [782, 547] width 1029 height 190
click at [352, 478] on textarea "a unviresity degree is required for any professional." at bounding box center [782, 547] width 1029 height 190
click at [290, 474] on textarea "a university degree is required for any professional." at bounding box center [782, 547] width 1029 height 190
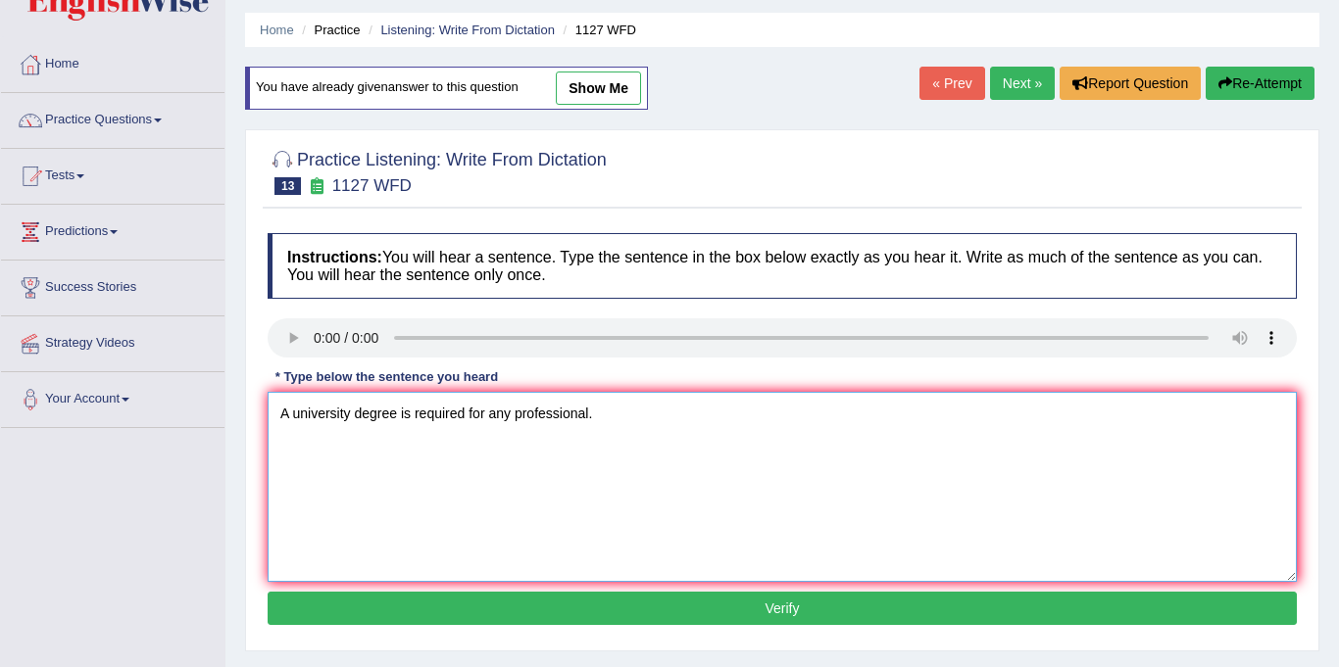
scroll to position [104, 0]
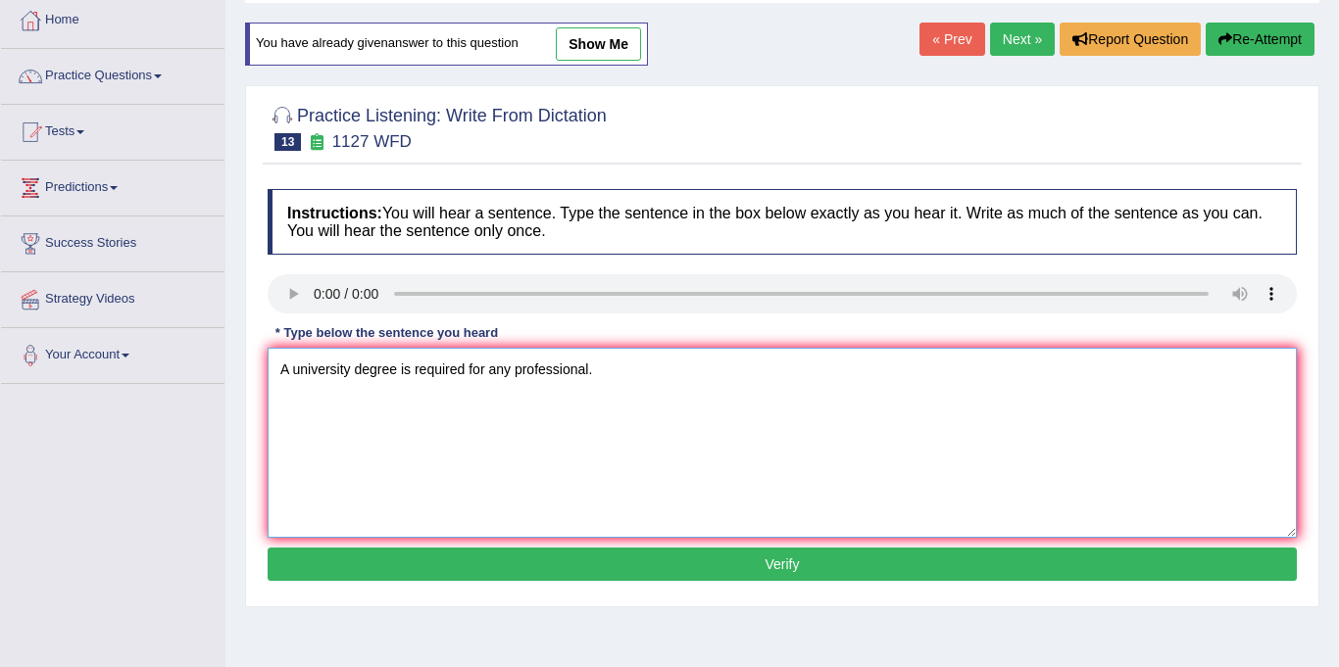
type textarea "A university degree is required for any professional."
click at [594, 567] on button "Verify" at bounding box center [782, 564] width 1029 height 33
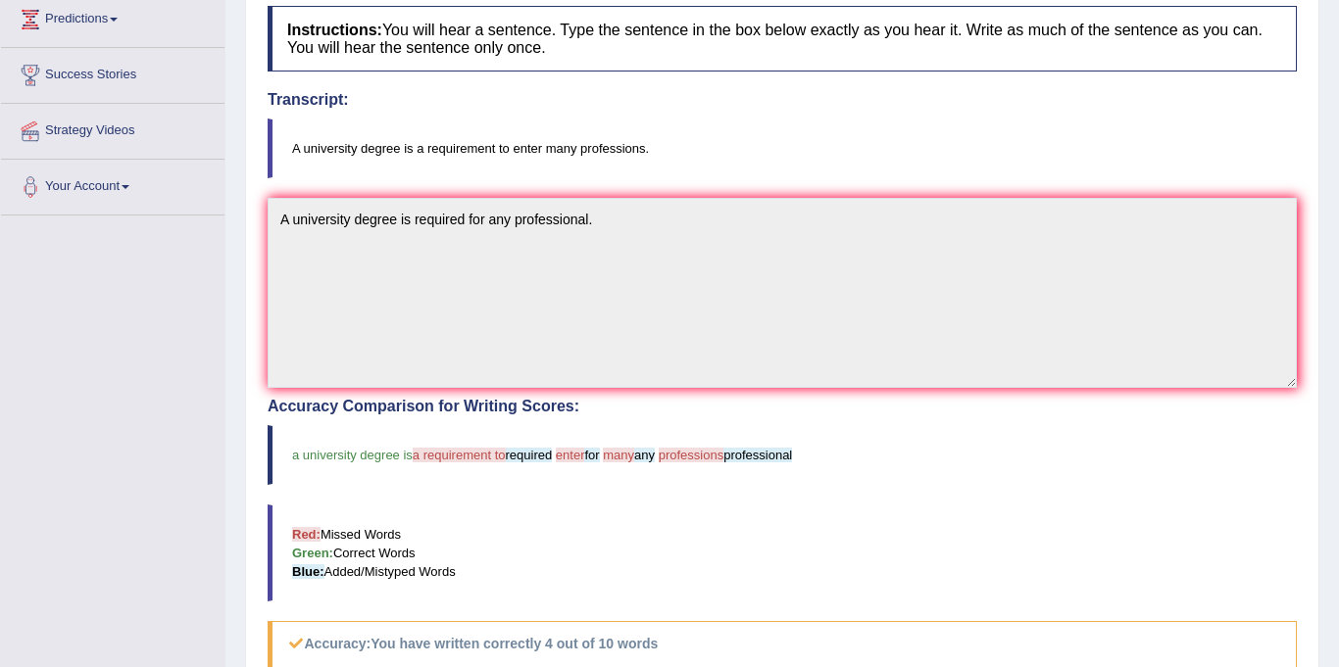
scroll to position [73, 0]
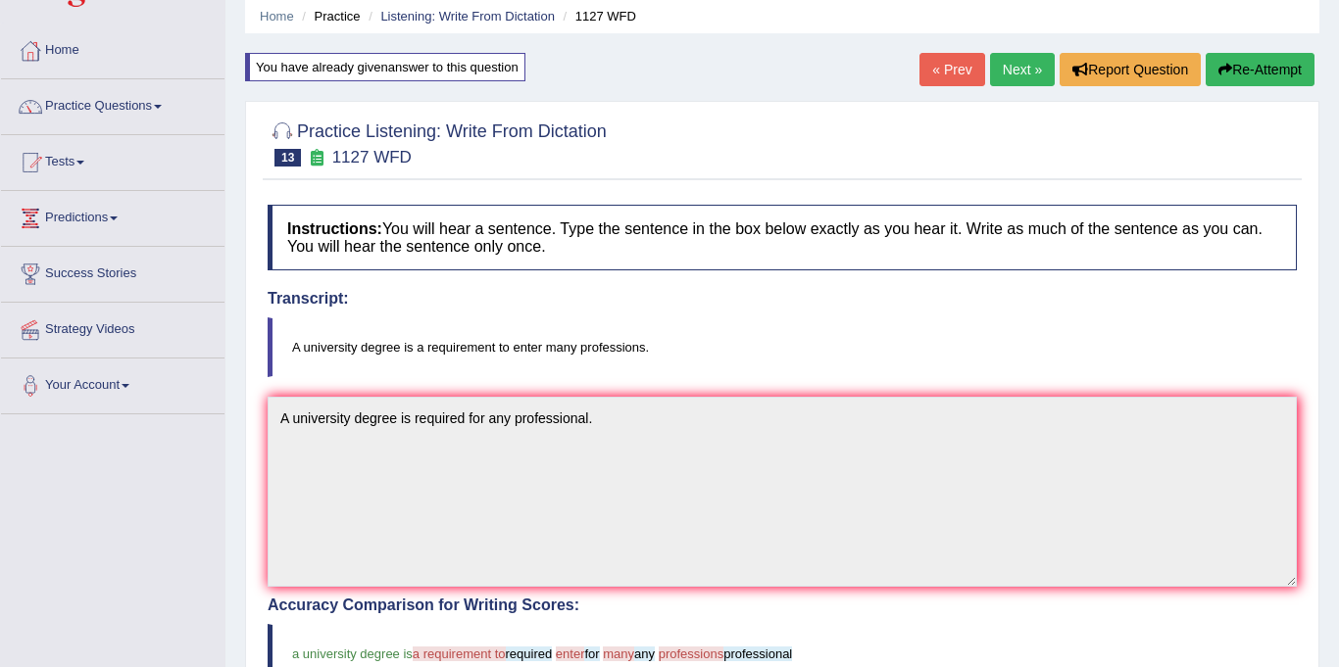
click at [1010, 75] on link "Next »" at bounding box center [1022, 69] width 65 height 33
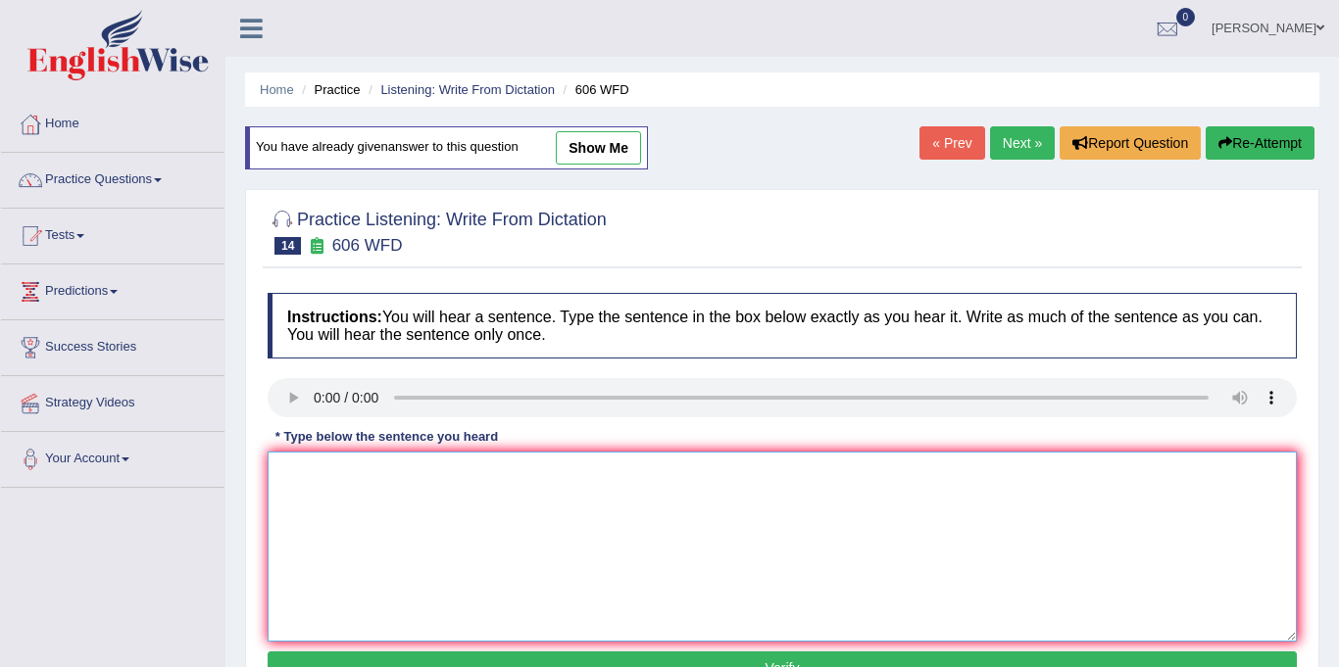
drag, startPoint x: 320, startPoint y: 478, endPoint x: 325, endPoint y: 464, distance: 15.5
click at [323, 464] on textarea at bounding box center [782, 547] width 1029 height 190
click at [432, 499] on textarea "Student should study" at bounding box center [782, 547] width 1029 height 190
click at [374, 476] on textarea "Student should study" at bounding box center [782, 547] width 1029 height 190
click at [402, 485] on textarea "Student was study" at bounding box center [782, 547] width 1029 height 190
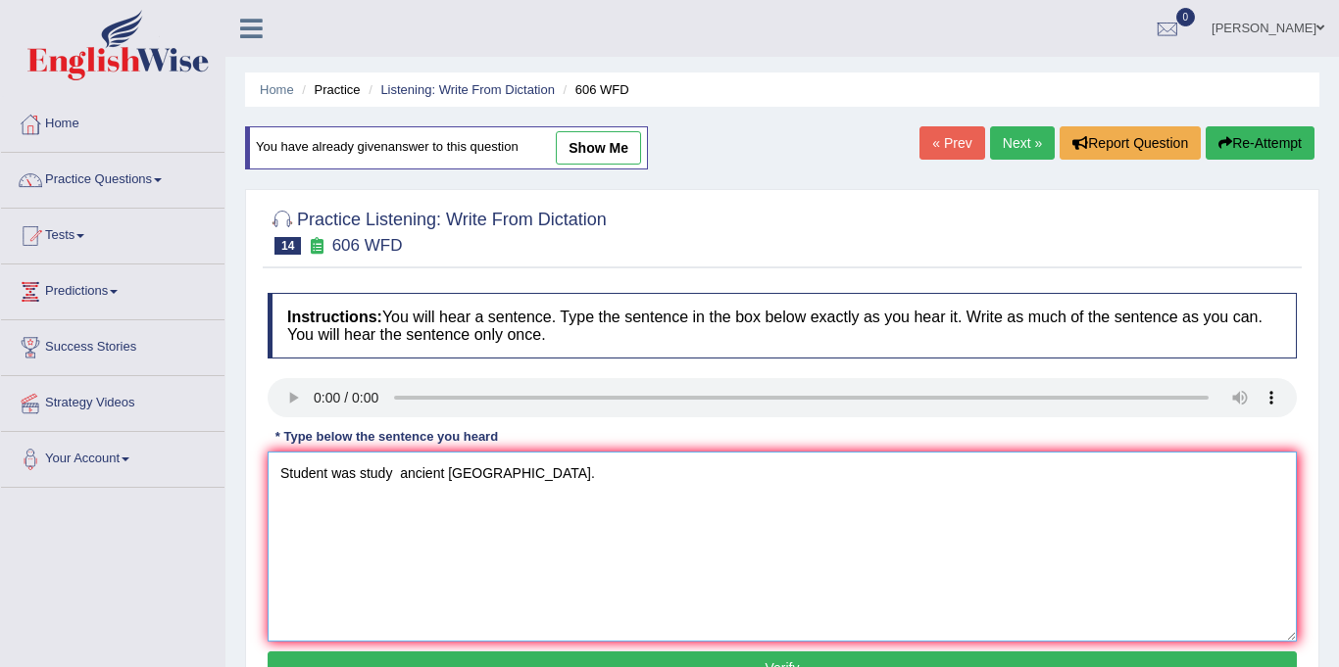
click at [605, 523] on textarea "Student was study ancient greece." at bounding box center [782, 547] width 1029 height 190
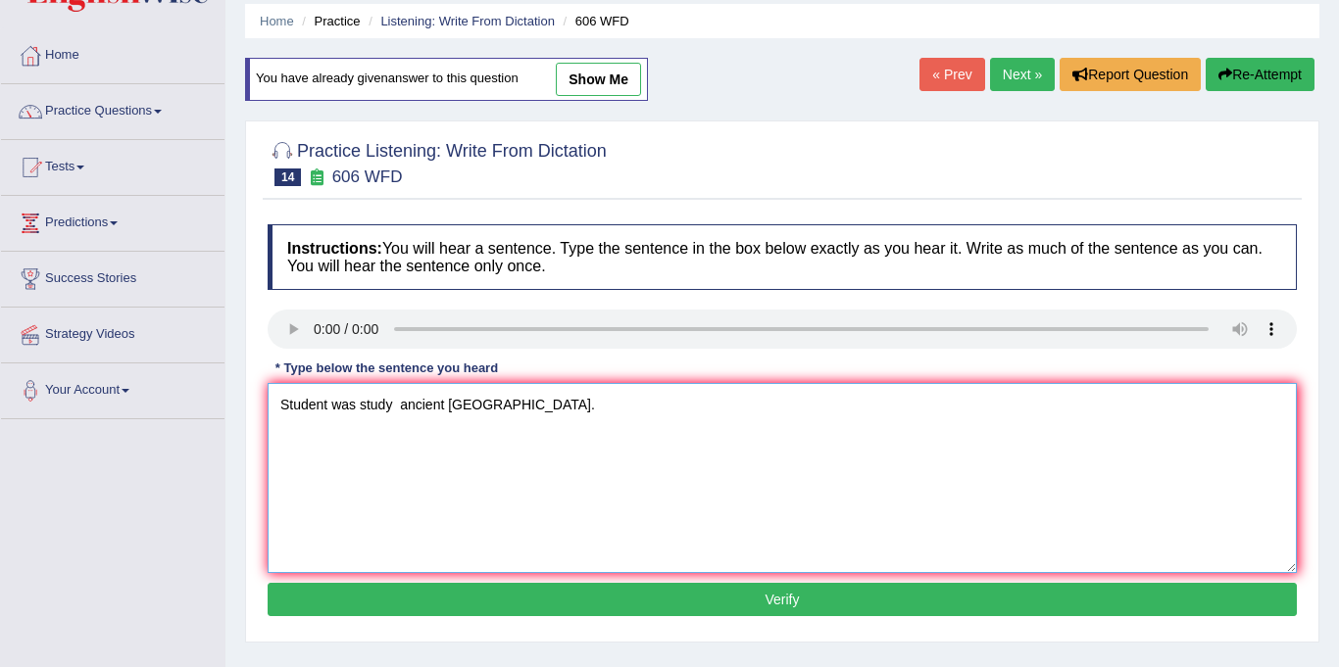
scroll to position [78, 0]
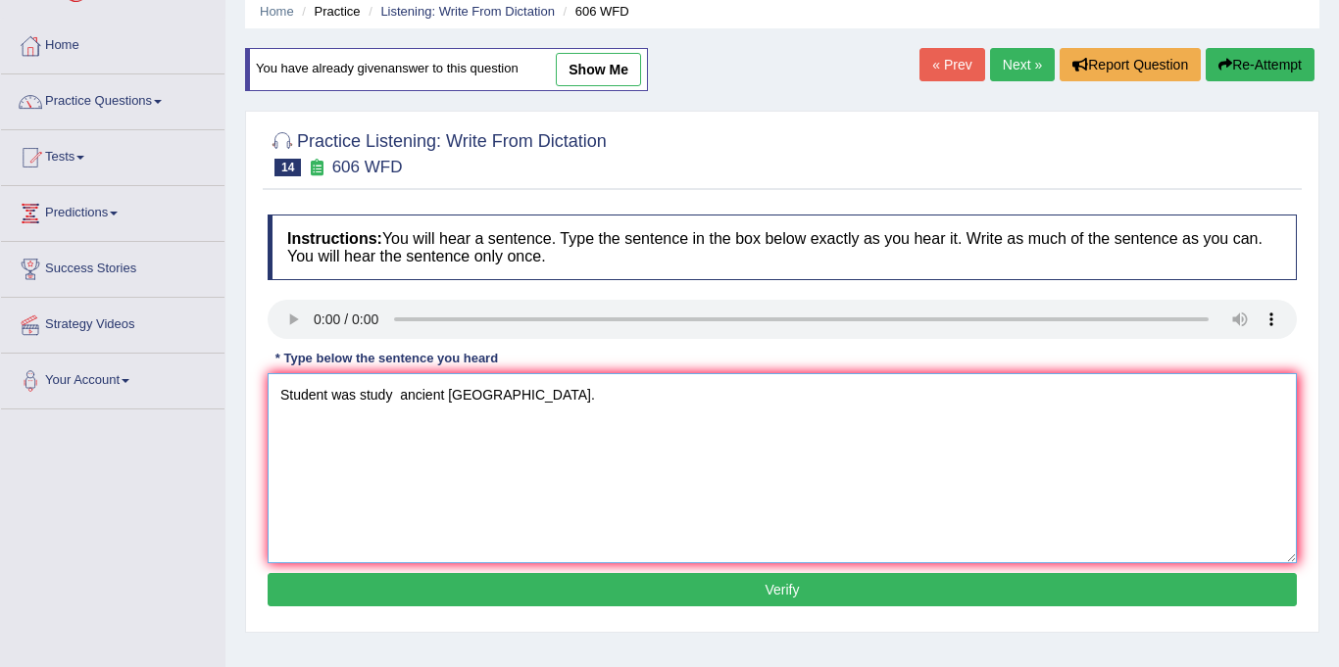
type textarea "Student was study ancient greece."
click at [610, 594] on button "Verify" at bounding box center [782, 589] width 1029 height 33
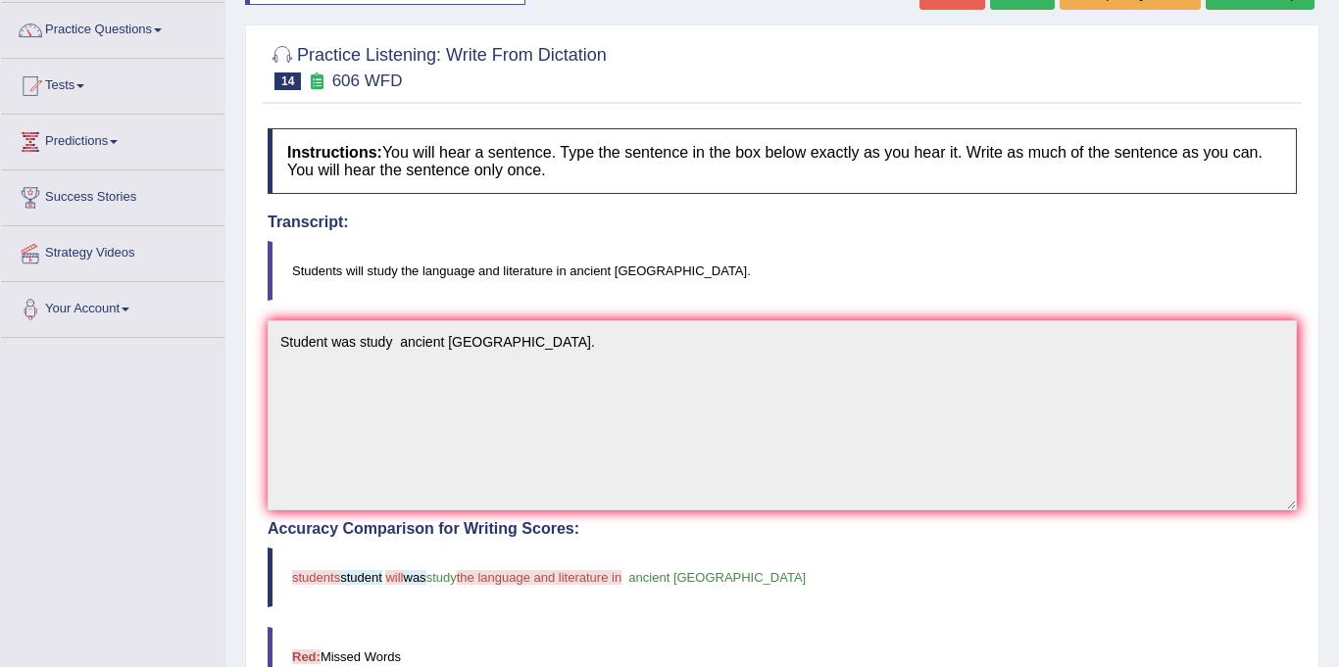
scroll to position [27, 0]
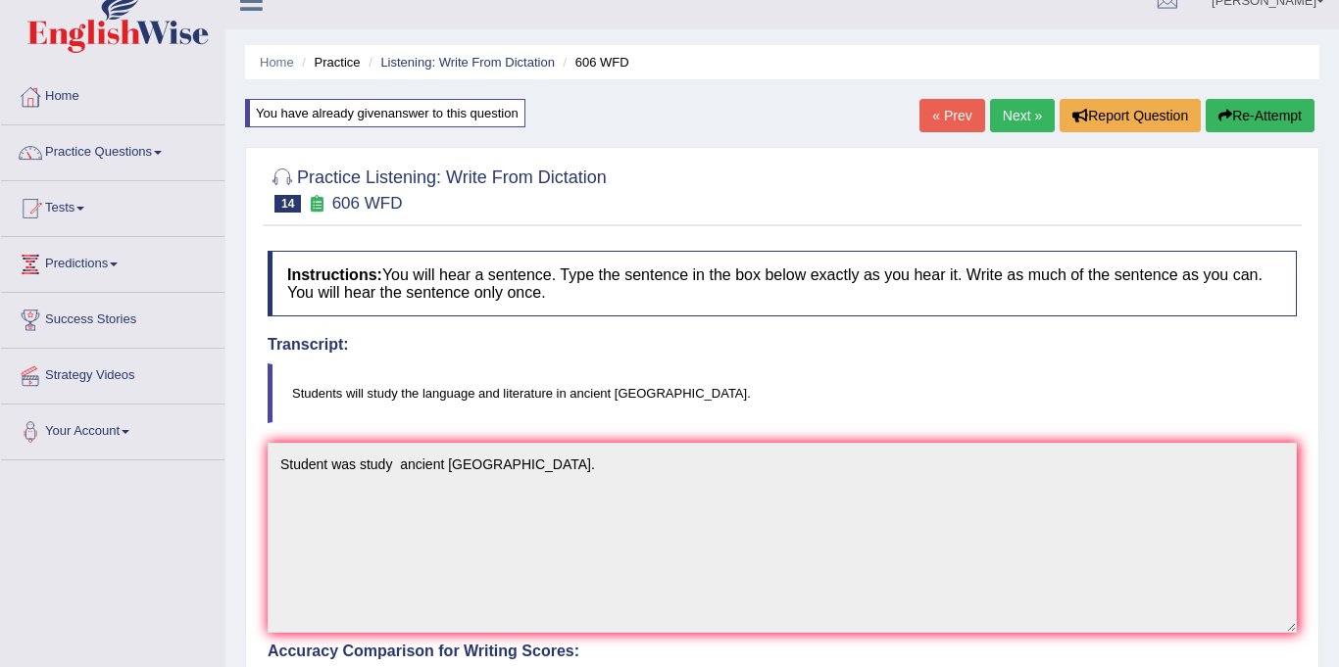
click at [1008, 122] on link "Next »" at bounding box center [1022, 115] width 65 height 33
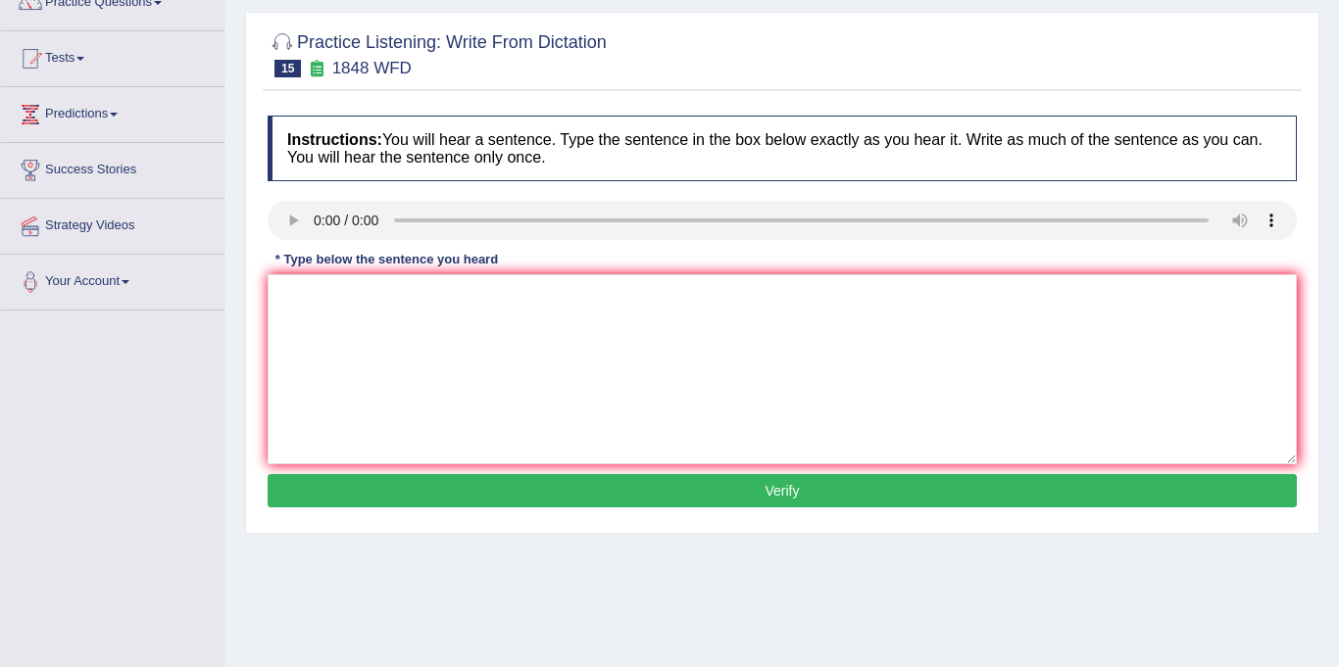
scroll to position [160, 0]
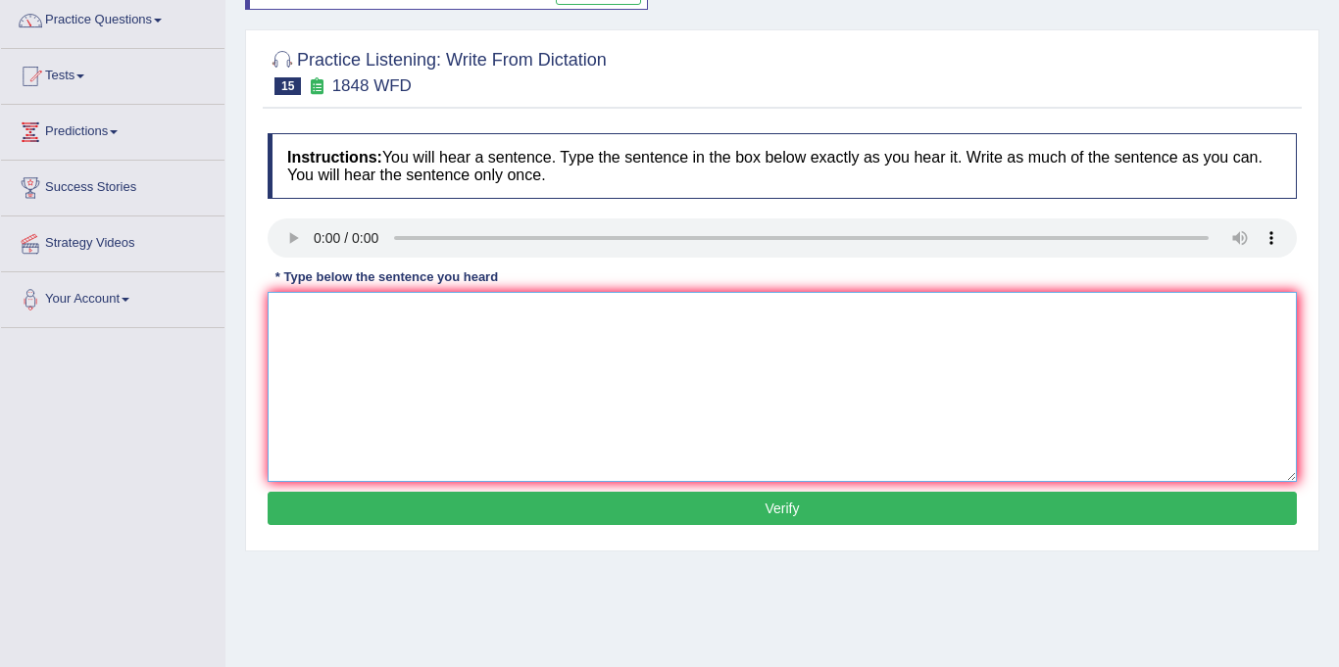
click at [340, 329] on textarea at bounding box center [782, 387] width 1029 height 190
type textarea "s"
type textarea "Students must present valid identification for this course."
click at [534, 511] on button "Verify" at bounding box center [782, 508] width 1029 height 33
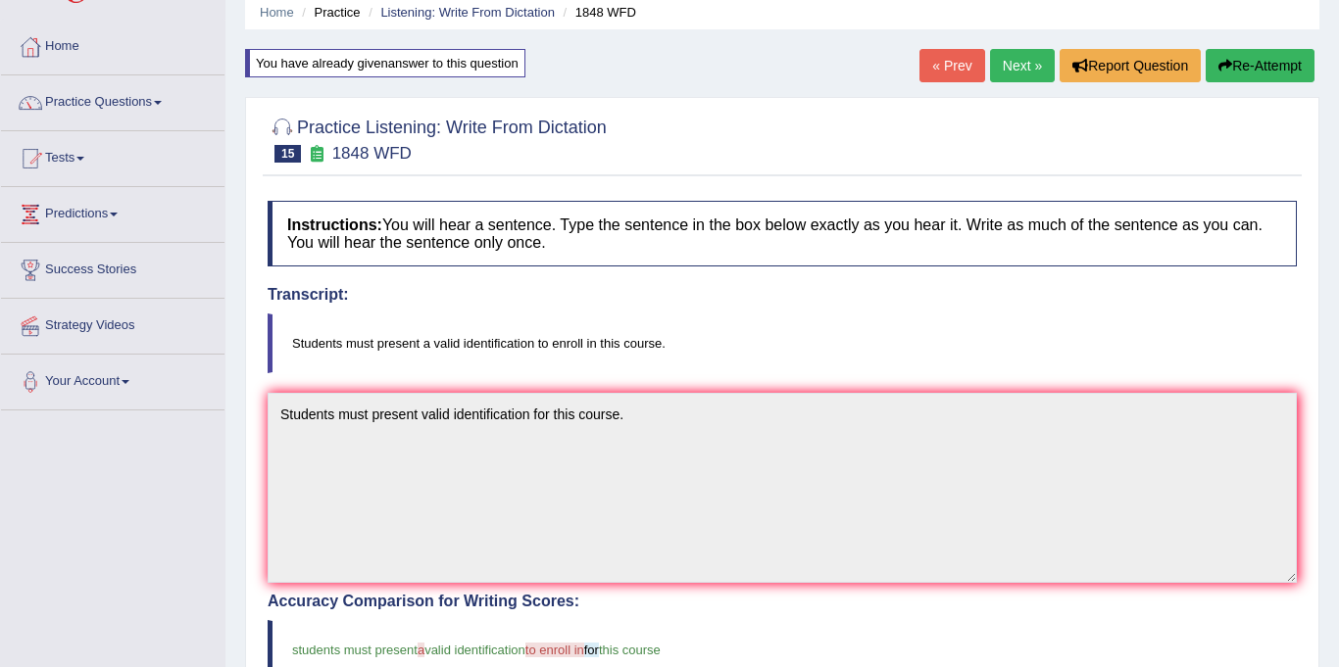
scroll to position [0, 0]
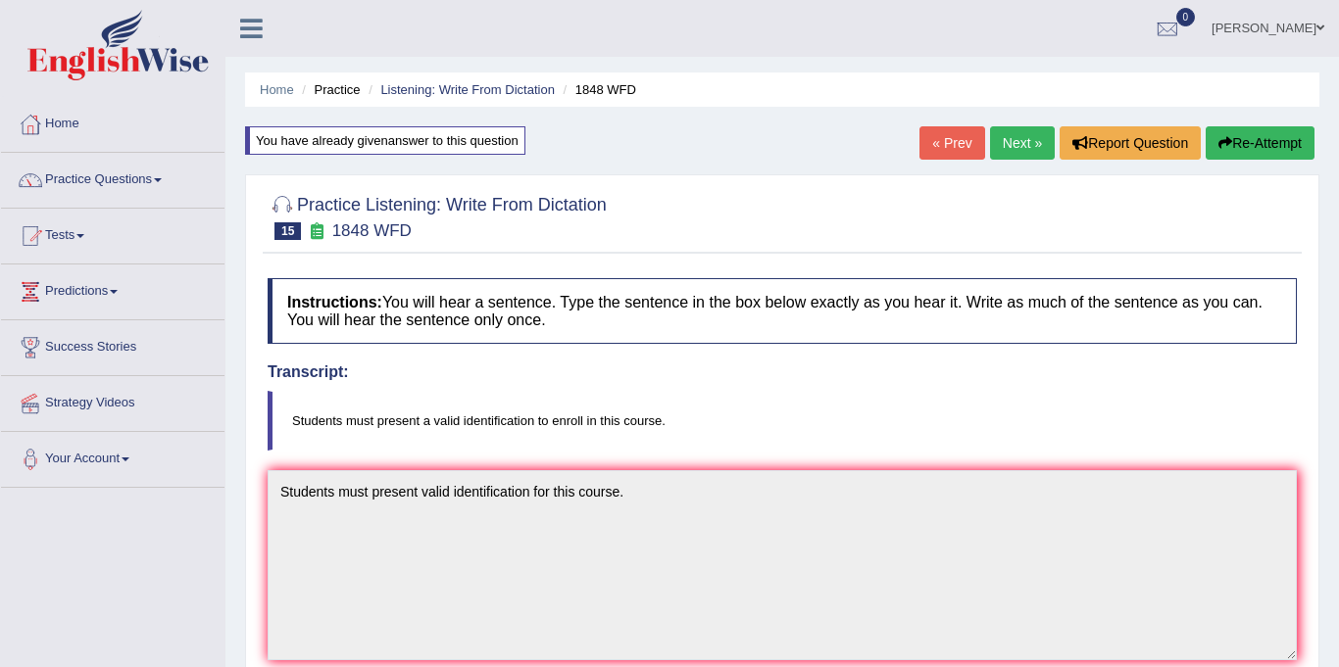
click at [1028, 148] on link "Next »" at bounding box center [1022, 142] width 65 height 33
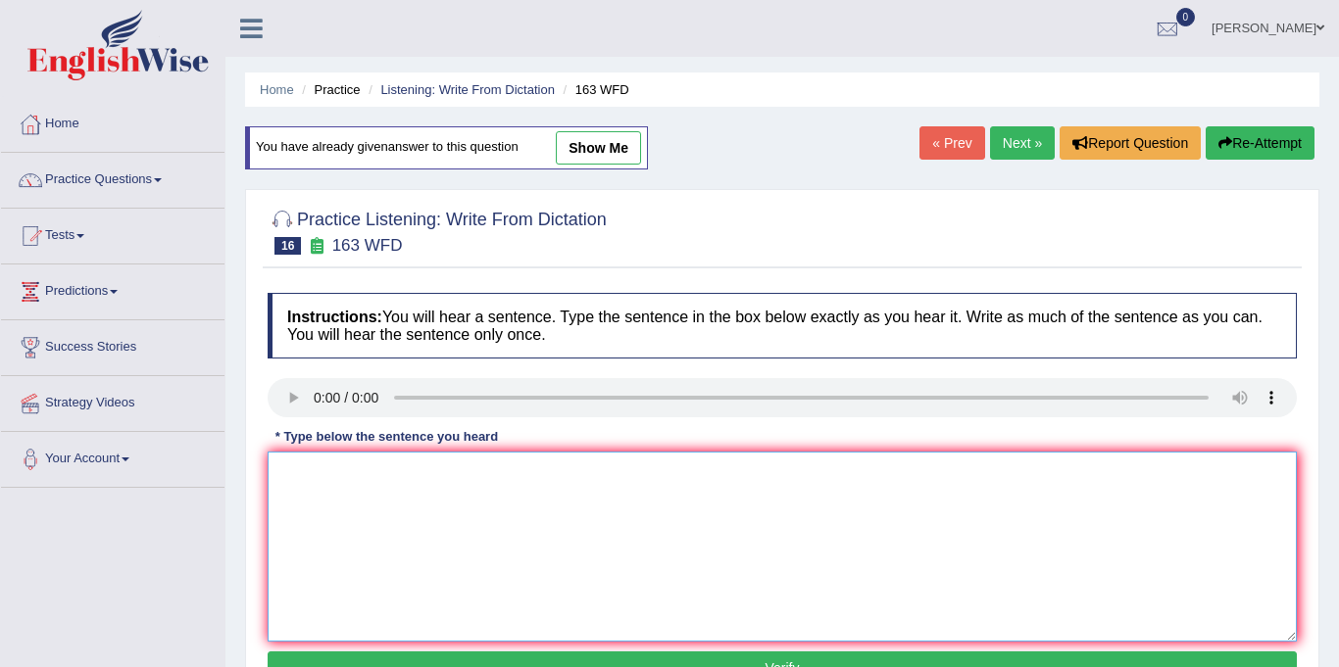
click at [334, 498] on textarea at bounding box center [782, 547] width 1029 height 190
click at [444, 479] on textarea "a number of assignment in confer" at bounding box center [782, 547] width 1029 height 190
click at [541, 470] on textarea "a number of assignment submit in confer" at bounding box center [782, 547] width 1029 height 190
click at [288, 471] on textarea "a number of assignment submit in conference." at bounding box center [782, 547] width 1029 height 190
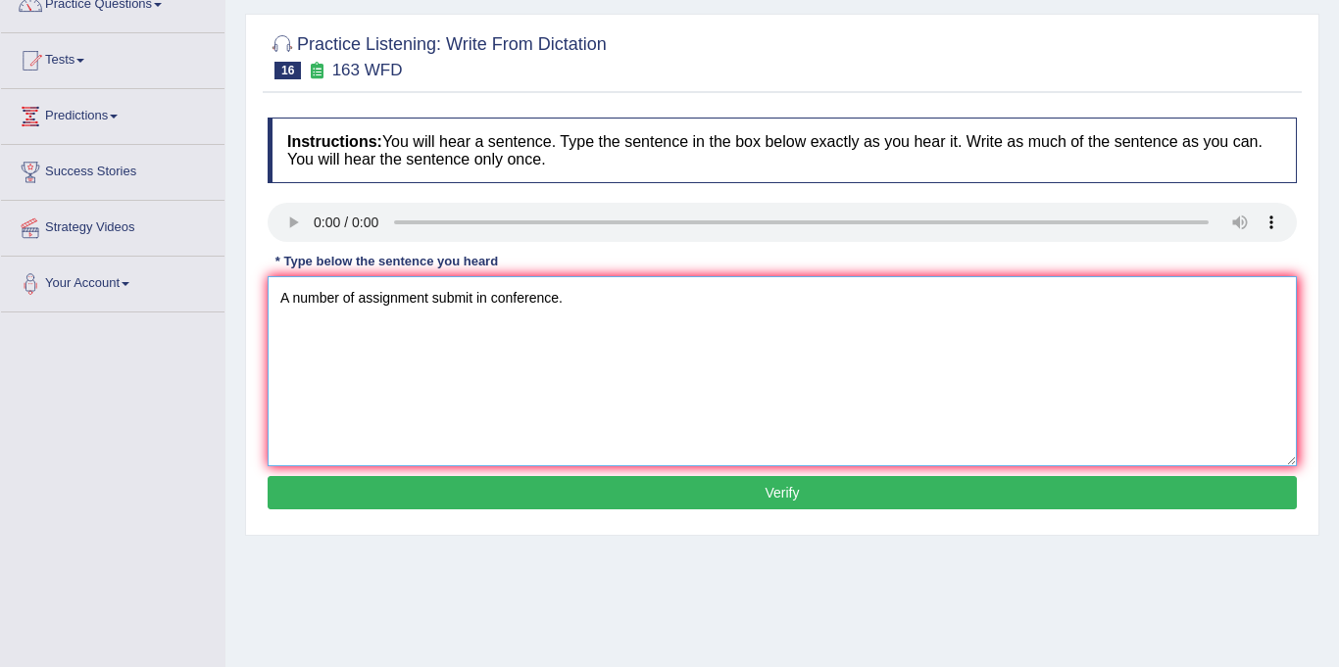
scroll to position [188, 0]
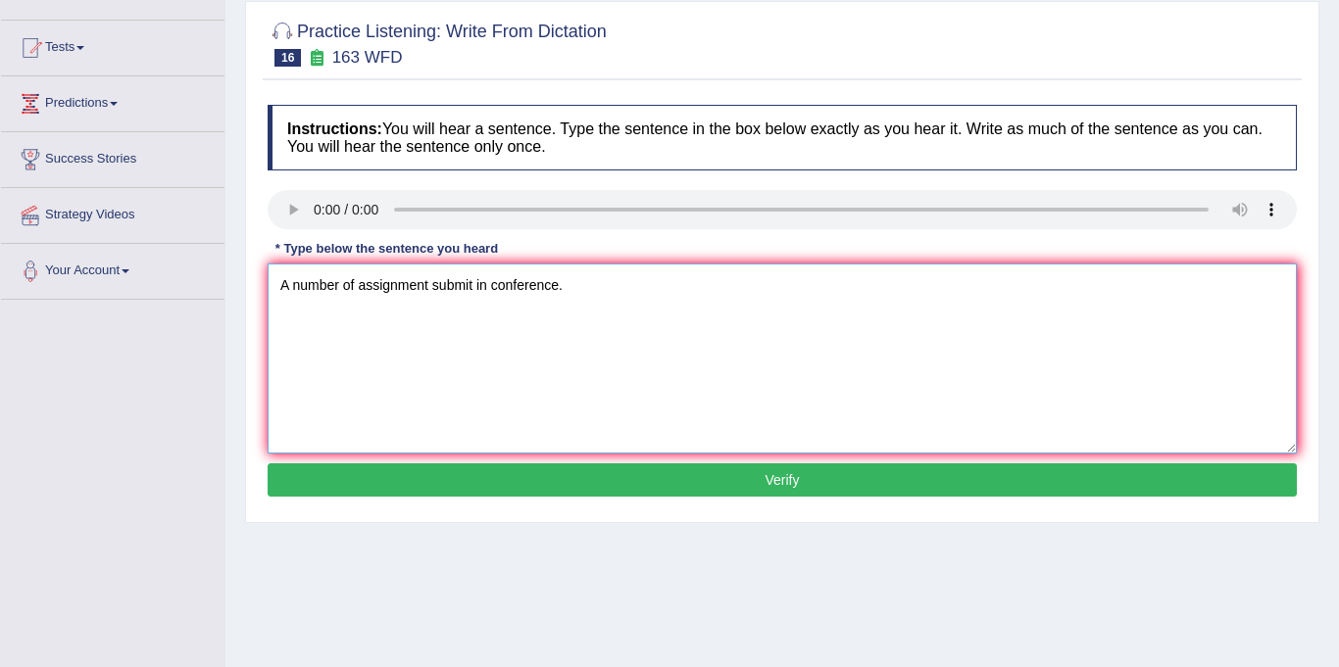
type textarea "A number of assignment submit in conference."
click at [616, 470] on button "Verify" at bounding box center [782, 480] width 1029 height 33
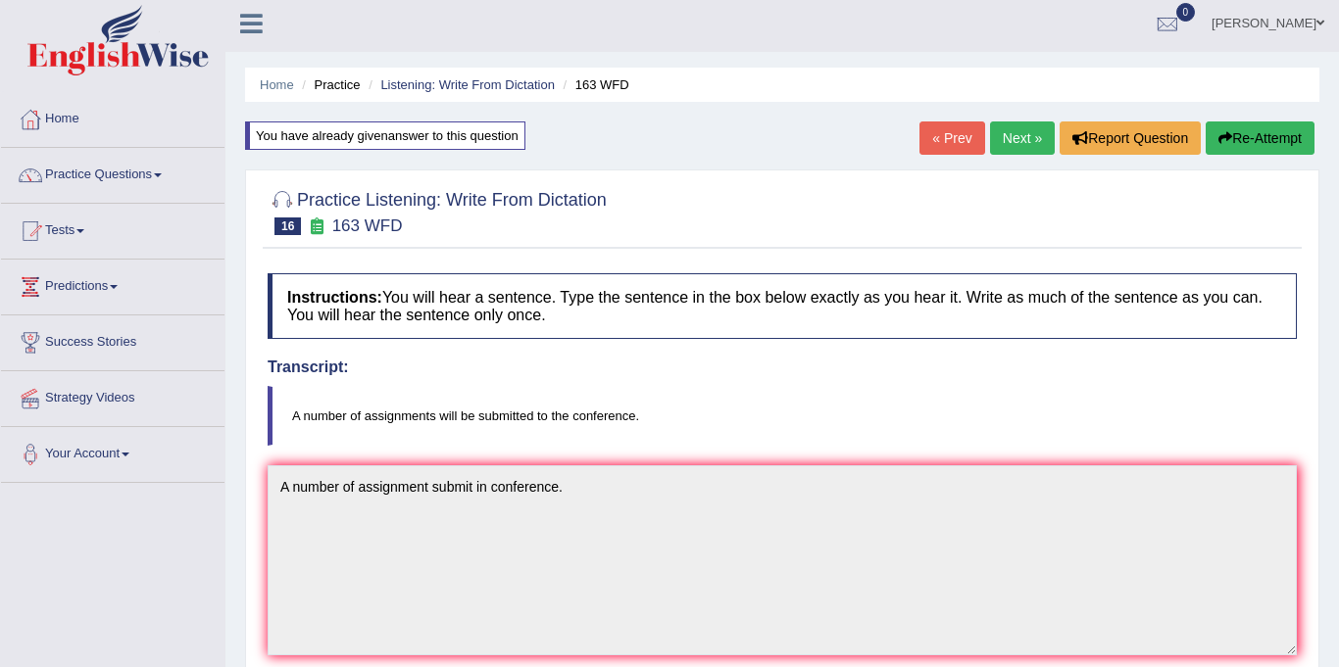
scroll to position [0, 0]
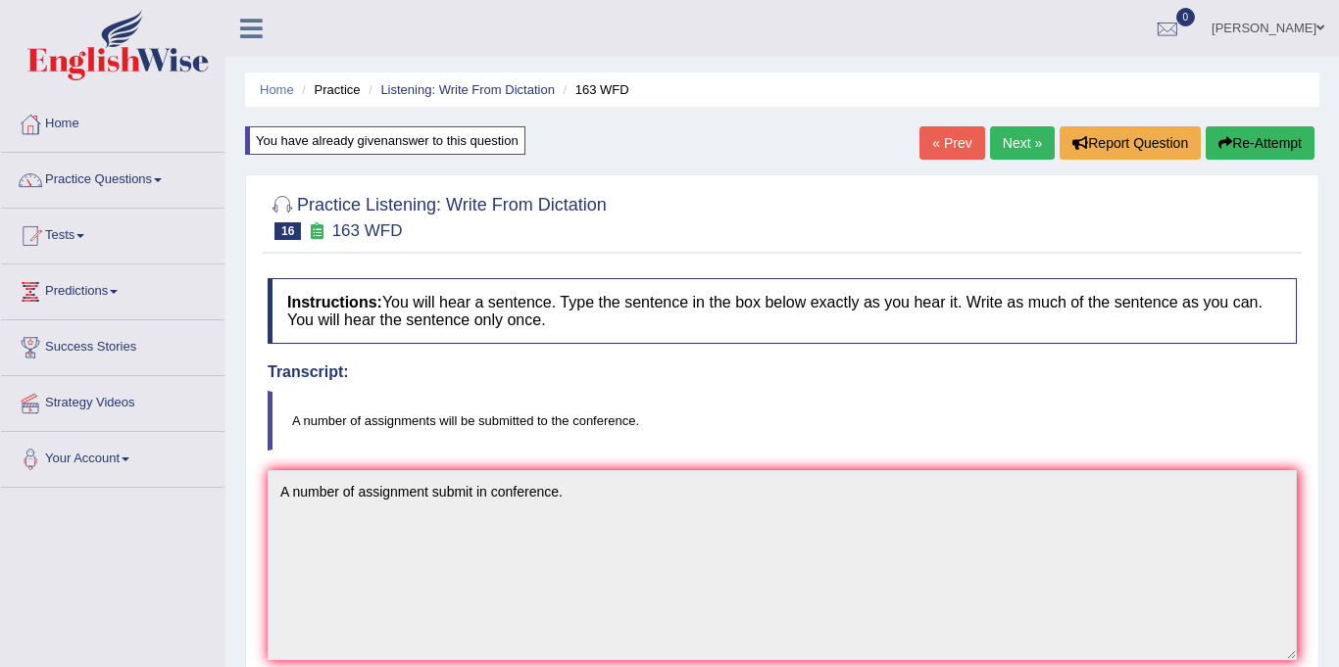
click at [1015, 149] on link "Next »" at bounding box center [1022, 142] width 65 height 33
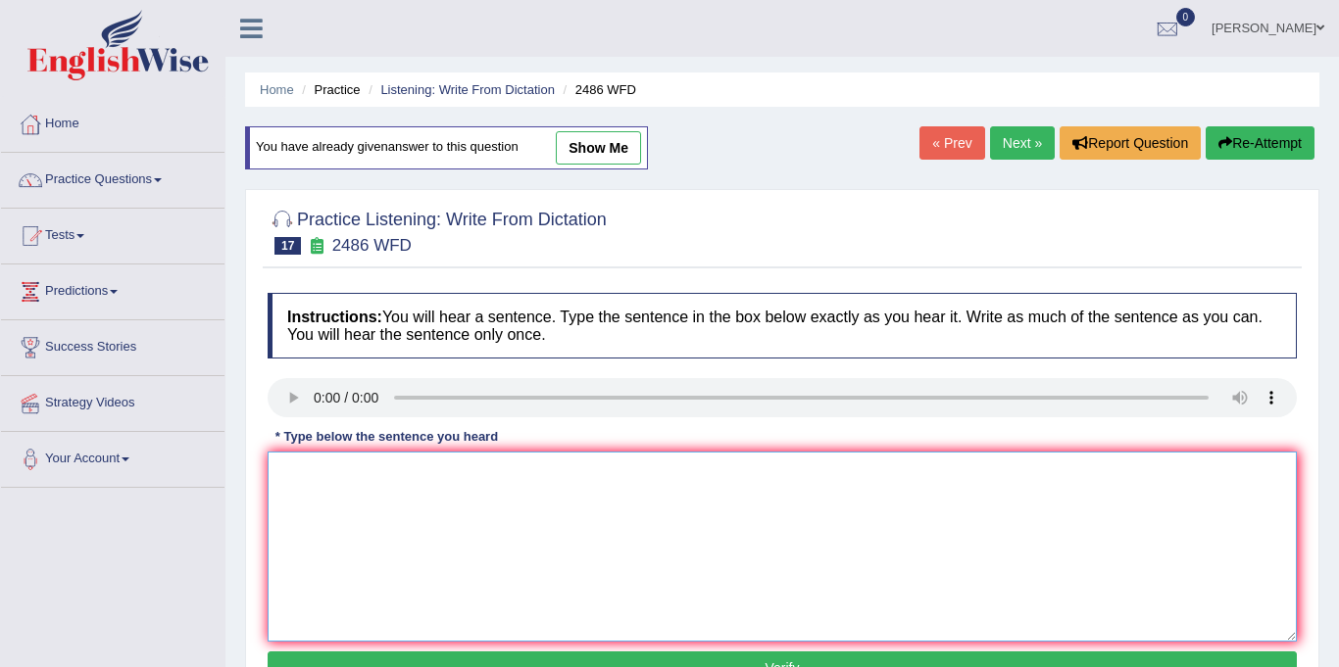
click at [331, 489] on textarea at bounding box center [782, 547] width 1029 height 190
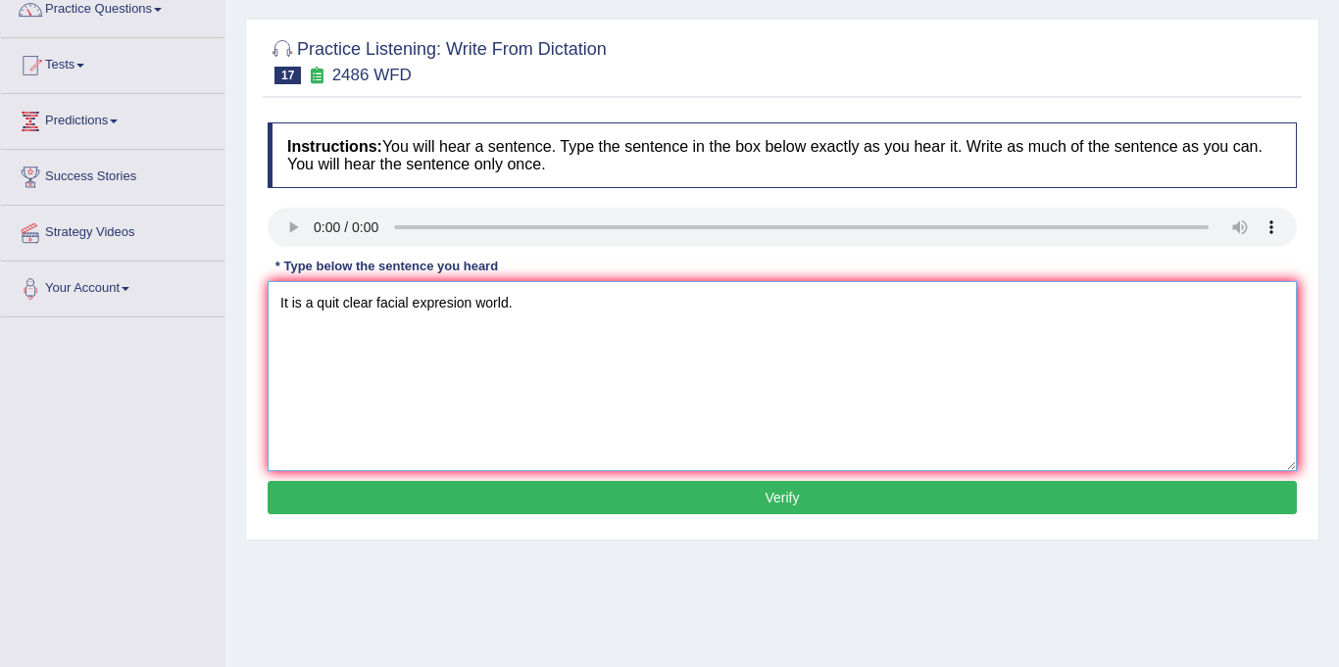
scroll to position [181, 0]
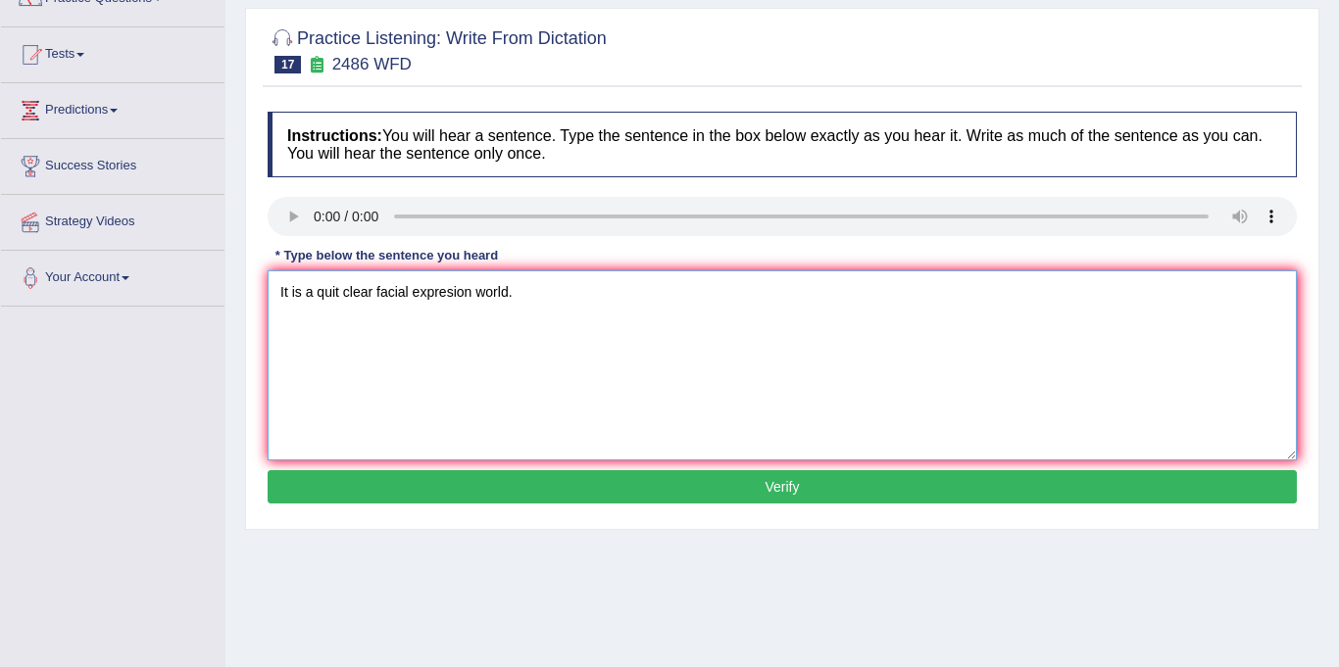
type textarea "It is a quit clear facial expresion world."
click at [611, 488] on button "Verify" at bounding box center [782, 486] width 1029 height 33
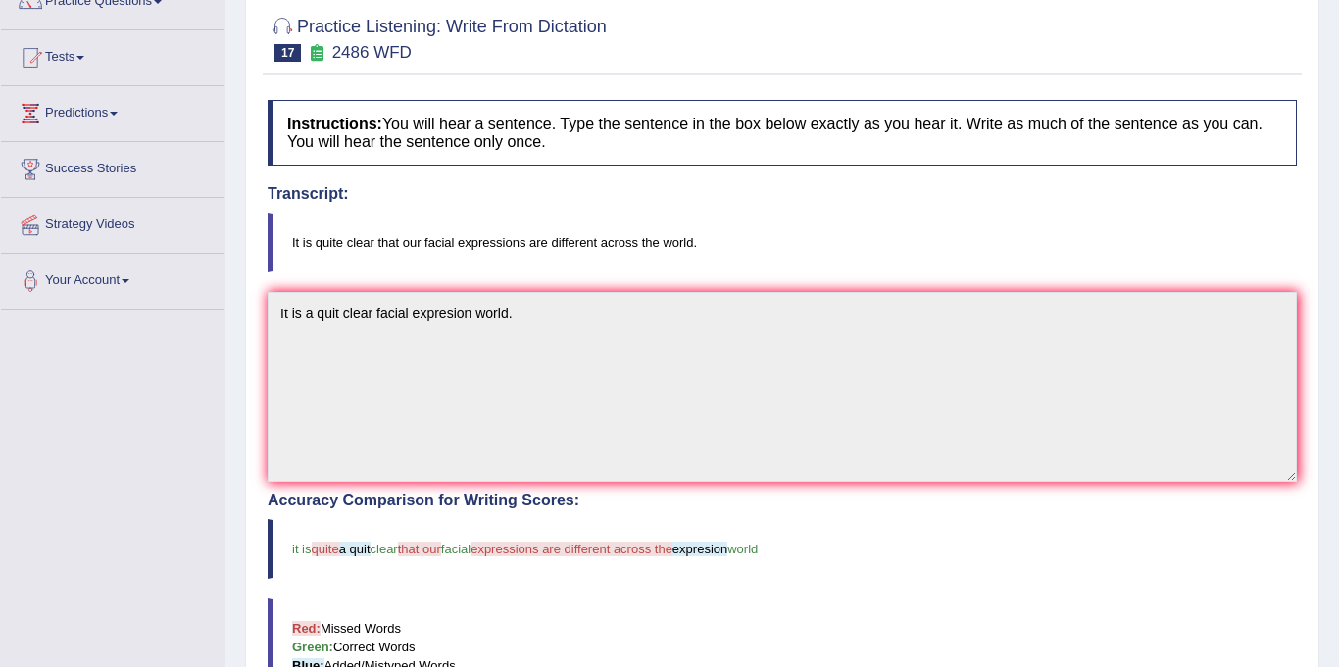
scroll to position [0, 0]
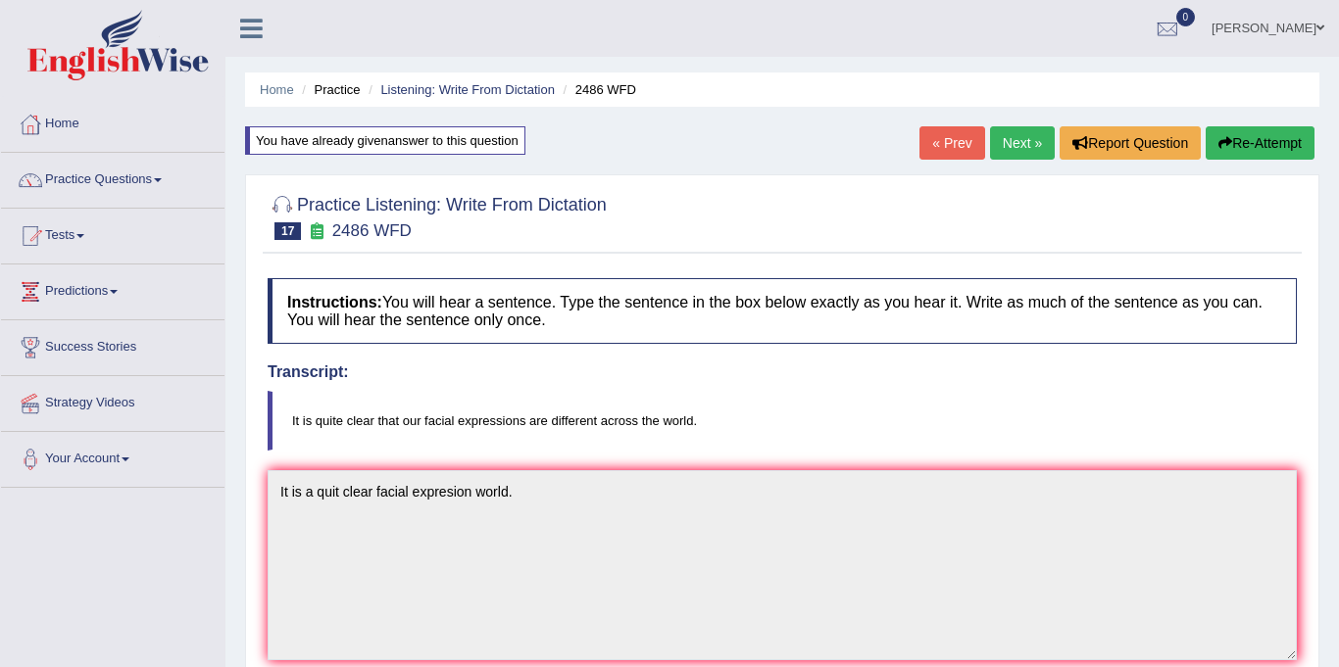
click at [1016, 137] on link "Next »" at bounding box center [1022, 142] width 65 height 33
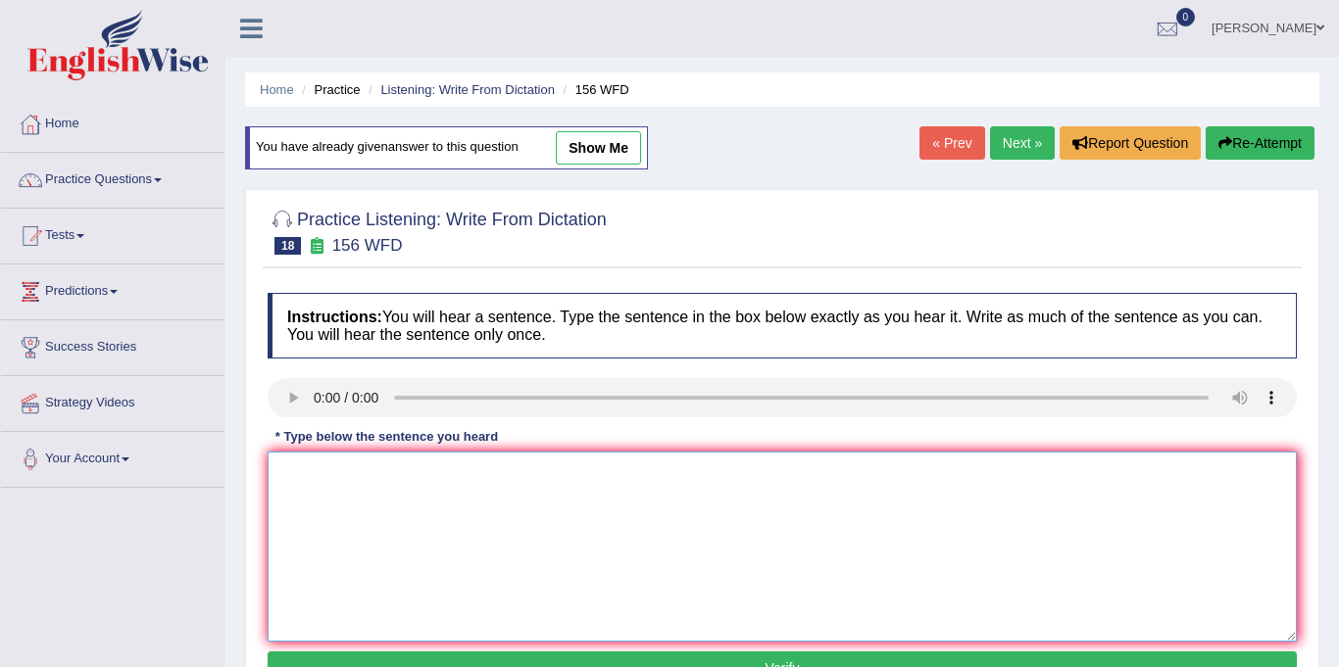
click at [390, 511] on textarea at bounding box center [782, 547] width 1029 height 190
click at [287, 477] on textarea "all your assignment are due by tomorrow." at bounding box center [782, 547] width 1029 height 190
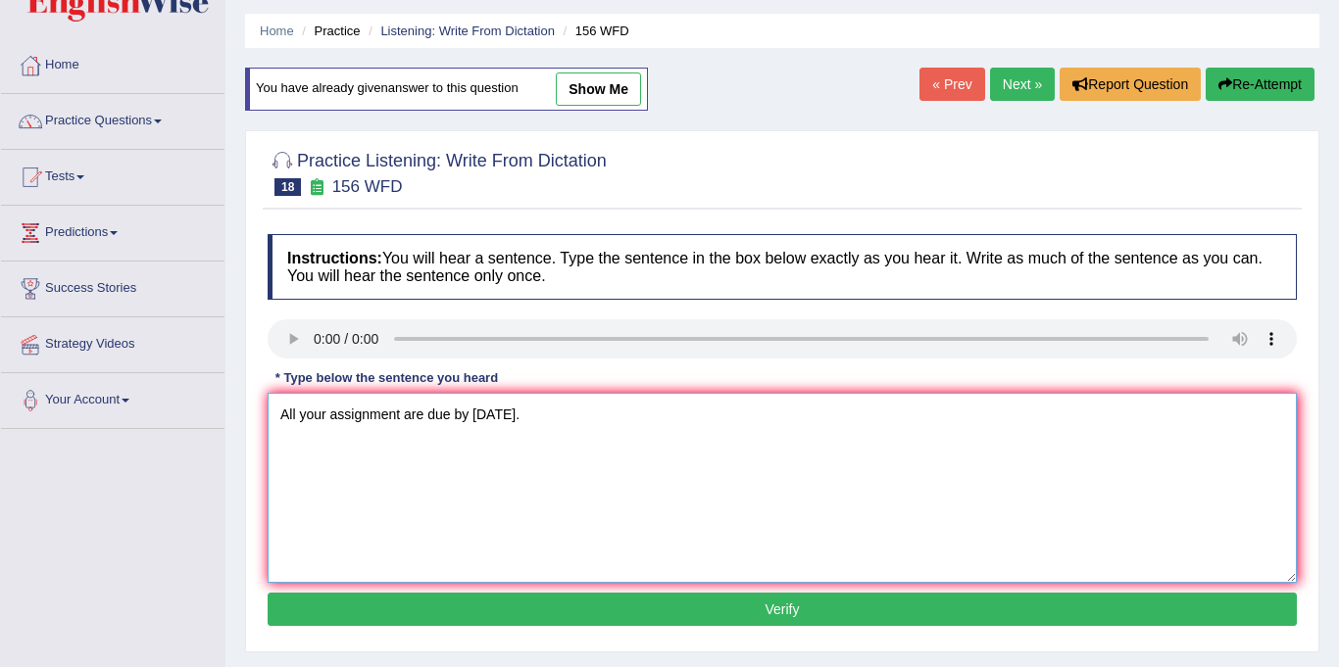
scroll to position [70, 0]
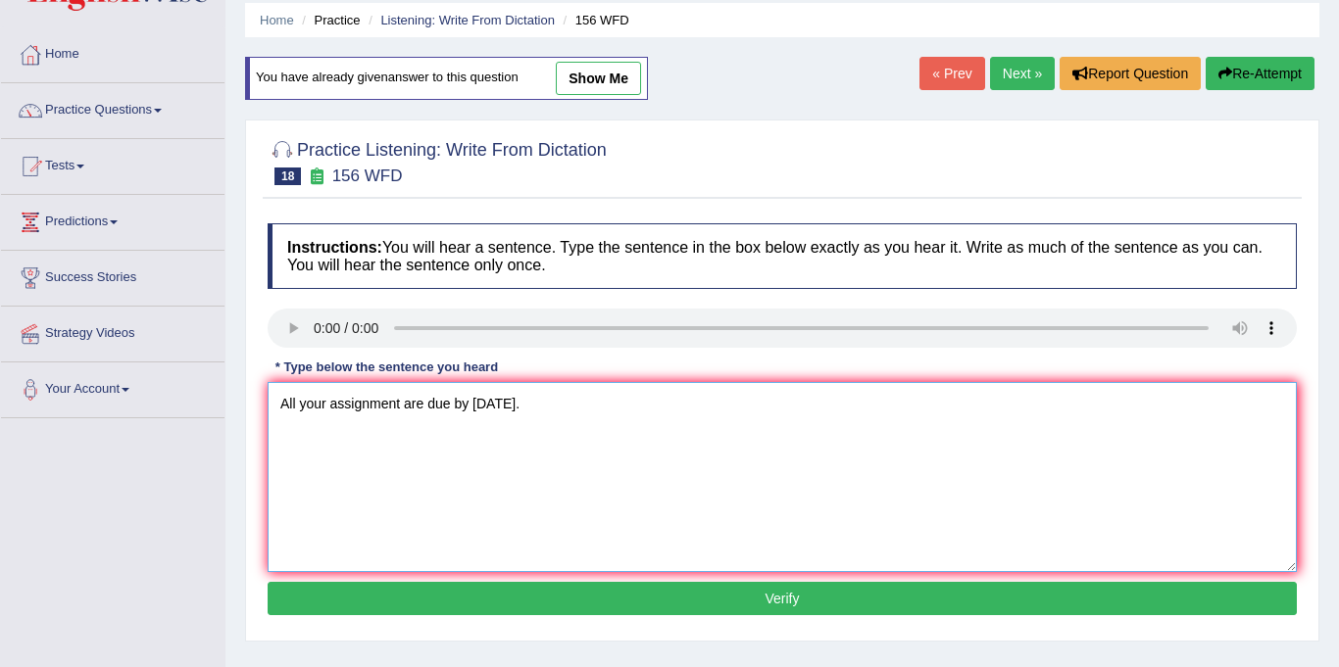
click at [398, 406] on textarea "All your assignment are due by tomorrow." at bounding box center [782, 477] width 1029 height 190
type textarea "All your assignment assignments are due by tomorrow."
click at [588, 603] on button "Verify" at bounding box center [782, 598] width 1029 height 33
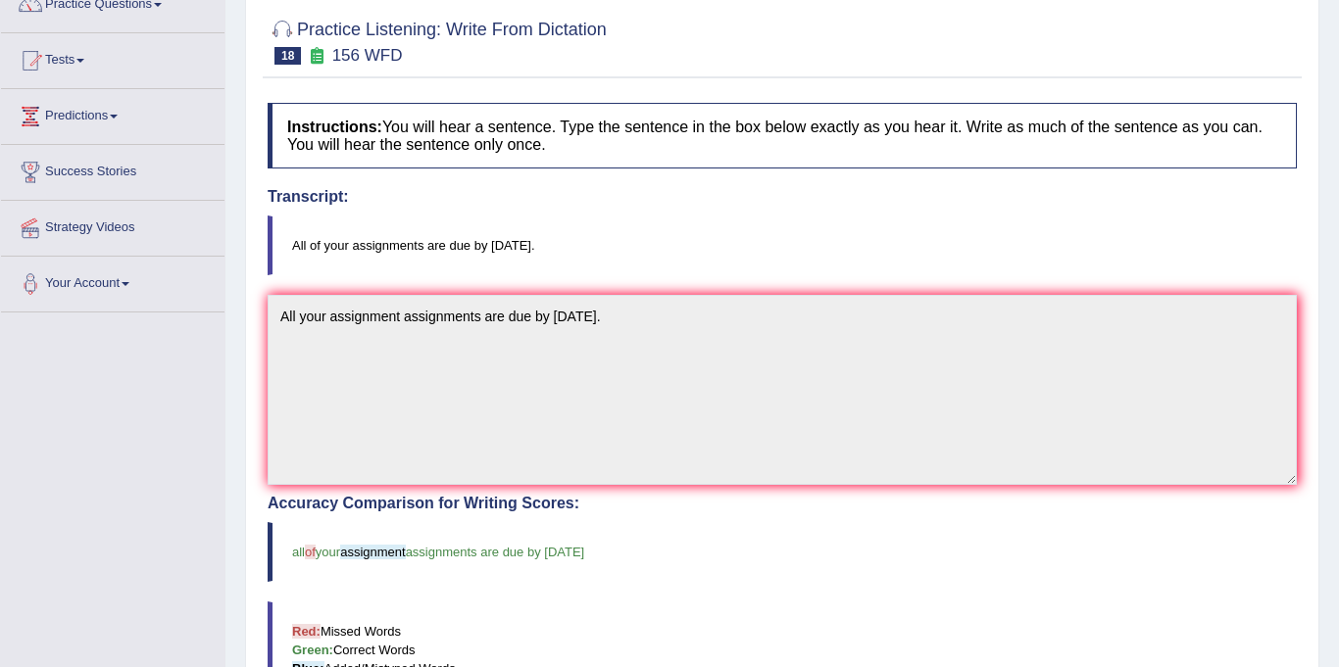
scroll to position [0, 0]
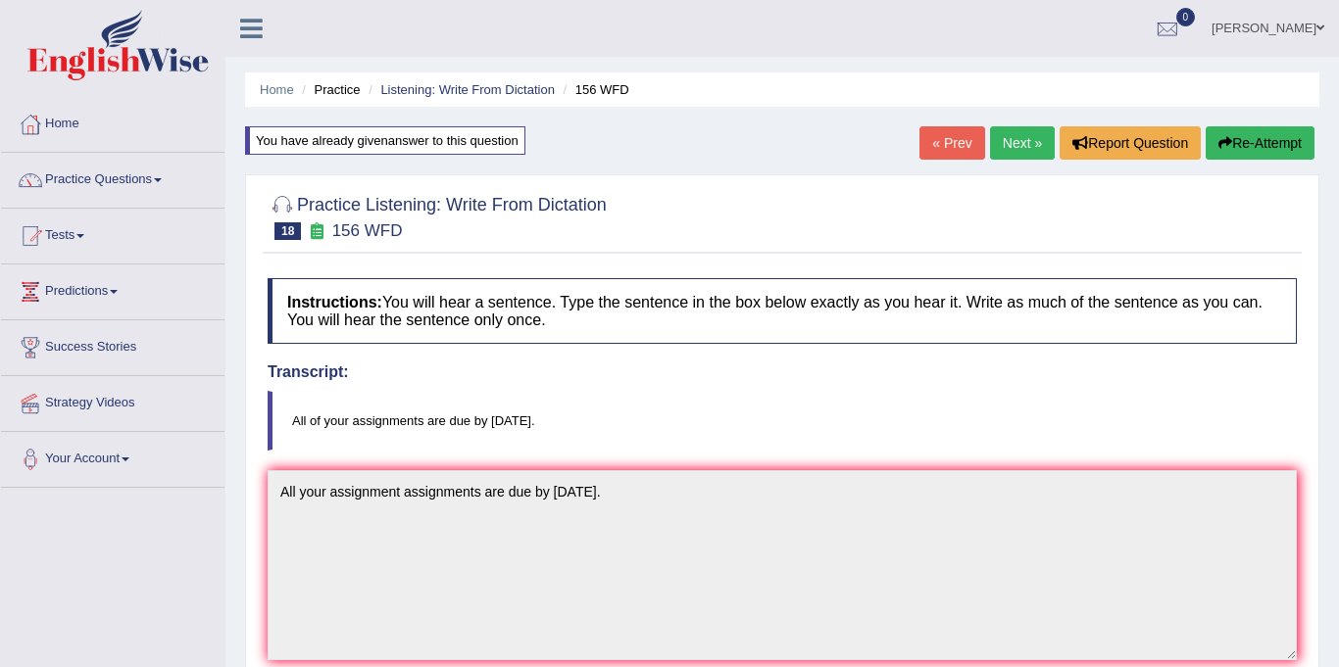
click at [1010, 131] on link "Next »" at bounding box center [1022, 142] width 65 height 33
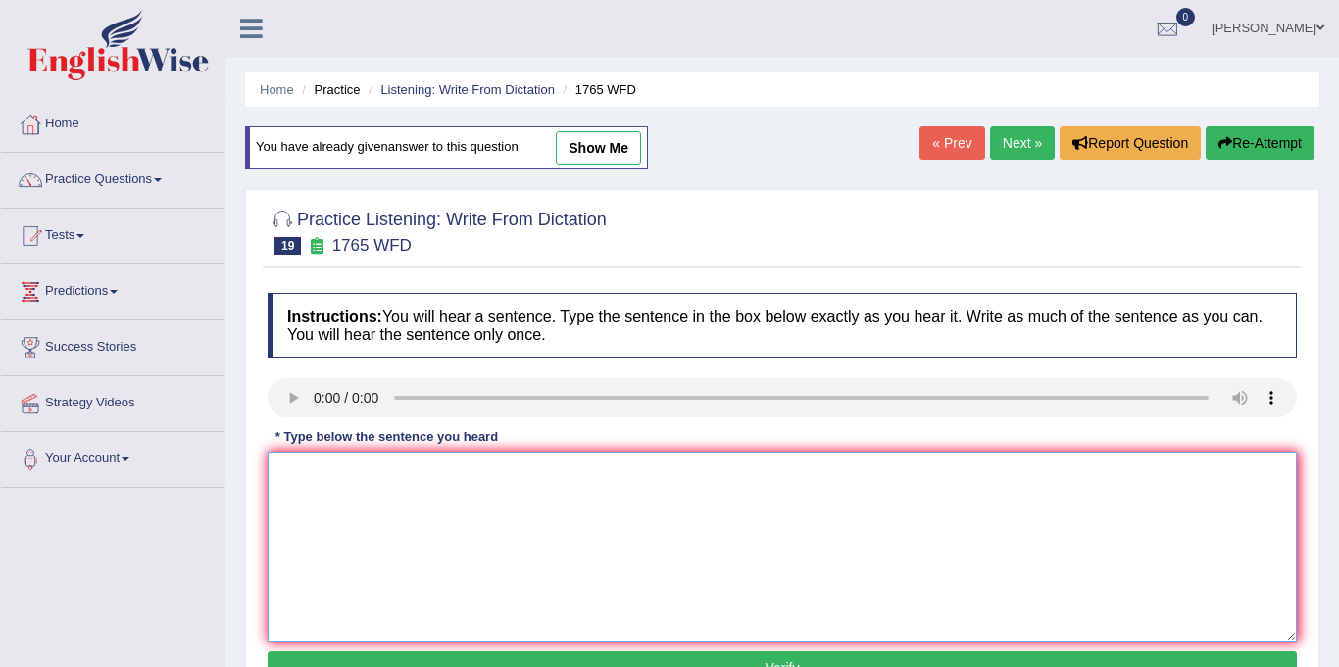
click at [375, 523] on textarea at bounding box center [782, 547] width 1029 height 190
click at [285, 474] on textarea "apllication form sharing for advance." at bounding box center [782, 547] width 1029 height 190
click at [300, 474] on textarea "Apllication form sharing for advance." at bounding box center [782, 547] width 1029 height 190
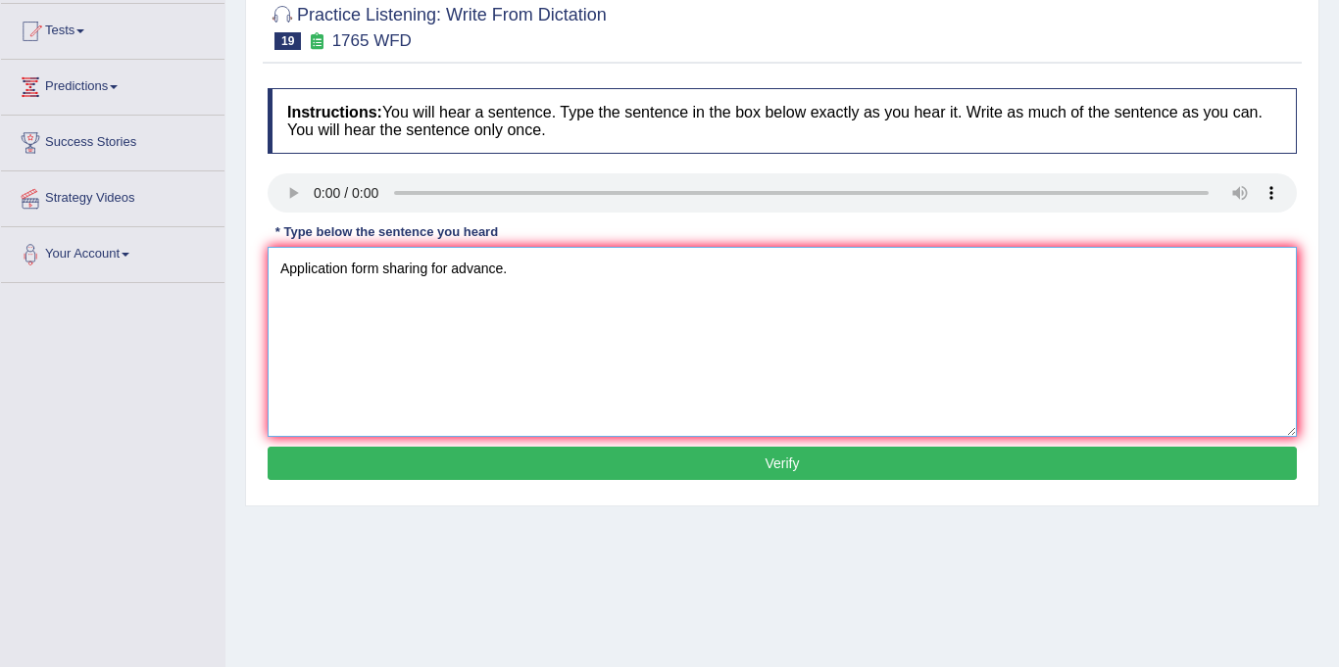
scroll to position [211, 0]
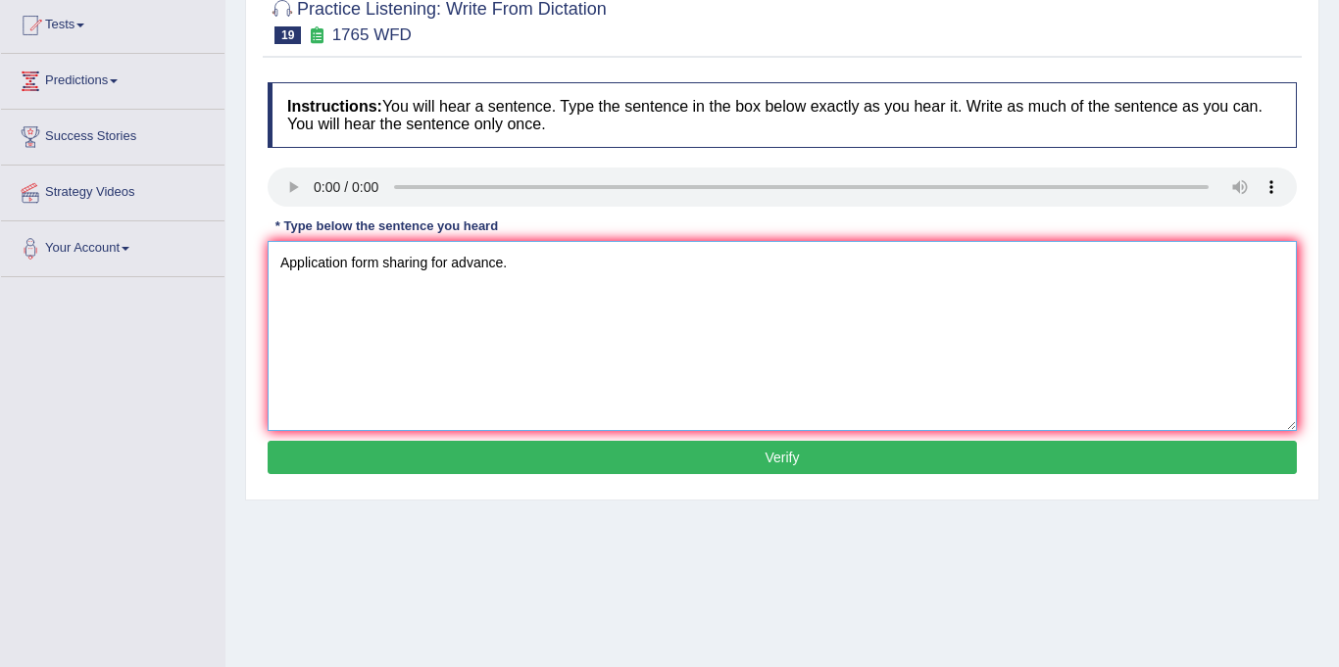
type textarea "Application form sharing for advance."
click at [653, 469] on button "Verify" at bounding box center [782, 457] width 1029 height 33
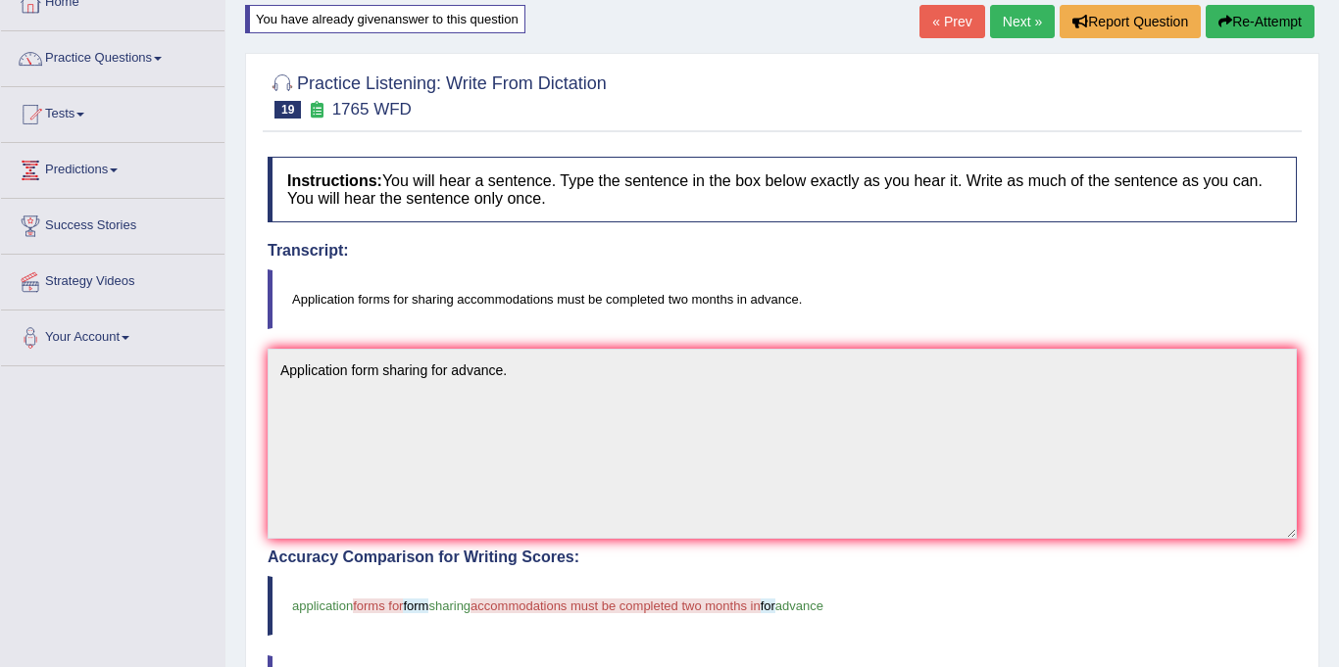
scroll to position [0, 0]
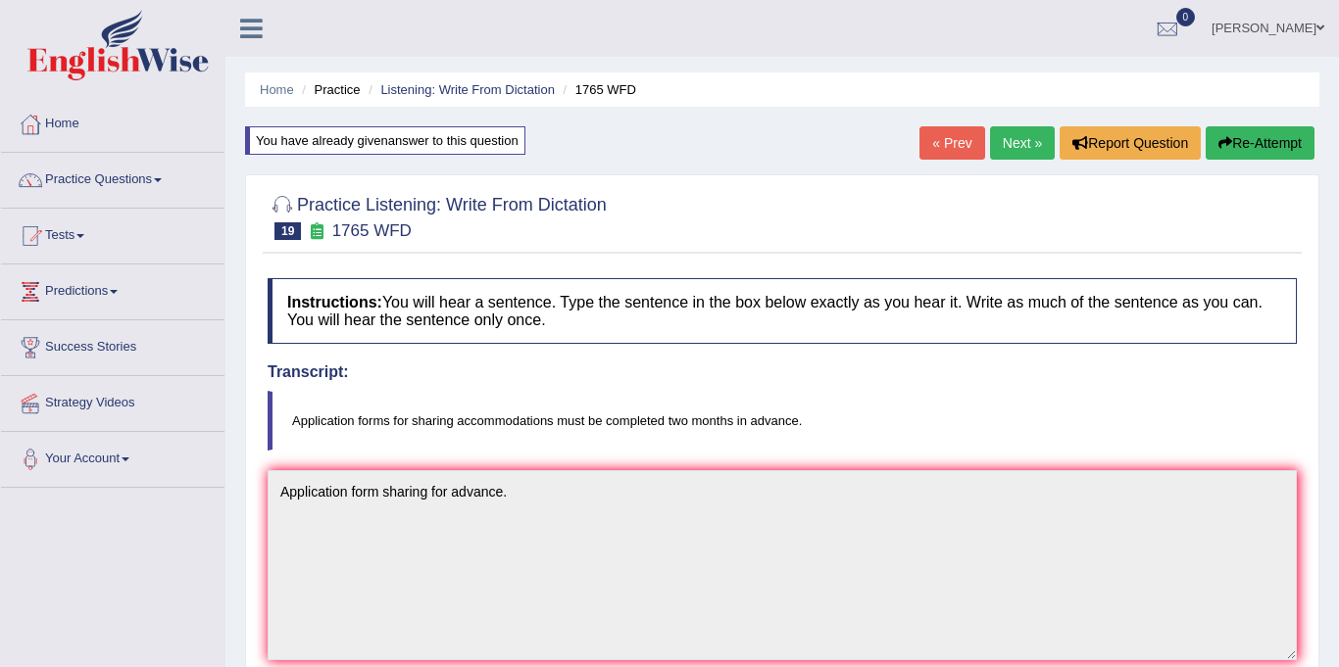
click at [1000, 140] on link "Next »" at bounding box center [1022, 142] width 65 height 33
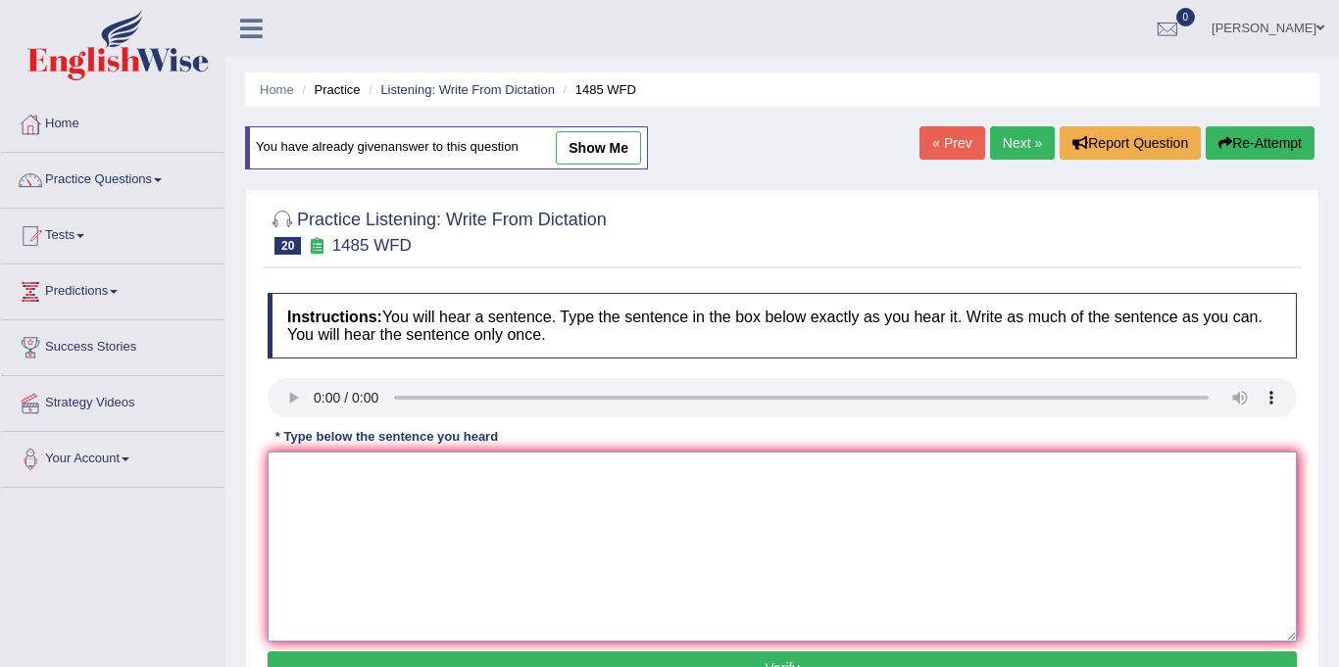
click at [335, 470] on textarea at bounding box center [782, 547] width 1029 height 190
click at [330, 484] on textarea at bounding box center [782, 547] width 1029 height 190
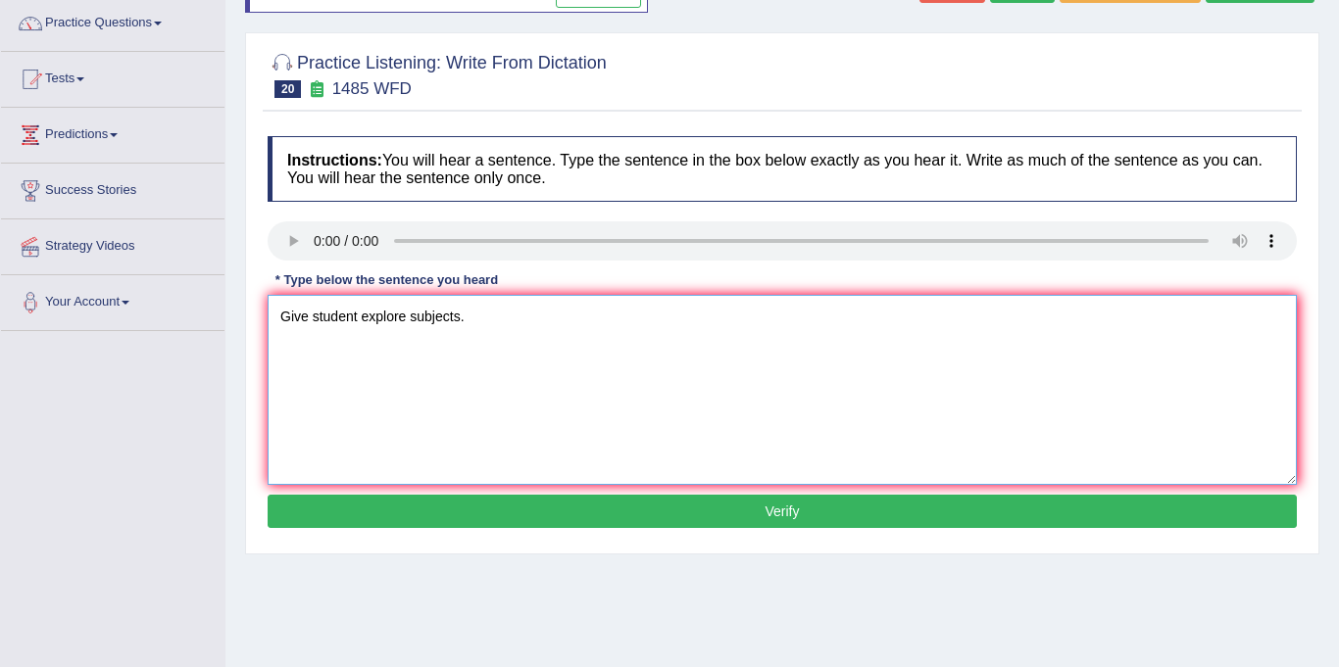
scroll to position [227, 0]
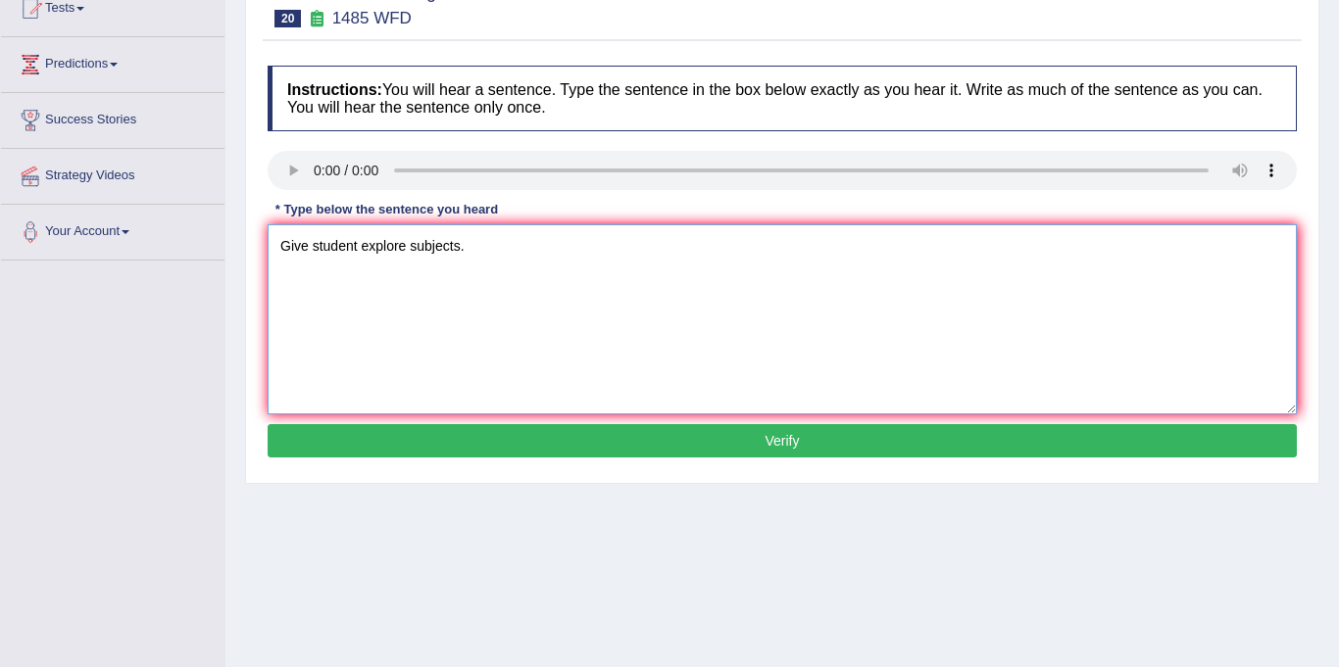
type textarea "Give student explore subjects."
click at [387, 437] on button "Verify" at bounding box center [782, 440] width 1029 height 33
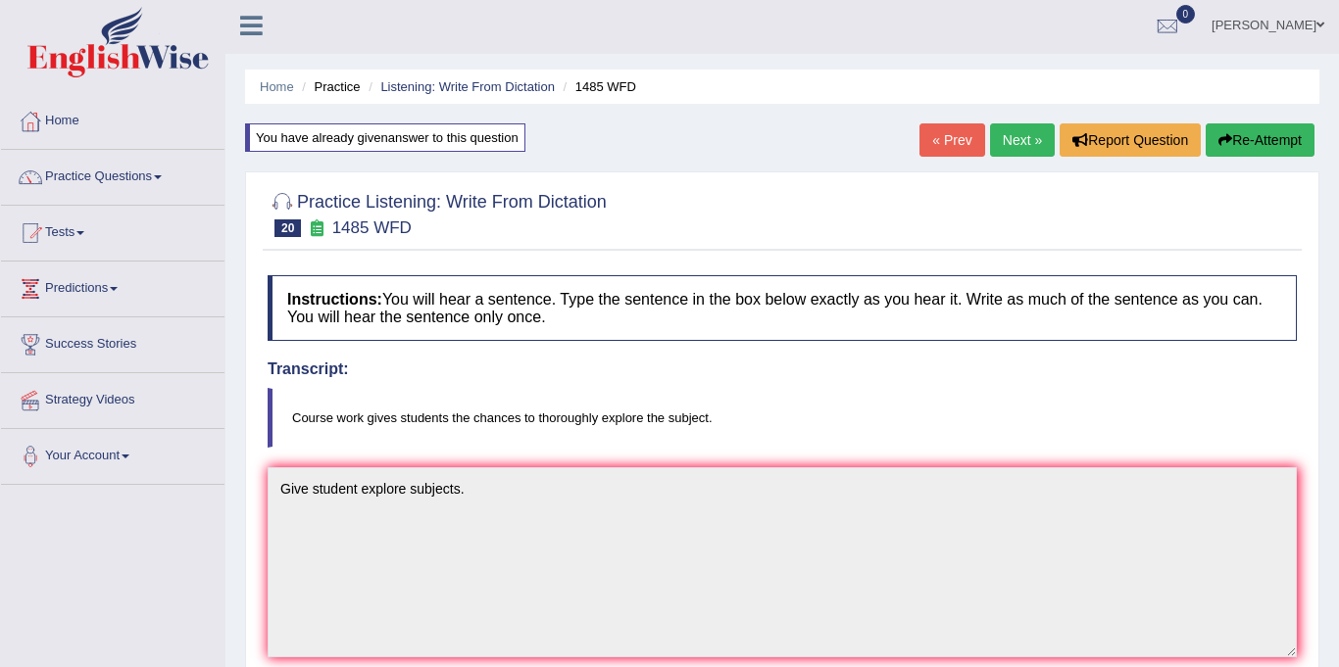
scroll to position [0, 0]
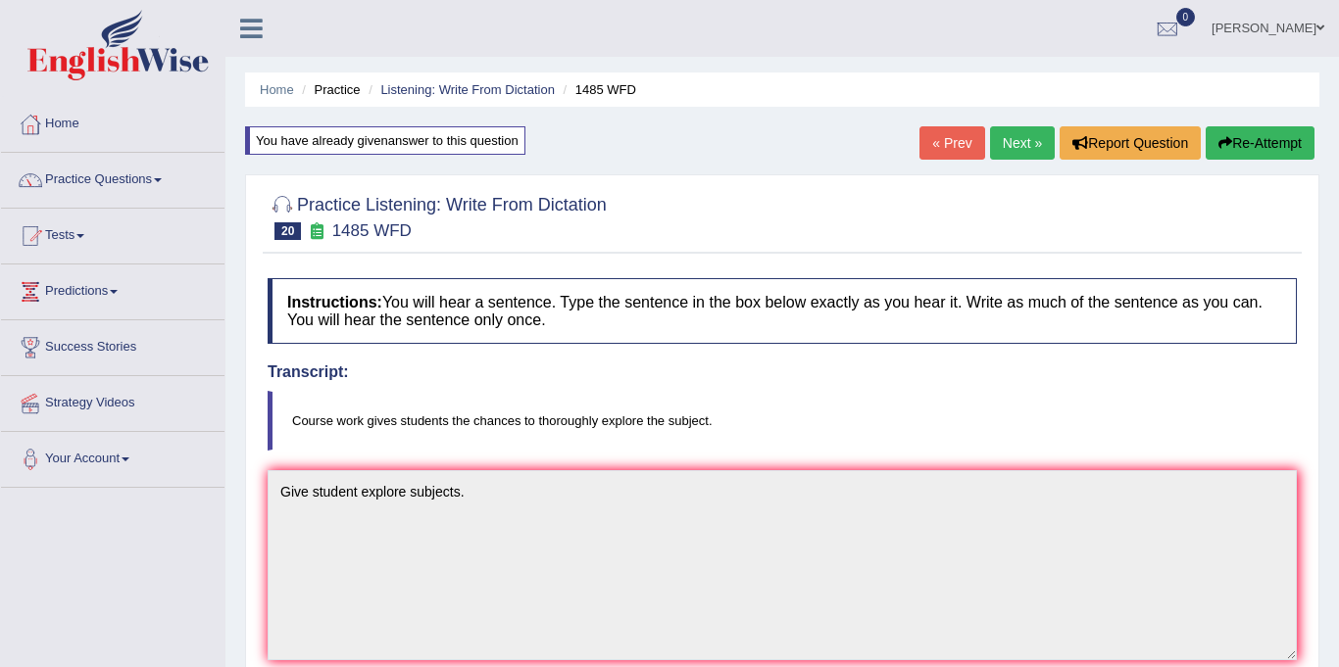
click at [1024, 139] on link "Next »" at bounding box center [1022, 142] width 65 height 33
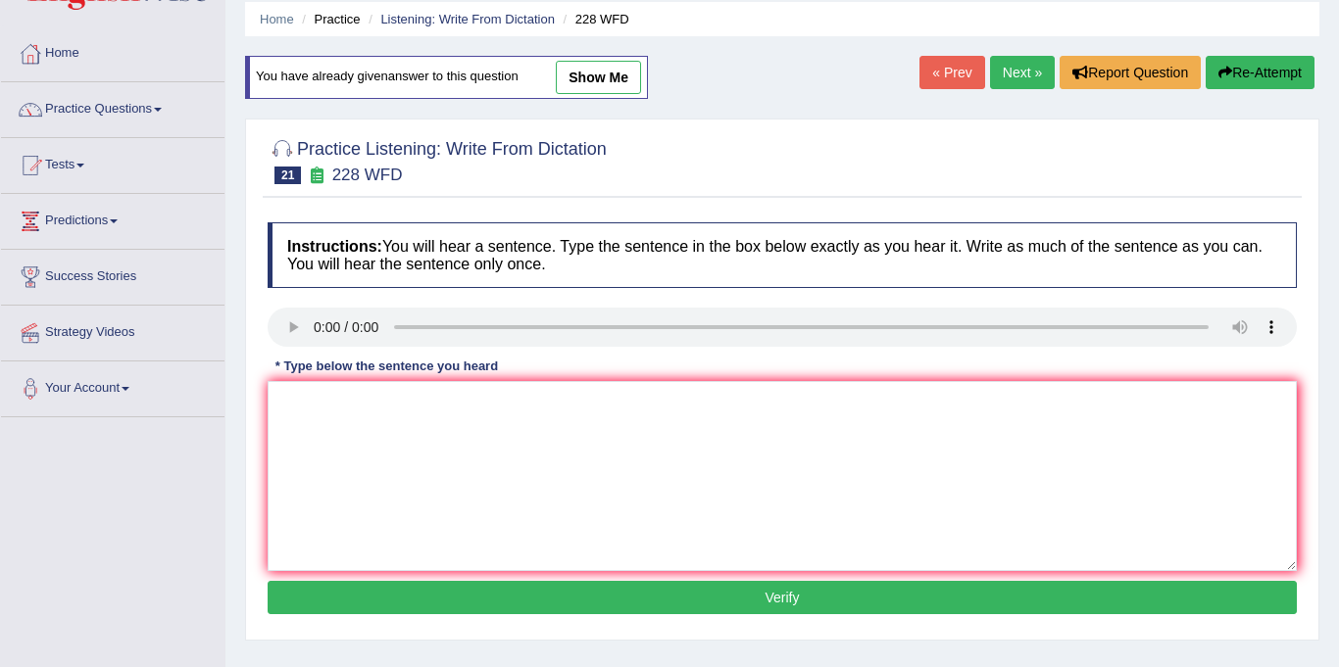
scroll to position [111, 0]
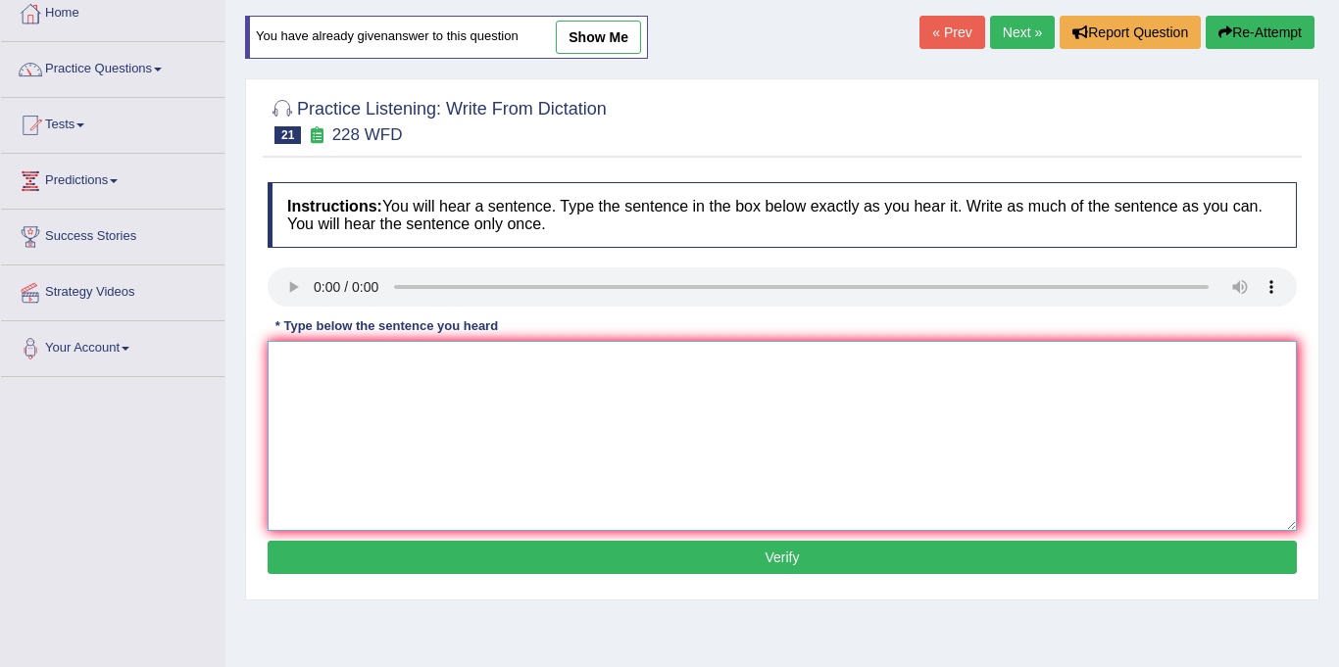
click at [335, 344] on textarea at bounding box center [782, 436] width 1029 height 190
type textarea "Computer science has become popularity in university course."
click at [676, 559] on button "Verify" at bounding box center [782, 557] width 1029 height 33
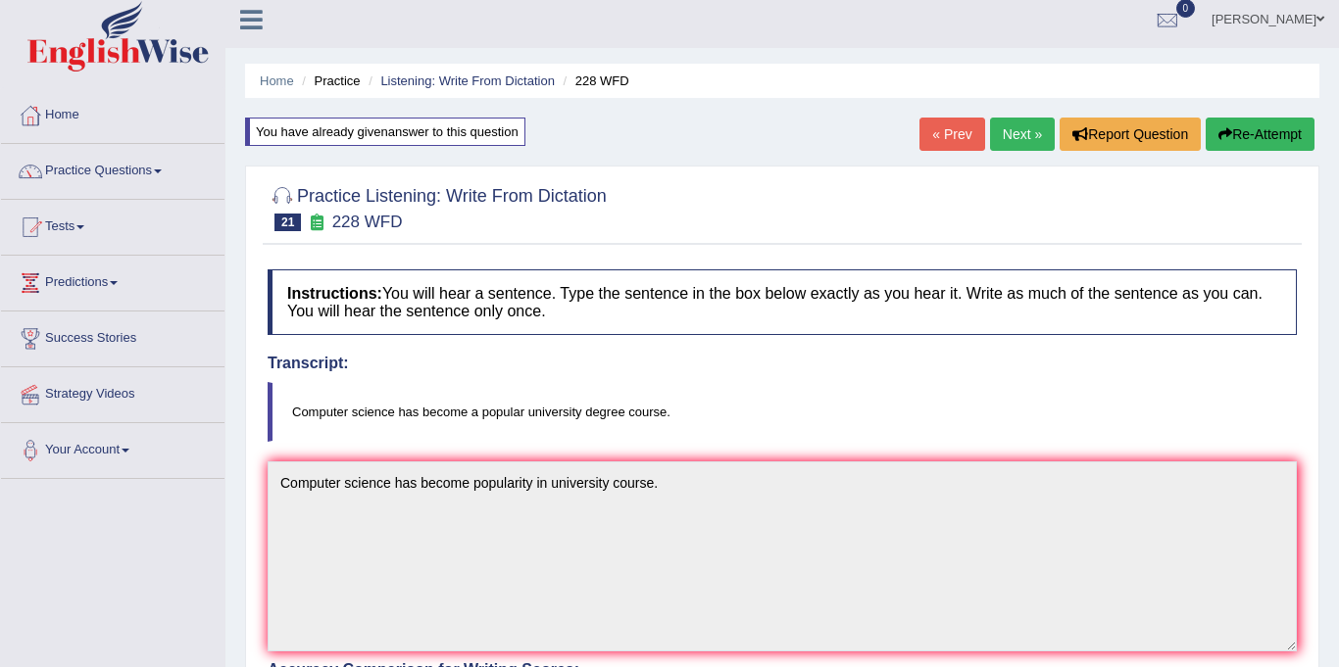
scroll to position [0, 0]
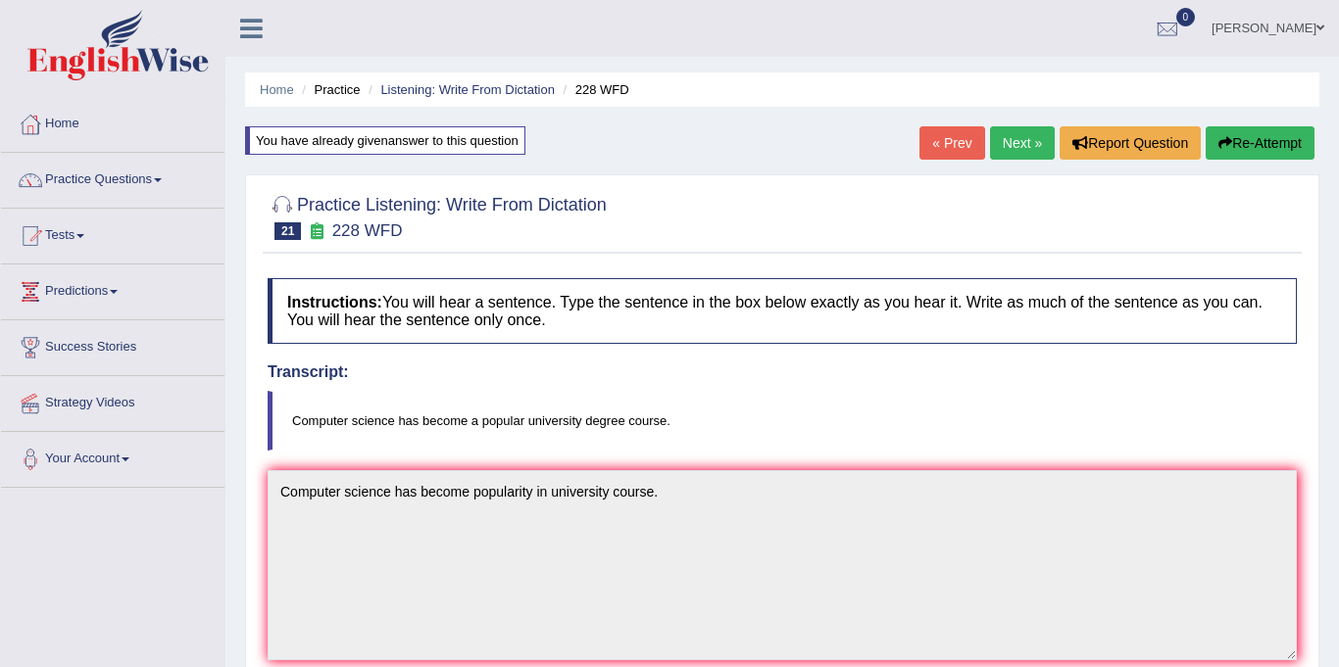
click at [1017, 143] on link "Next »" at bounding box center [1022, 142] width 65 height 33
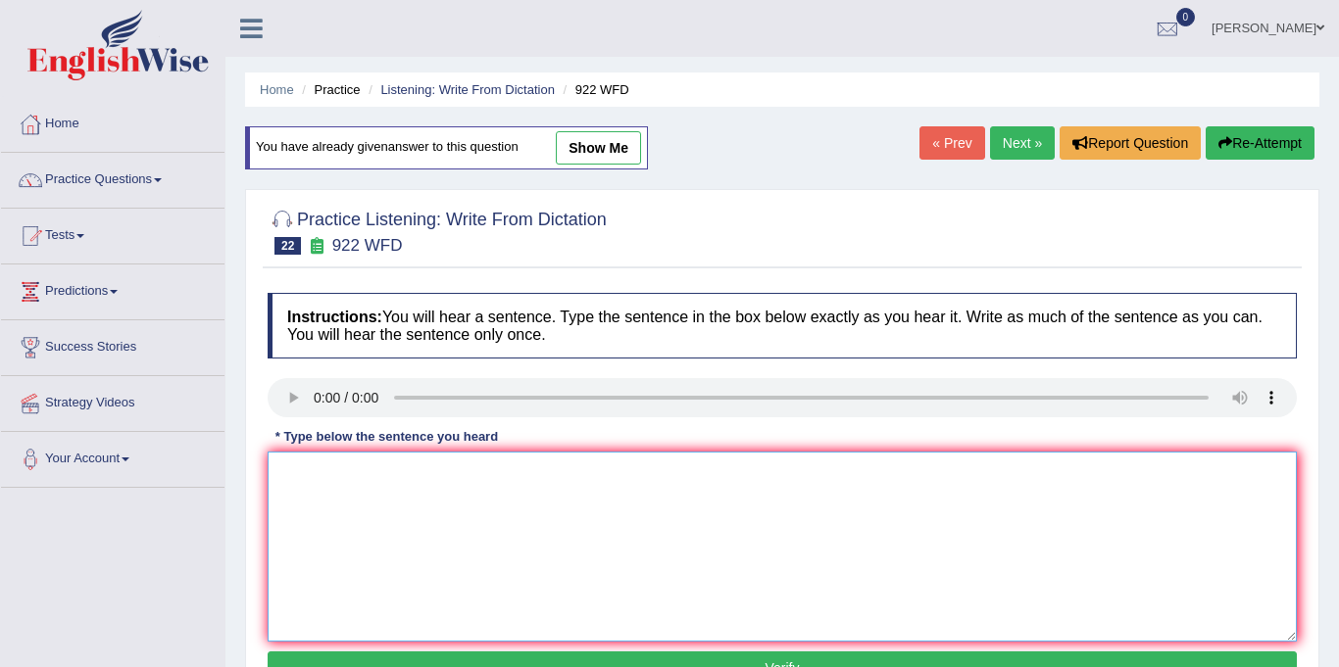
click at [354, 462] on textarea at bounding box center [782, 547] width 1029 height 190
click at [393, 475] on textarea "Student attending conference first." at bounding box center [782, 547] width 1029 height 190
drag, startPoint x: 519, startPoint y: 475, endPoint x: 584, endPoint y: 500, distance: 69.2
click at [520, 475] on textarea "Student attending to attend conference first." at bounding box center [782, 547] width 1029 height 190
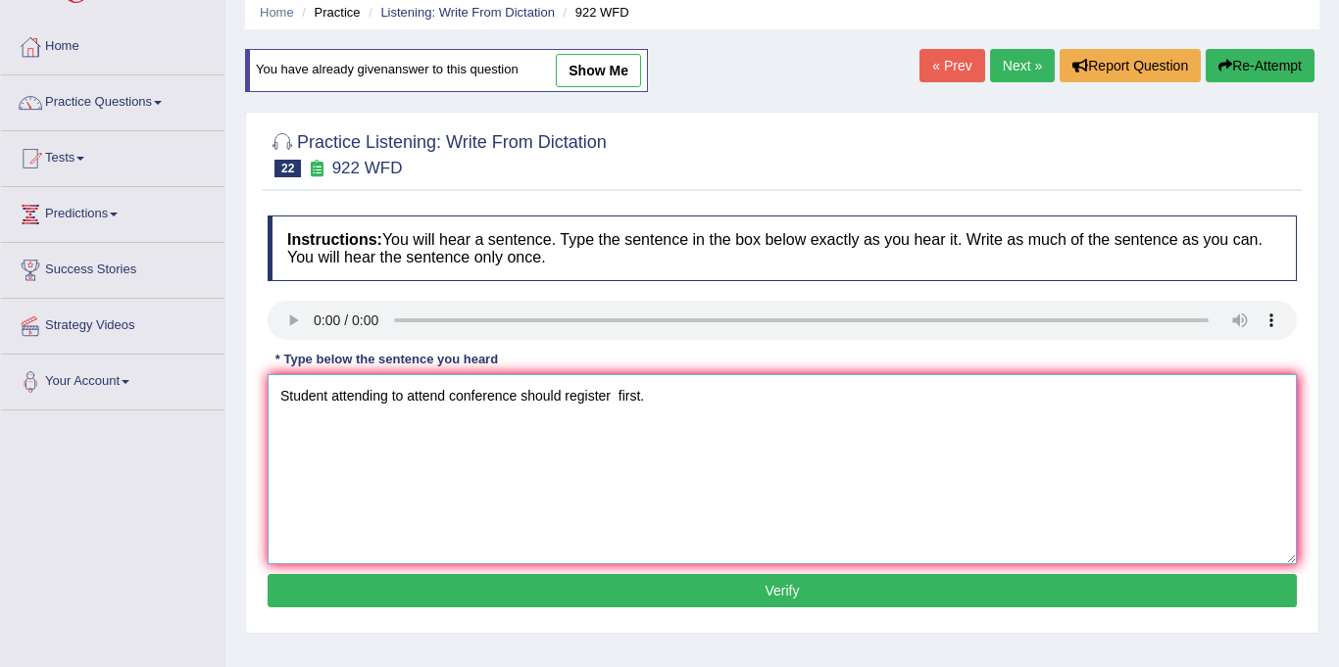
scroll to position [135, 0]
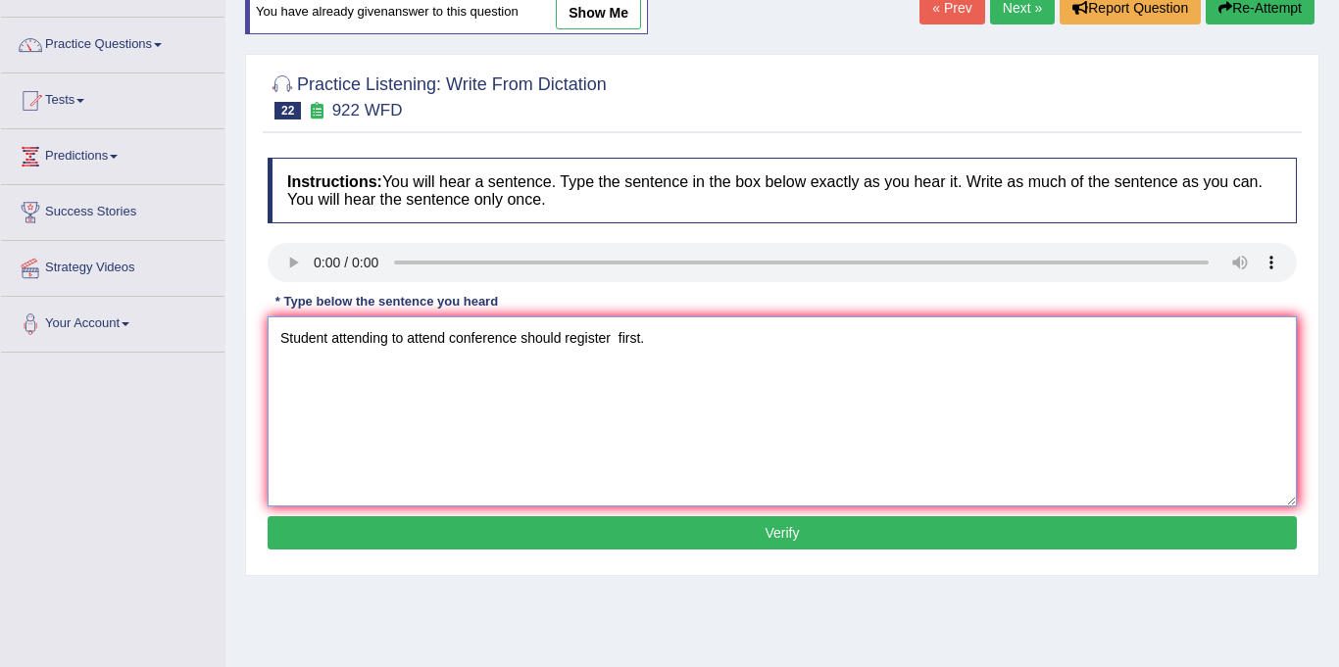
type textarea "Student attending to attend conference should register first."
click at [504, 540] on button "Verify" at bounding box center [782, 532] width 1029 height 33
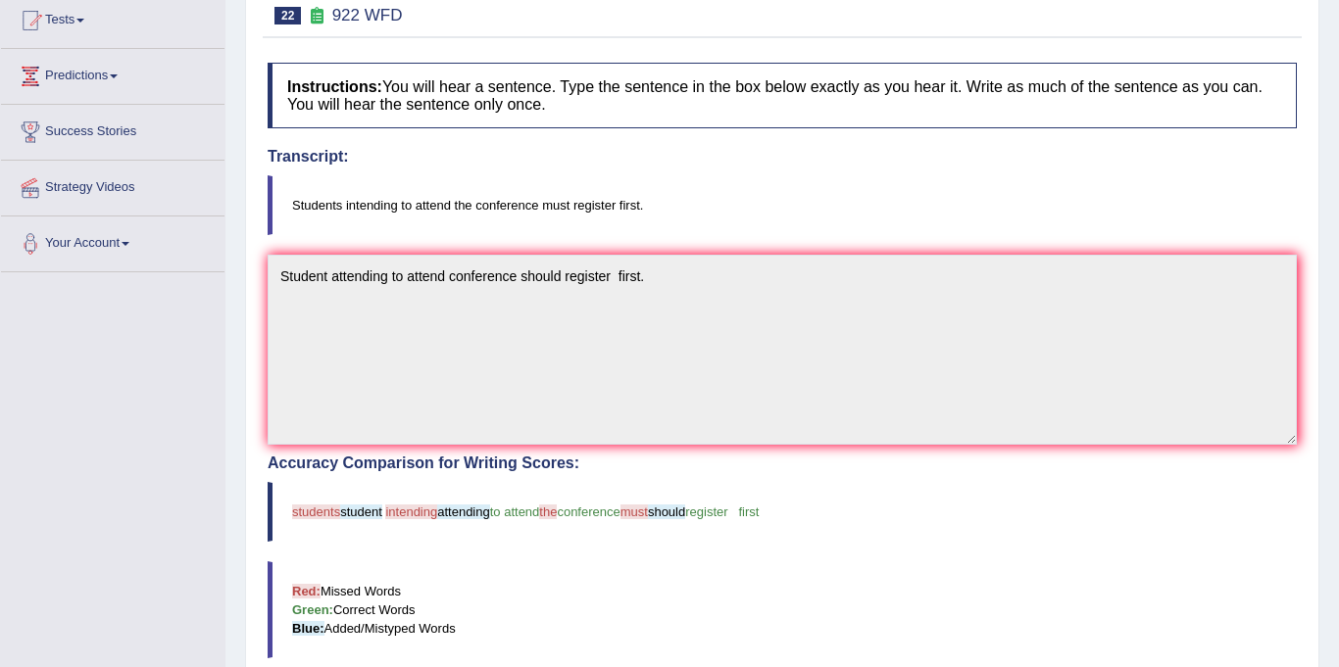
scroll to position [0, 0]
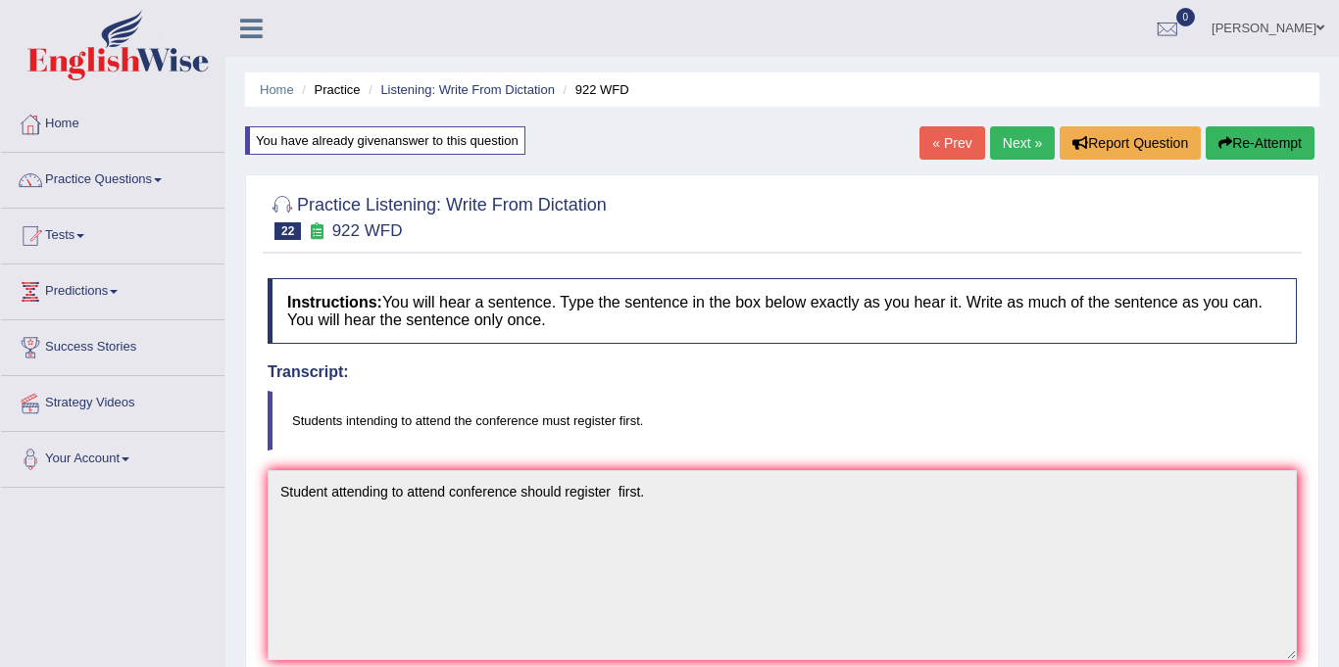
click at [1013, 139] on link "Next »" at bounding box center [1022, 142] width 65 height 33
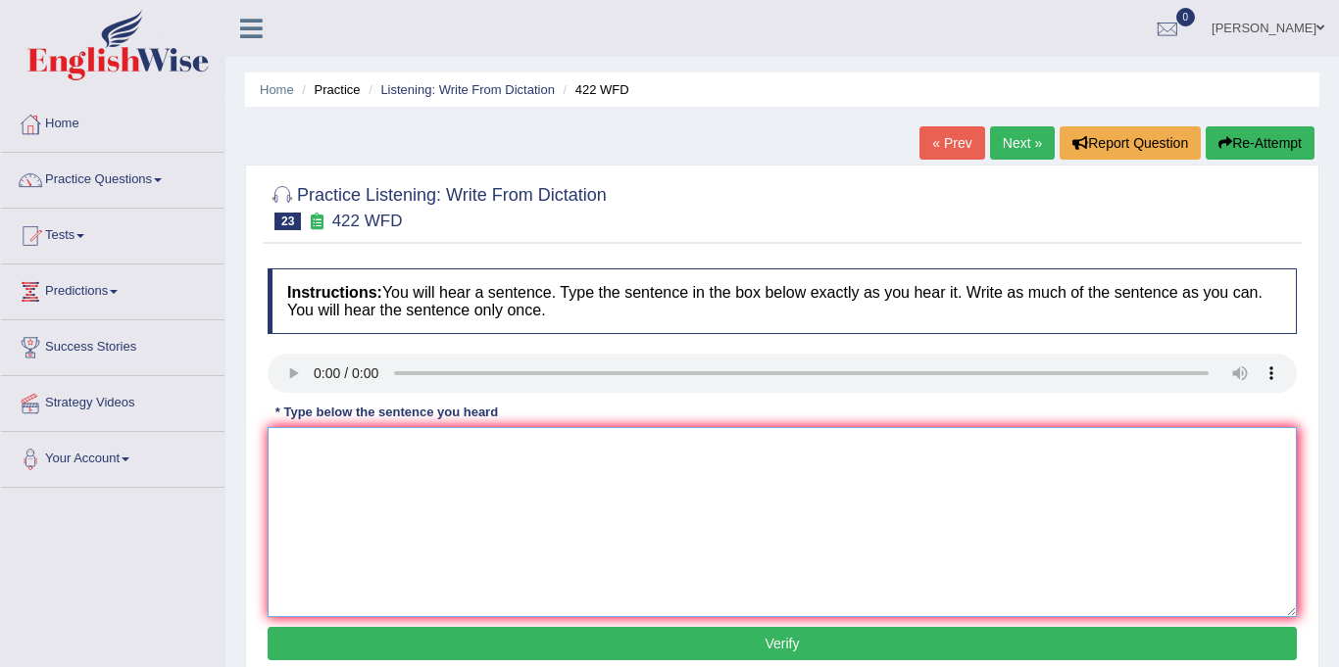
click at [336, 464] on textarea at bounding box center [782, 522] width 1029 height 190
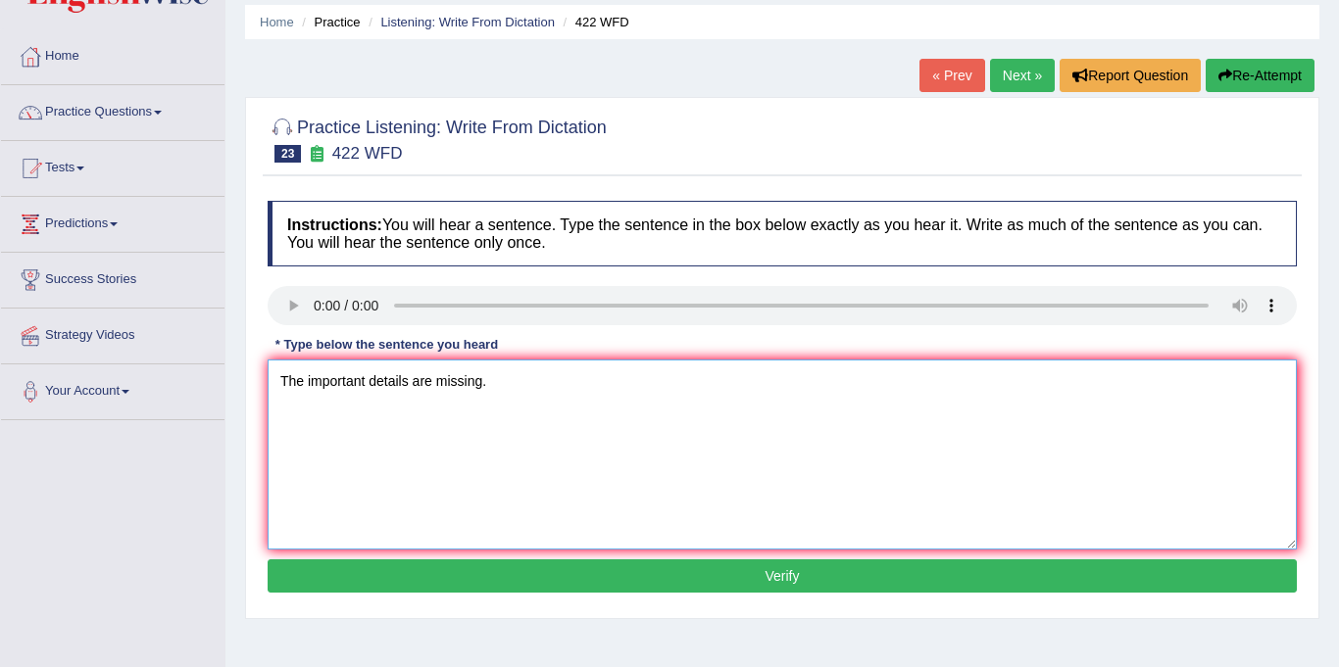
scroll to position [78, 0]
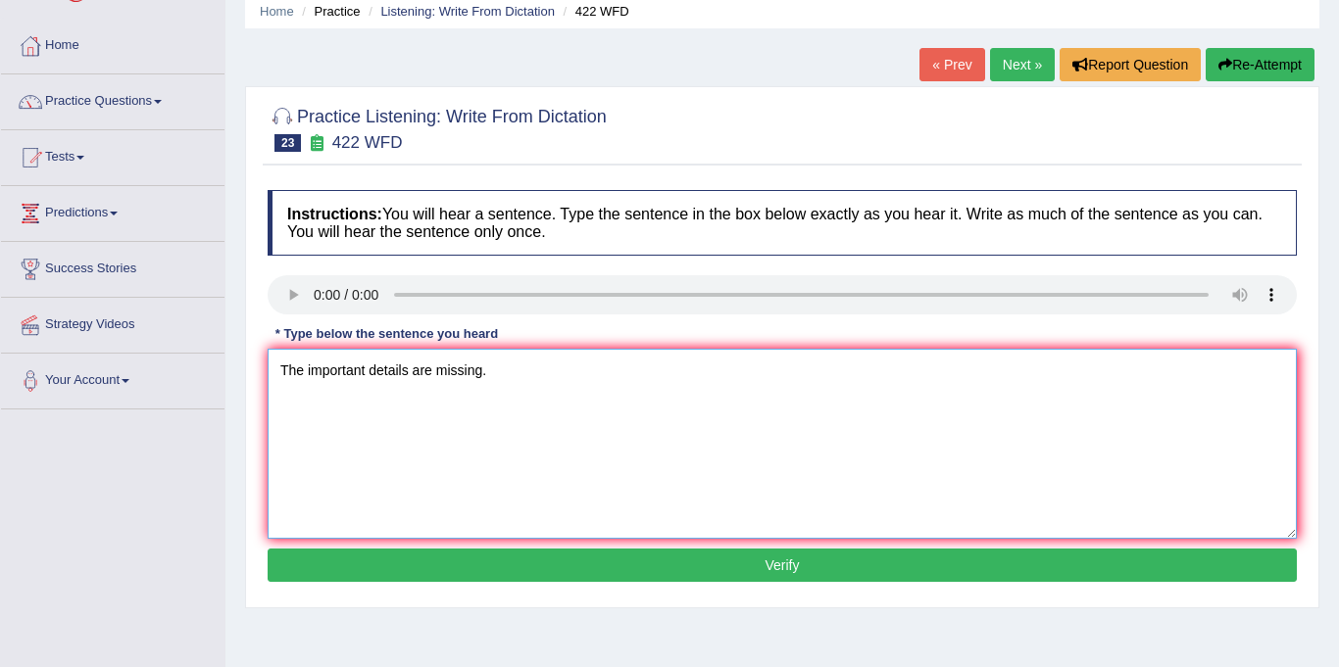
type textarea "The important details are missing."
click at [562, 572] on button "Verify" at bounding box center [782, 565] width 1029 height 33
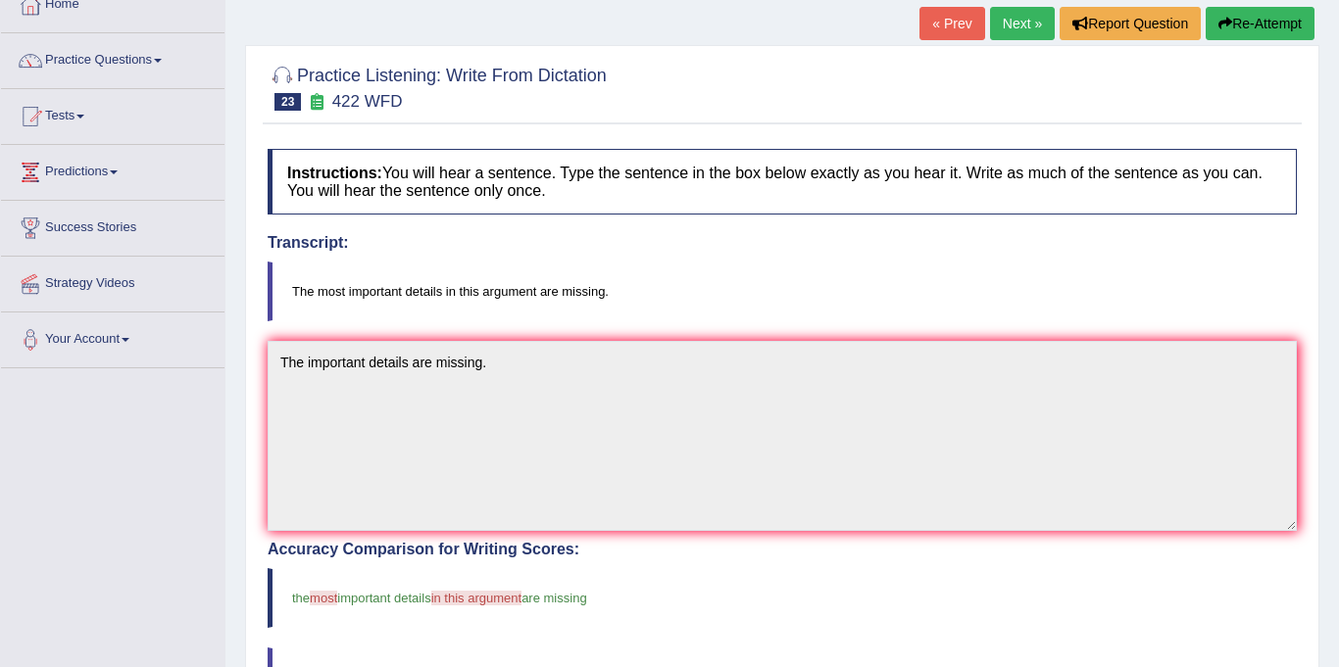
scroll to position [75, 0]
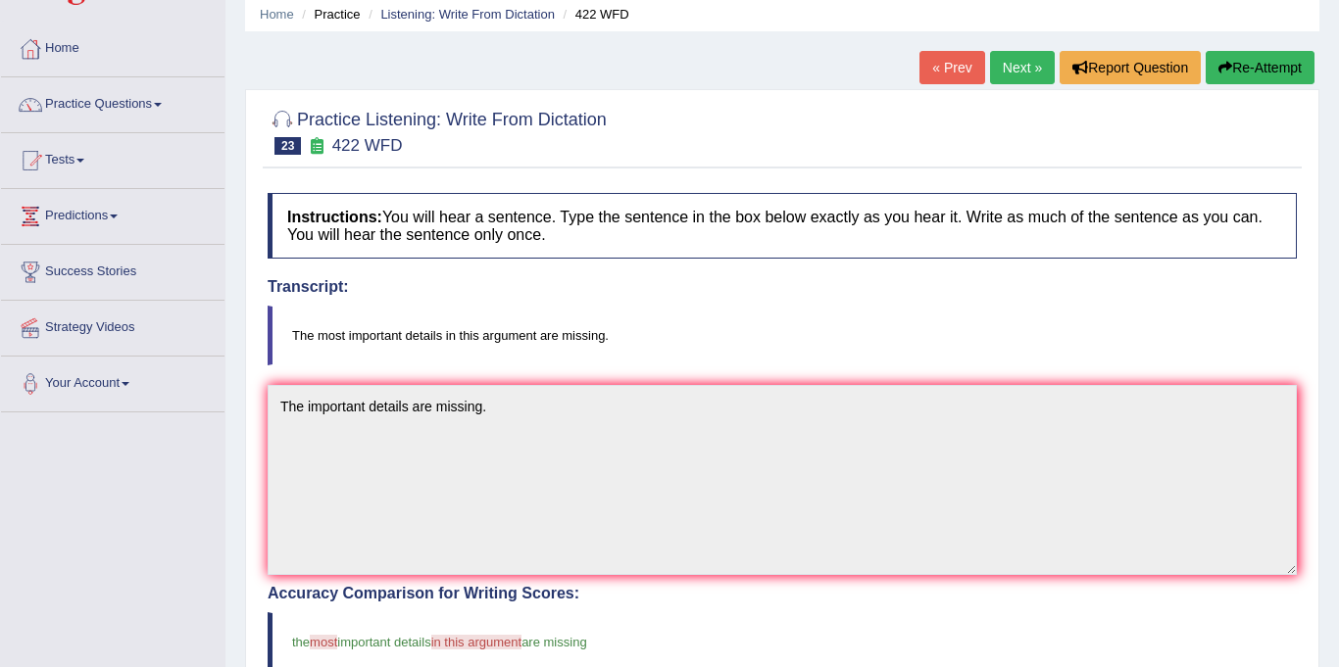
click at [1029, 78] on link "Next »" at bounding box center [1022, 67] width 65 height 33
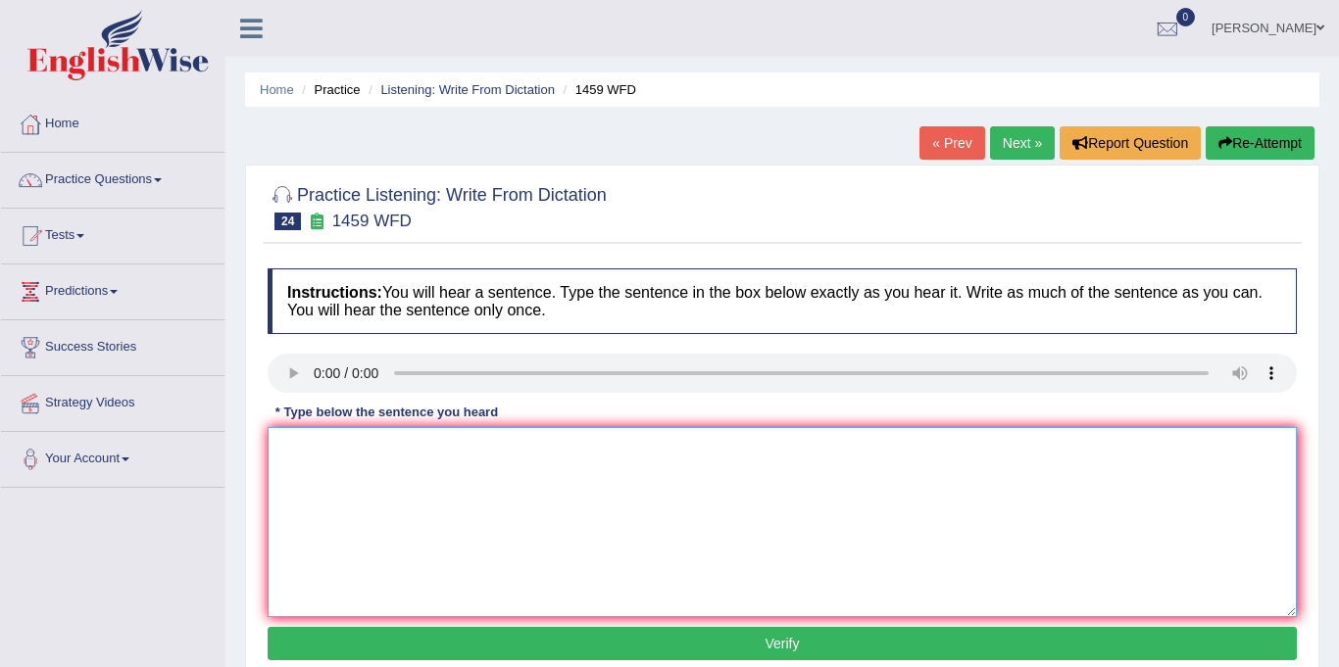
click at [337, 456] on textarea at bounding box center [782, 522] width 1029 height 190
type textarea "a"
click at [508, 450] on textarea "All the experiment and procedures" at bounding box center [782, 522] width 1029 height 190
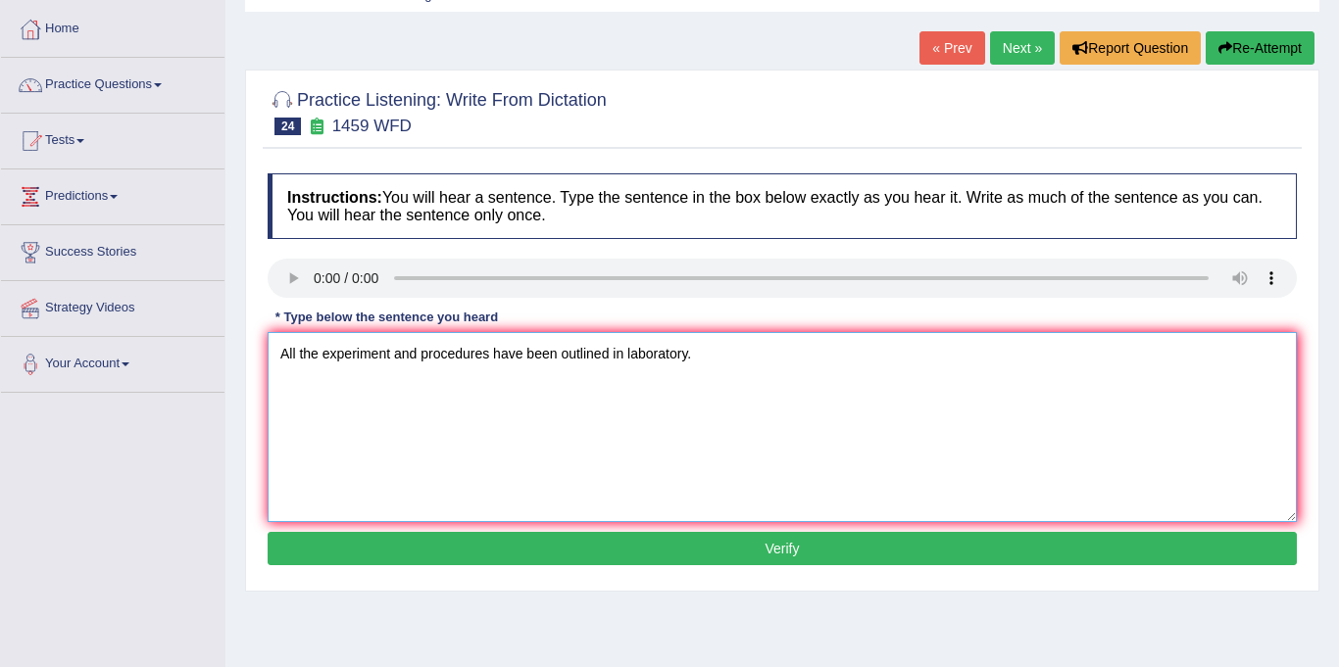
scroll to position [97, 0]
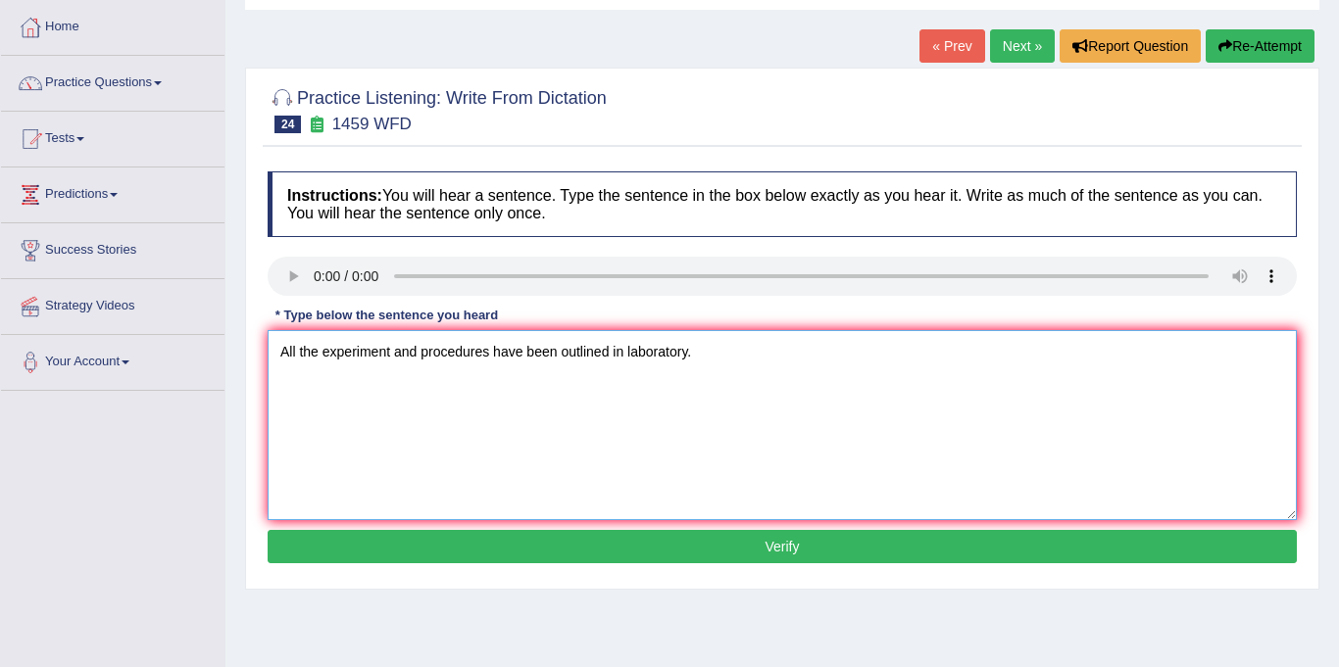
type textarea "All the experiment and procedures have been outlined in laboratory."
click at [650, 549] on button "Verify" at bounding box center [782, 546] width 1029 height 33
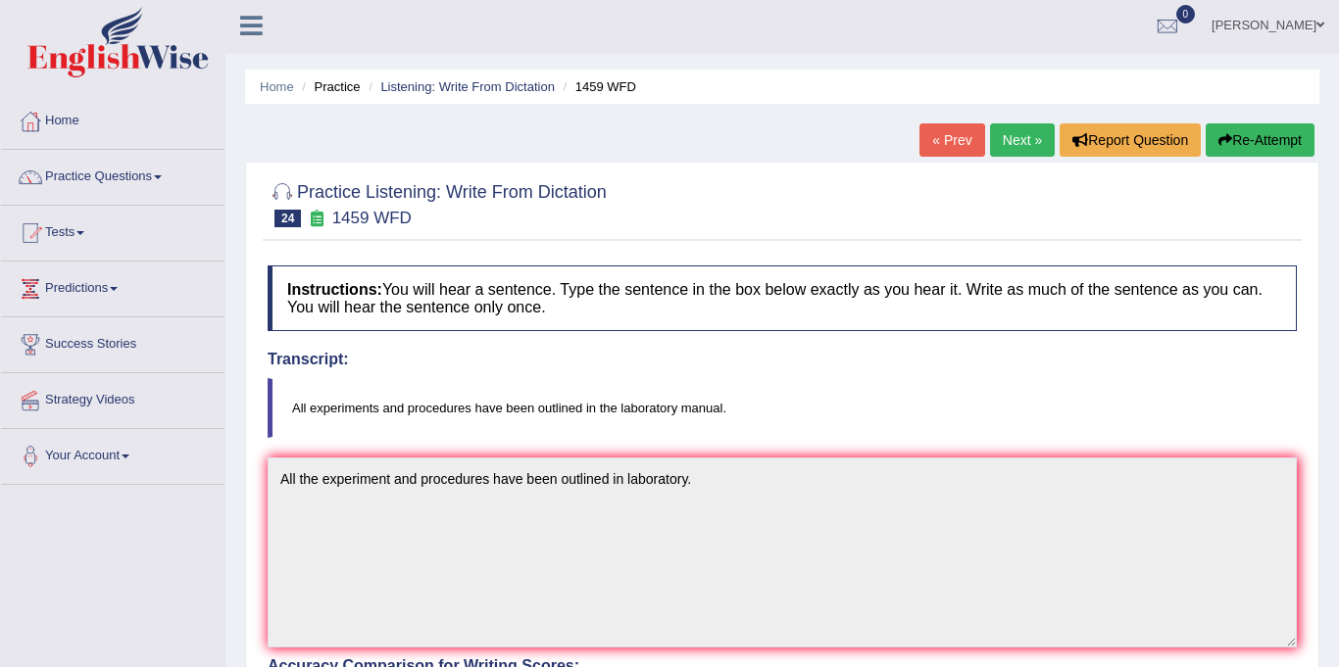
scroll to position [0, 0]
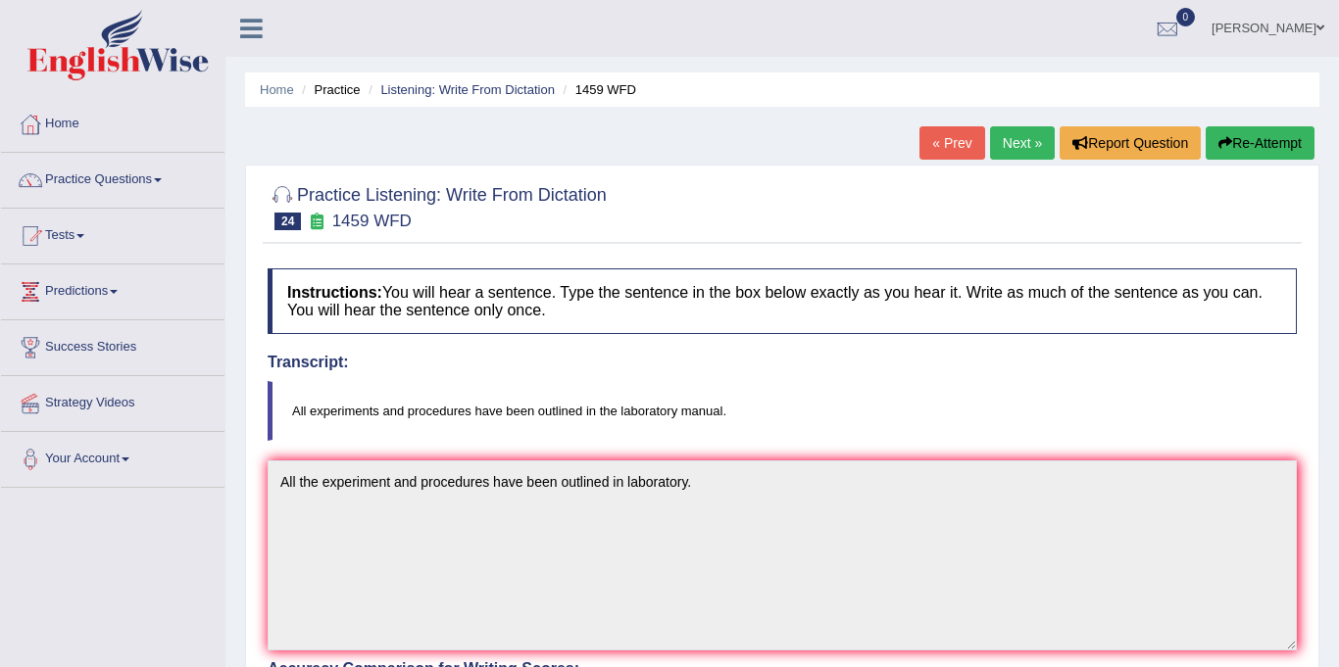
click at [1001, 136] on link "Next »" at bounding box center [1022, 142] width 65 height 33
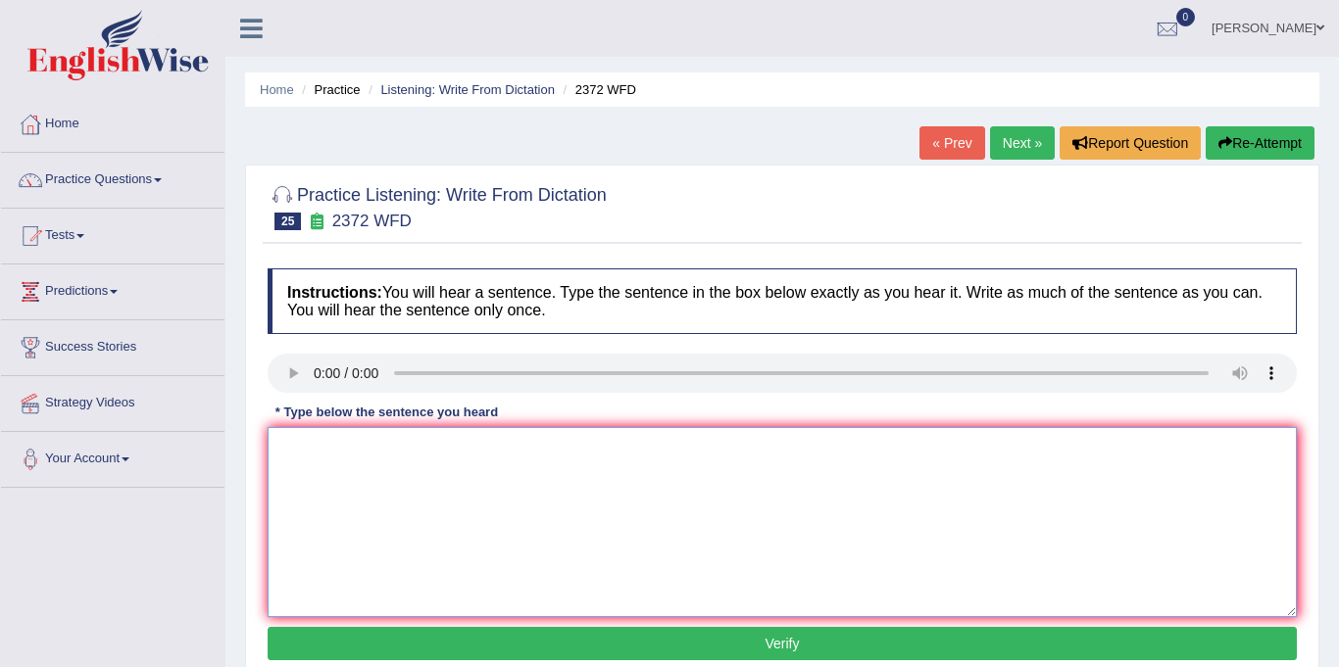
click at [329, 438] on textarea at bounding box center [782, 522] width 1029 height 190
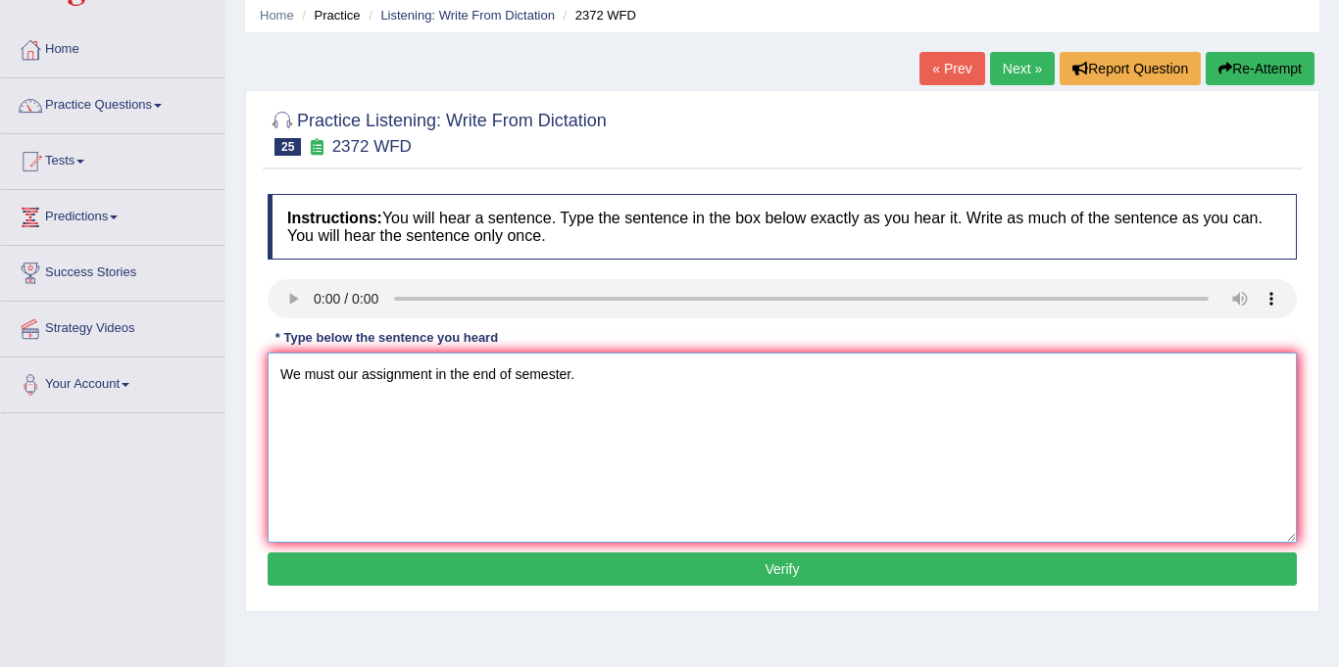
scroll to position [114, 0]
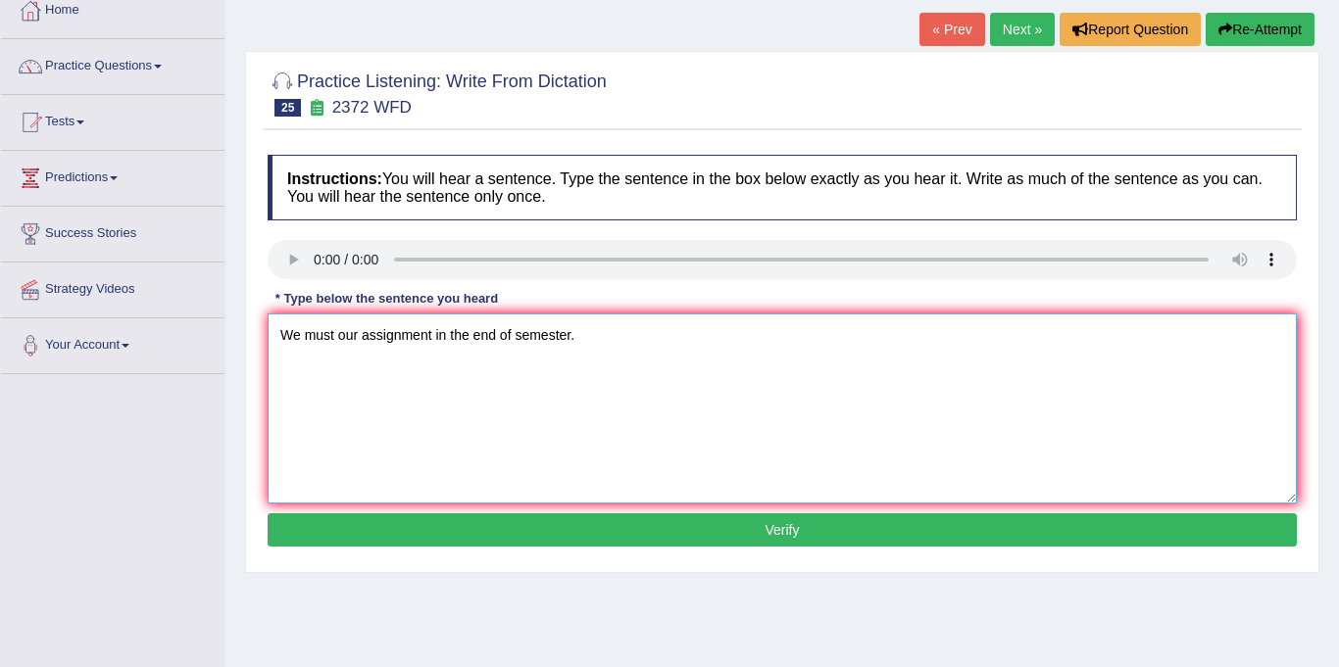
click at [445, 335] on textarea "We must our assignment in the end of semester." at bounding box center [782, 409] width 1029 height 190
type textarea "We must our assignment by the end of semester."
click at [550, 521] on button "Verify" at bounding box center [782, 529] width 1029 height 33
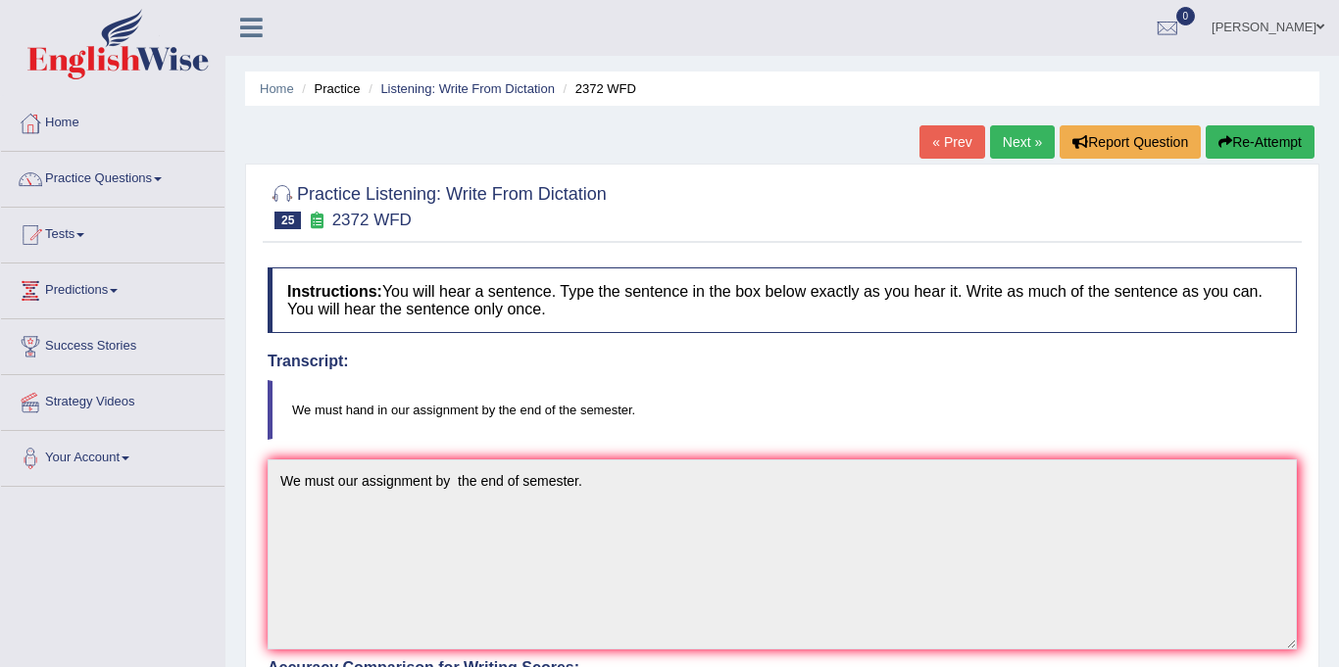
scroll to position [0, 0]
click at [1023, 148] on link "Next »" at bounding box center [1022, 142] width 65 height 33
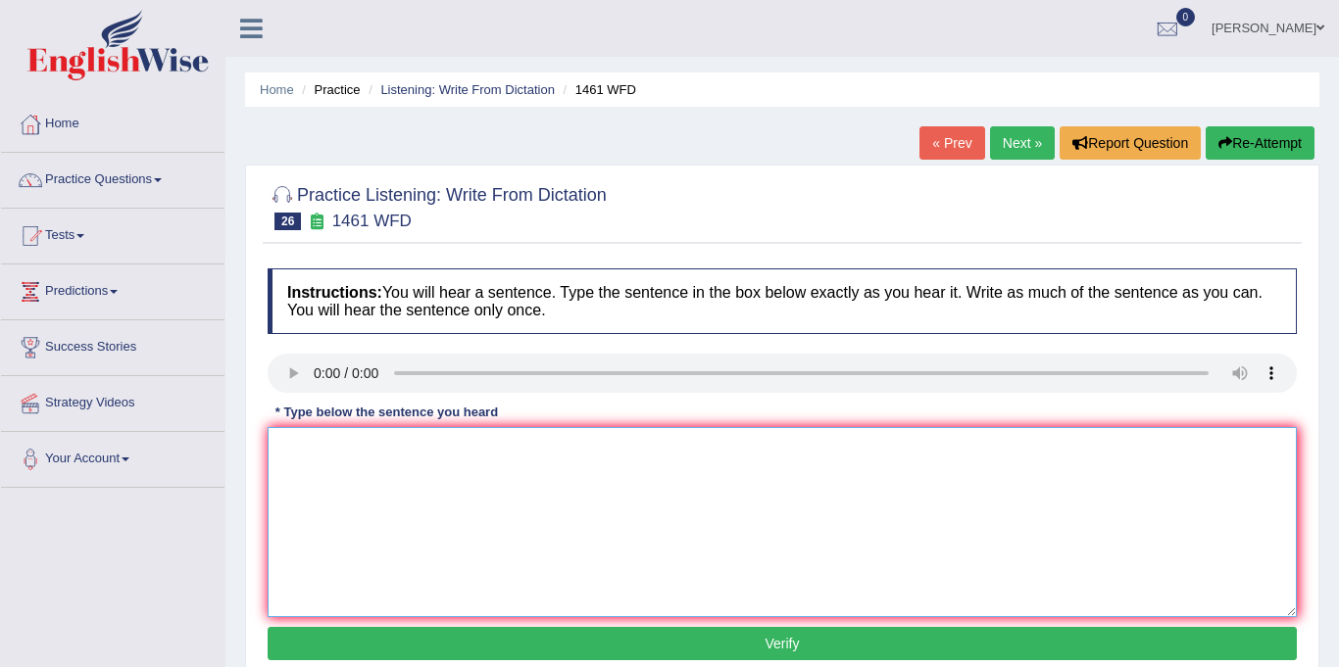
click at [355, 474] on textarea at bounding box center [782, 522] width 1029 height 190
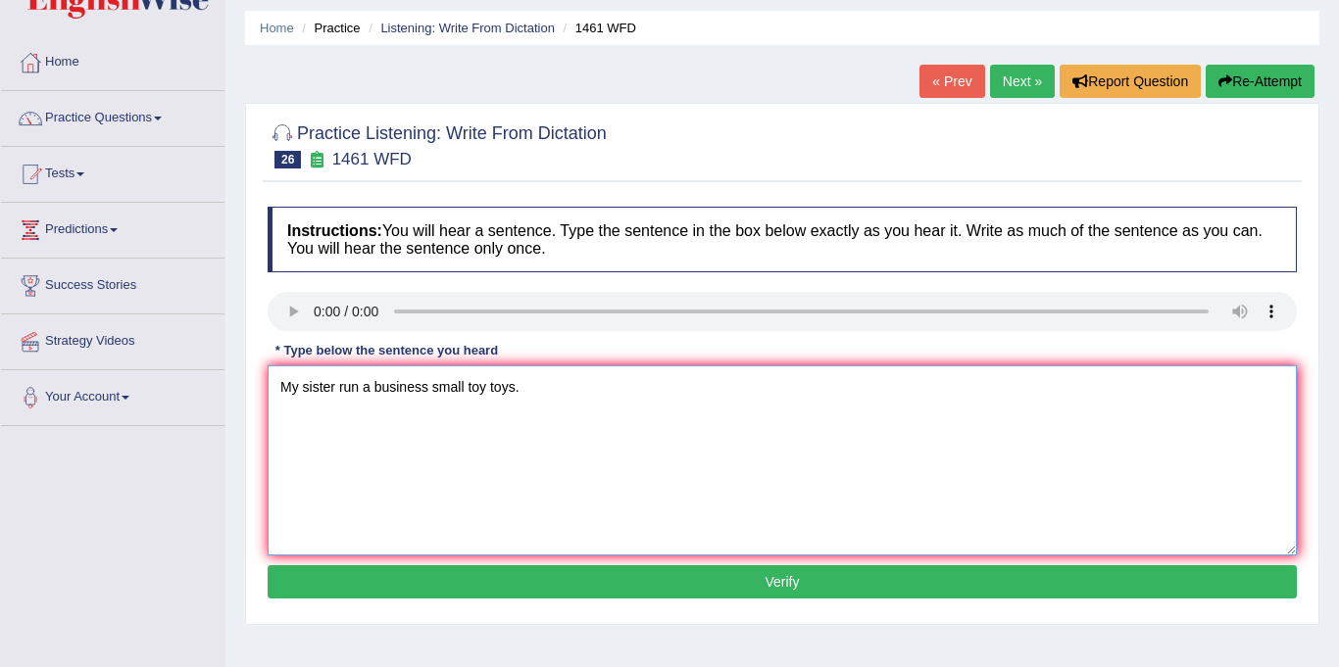
scroll to position [113, 0]
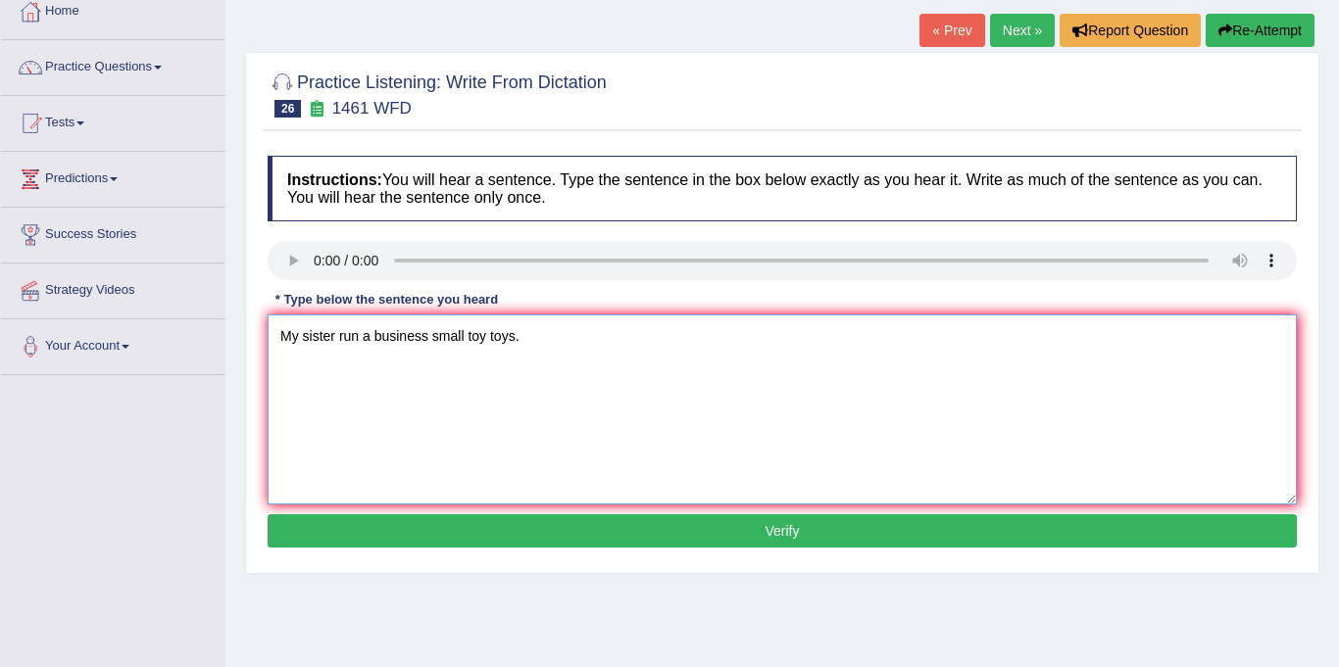
type textarea "My sister run a business small toy toys."
click at [600, 534] on button "Verify" at bounding box center [782, 530] width 1029 height 33
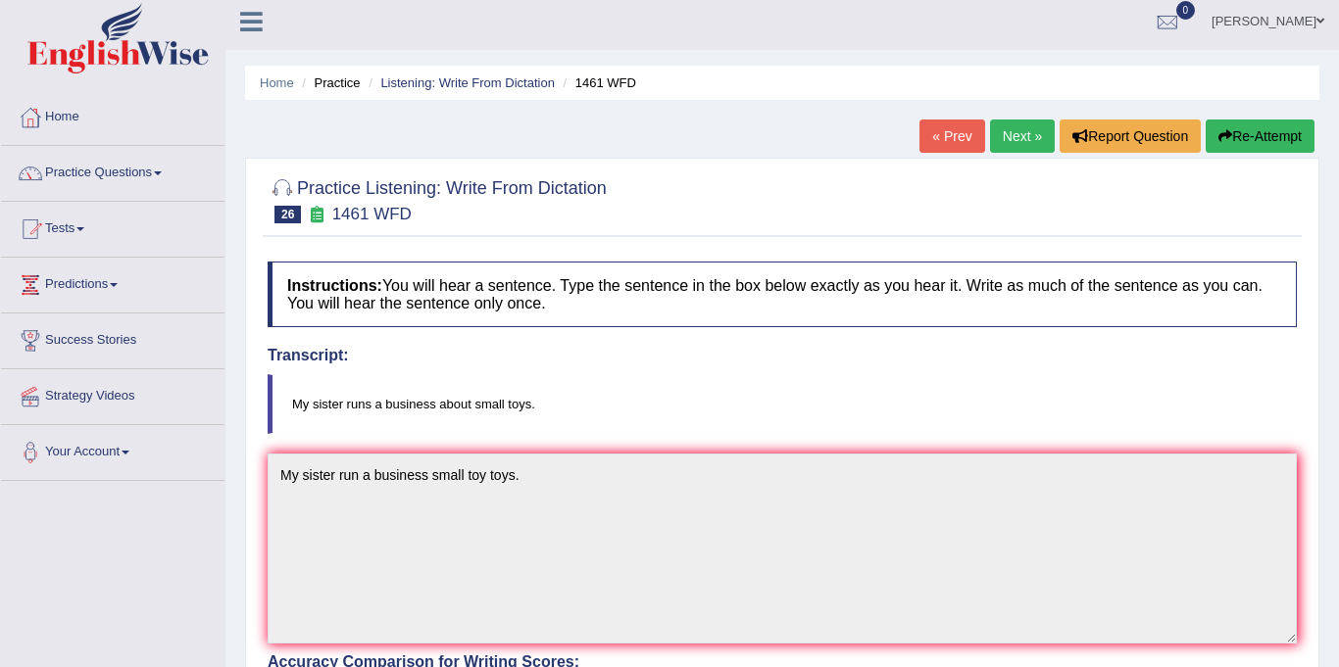
scroll to position [0, 0]
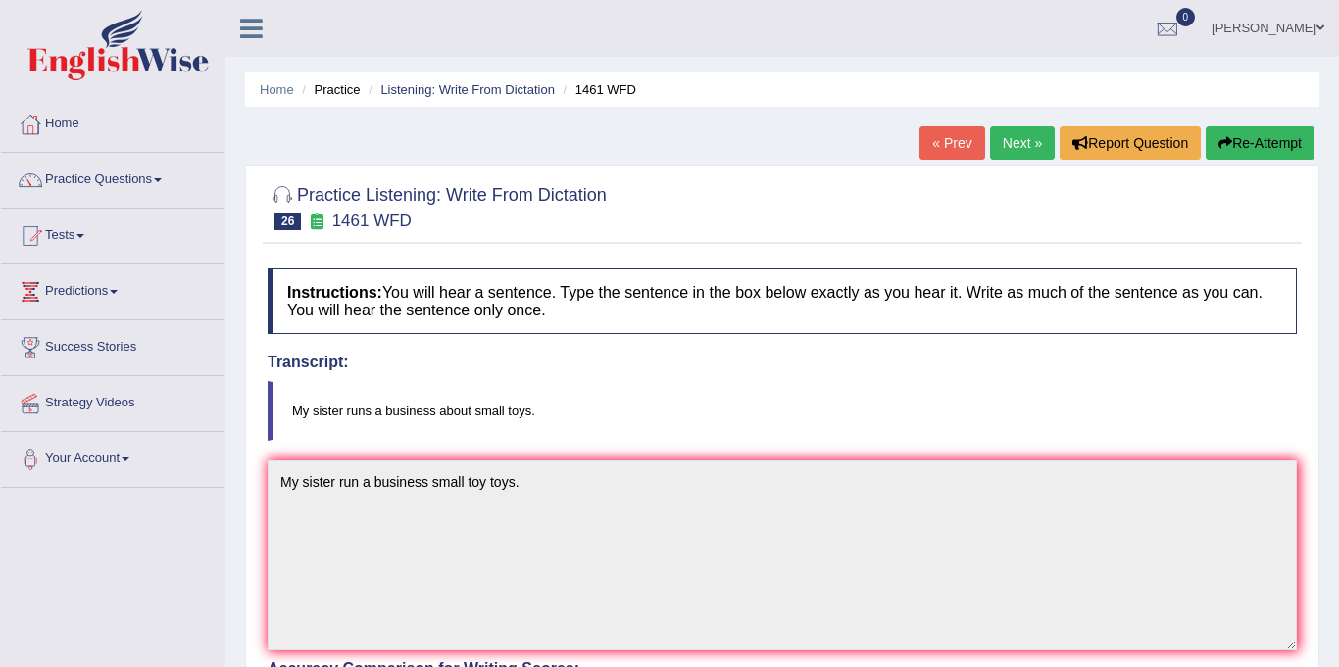
click at [1011, 144] on link "Next »" at bounding box center [1022, 142] width 65 height 33
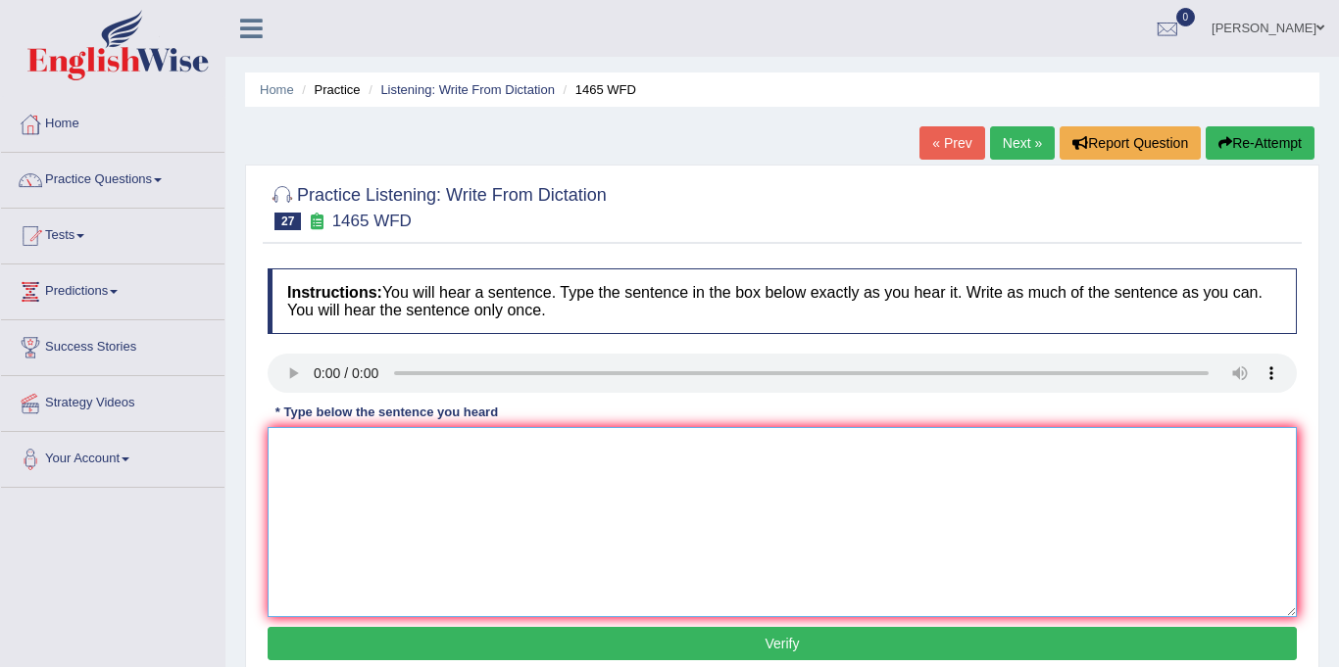
click at [409, 507] on textarea at bounding box center [782, 522] width 1029 height 190
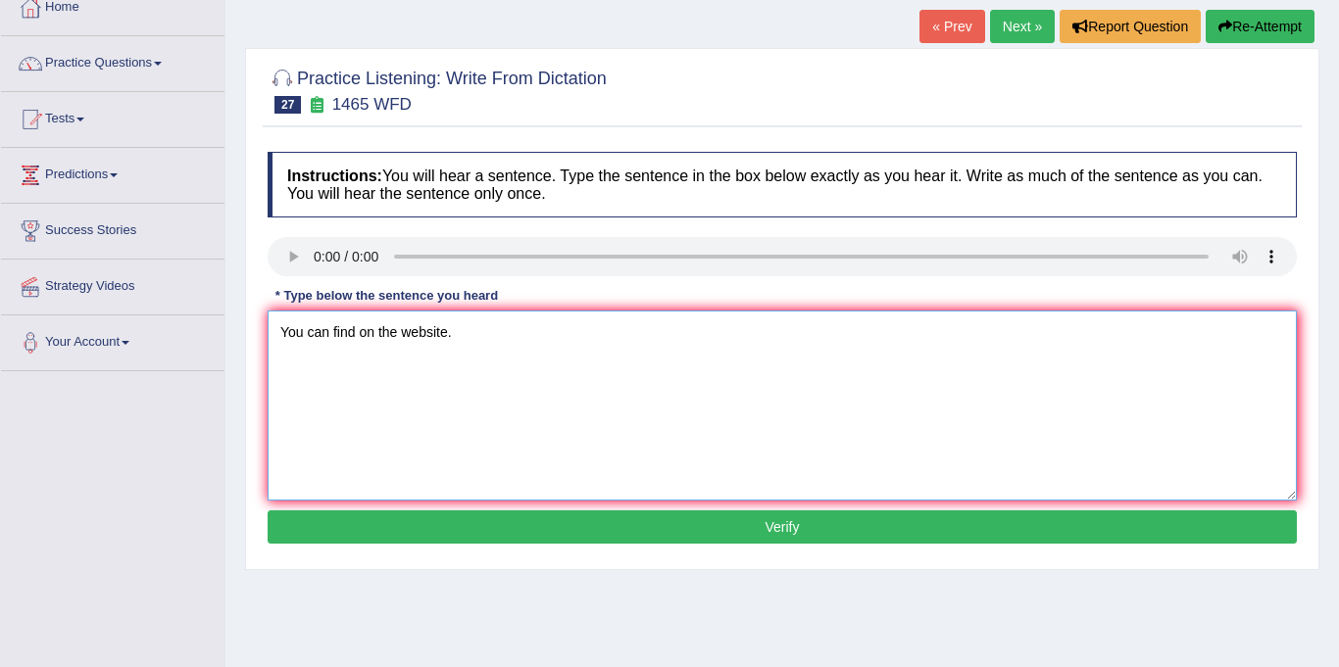
scroll to position [151, 0]
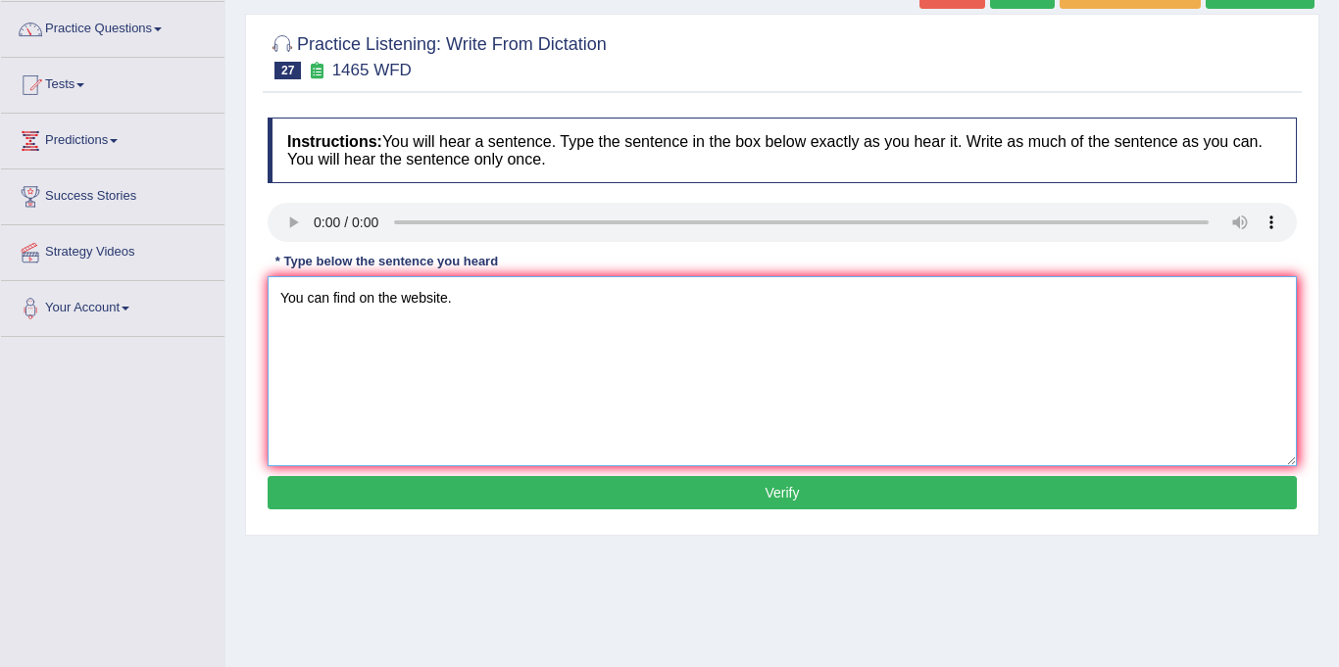
type textarea "You can find on the website."
click at [568, 501] on button "Verify" at bounding box center [782, 492] width 1029 height 33
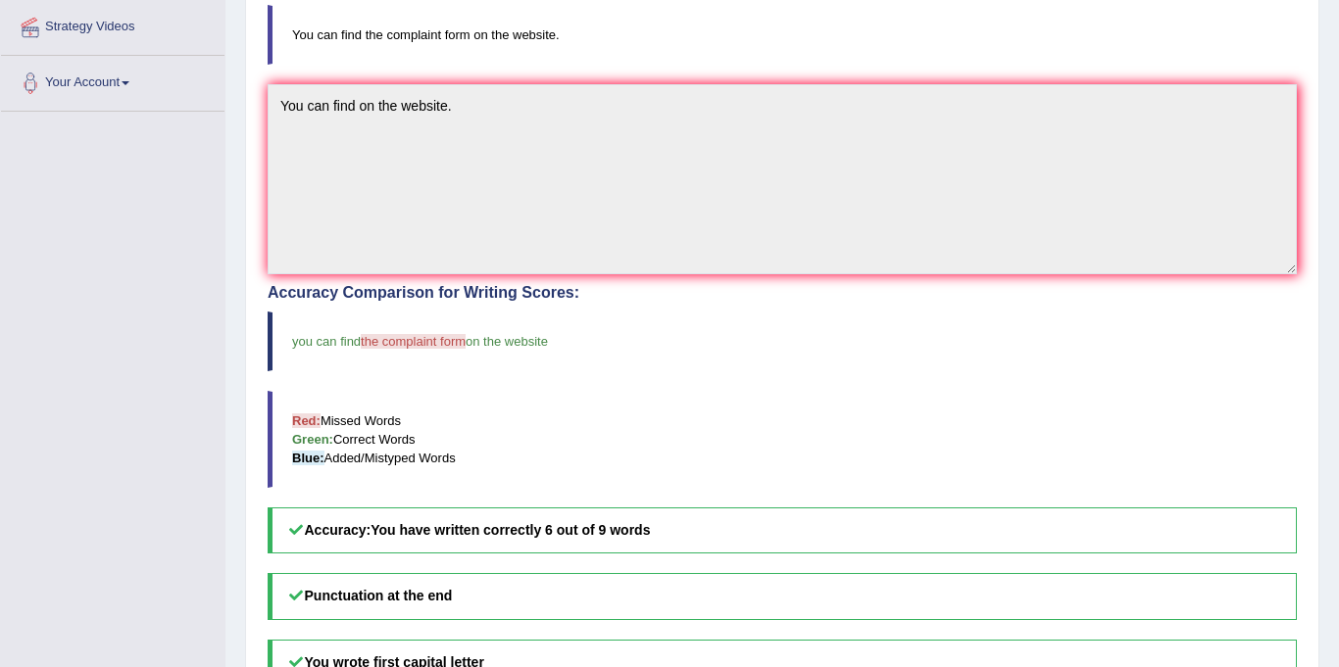
scroll to position [87, 0]
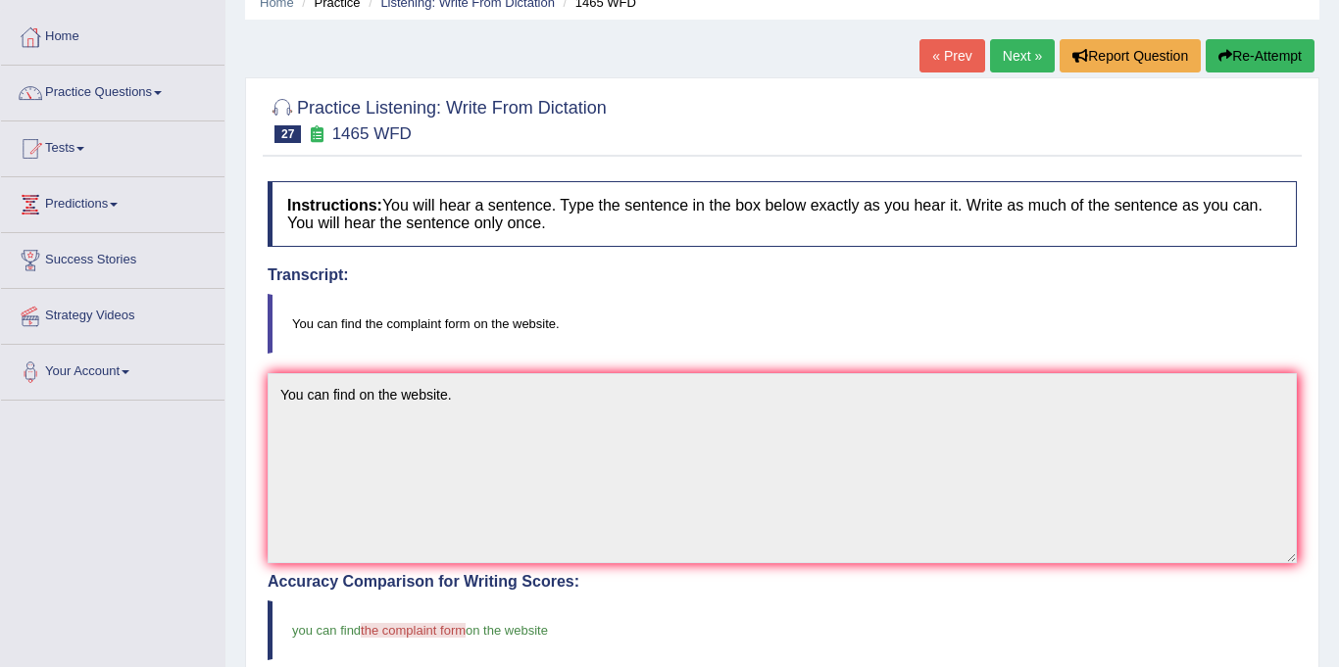
click at [1011, 60] on link "Next »" at bounding box center [1022, 55] width 65 height 33
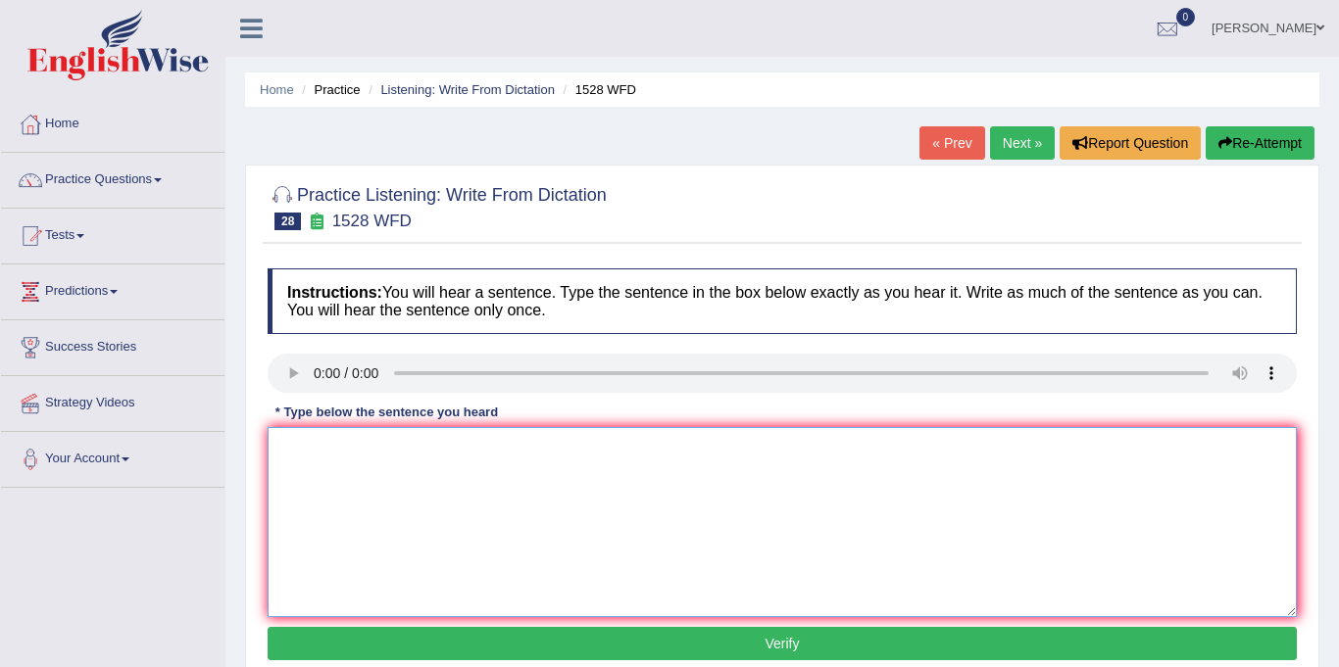
click at [341, 497] on textarea at bounding box center [782, 522] width 1029 height 190
click at [289, 453] on textarea "we are looking on both methods pratical and engaging." at bounding box center [782, 522] width 1029 height 190
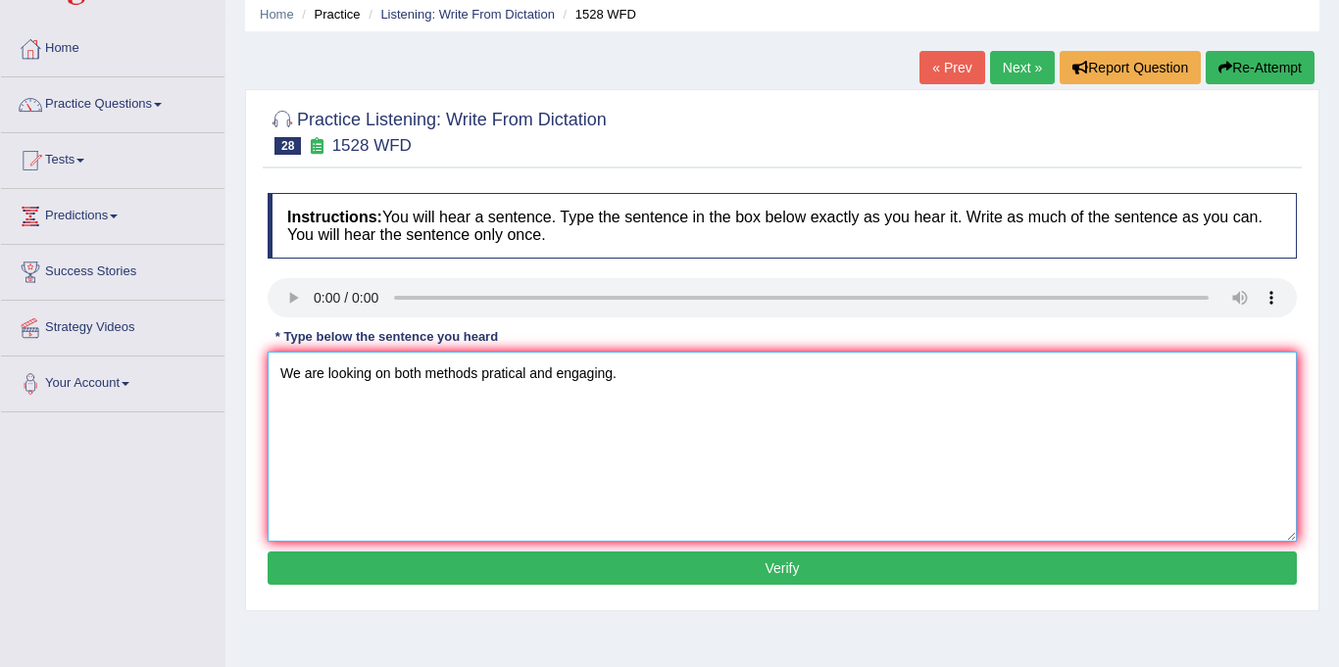
scroll to position [127, 0]
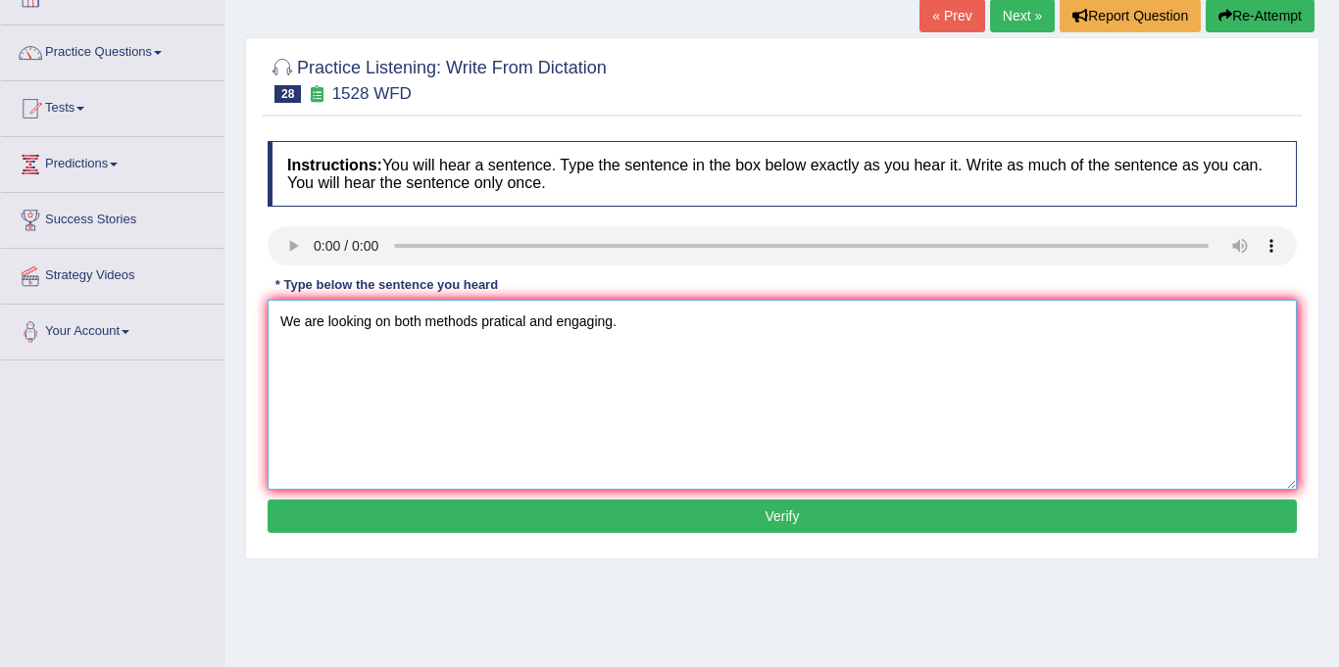
type textarea "We are looking on both methods pratical and engaging."
click at [667, 514] on button "Verify" at bounding box center [782, 516] width 1029 height 33
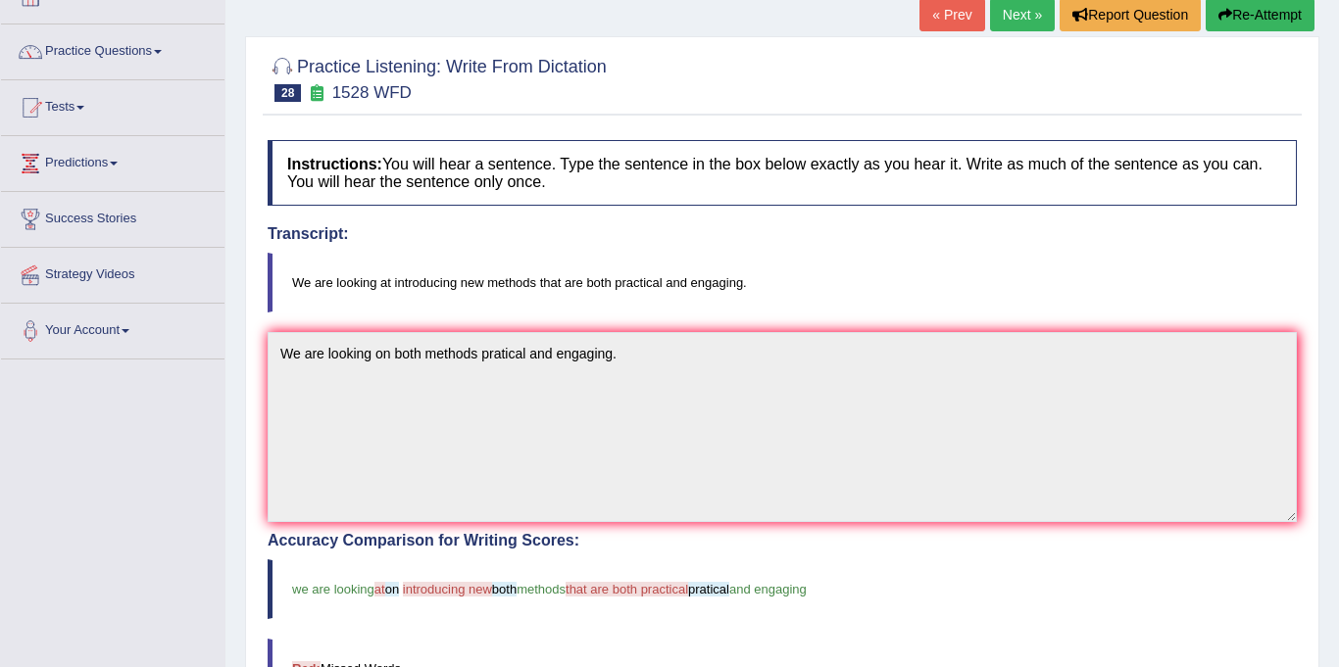
scroll to position [37, 0]
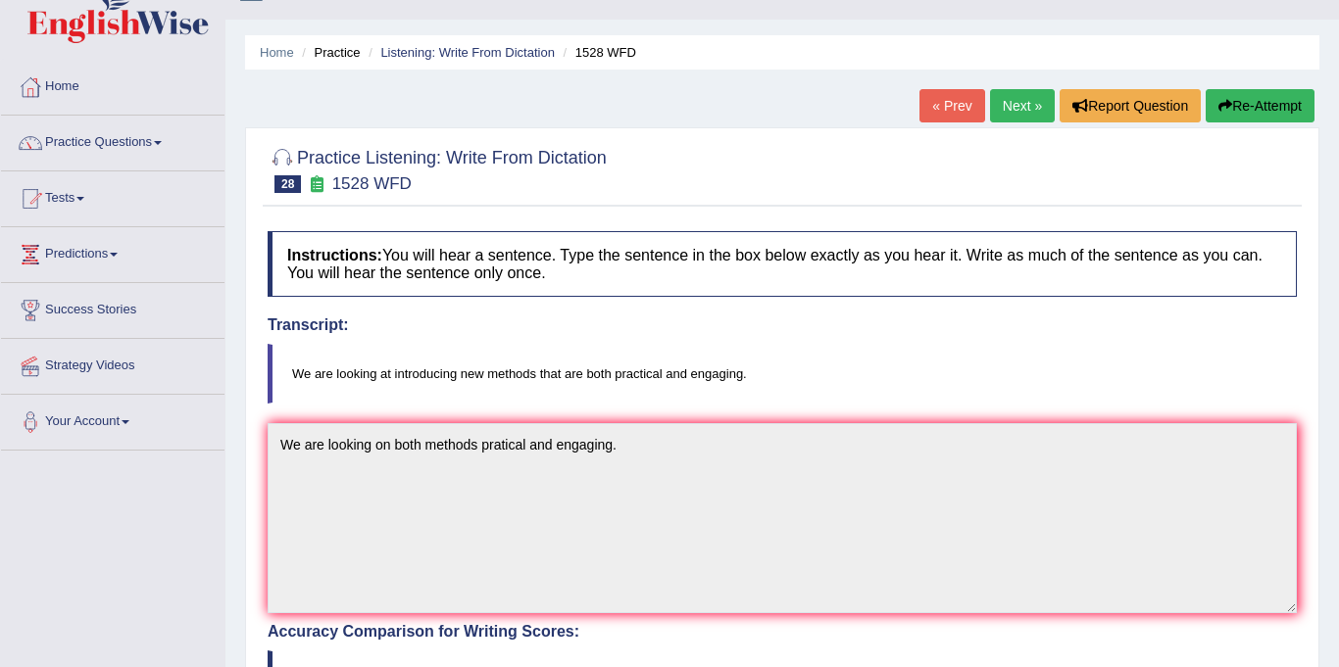
click at [1021, 104] on link "Next »" at bounding box center [1022, 105] width 65 height 33
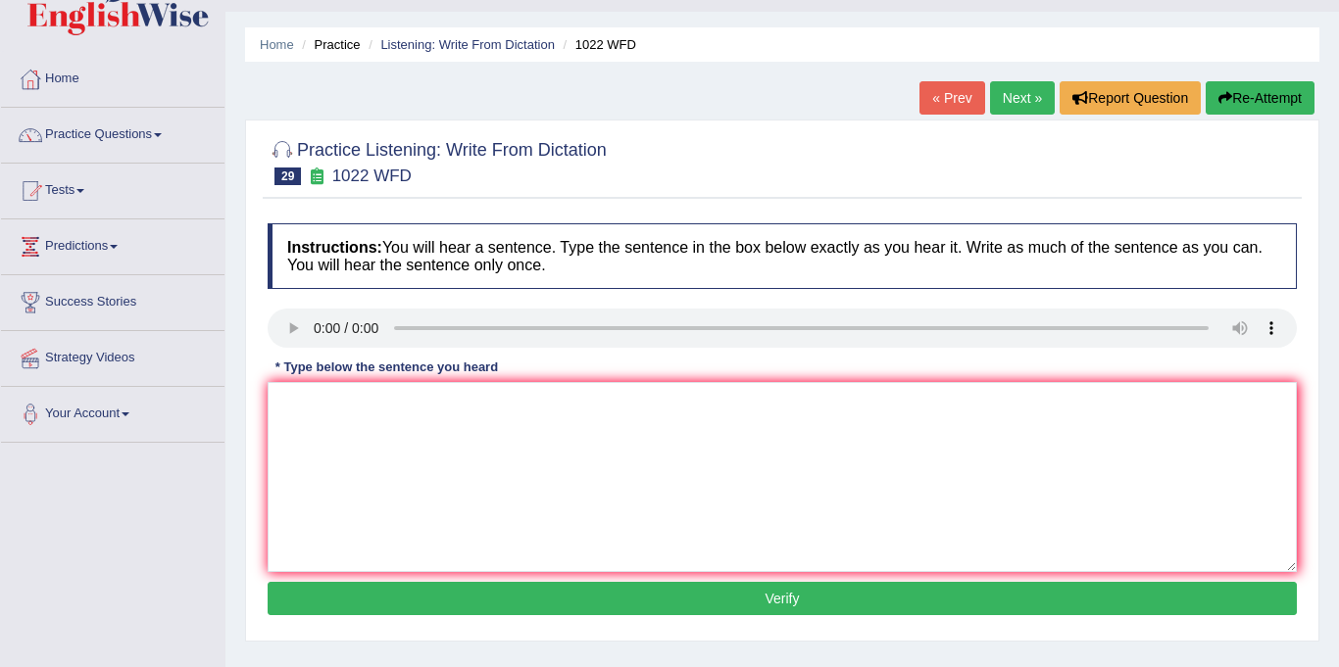
scroll to position [50, 0]
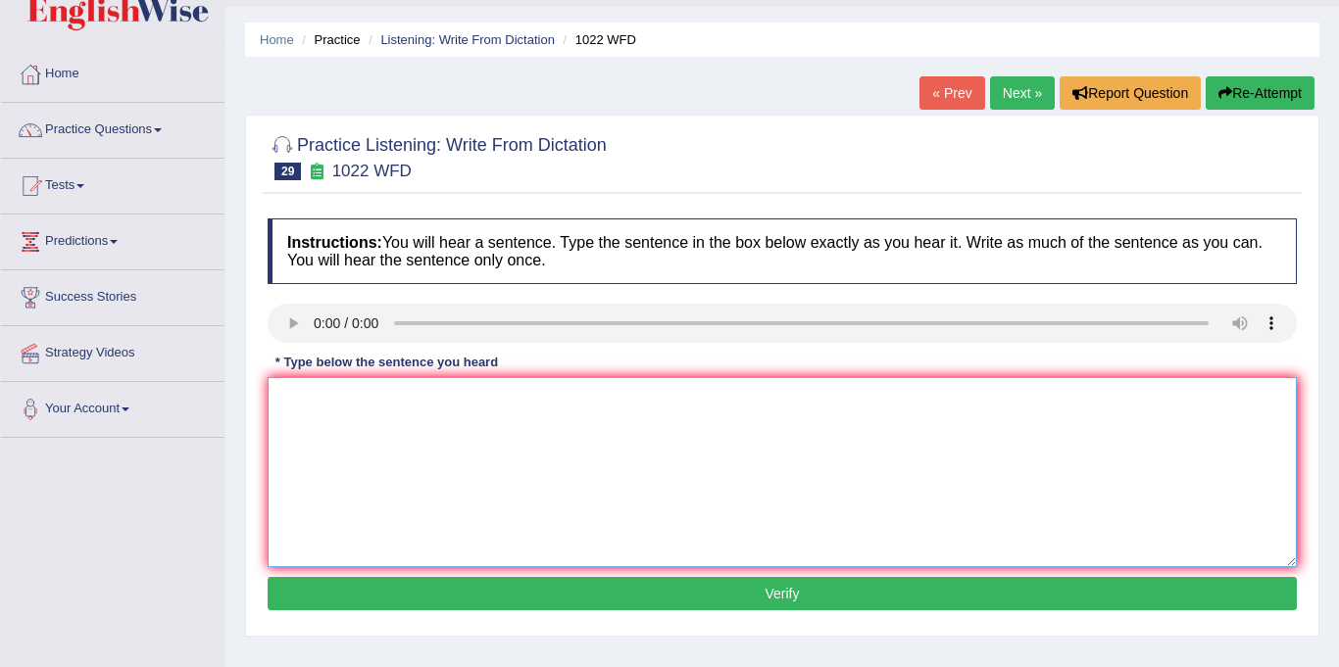
click at [361, 393] on textarea at bounding box center [782, 472] width 1029 height 190
click at [439, 410] on textarea "Mathematics provide" at bounding box center [782, 472] width 1029 height 190
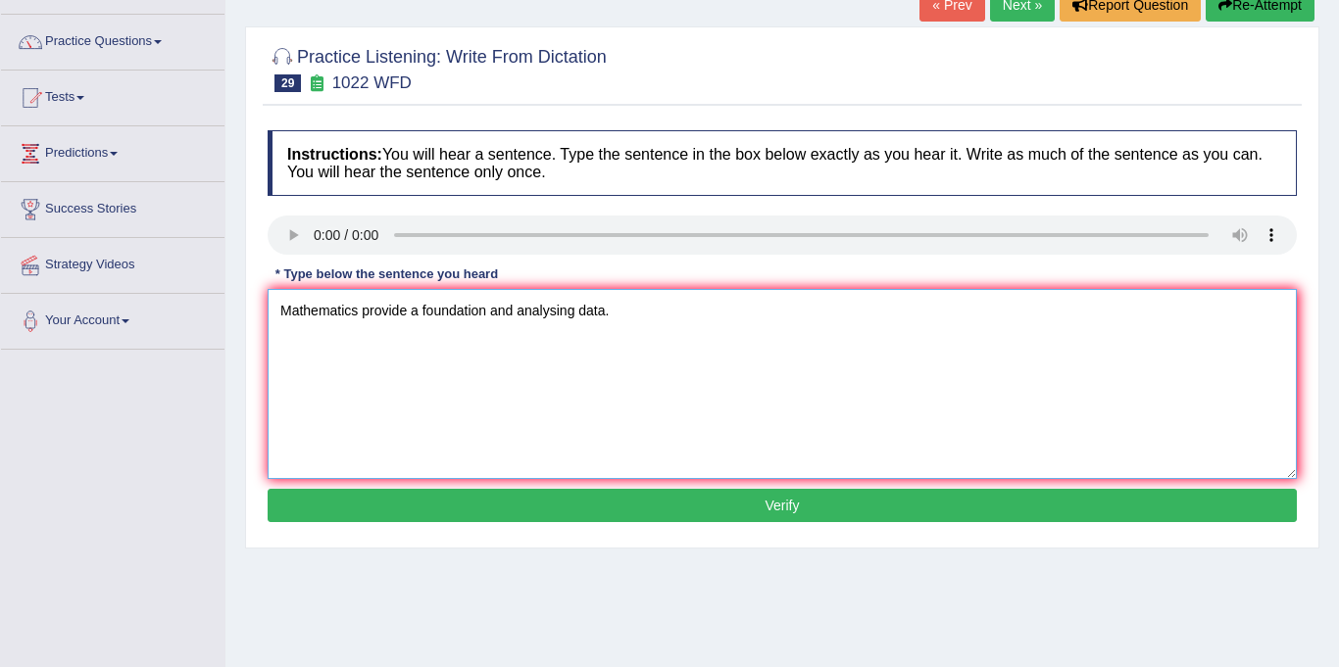
scroll to position [142, 0]
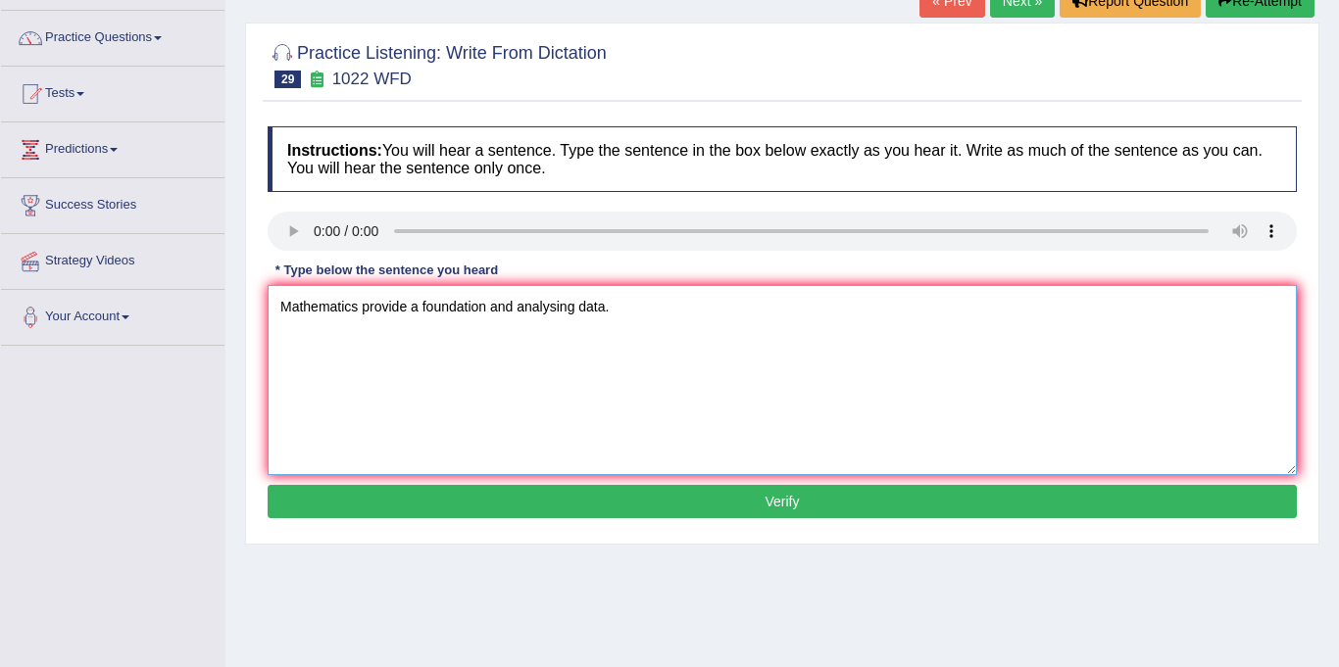
type textarea "Mathematics provide a foundation and analysing data."
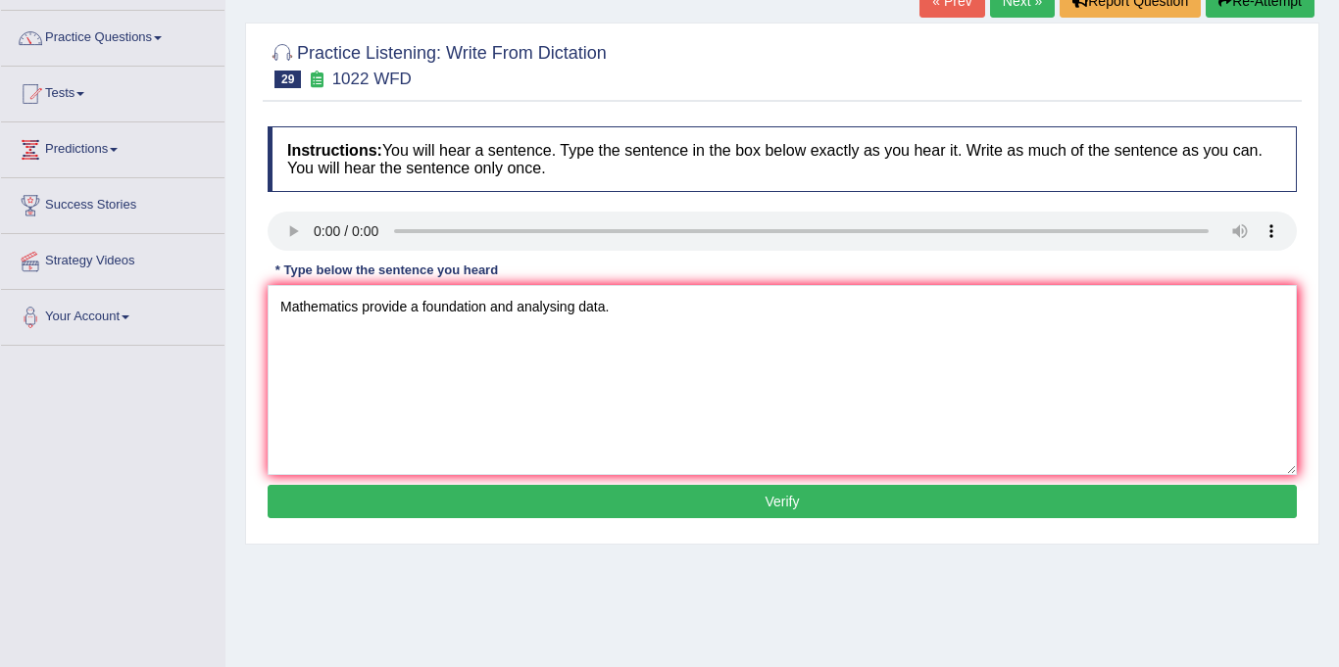
click at [607, 506] on button "Verify" at bounding box center [782, 501] width 1029 height 33
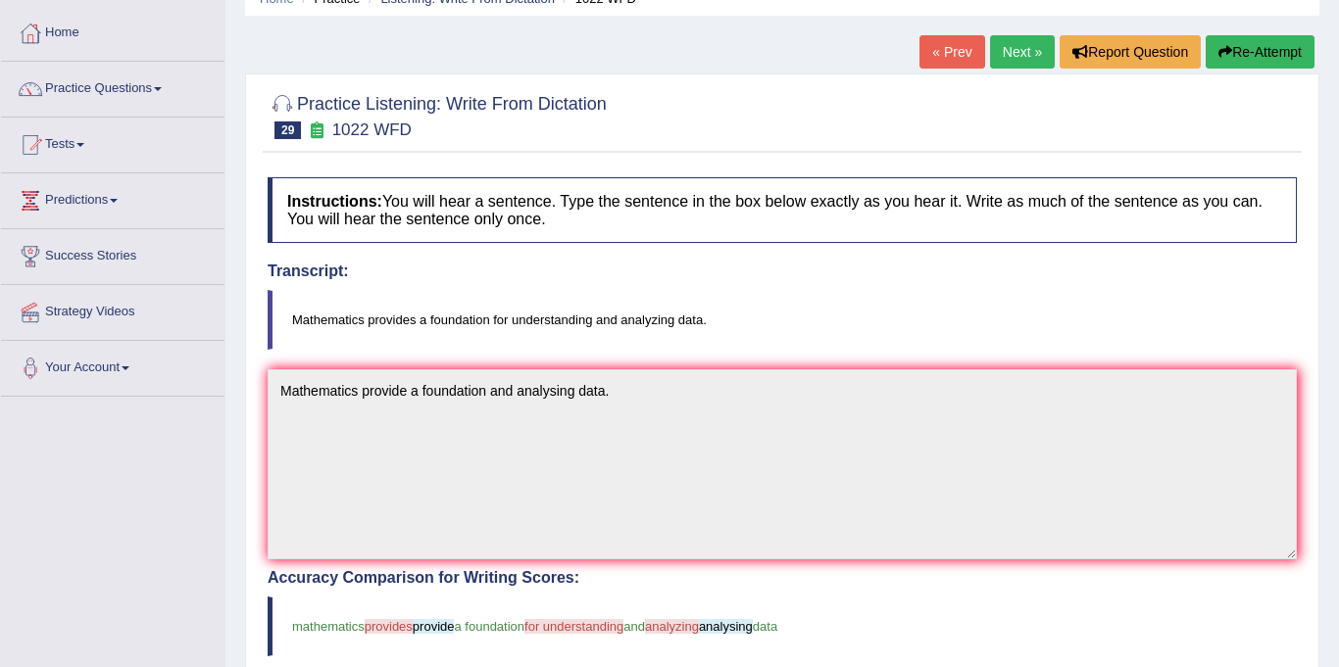
scroll to position [0, 0]
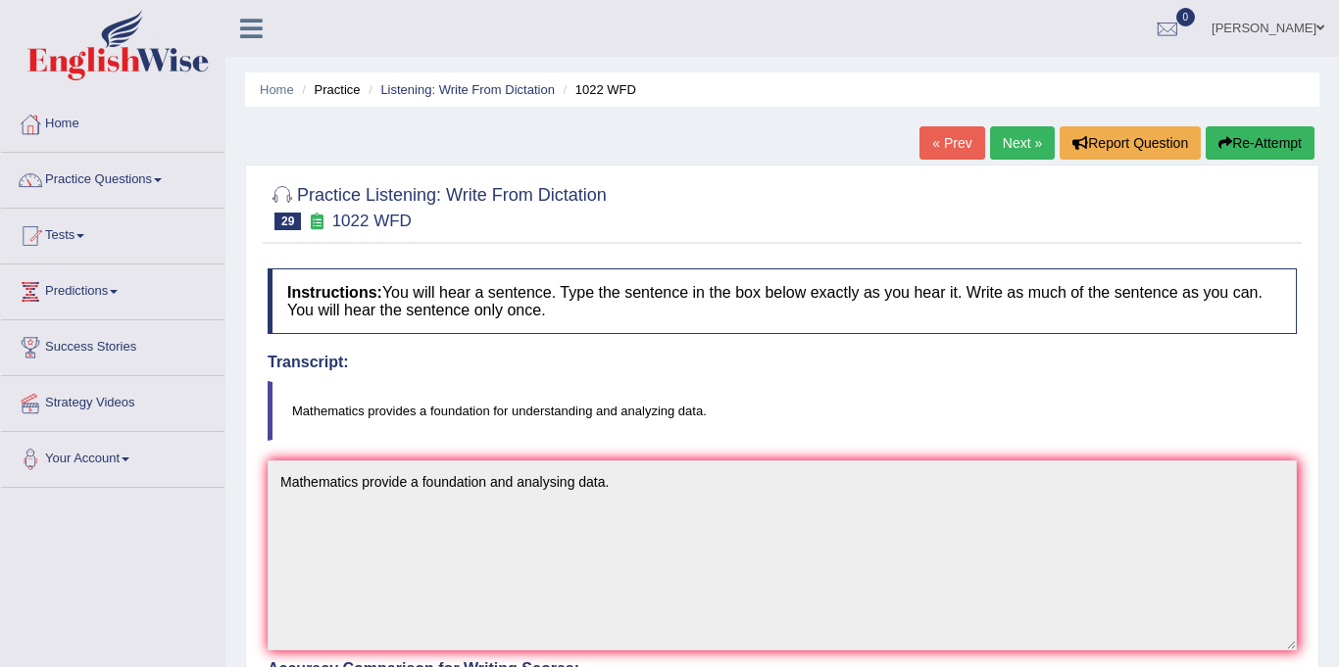
click at [1011, 132] on link "Next »" at bounding box center [1022, 142] width 65 height 33
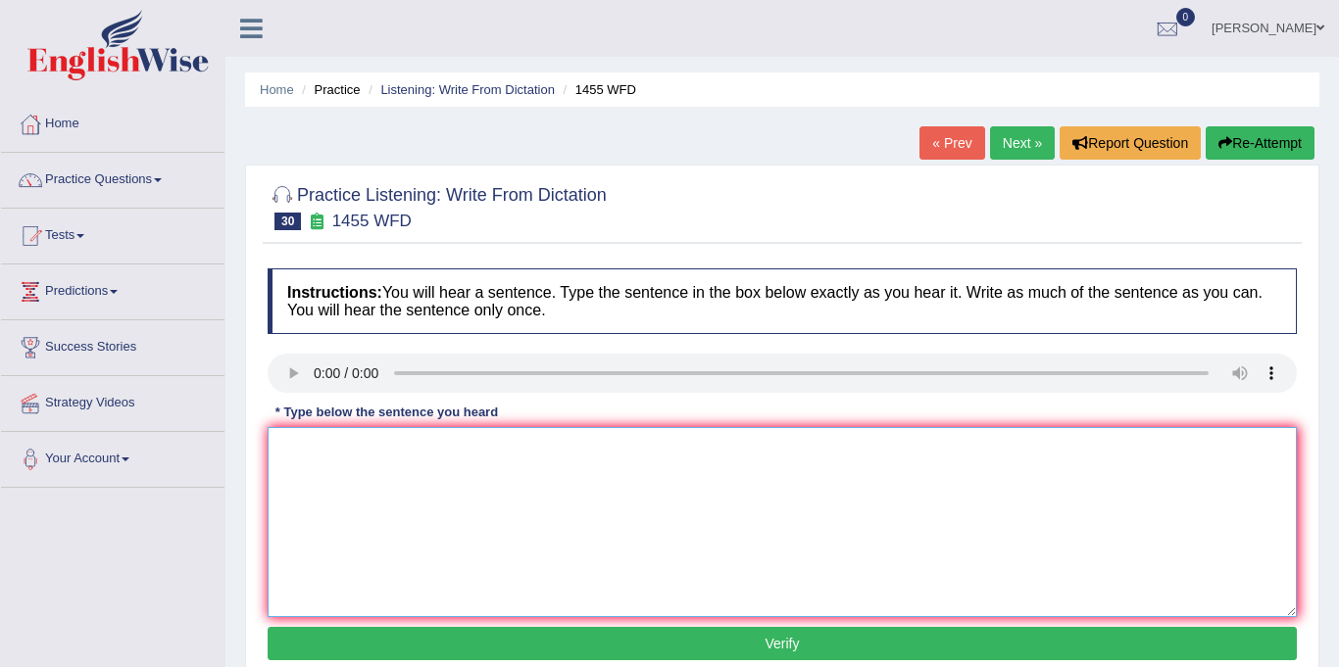
click at [330, 460] on textarea at bounding box center [782, 522] width 1029 height 190
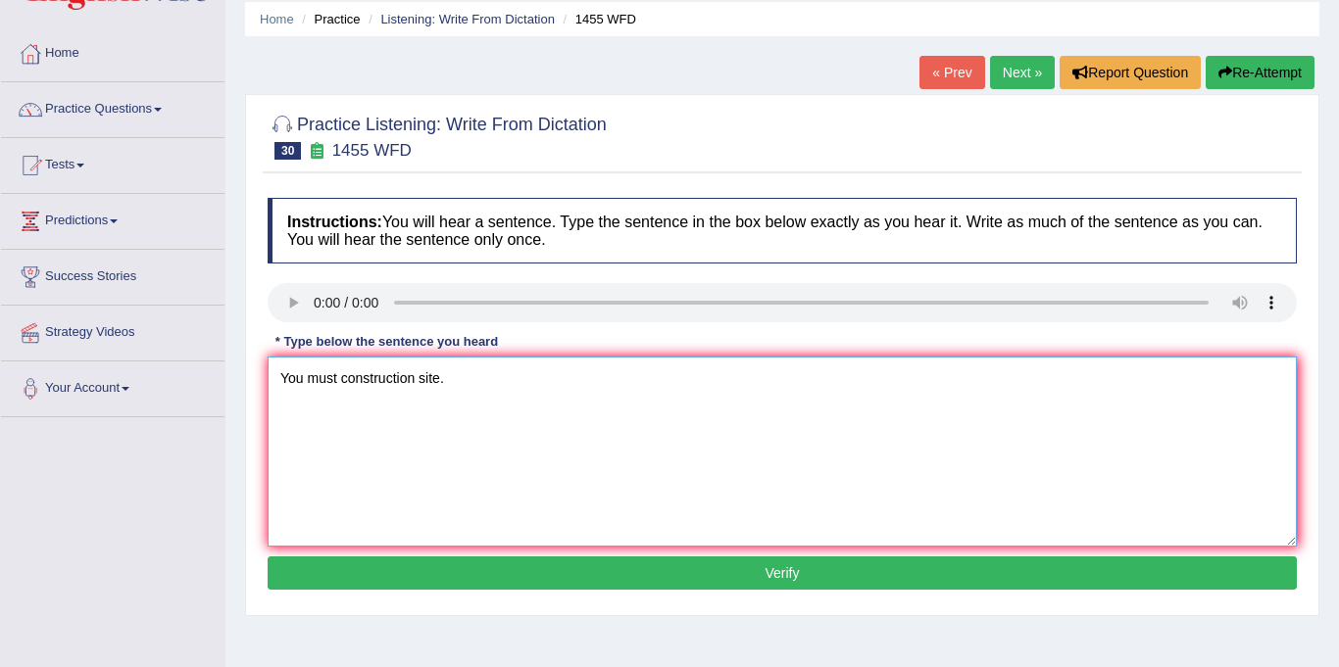
scroll to position [96, 0]
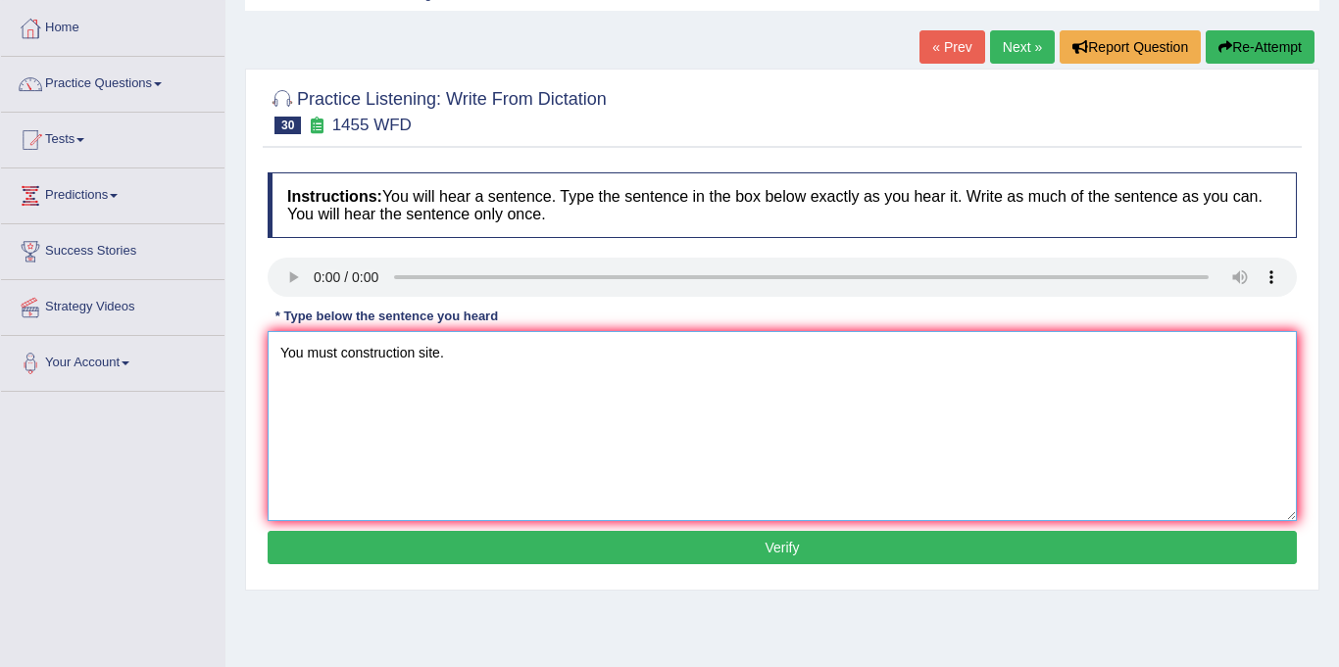
type textarea "You must construction site."
click at [648, 553] on button "Verify" at bounding box center [782, 547] width 1029 height 33
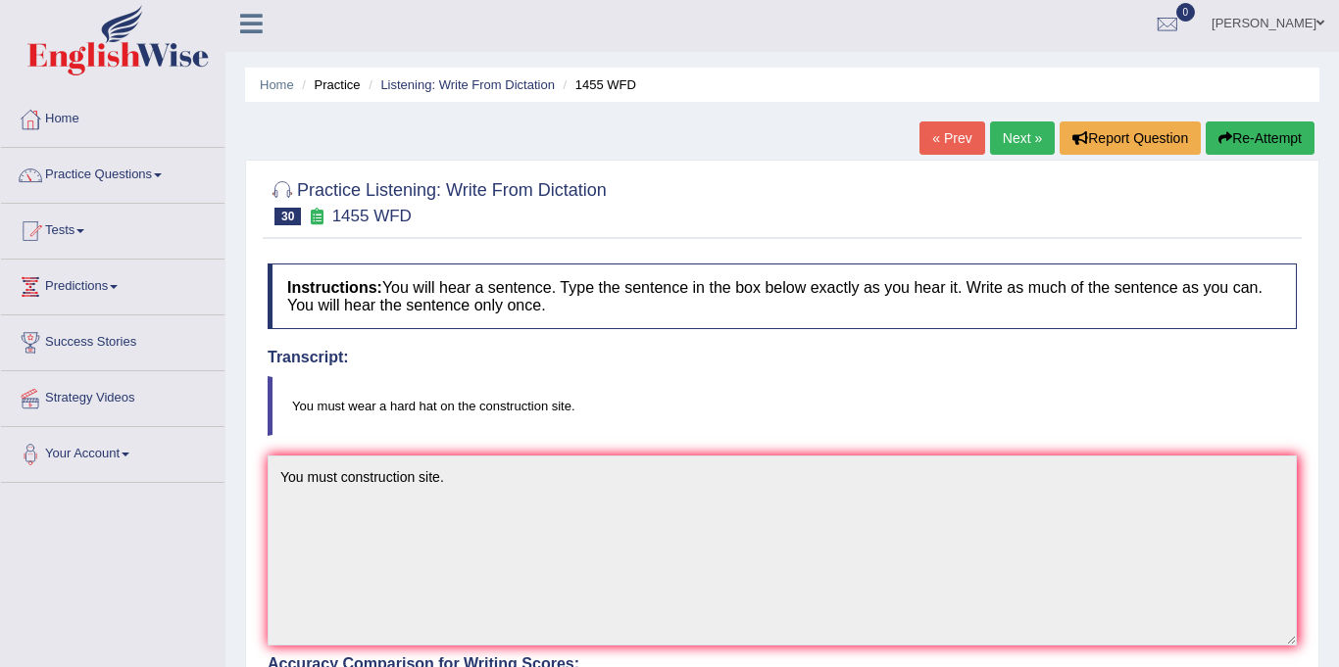
scroll to position [1, 0]
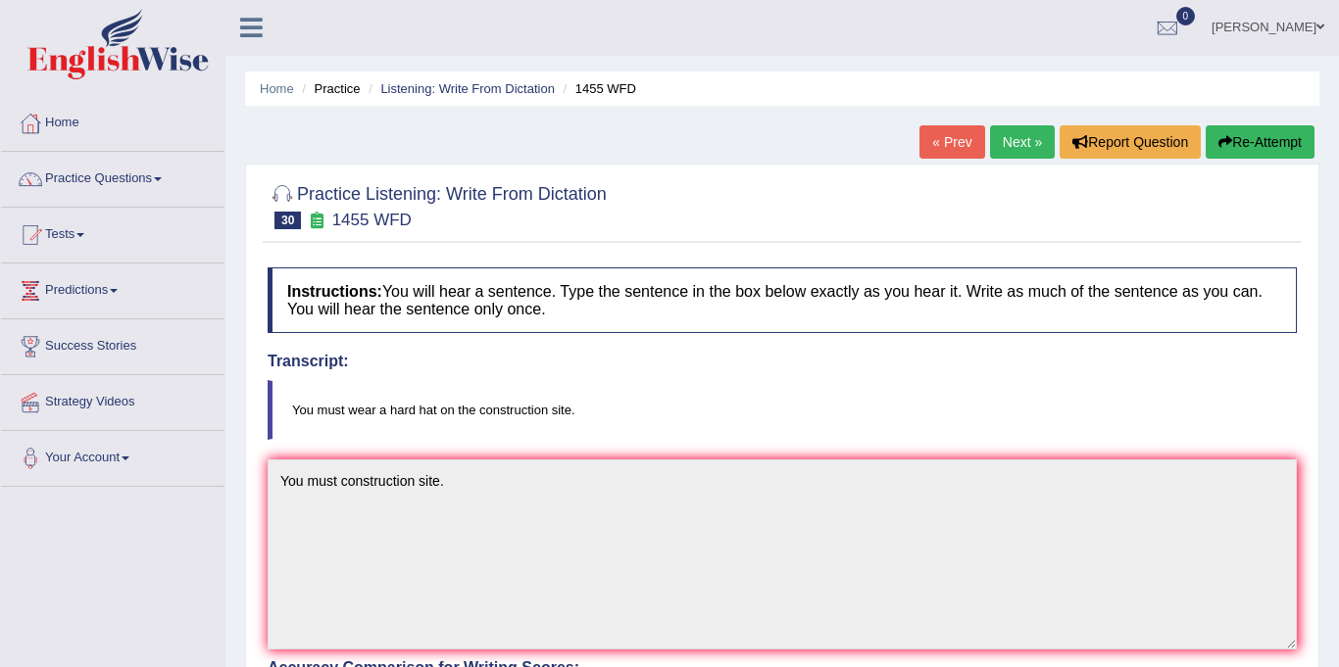
click at [1005, 136] on link "Next »" at bounding box center [1022, 141] width 65 height 33
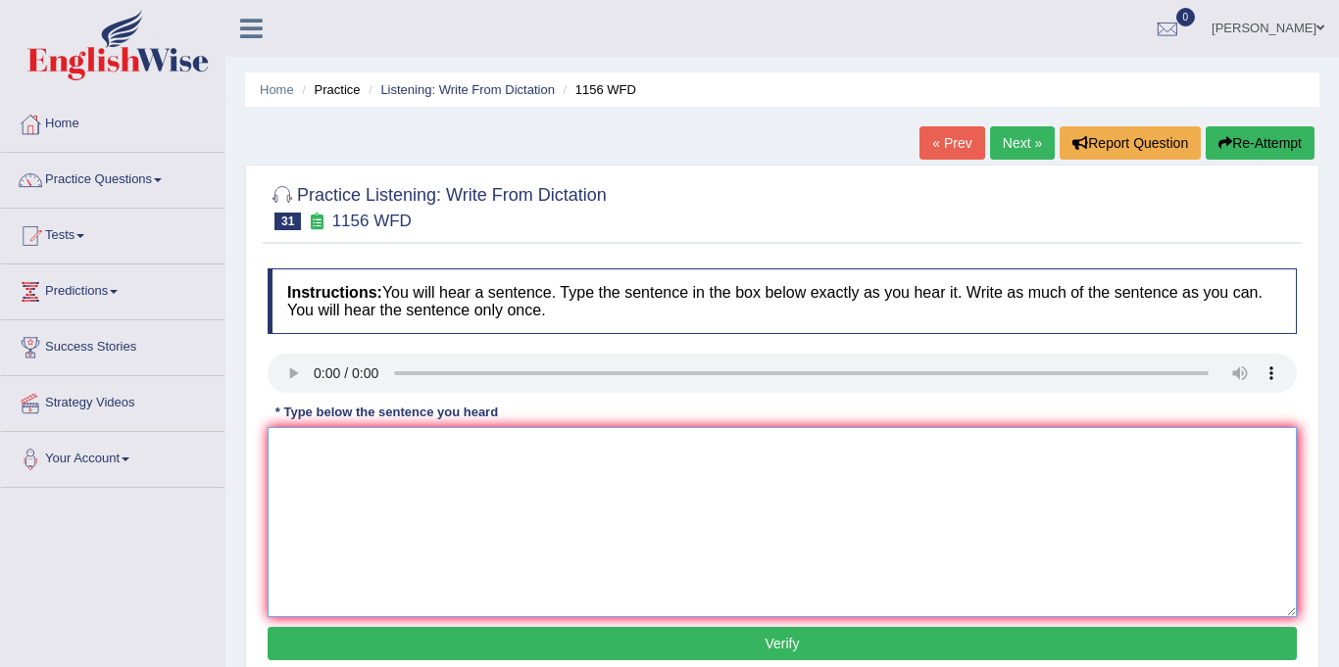
click at [340, 486] on textarea at bounding box center [782, 522] width 1029 height 190
click at [329, 448] on textarea "Chaical reaction occurs when combine or change." at bounding box center [782, 522] width 1029 height 190
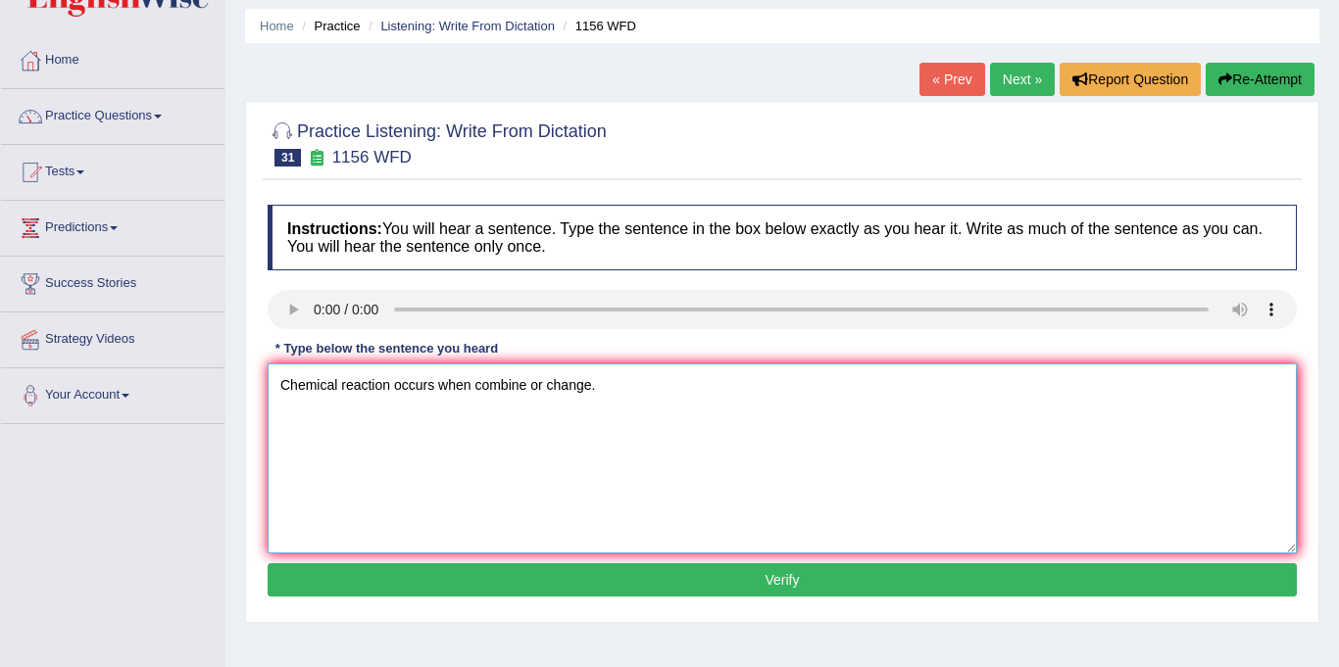
scroll to position [114, 0]
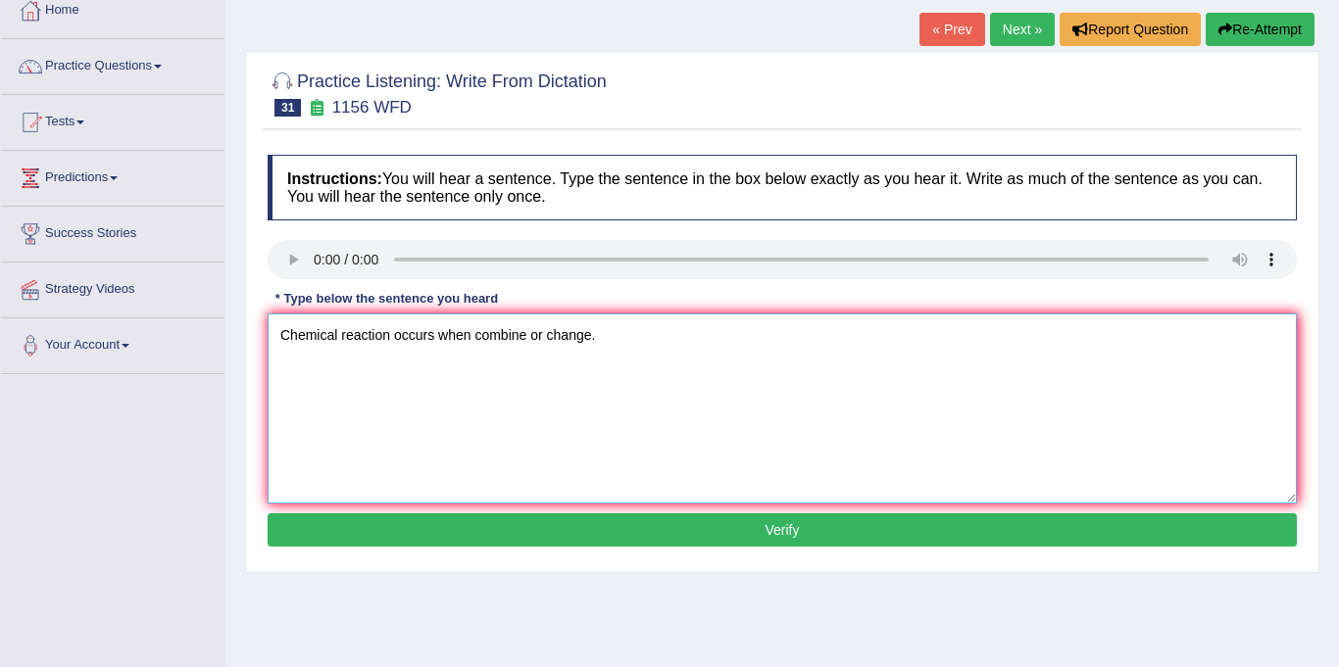
type textarea "Chemical reaction occurs when combine or change."
click at [700, 526] on button "Verify" at bounding box center [782, 529] width 1029 height 33
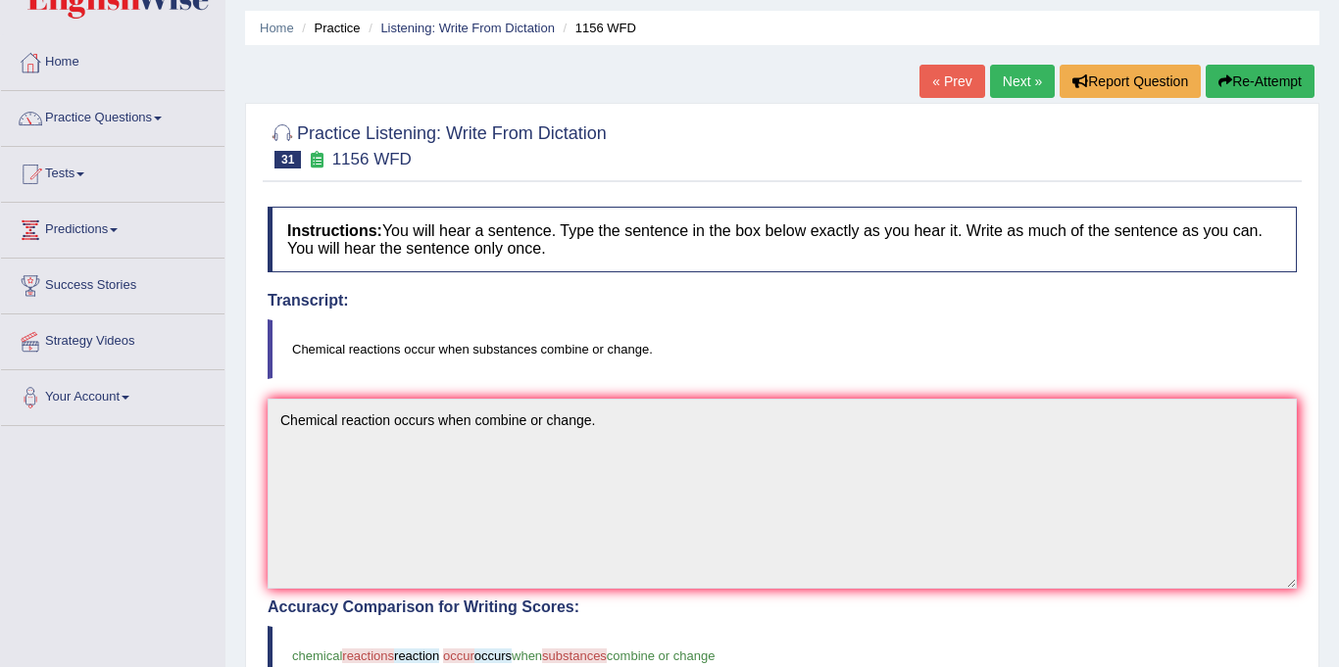
scroll to position [59, 0]
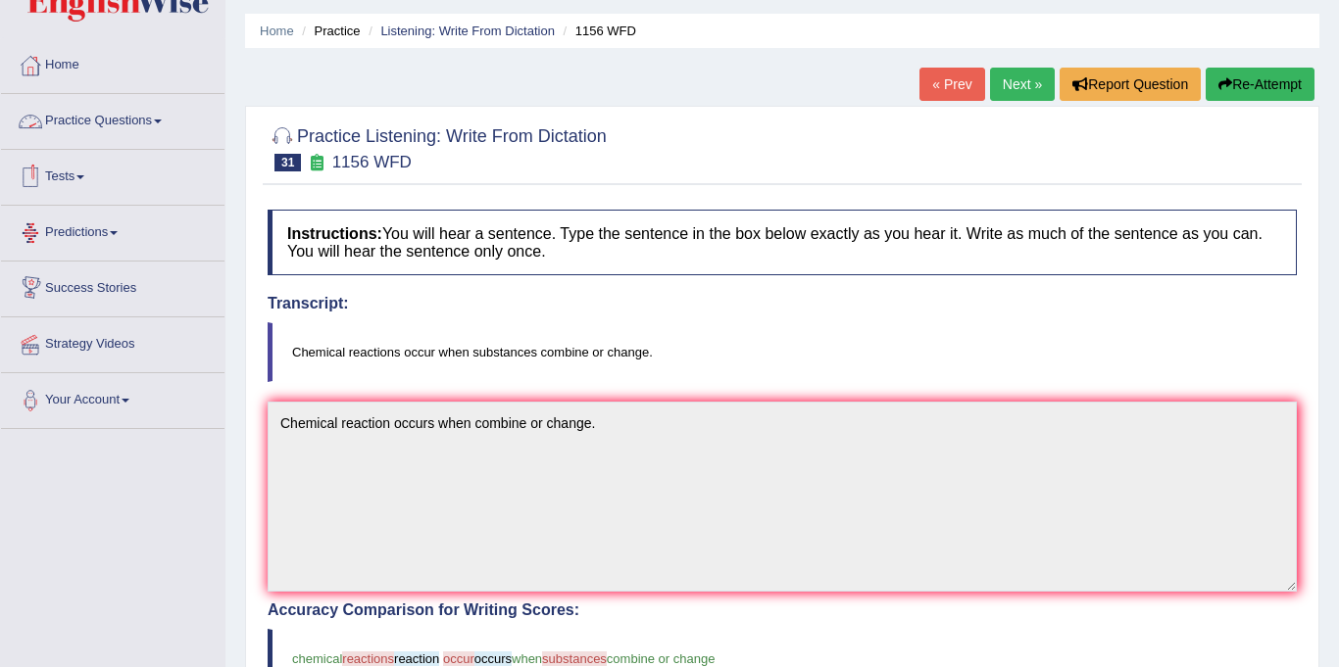
click at [1009, 87] on link "Next »" at bounding box center [1022, 84] width 65 height 33
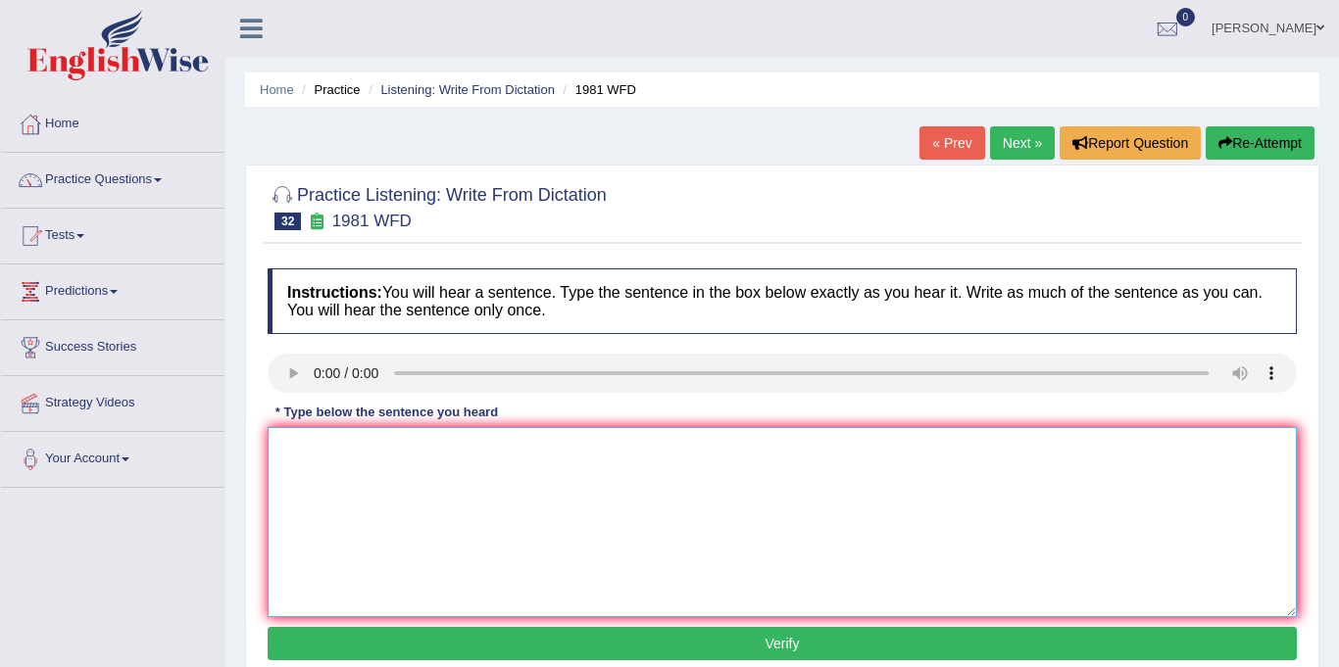
click at [339, 491] on textarea at bounding box center [782, 522] width 1029 height 190
click at [289, 451] on textarea "all of your argument are supported by theories." at bounding box center [782, 522] width 1029 height 190
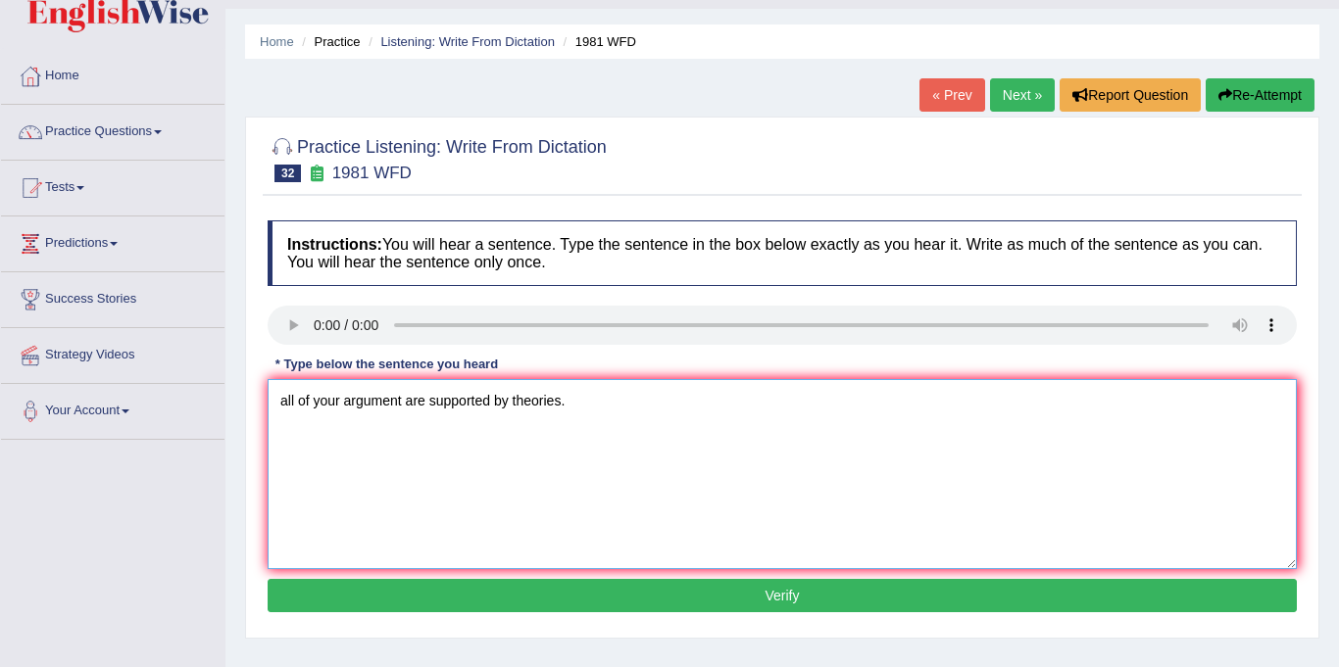
scroll to position [81, 0]
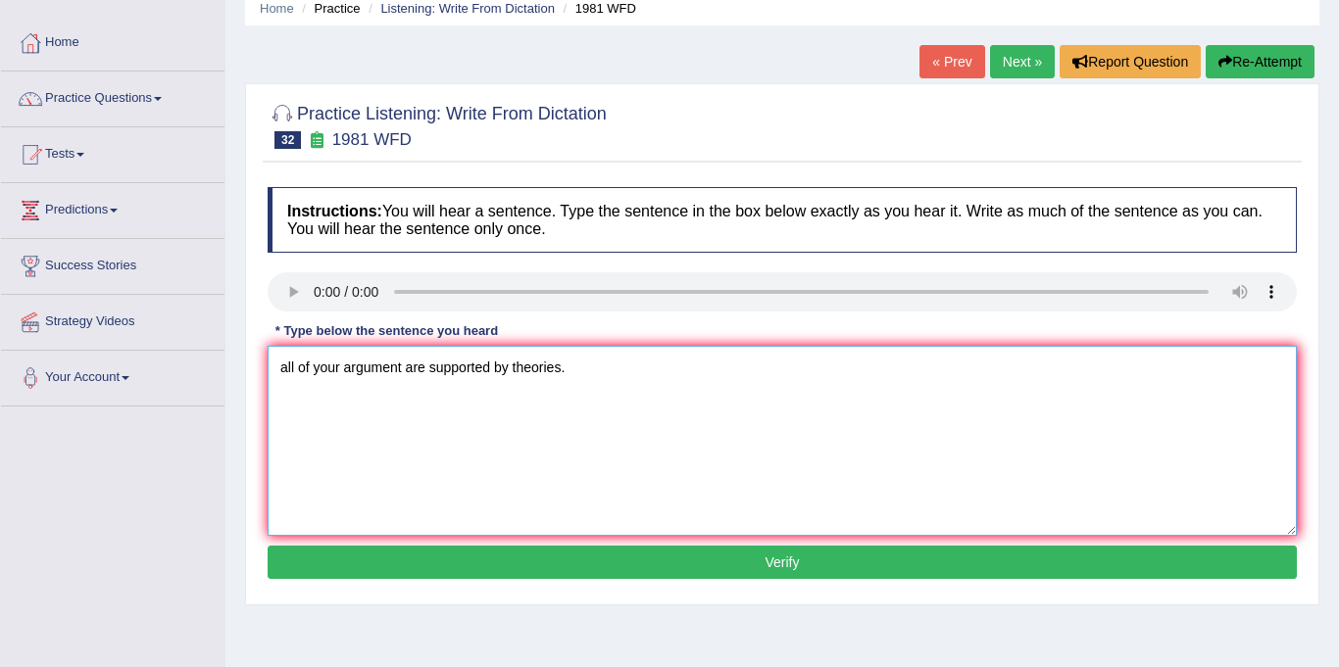
click at [407, 370] on textarea "all of your argument are supported by theories." at bounding box center [782, 441] width 1029 height 190
type textarea "all of your argument arguments are supported by theories."
click at [620, 560] on button "Verify" at bounding box center [782, 562] width 1029 height 33
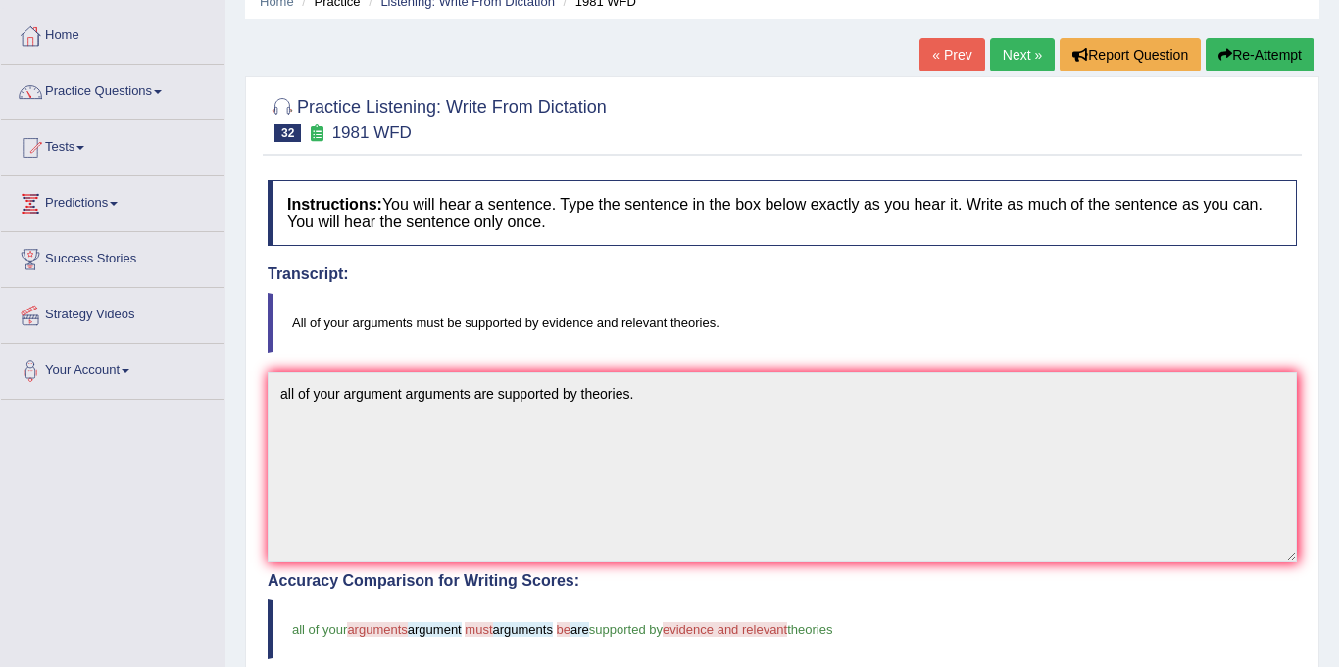
scroll to position [0, 0]
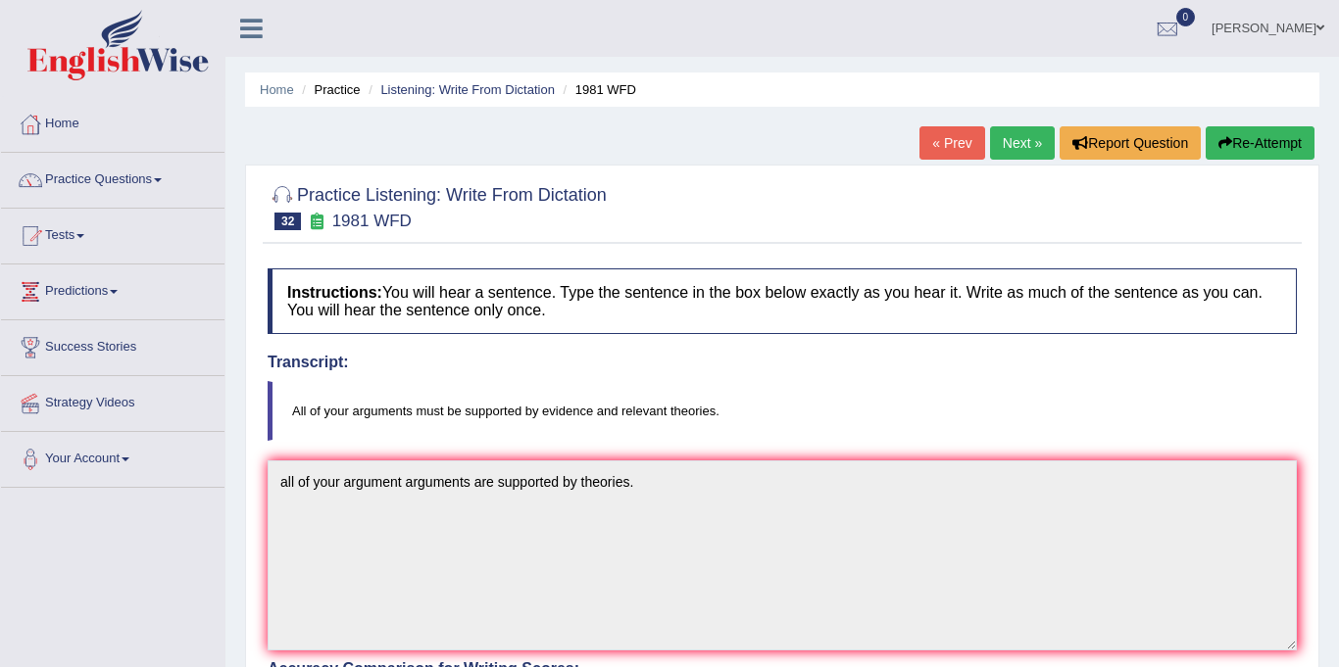
click at [1020, 143] on link "Next »" at bounding box center [1022, 142] width 65 height 33
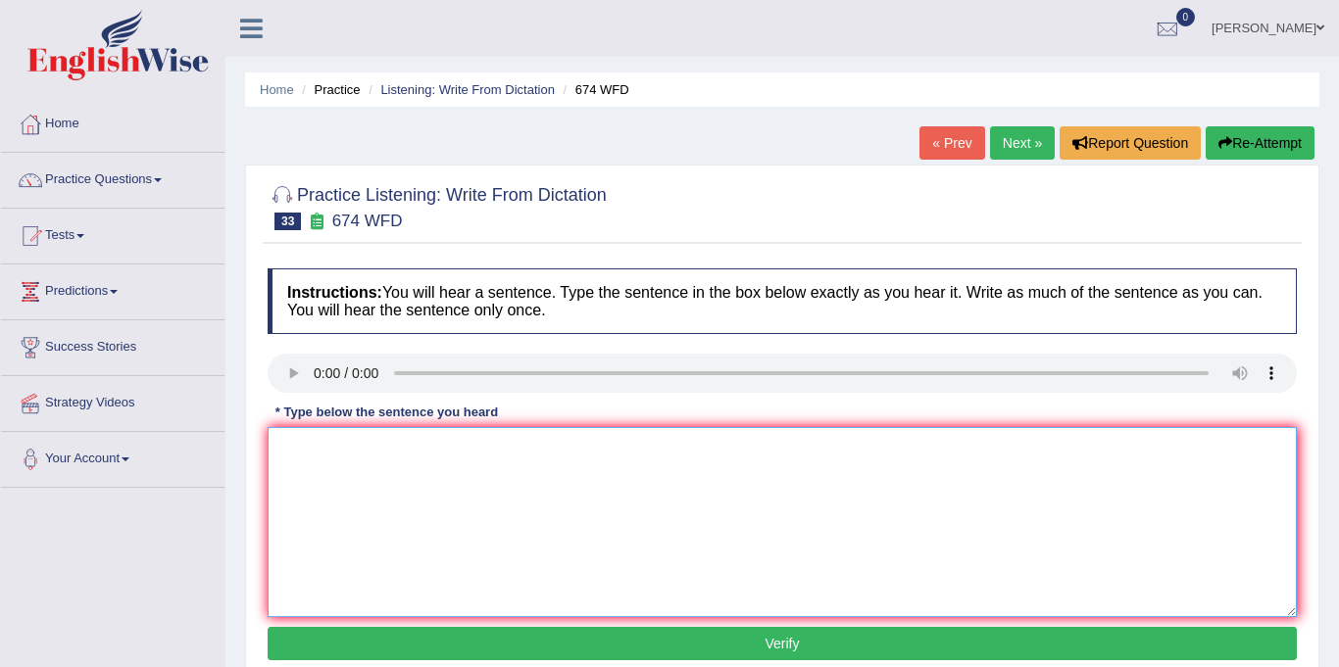
click at [345, 462] on textarea at bounding box center [782, 522] width 1029 height 190
click at [446, 460] on textarea "unemployment rate low" at bounding box center [782, 522] width 1029 height 190
click at [290, 445] on textarea "unemployment rate has falling in lowest level." at bounding box center [782, 522] width 1029 height 190
click at [582, 451] on textarea "Unemployment rate has falling in lowest level." at bounding box center [782, 522] width 1029 height 190
click at [480, 457] on textarea "Unemployment rate has falling in lowest level." at bounding box center [782, 522] width 1029 height 190
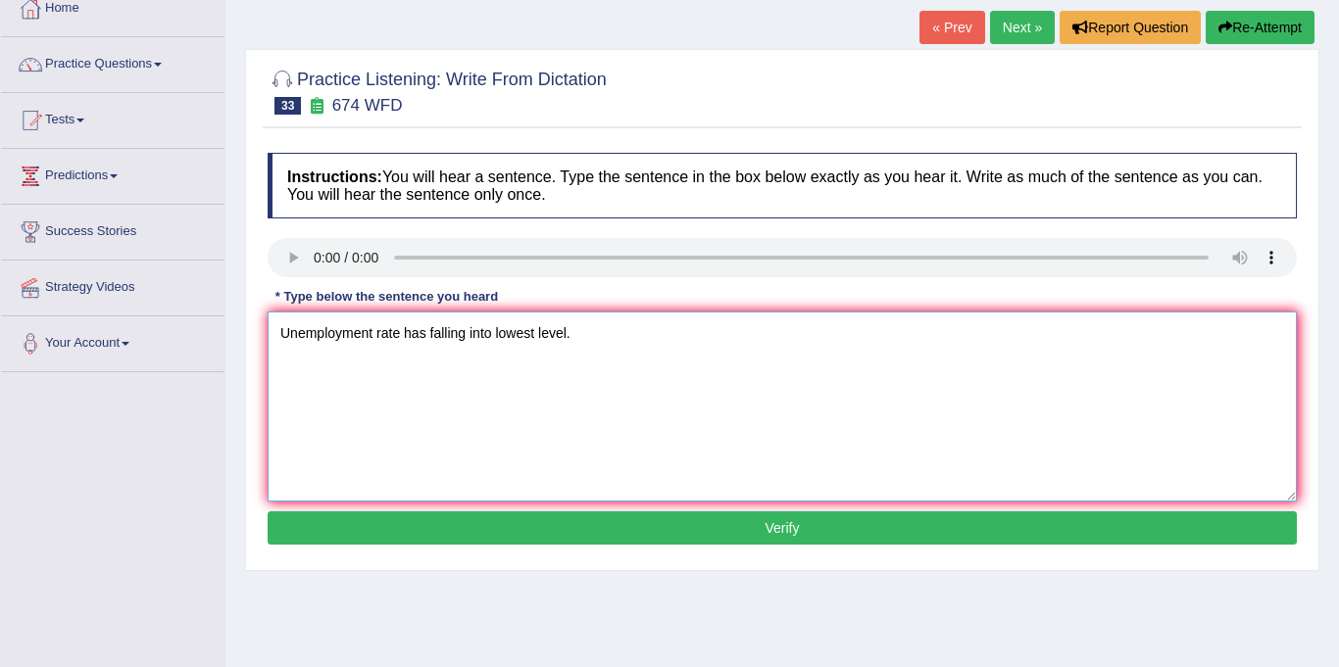
scroll to position [145, 0]
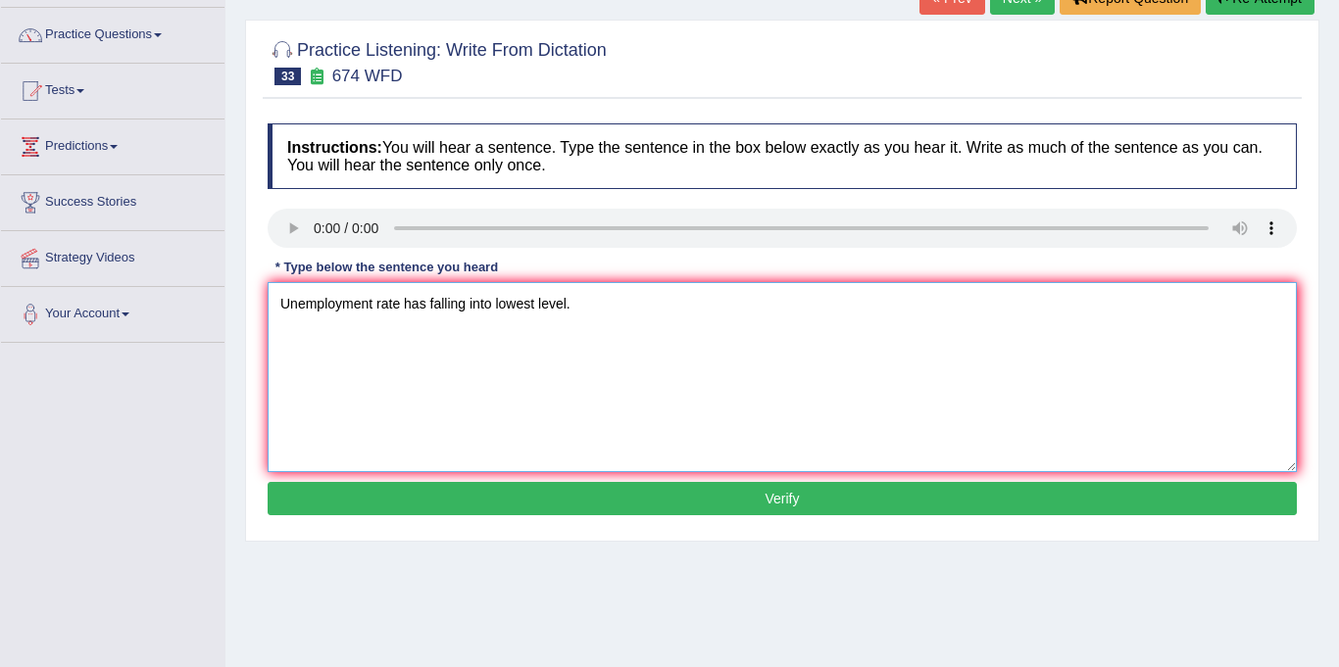
type textarea "Unemployment rate has falling into lowest level."
click at [674, 499] on button "Verify" at bounding box center [782, 498] width 1029 height 33
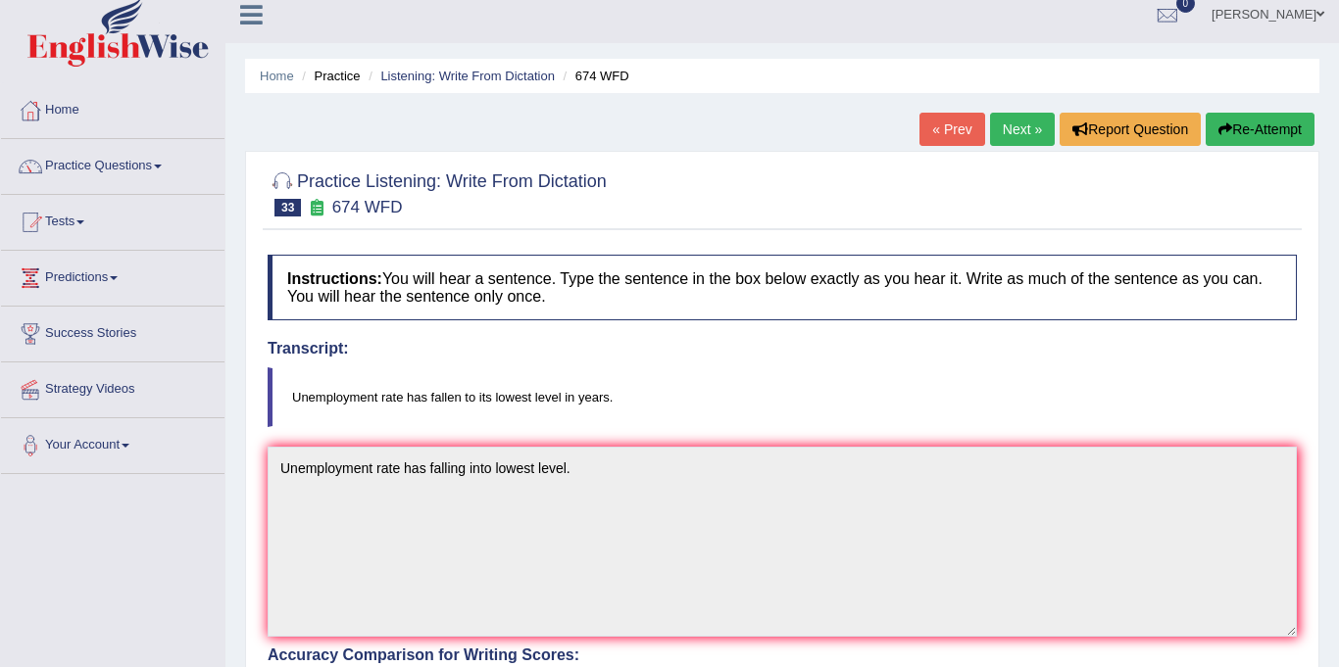
scroll to position [13, 0]
click at [1003, 134] on link "Next »" at bounding box center [1022, 130] width 65 height 33
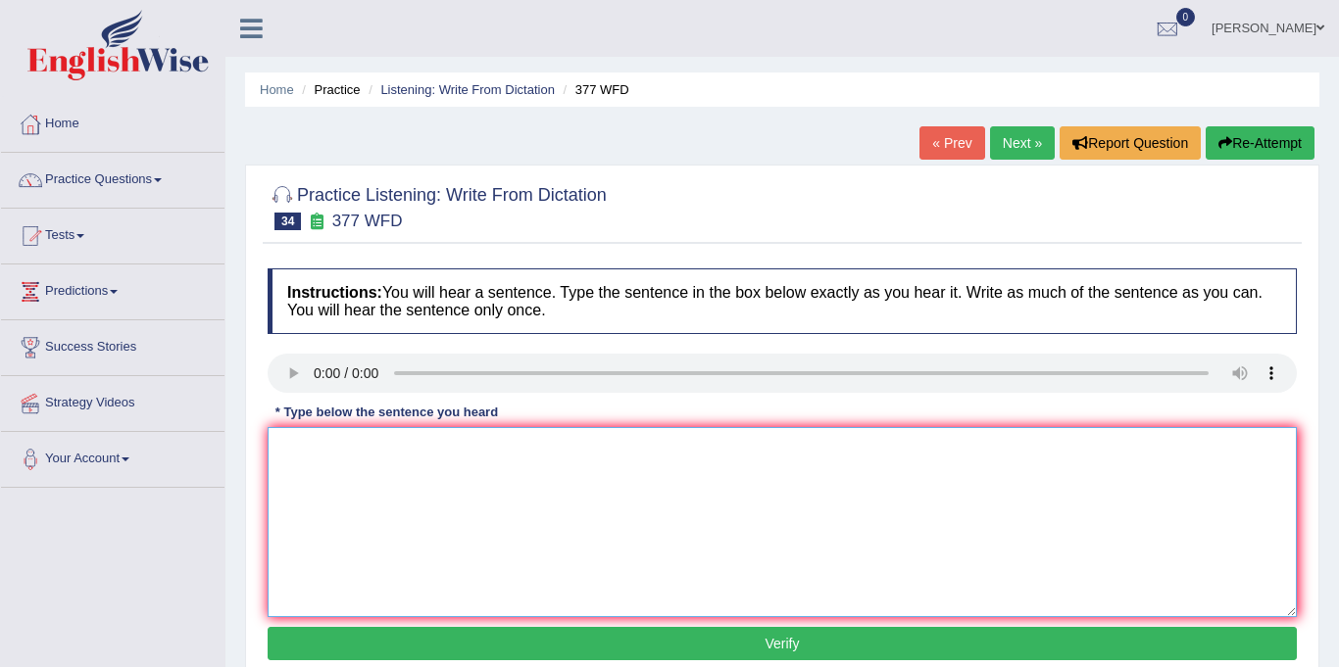
click at [316, 463] on textarea at bounding box center [782, 522] width 1029 height 190
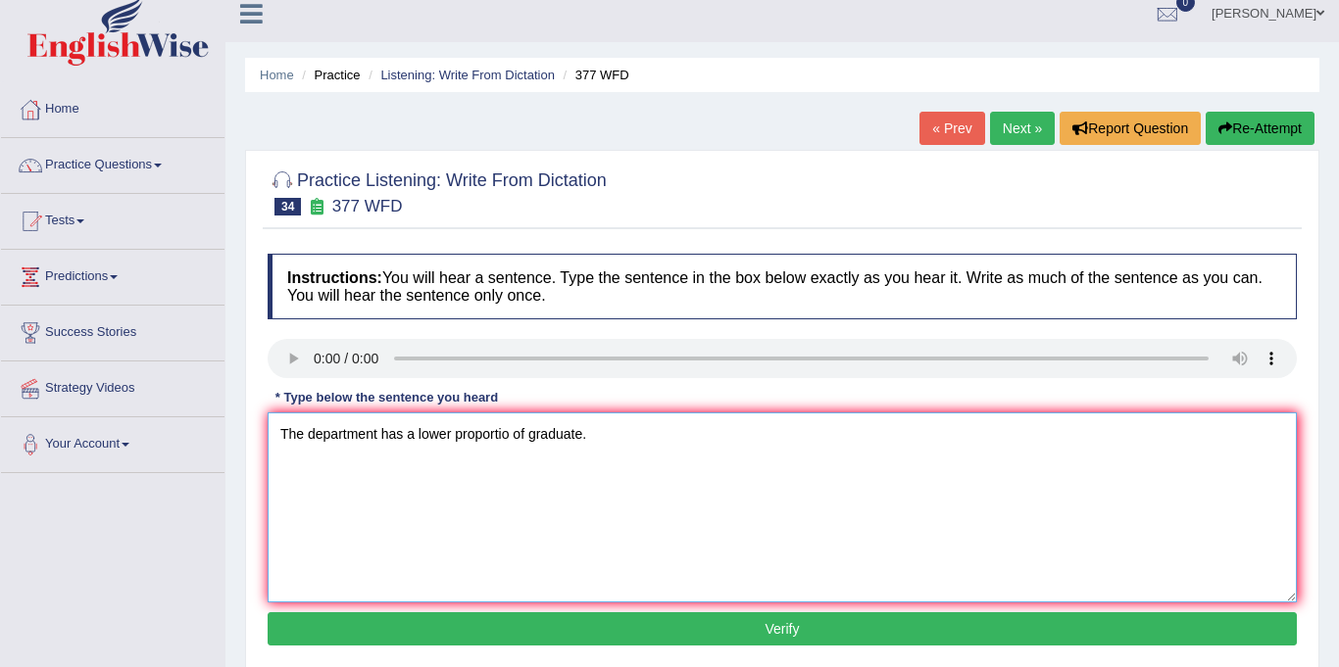
scroll to position [78, 0]
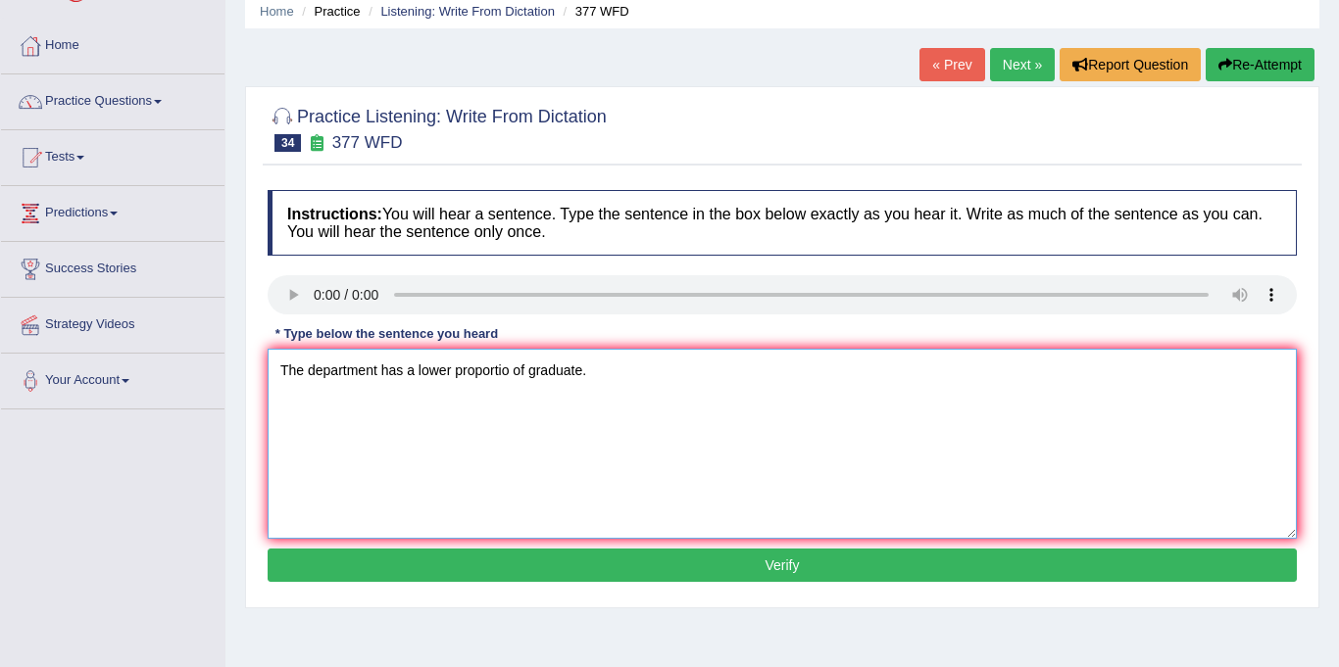
click at [511, 373] on textarea "The department has a lower proportio of graduate." at bounding box center [782, 444] width 1029 height 190
type textarea "The department has a lower proportion of graduate."
click at [609, 556] on button "Verify" at bounding box center [782, 565] width 1029 height 33
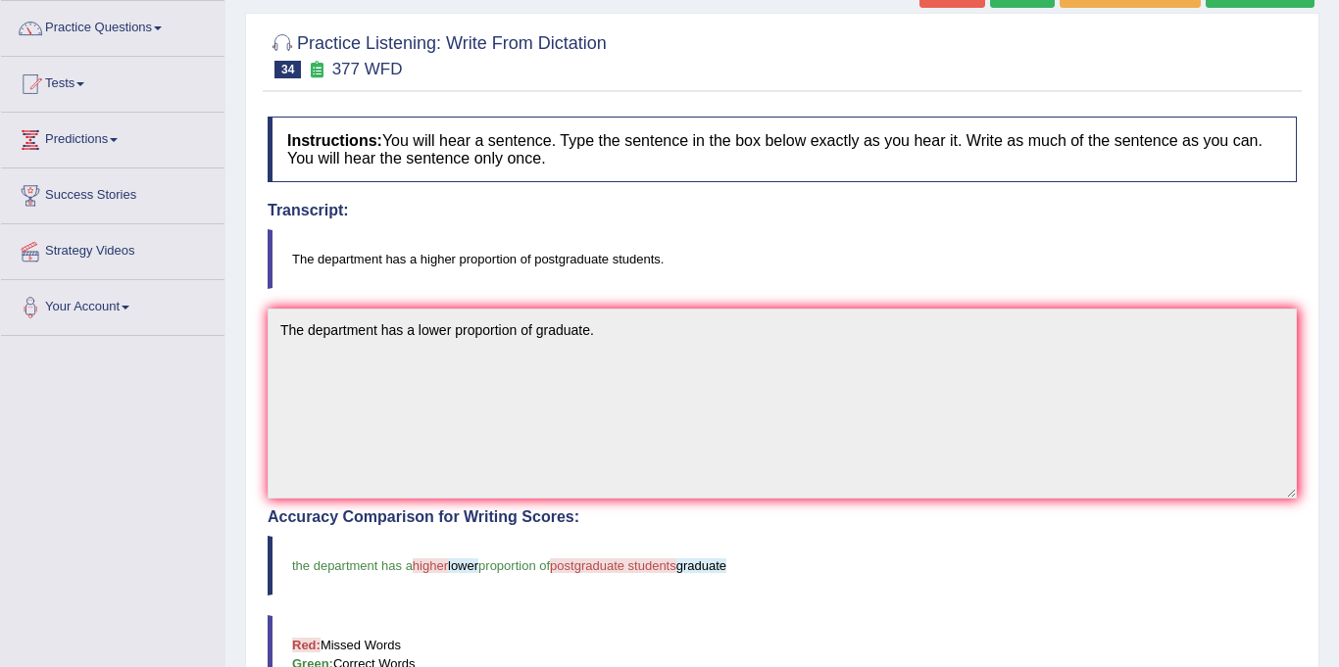
scroll to position [0, 0]
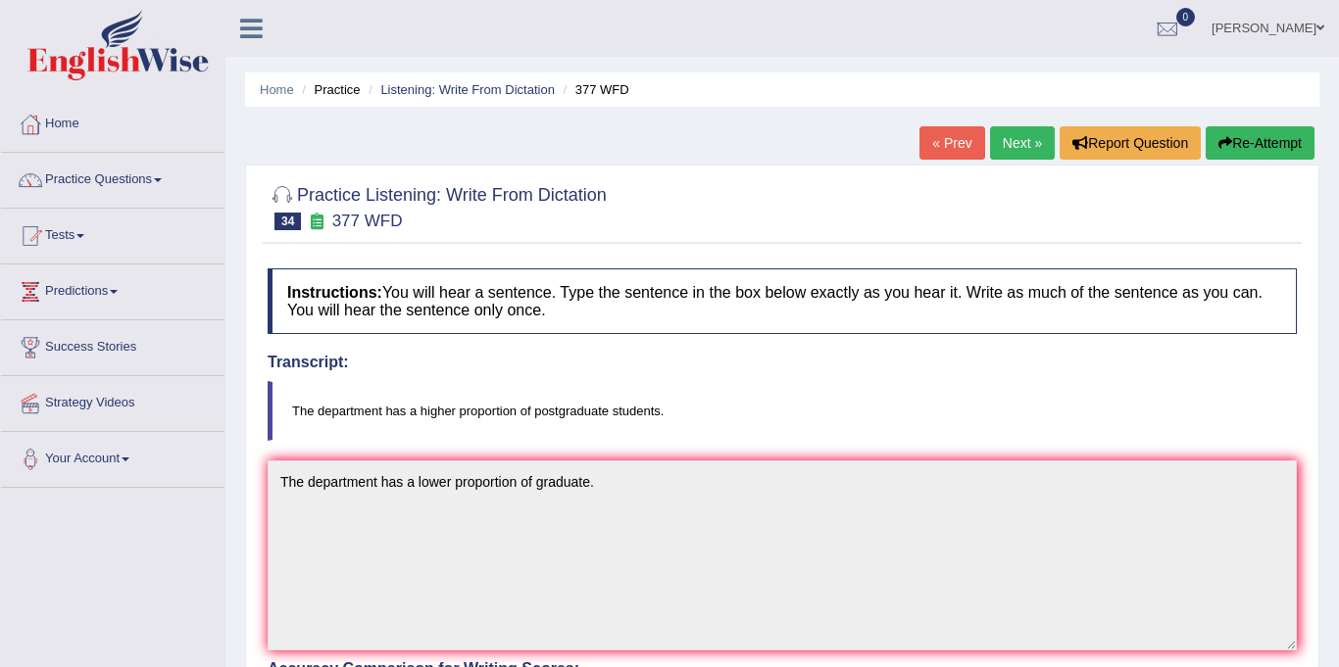
click at [999, 140] on link "Next »" at bounding box center [1022, 142] width 65 height 33
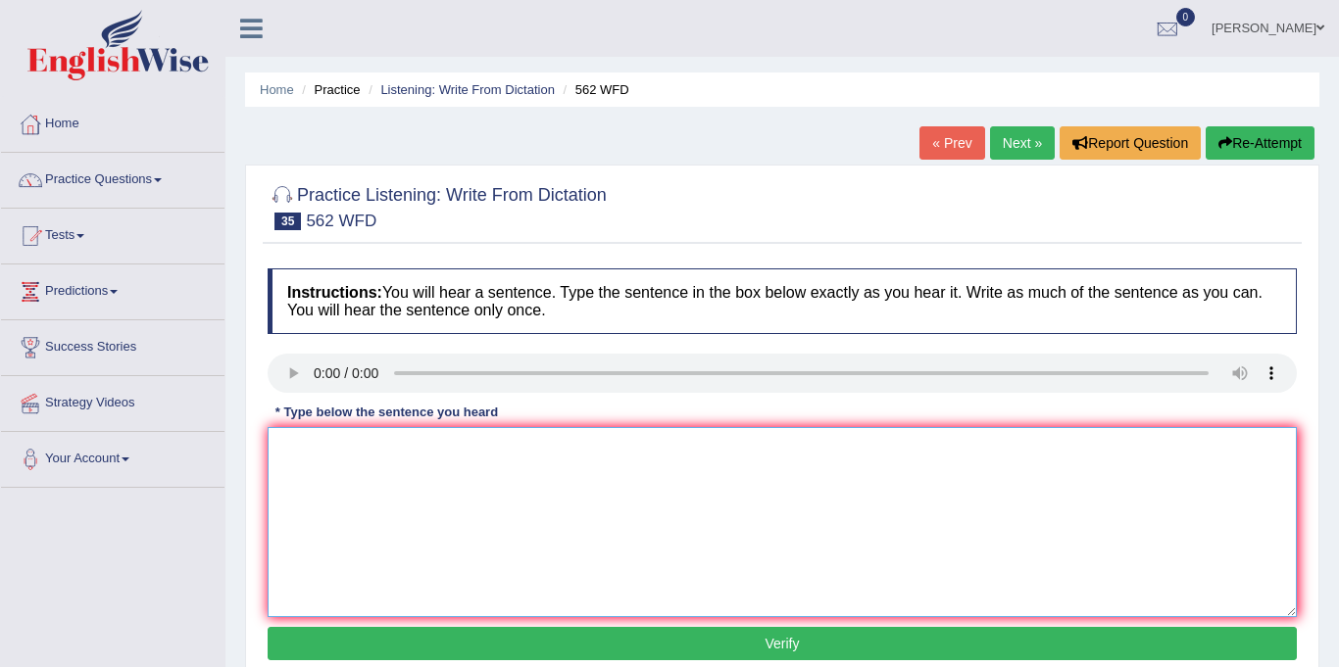
click at [351, 450] on textarea at bounding box center [782, 522] width 1029 height 190
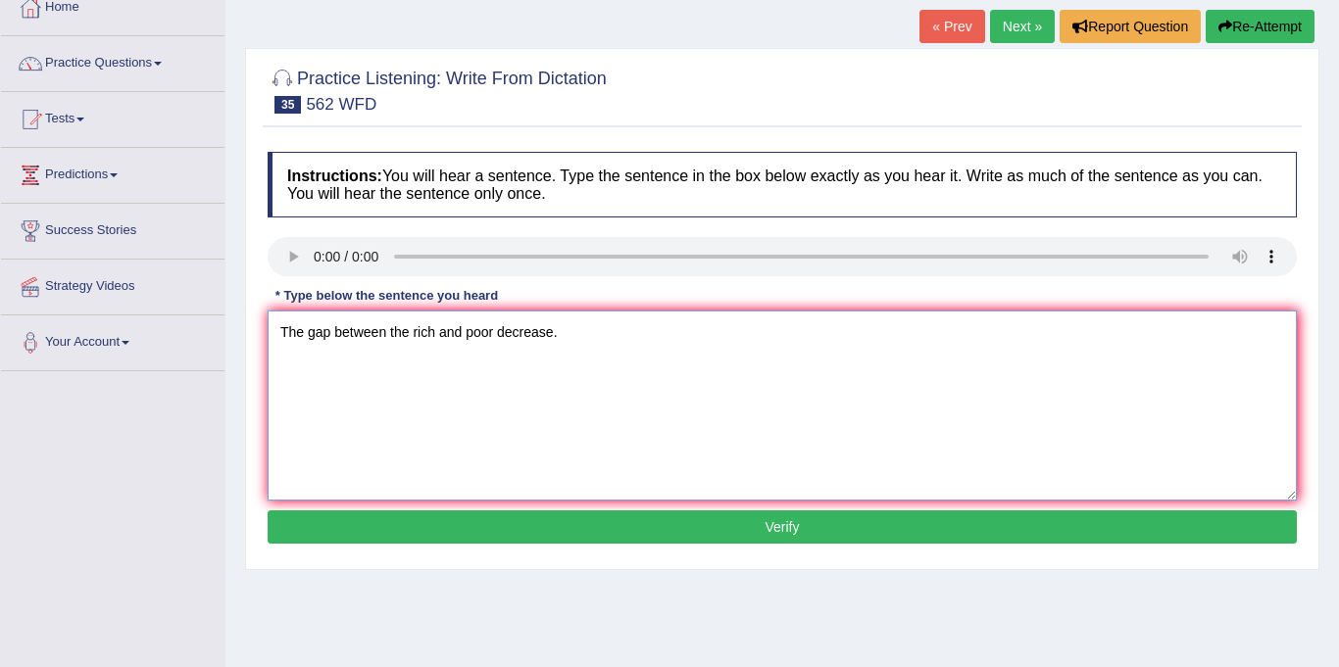
scroll to position [198, 0]
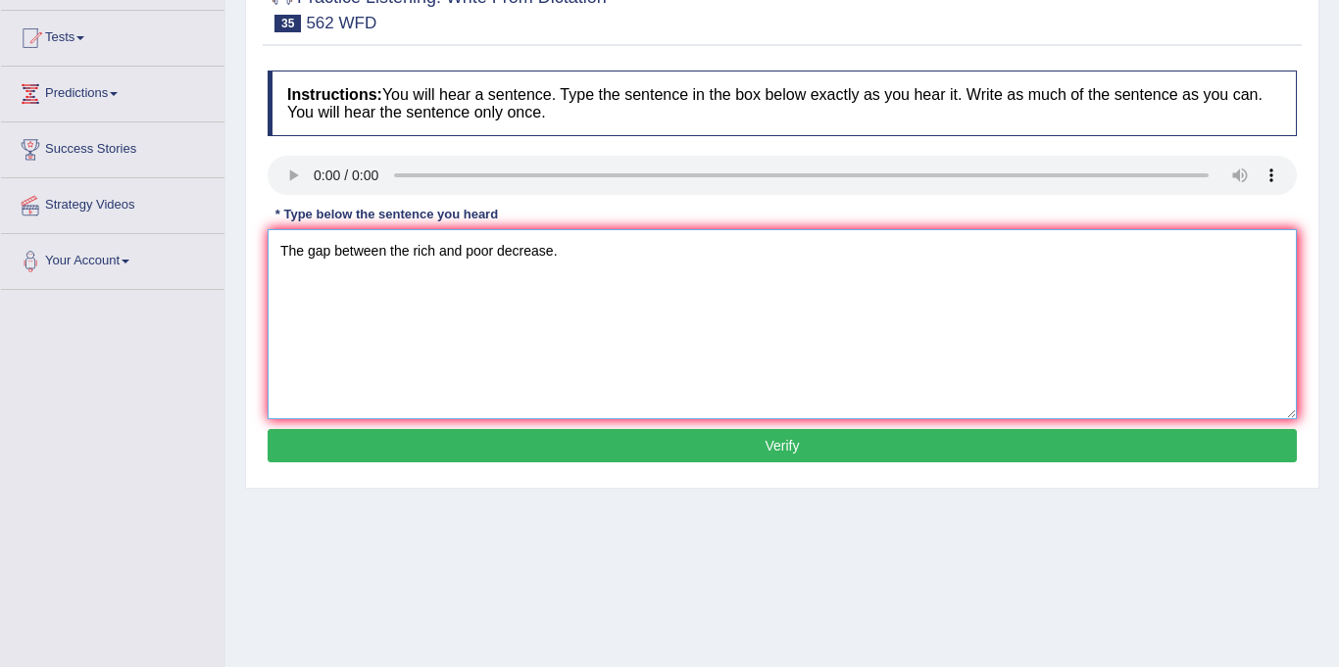
type textarea "The gap between the rich and poor decrease."
click at [587, 432] on button "Verify" at bounding box center [782, 445] width 1029 height 33
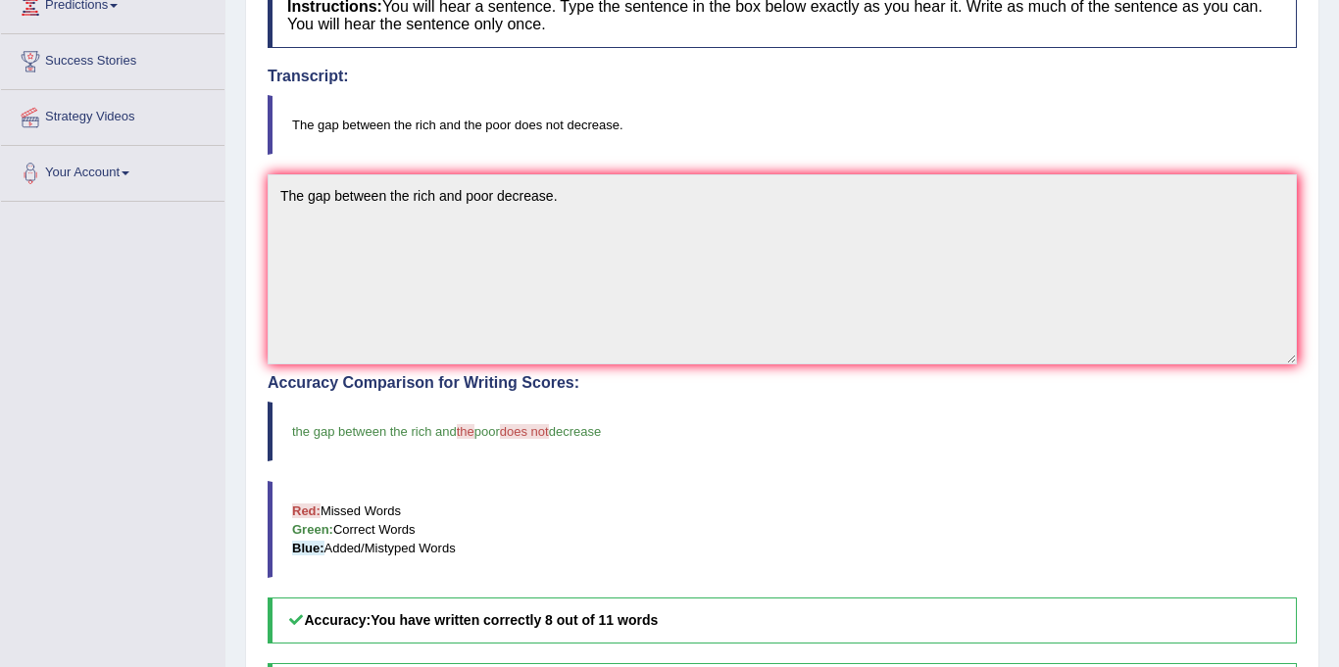
scroll to position [53, 0]
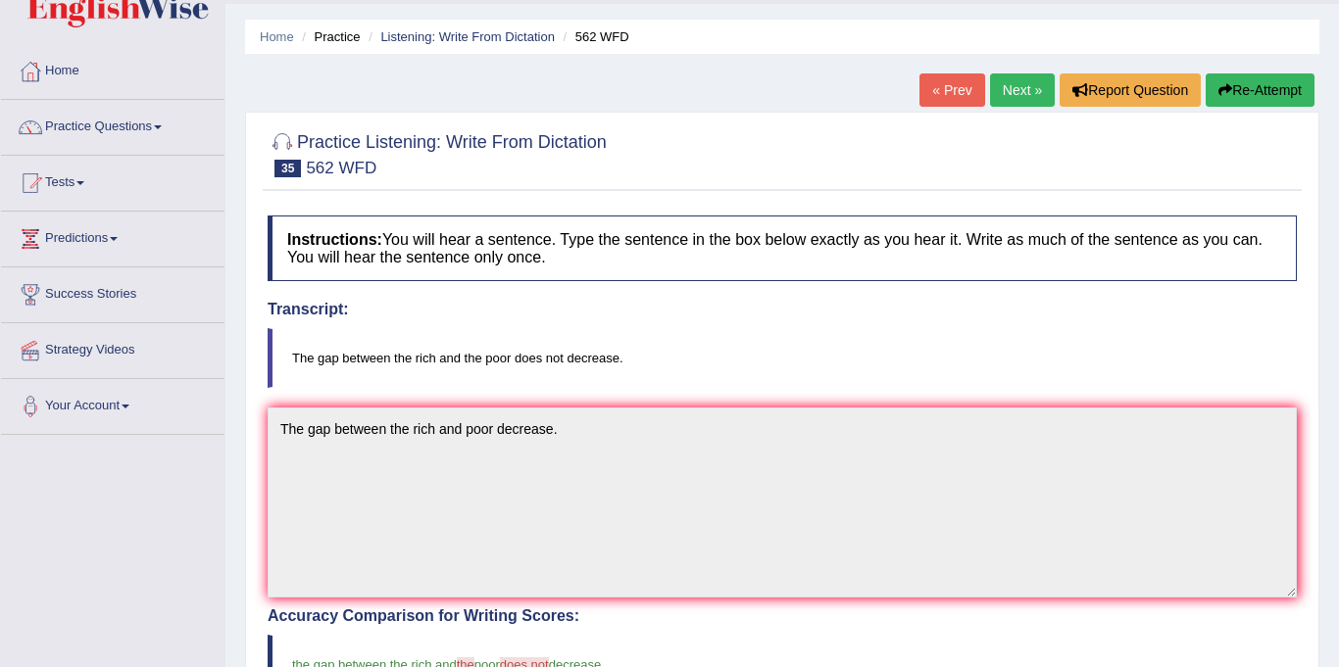
click at [1009, 81] on link "Next »" at bounding box center [1022, 89] width 65 height 33
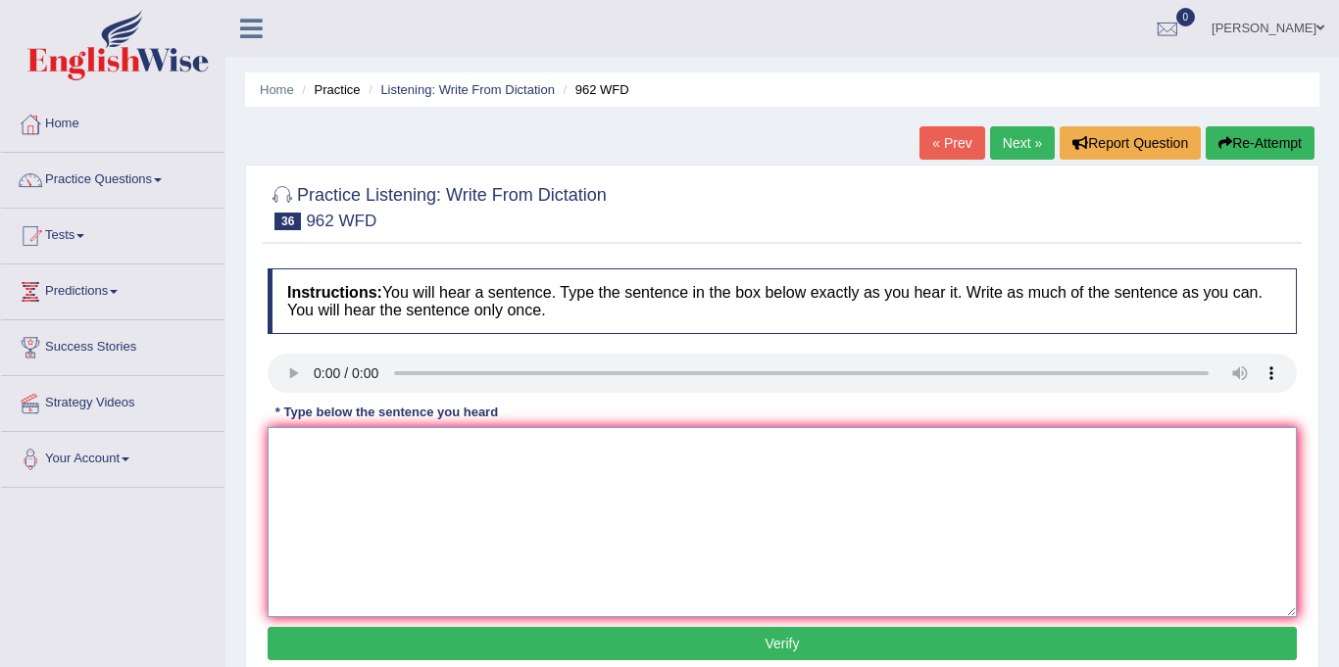
click at [357, 489] on textarea at bounding box center [782, 522] width 1029 height 190
click at [557, 451] on textarea "If you have any question in exam please raise your hand." at bounding box center [782, 522] width 1029 height 190
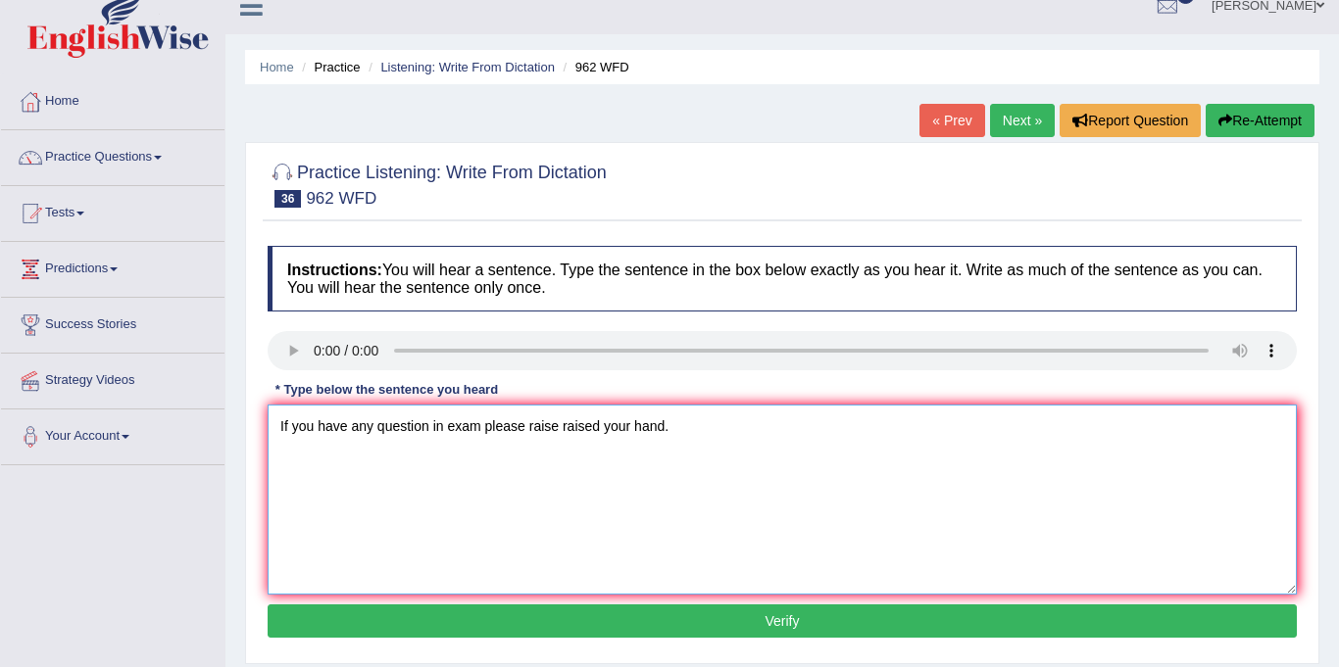
scroll to position [99, 0]
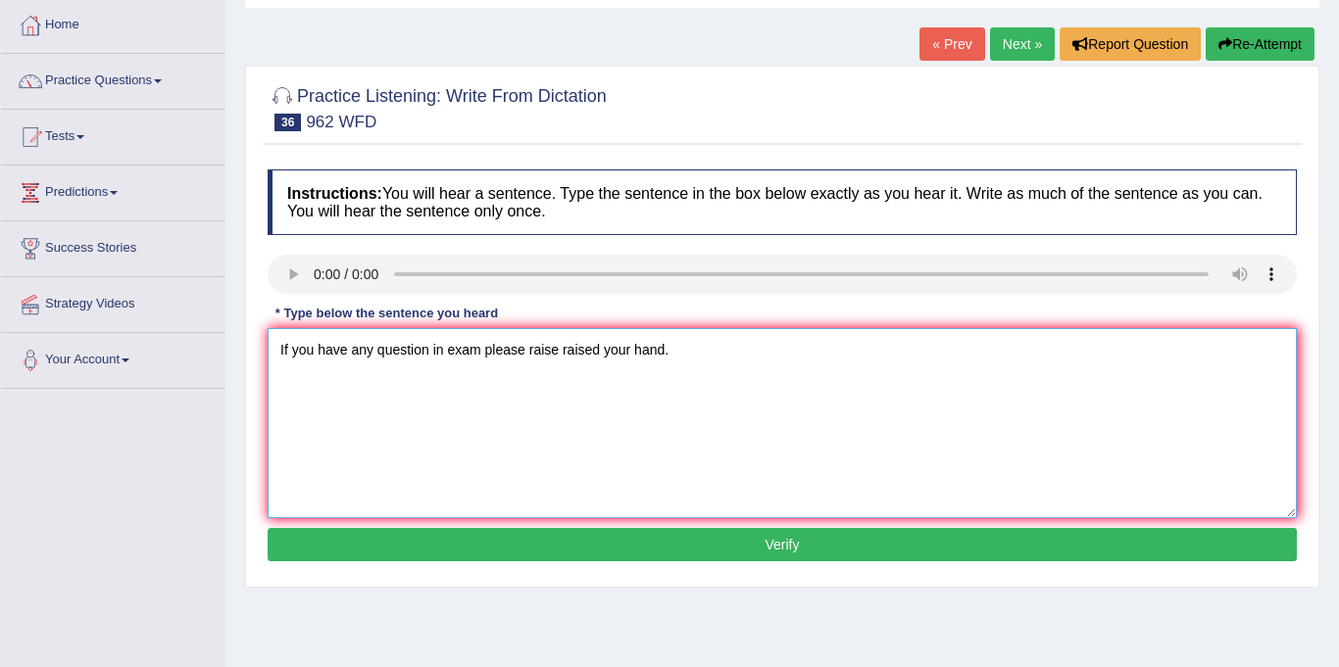
type textarea "If you have any question in exam please raise raised your hand."
click at [640, 539] on button "Verify" at bounding box center [782, 544] width 1029 height 33
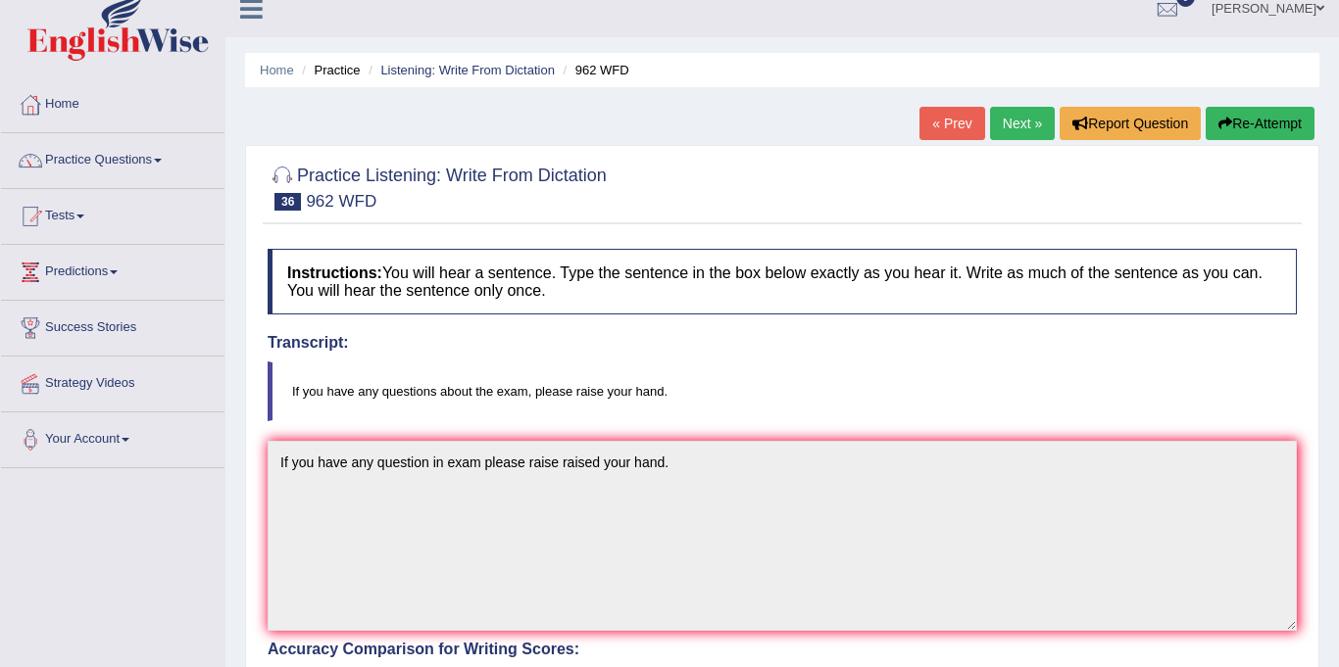
scroll to position [18, 0]
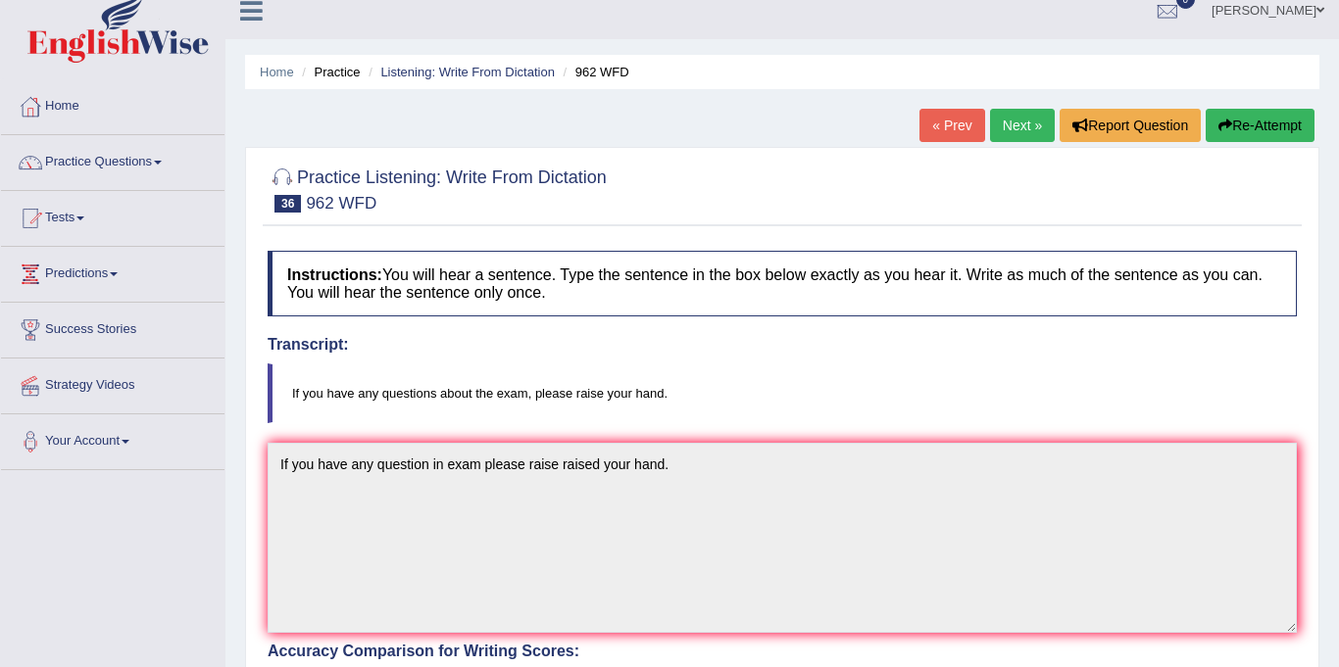
click at [1034, 126] on link "Next »" at bounding box center [1022, 125] width 65 height 33
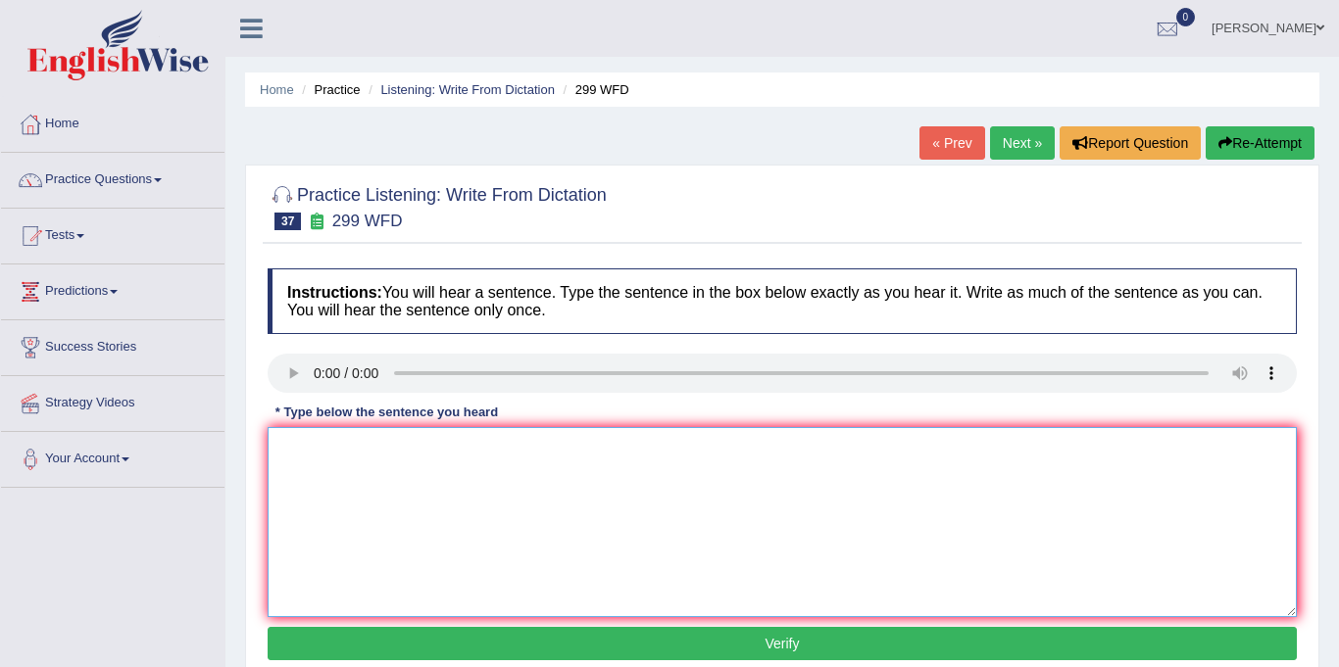
click at [355, 465] on textarea at bounding box center [782, 522] width 1029 height 190
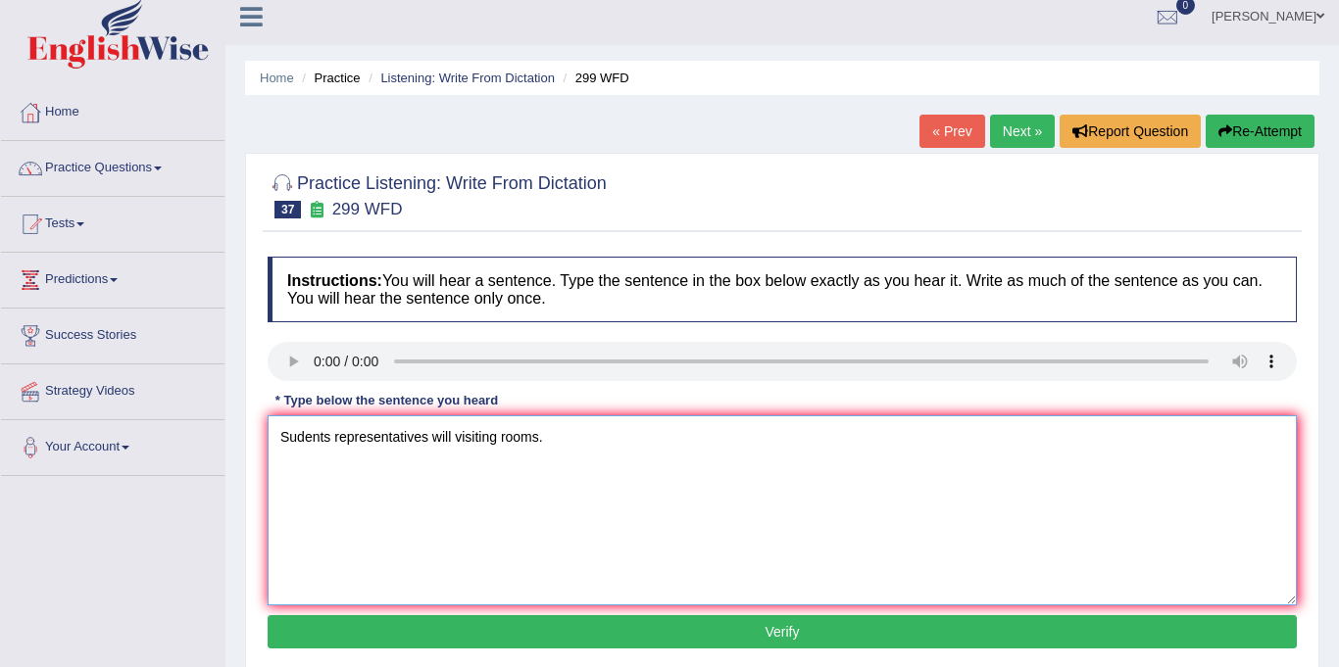
scroll to position [83, 0]
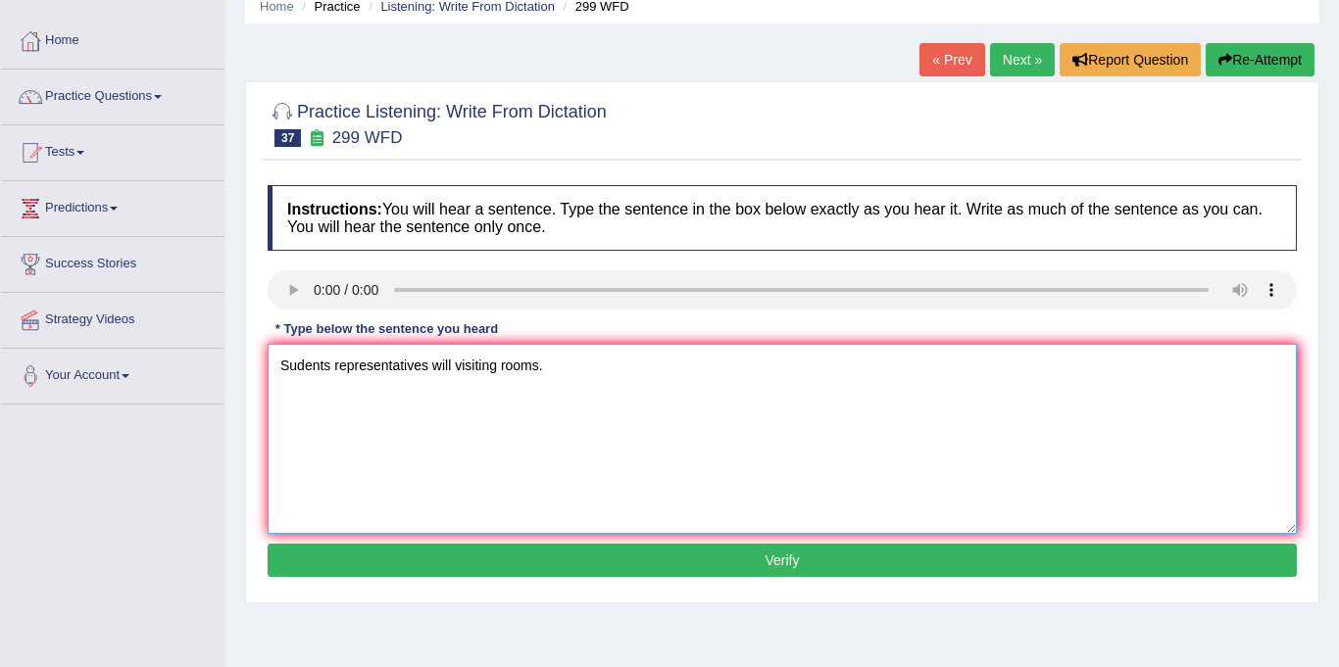
type textarea "Sudents representatives will visiting rooms."
click at [606, 565] on button "Verify" at bounding box center [782, 560] width 1029 height 33
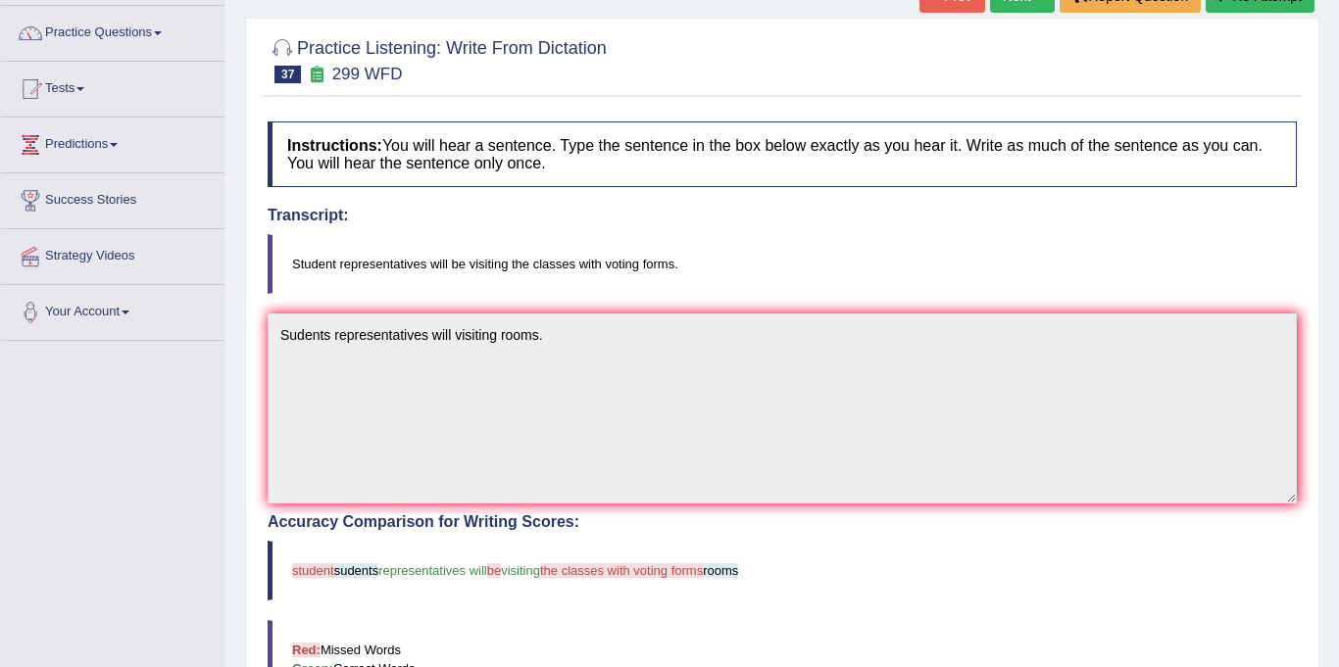
scroll to position [0, 0]
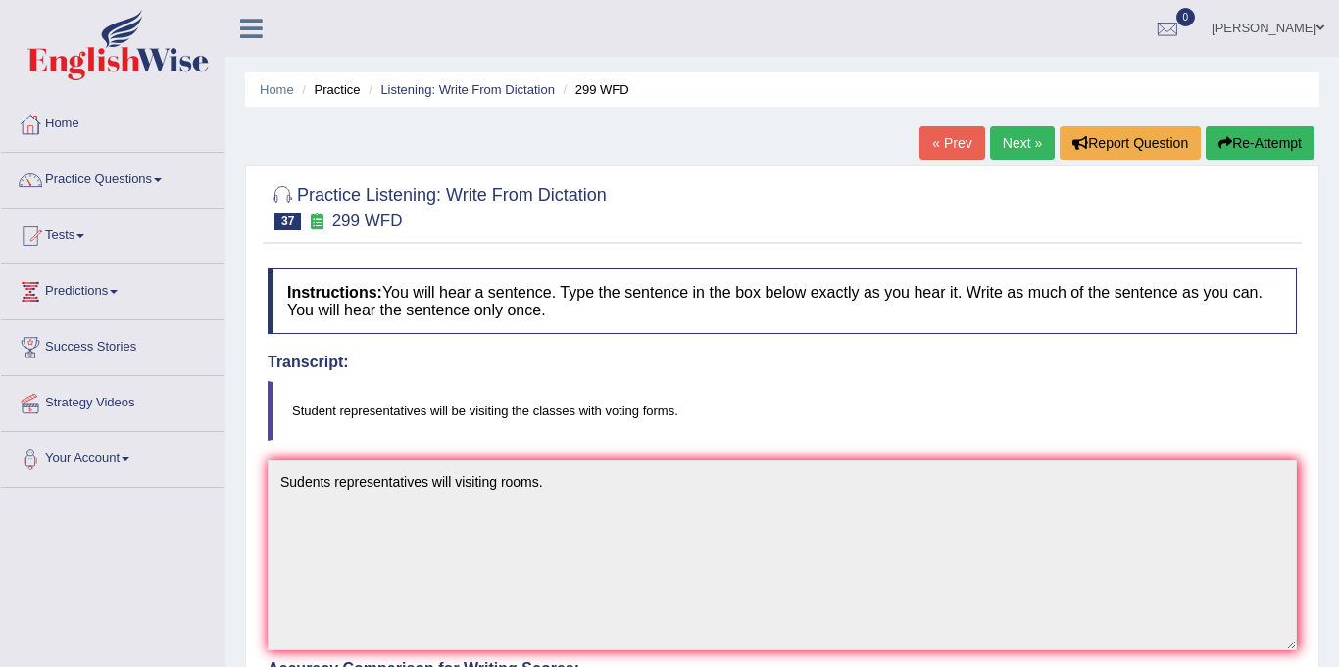
click at [1018, 142] on link "Next »" at bounding box center [1022, 142] width 65 height 33
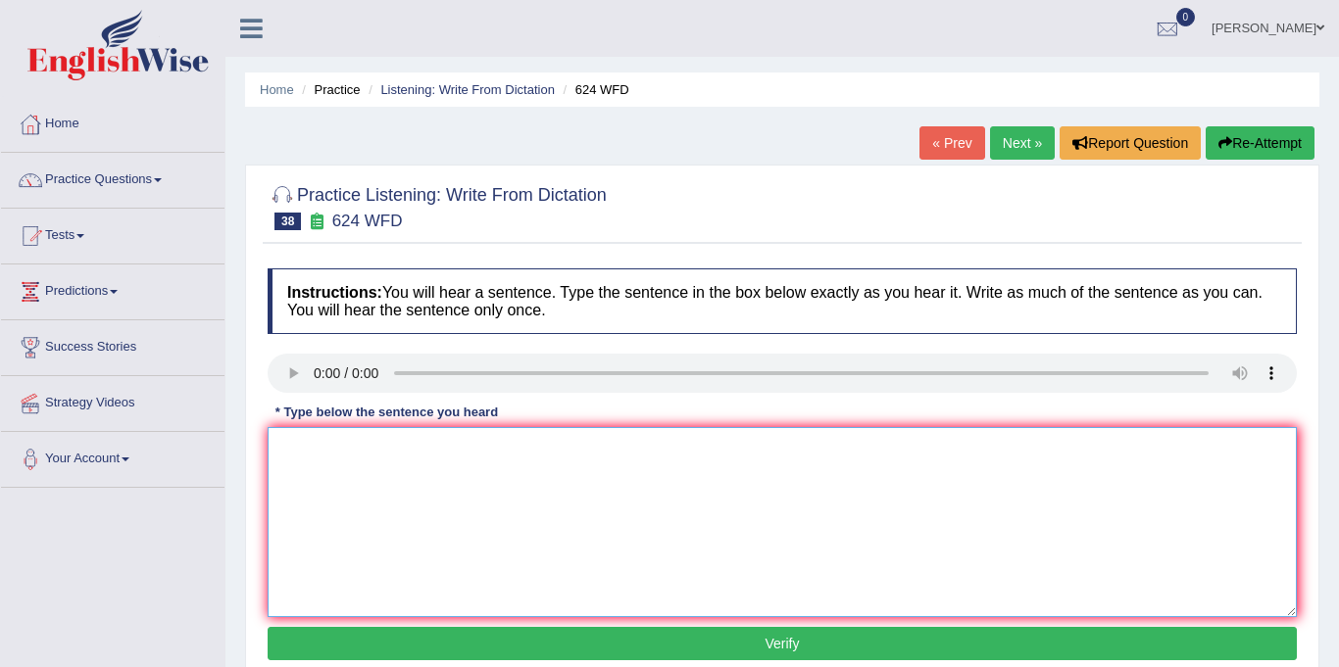
click at [365, 477] on textarea at bounding box center [782, 522] width 1029 height 190
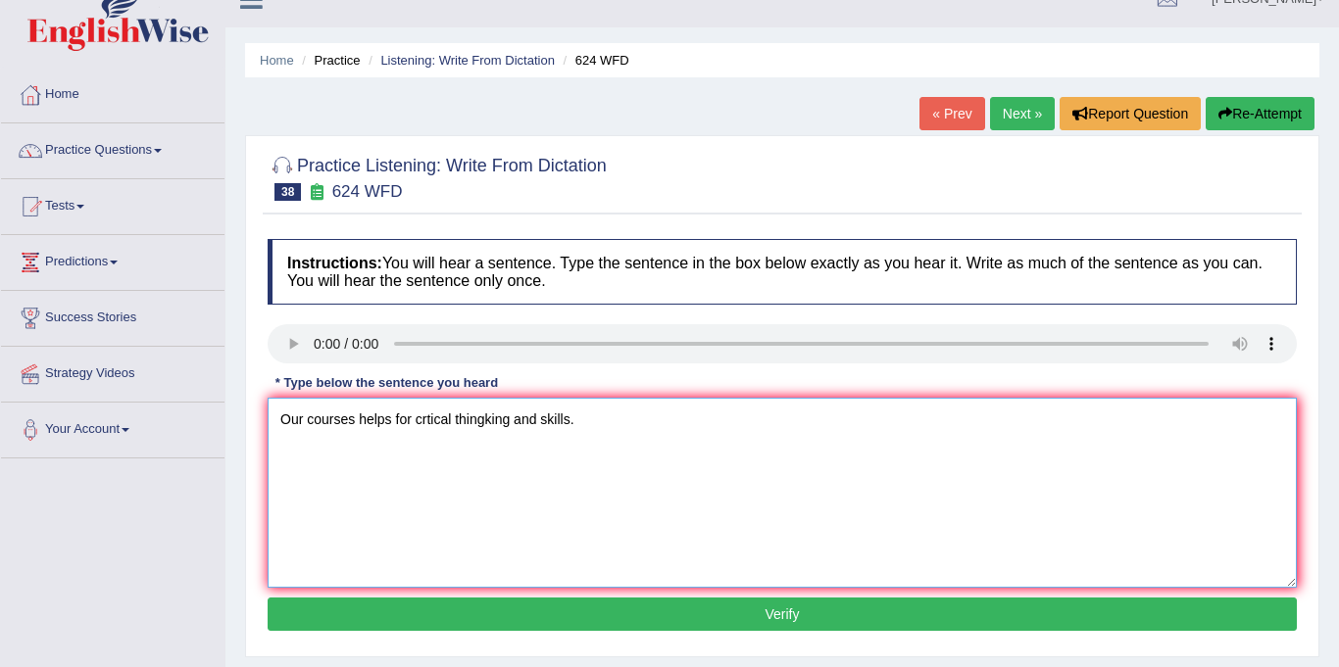
scroll to position [77, 0]
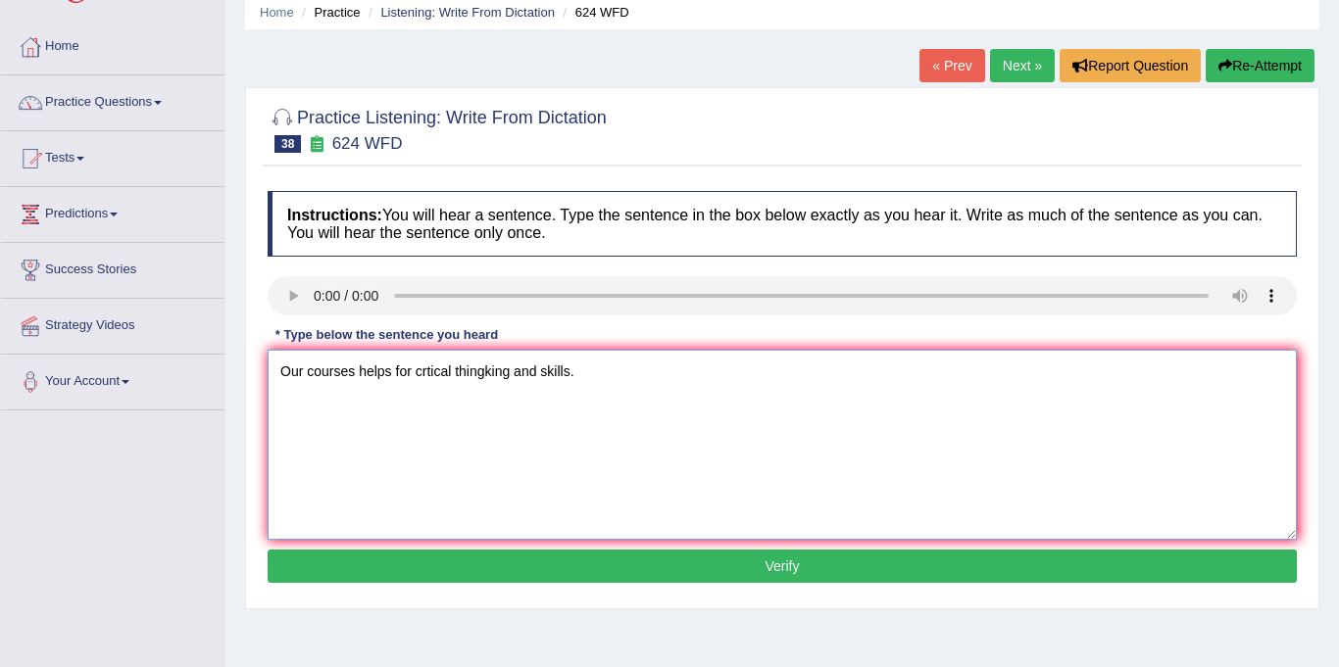
click at [425, 375] on textarea "Our courses helps for crtical thingking and skills." at bounding box center [782, 445] width 1029 height 190
click at [485, 376] on textarea "Our courses helps for critical thingking and skills." at bounding box center [782, 445] width 1029 height 190
type textarea "Our courses helps for critical thinking and skills."
click at [597, 551] on button "Verify" at bounding box center [782, 566] width 1029 height 33
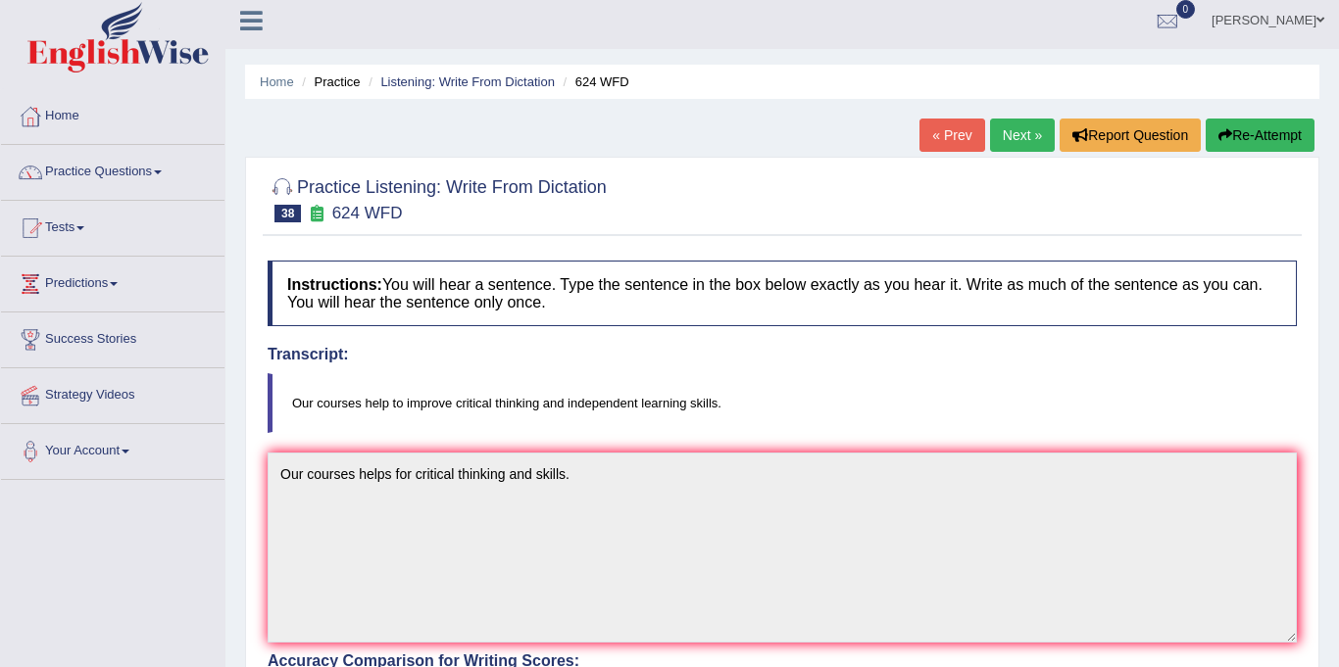
scroll to position [0, 0]
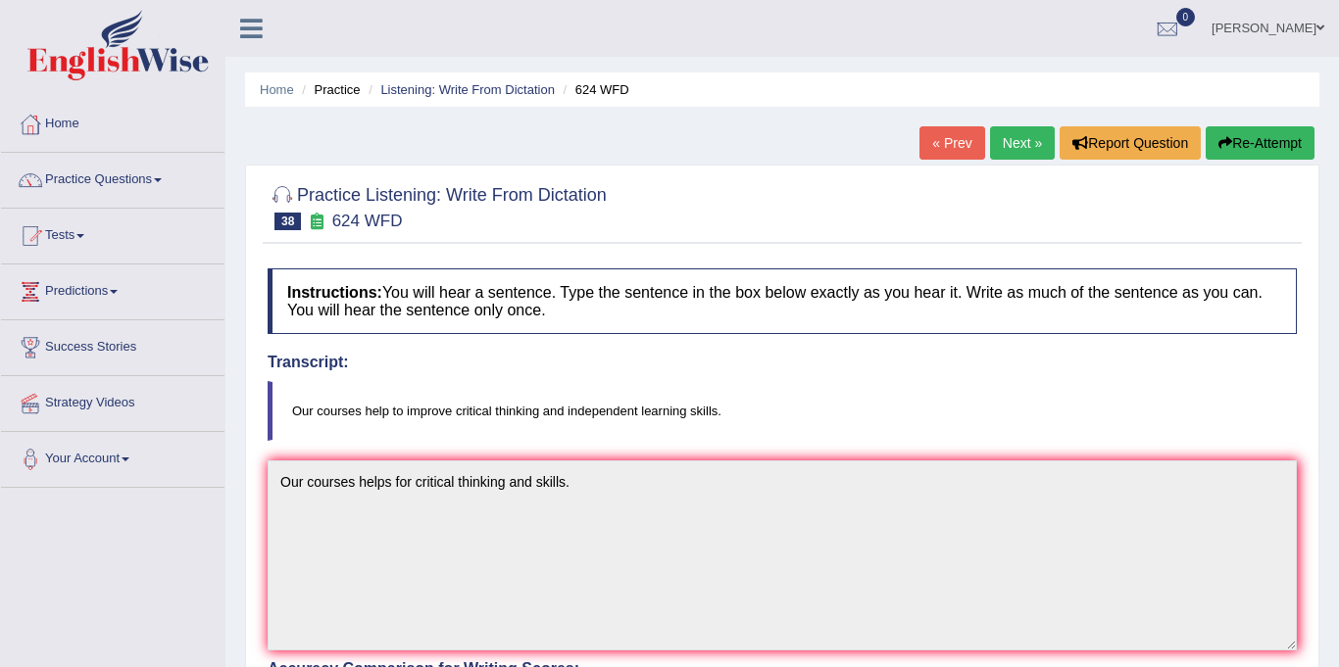
click at [1024, 142] on link "Next »" at bounding box center [1022, 142] width 65 height 33
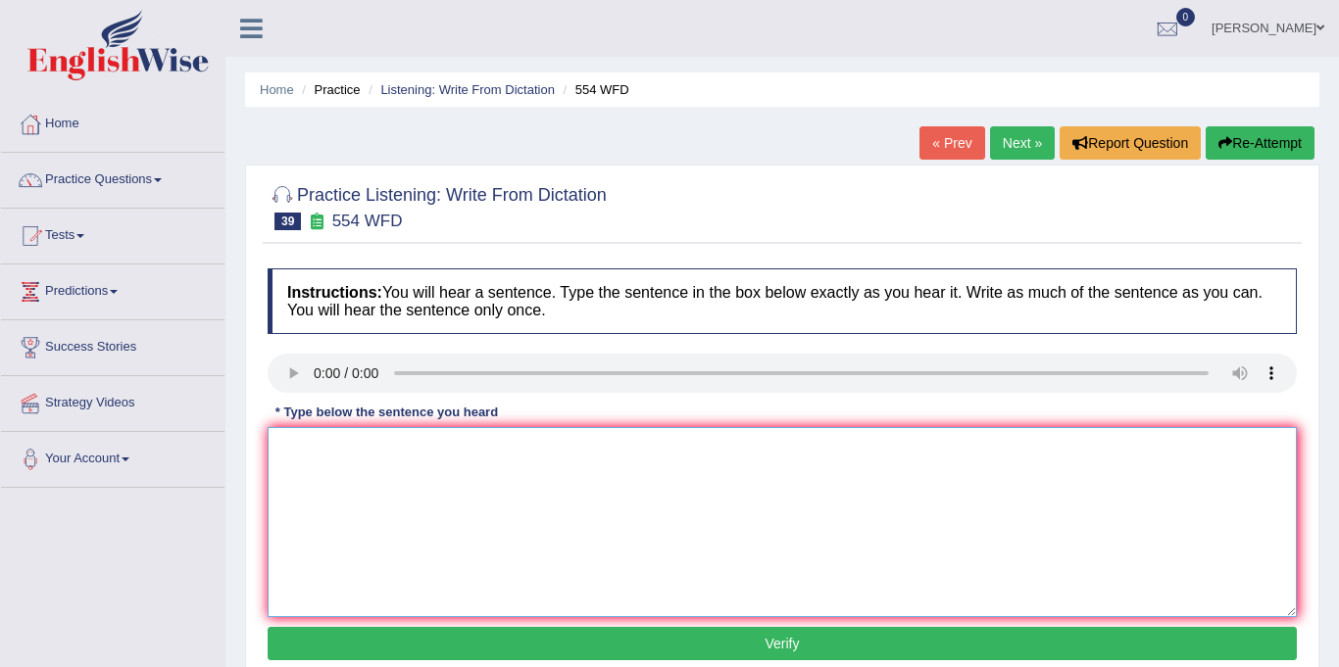
click at [384, 484] on textarea at bounding box center [782, 522] width 1029 height 190
click at [349, 455] on textarea "We are abkle to work team." at bounding box center [782, 522] width 1029 height 190
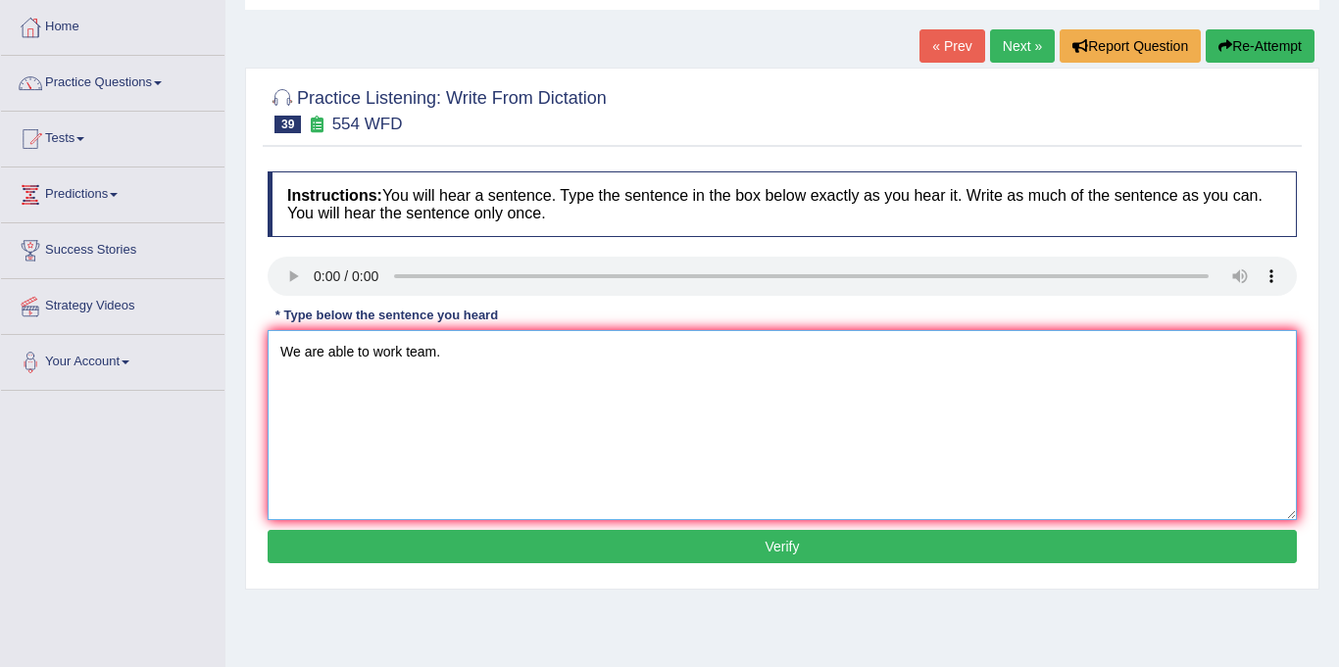
scroll to position [130, 0]
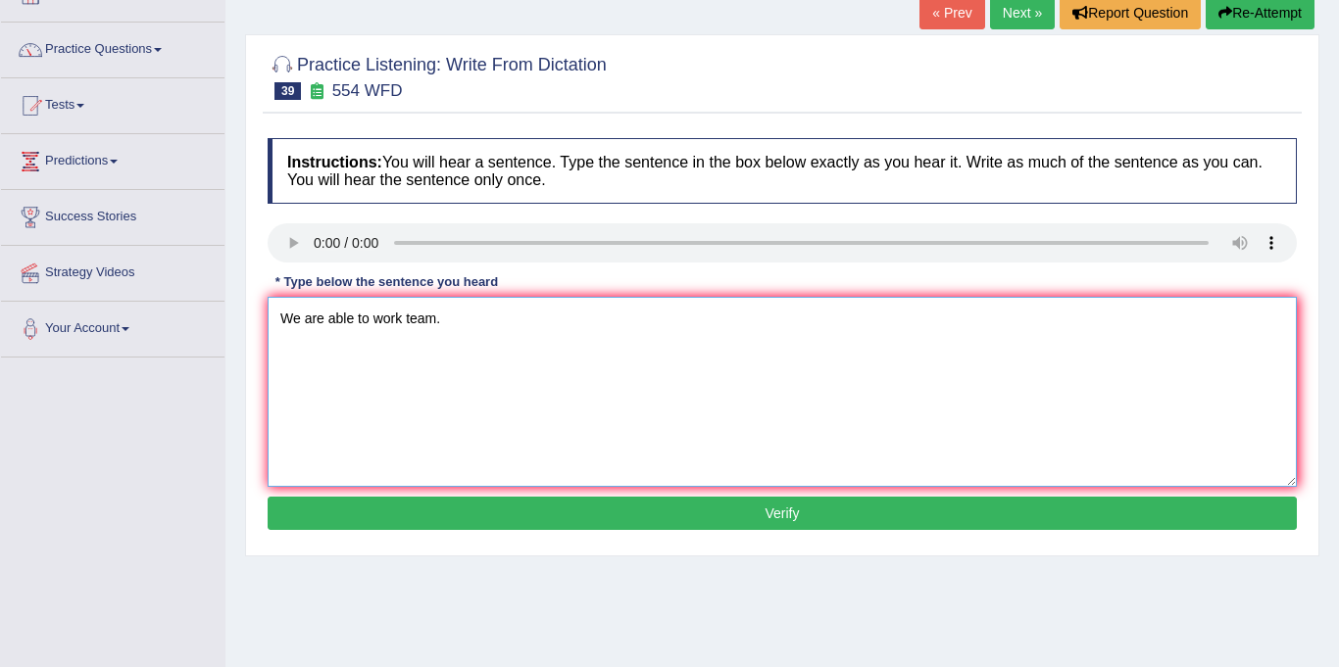
type textarea "We are able to work team."
click at [513, 514] on button "Verify" at bounding box center [782, 513] width 1029 height 33
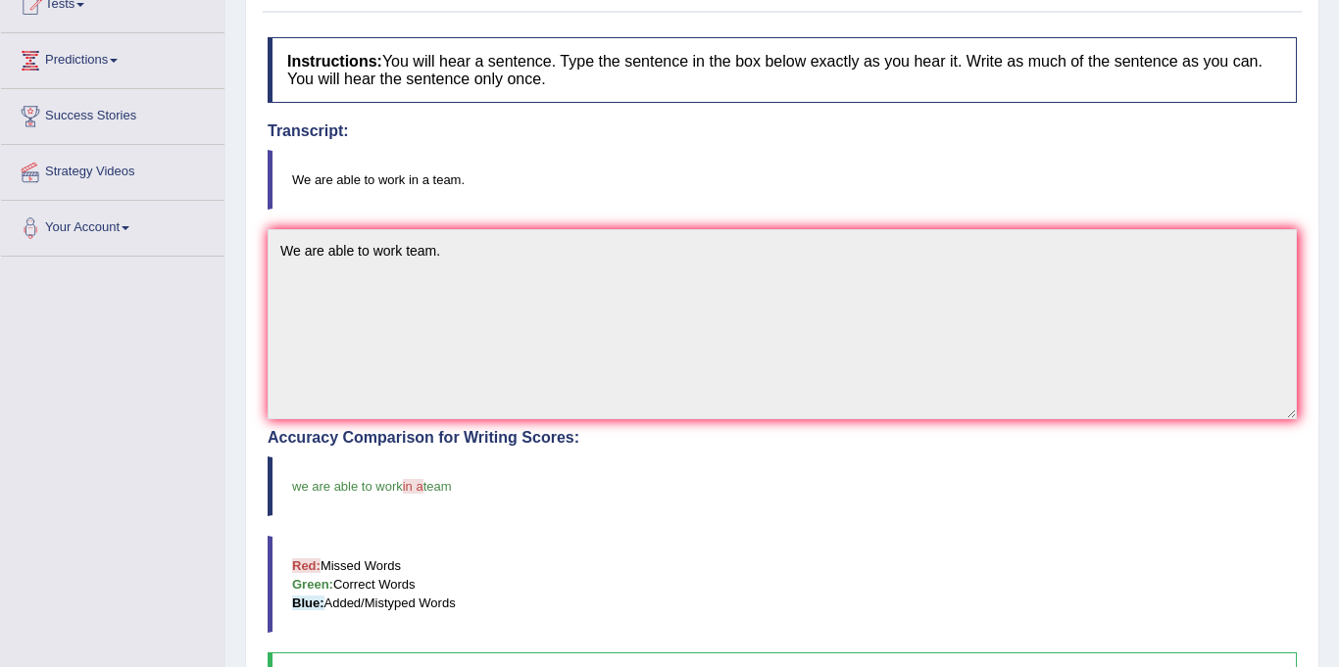
scroll to position [44, 0]
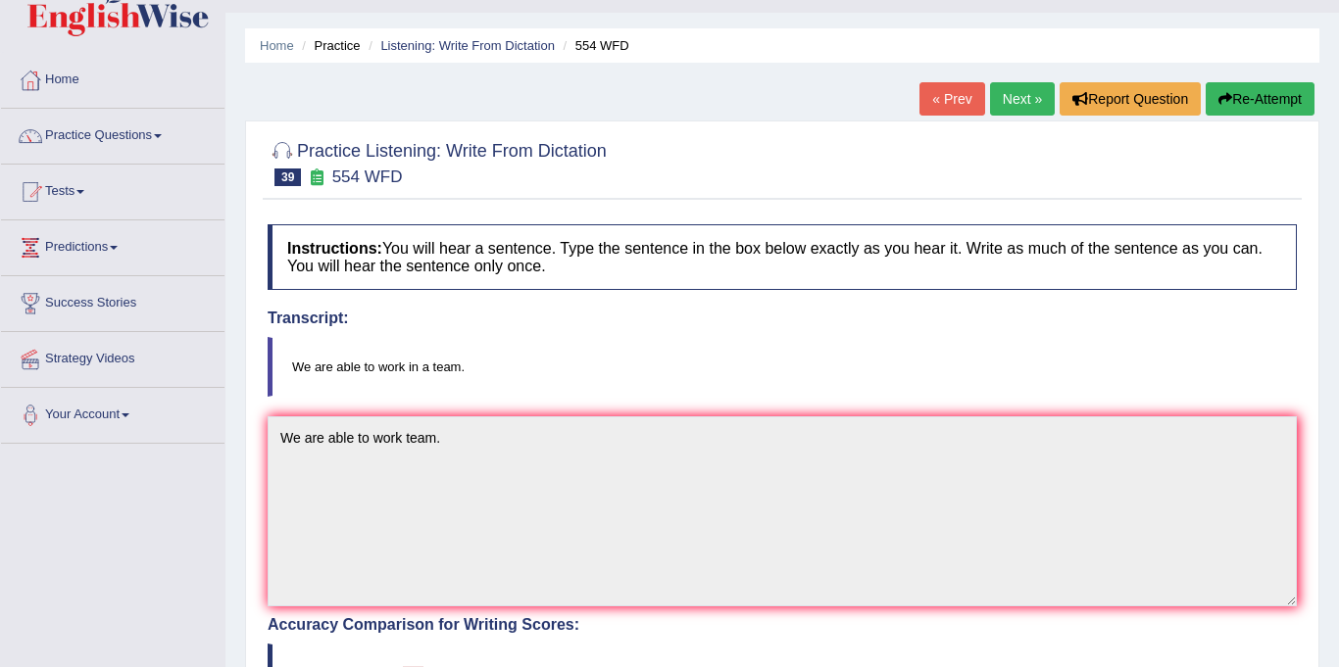
click at [1017, 97] on link "Next »" at bounding box center [1022, 98] width 65 height 33
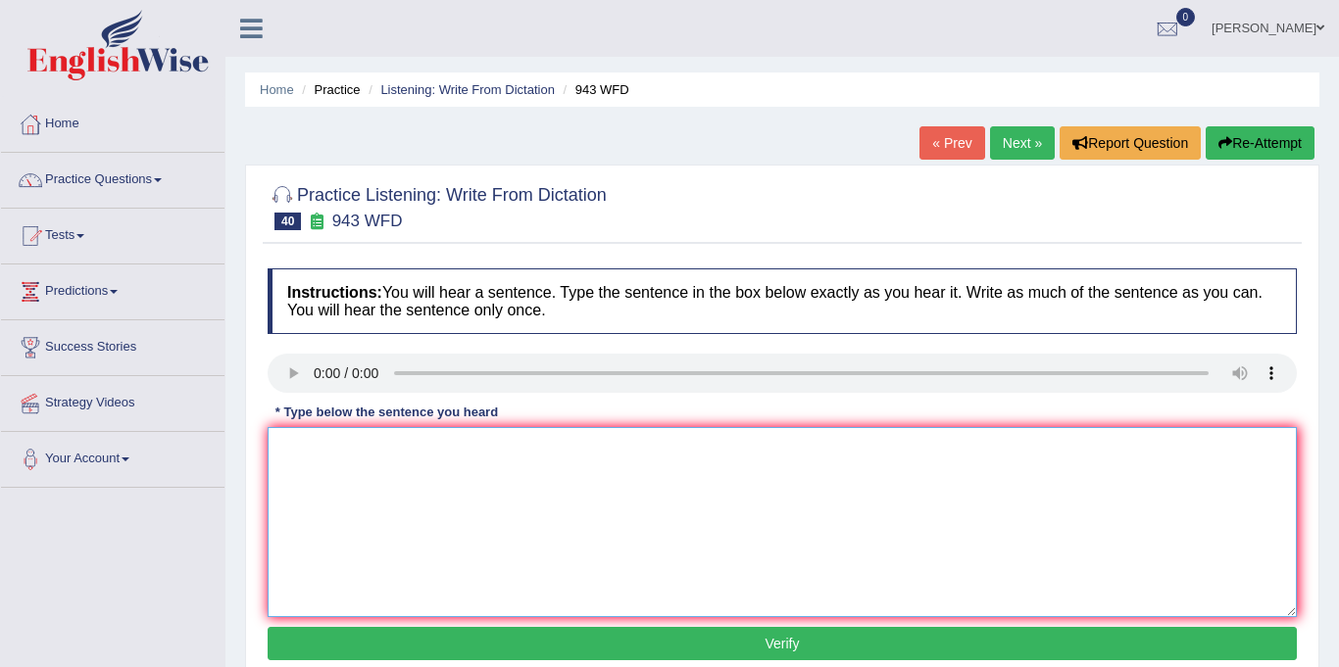
click at [298, 470] on textarea at bounding box center [782, 522] width 1029 height 190
click at [312, 447] on textarea "Froming method recently" at bounding box center [782, 522] width 1029 height 190
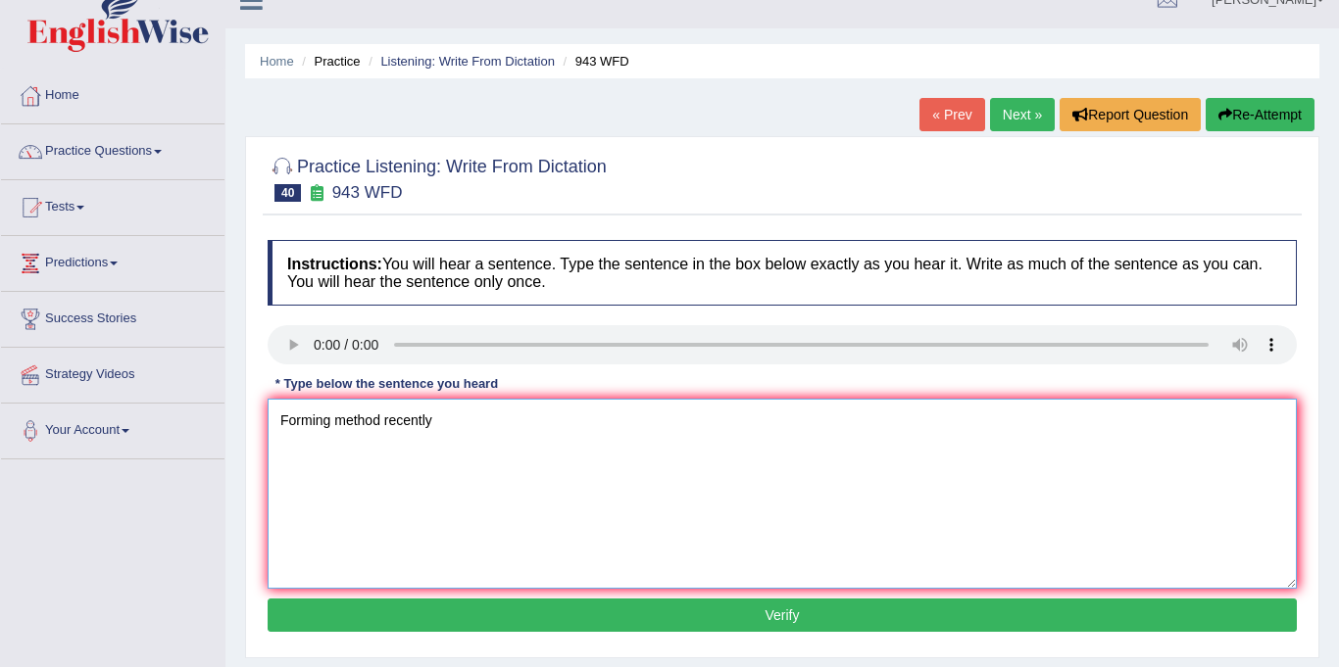
scroll to position [30, 0]
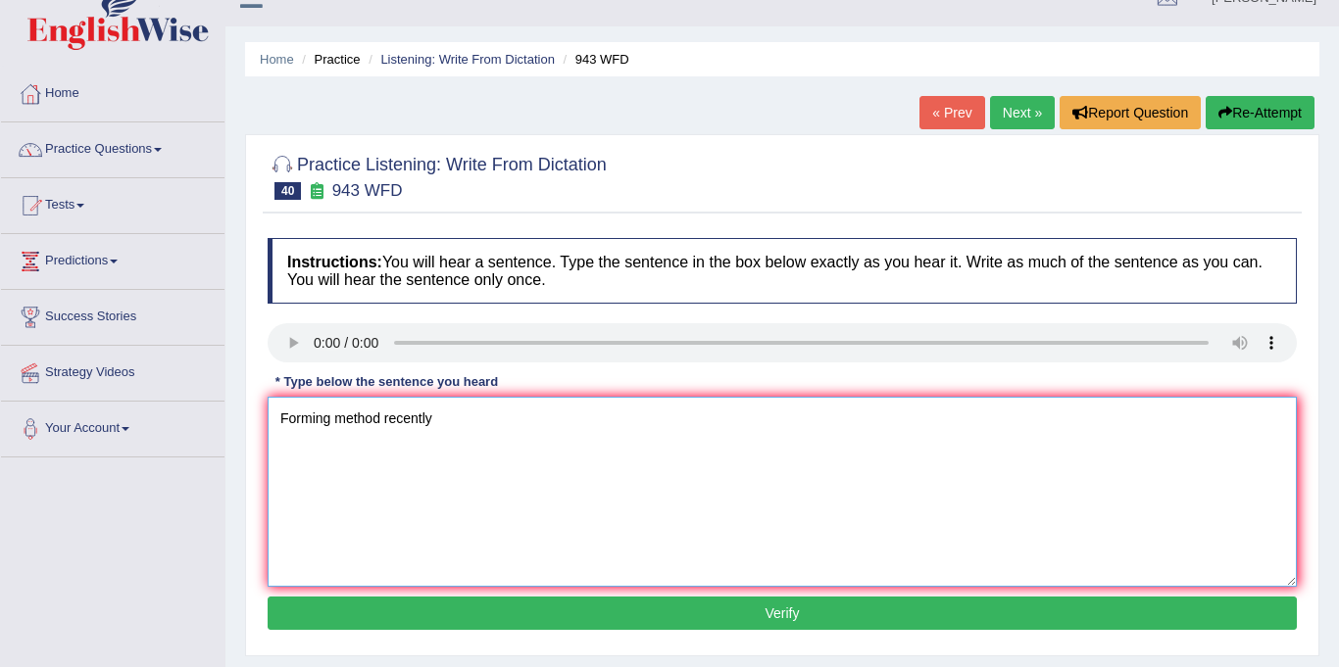
click at [384, 420] on textarea "Forming method recently" at bounding box center [782, 492] width 1029 height 190
click at [590, 427] on textarea "Forming method a crust the world have recently" at bounding box center [782, 492] width 1029 height 190
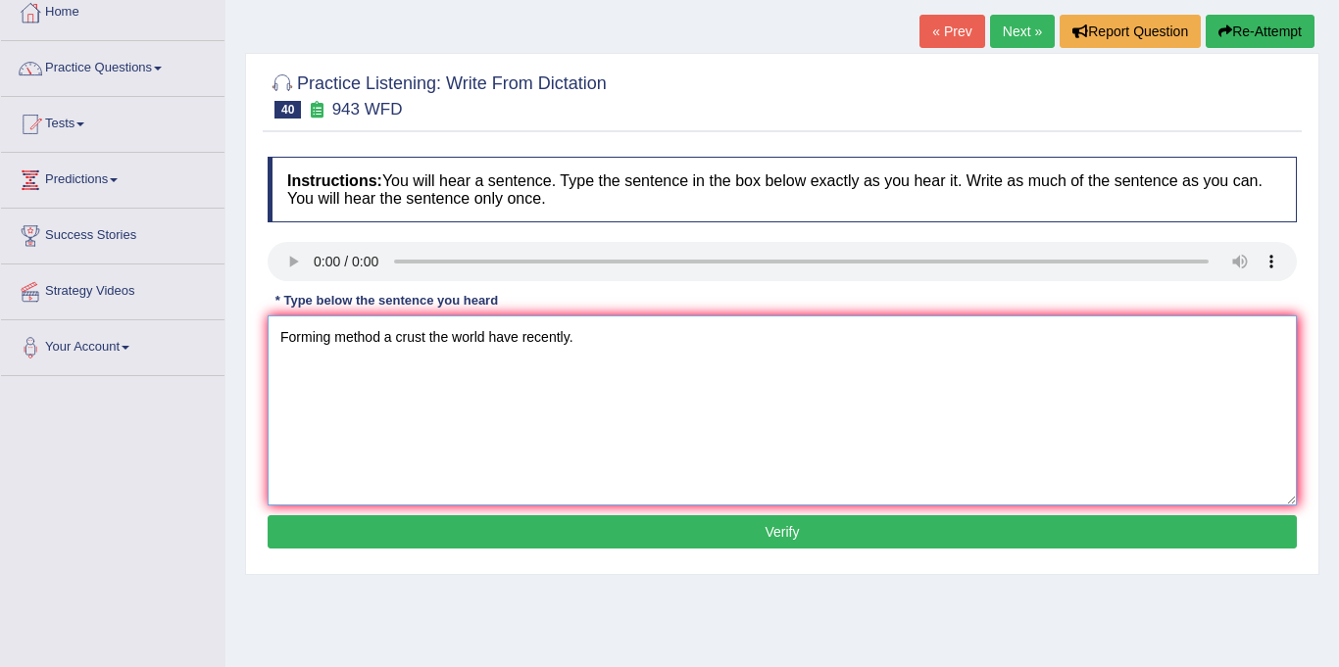
scroll to position [117, 0]
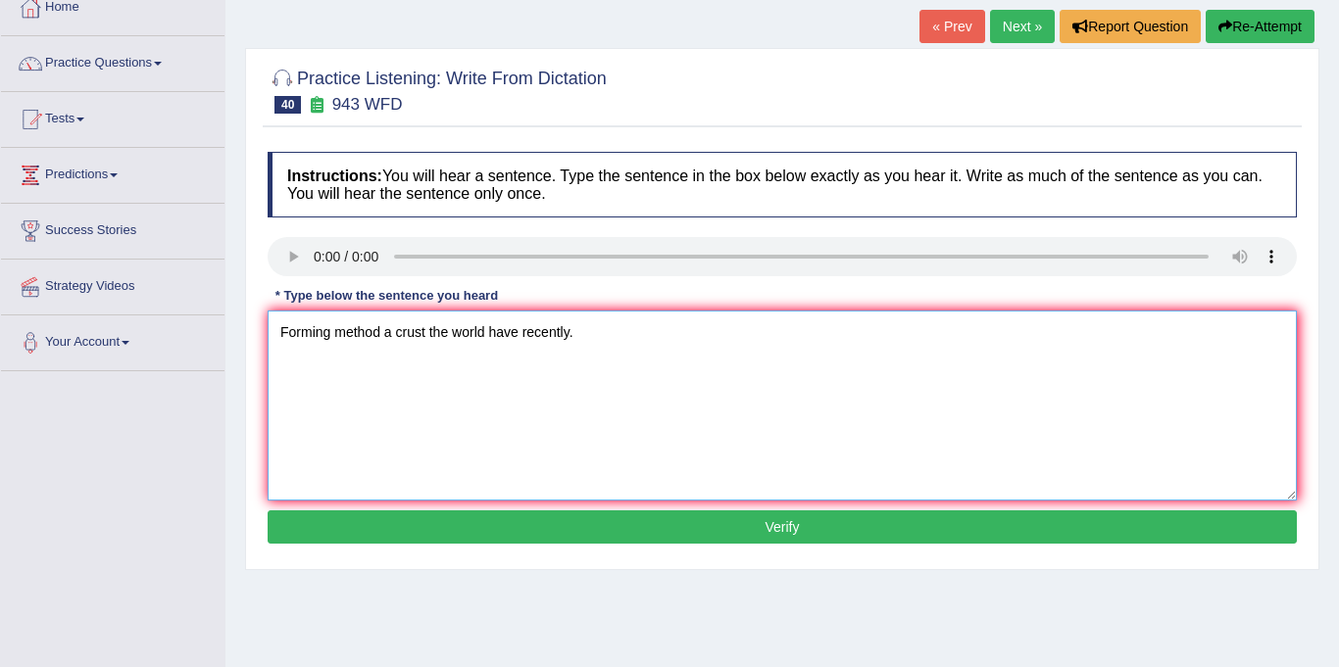
type textarea "Forming method a crust the world have recently."
click at [568, 514] on button "Verify" at bounding box center [782, 527] width 1029 height 33
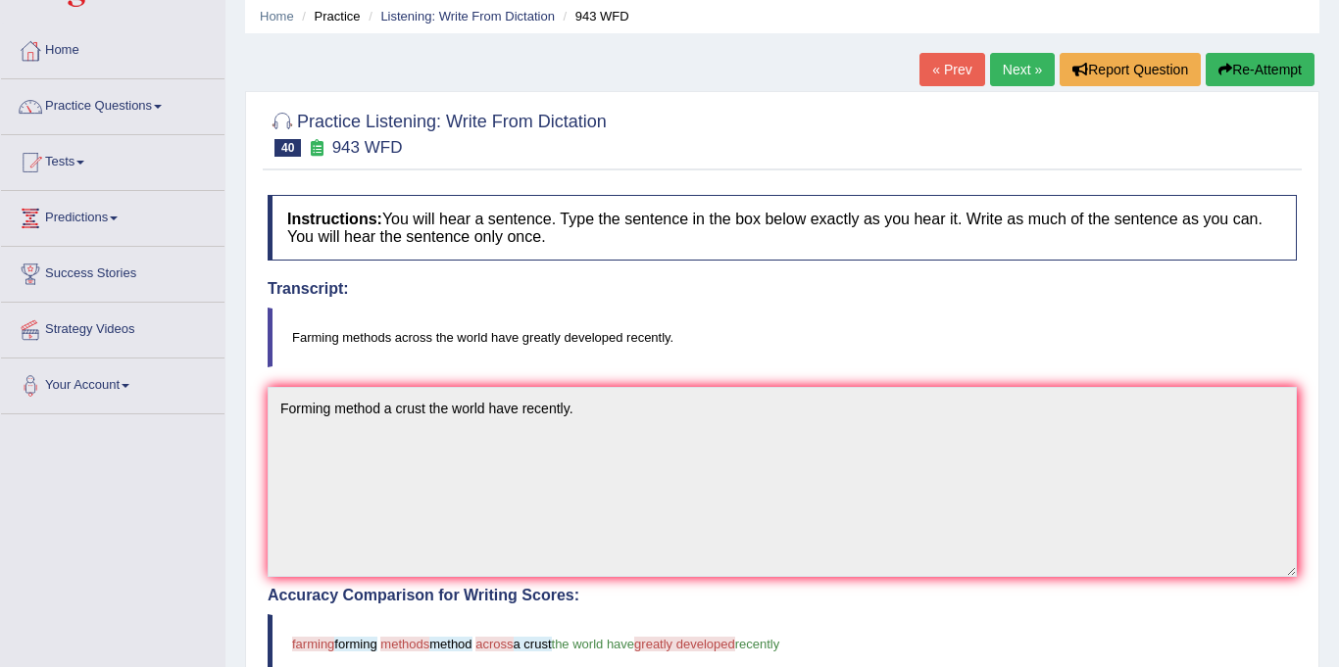
scroll to position [71, 0]
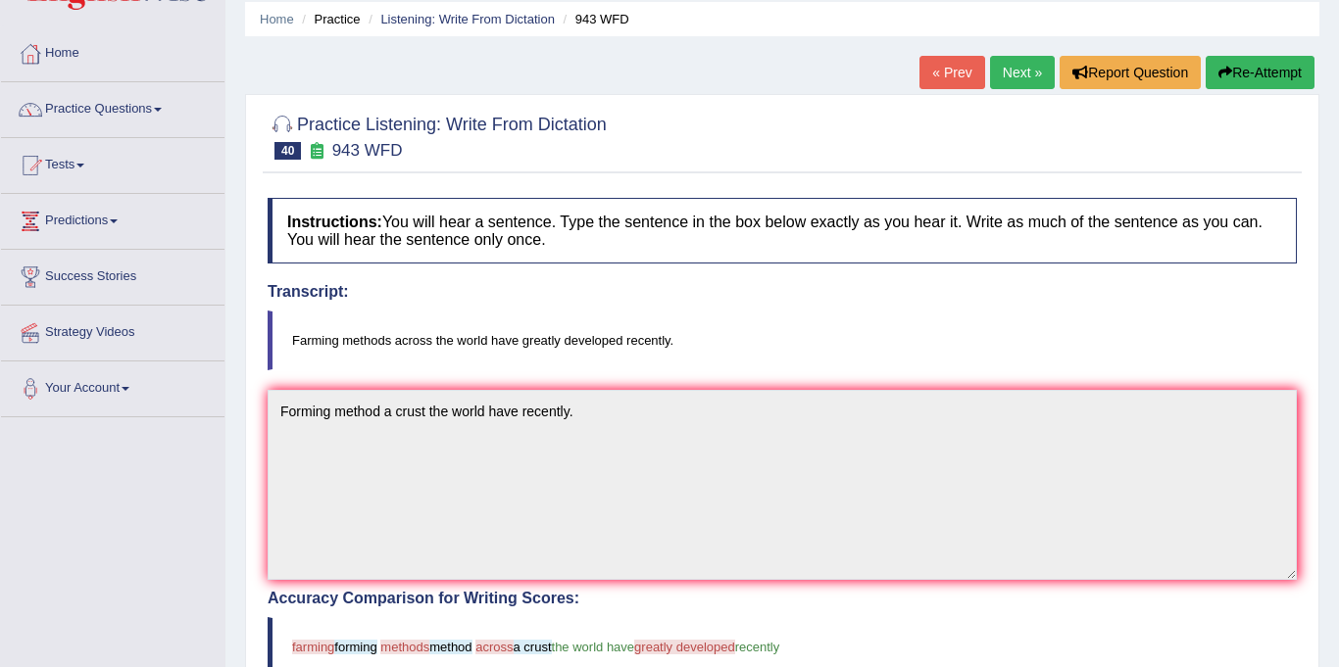
click at [1013, 71] on link "Next »" at bounding box center [1022, 72] width 65 height 33
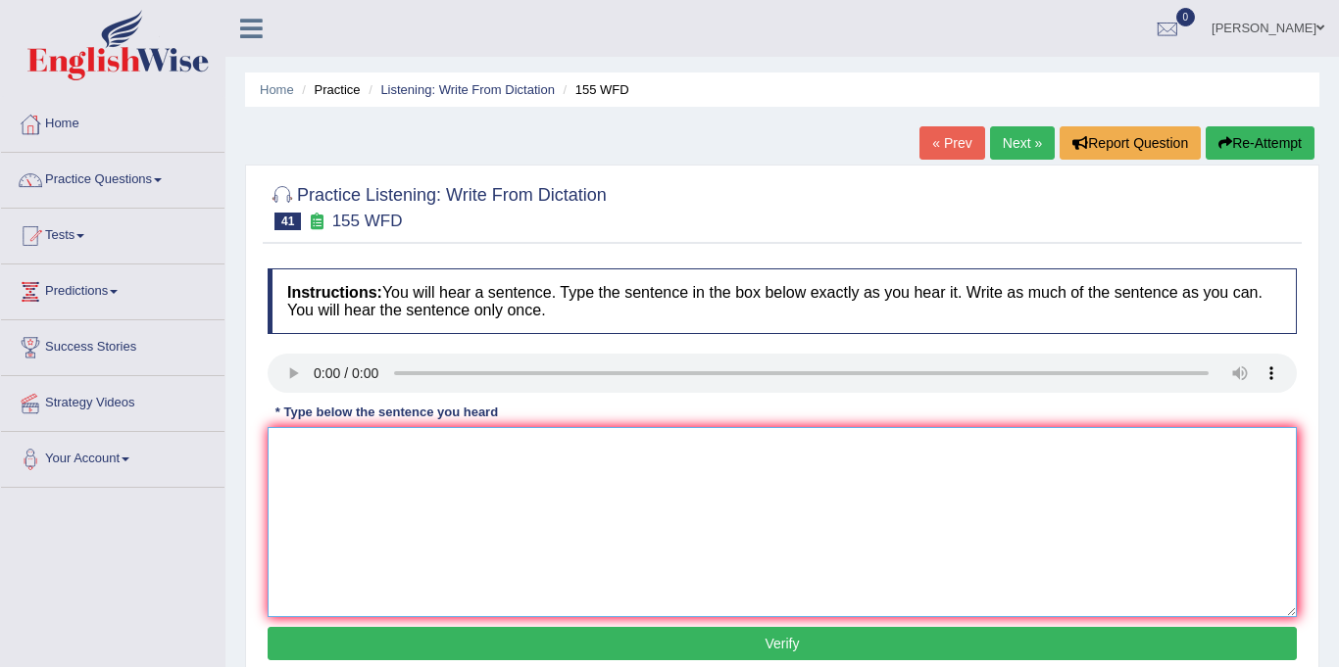
click at [362, 465] on textarea at bounding box center [782, 522] width 1029 height 190
click at [353, 450] on textarea "Importants details in record are missing in summary." at bounding box center [782, 522] width 1029 height 190
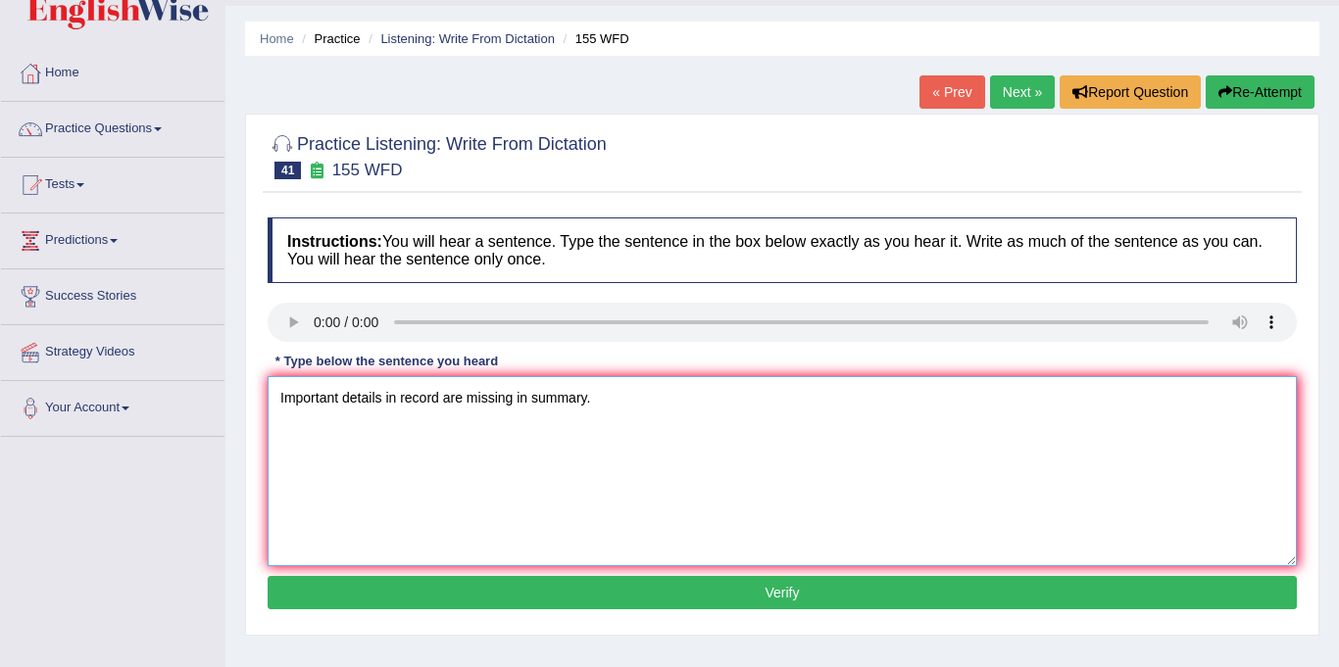
scroll to position [69, 0]
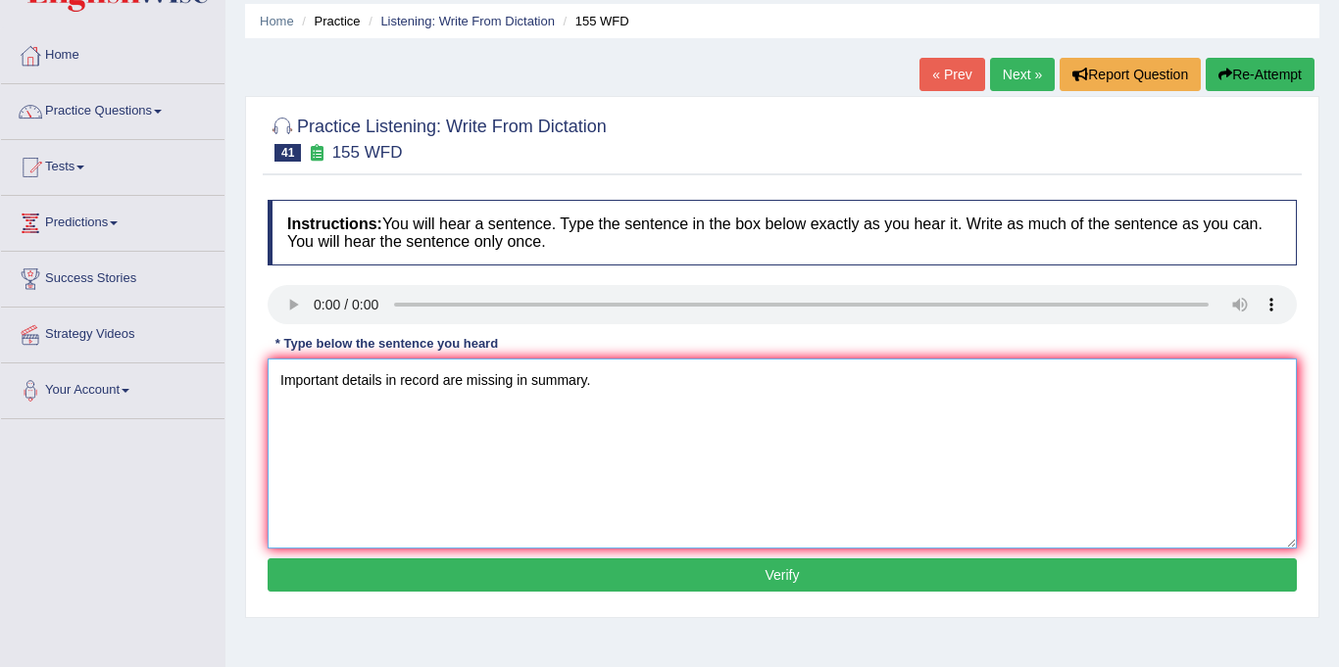
type textarea "Important details in record are missing in summary."
click at [596, 575] on button "Verify" at bounding box center [782, 575] width 1029 height 33
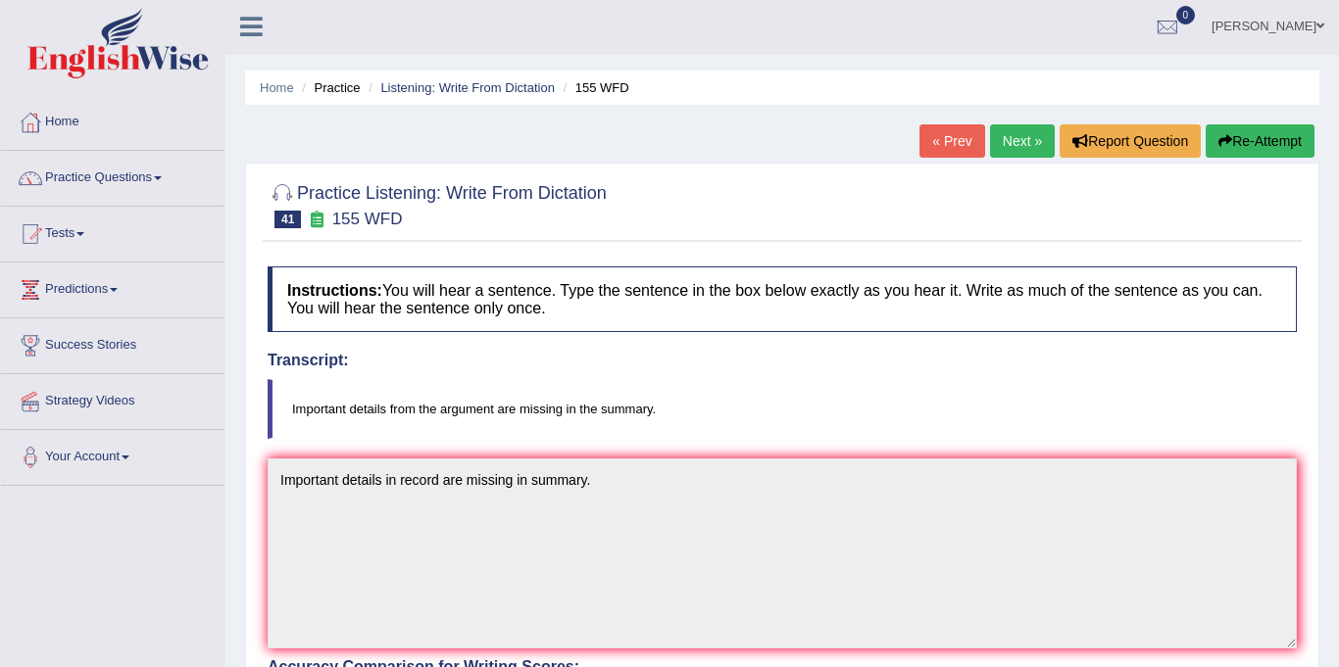
scroll to position [0, 0]
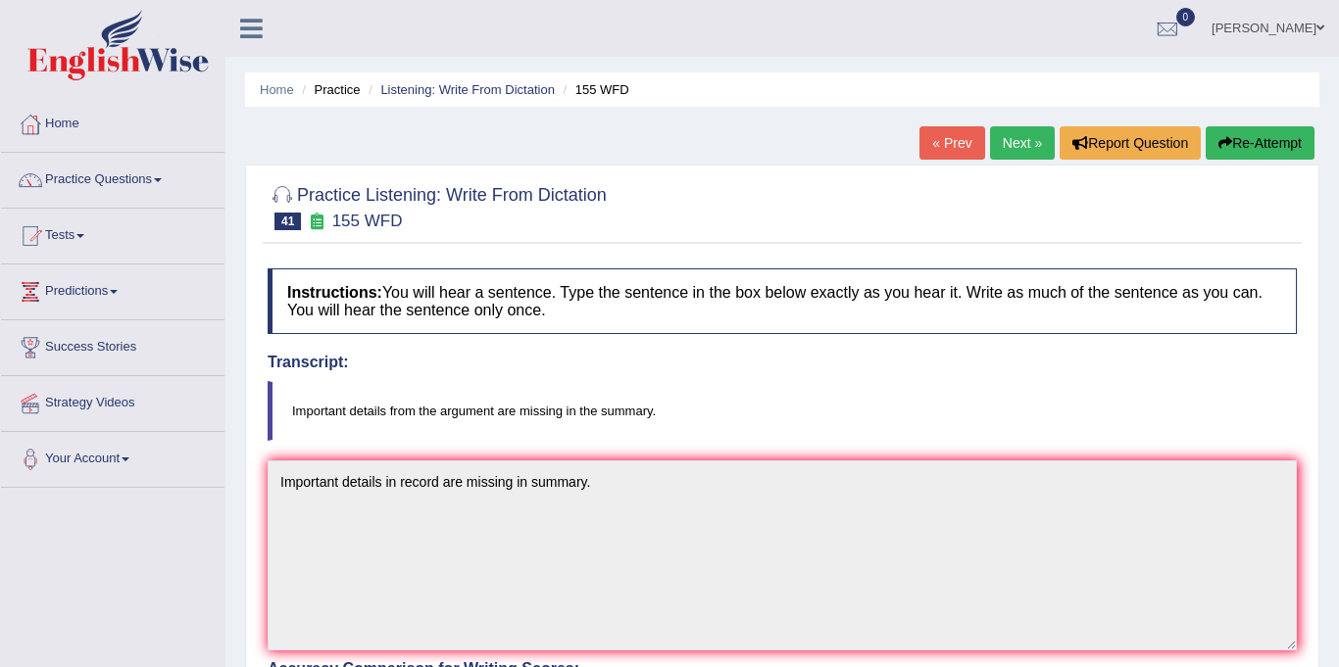
click at [1031, 132] on link "Next »" at bounding box center [1022, 142] width 65 height 33
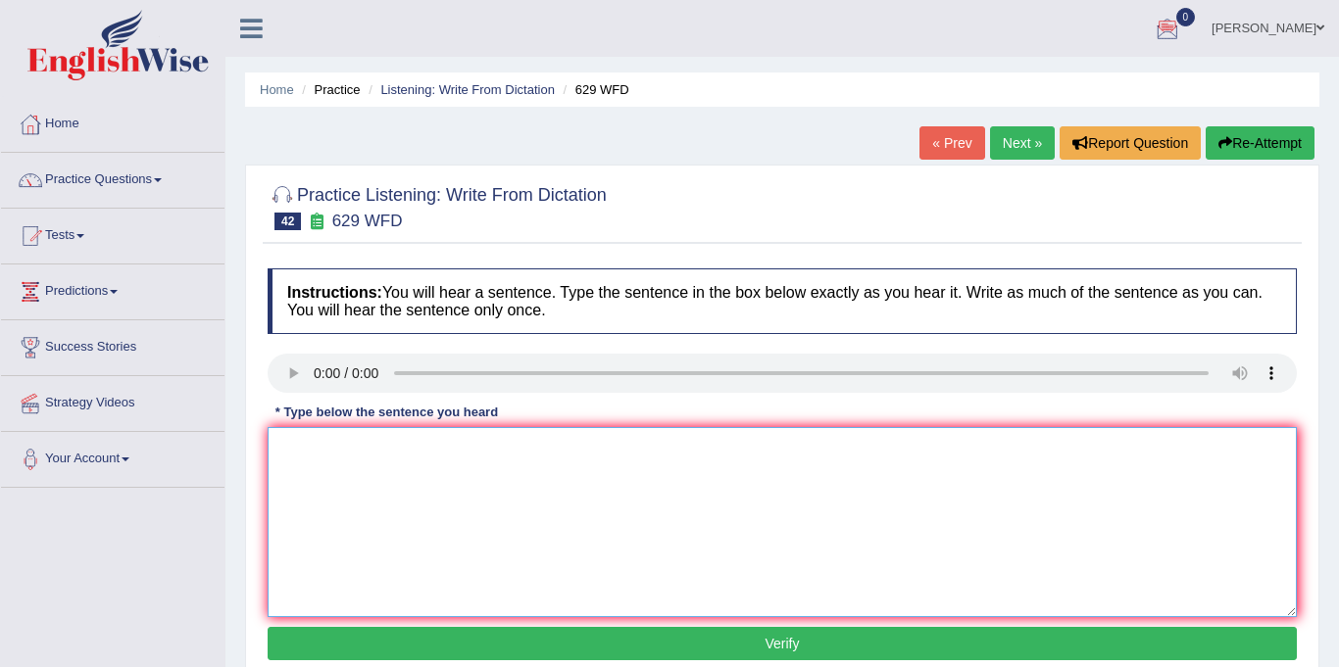
click at [390, 482] on textarea at bounding box center [782, 522] width 1029 height 190
click at [426, 445] on textarea "Please provide a record to support your ideas" at bounding box center [782, 522] width 1029 height 190
click at [510, 456] on textarea "Please provide to support your ideas" at bounding box center [782, 522] width 1029 height 190
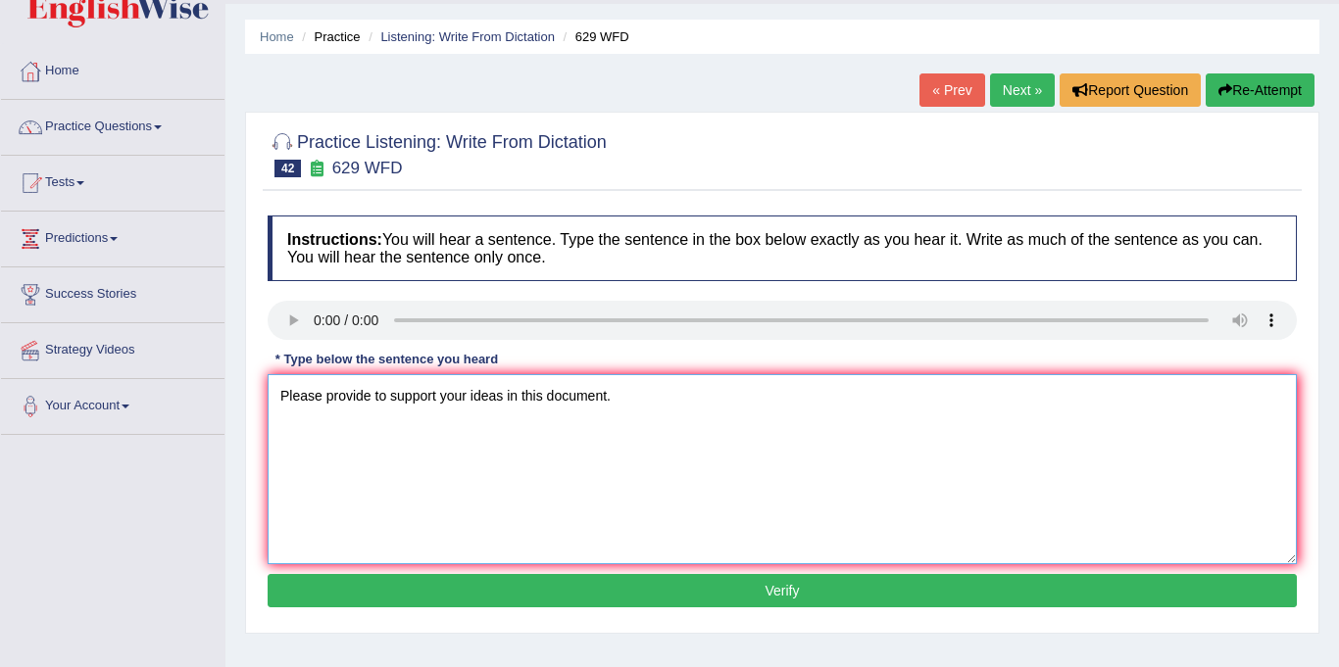
scroll to position [70, 0]
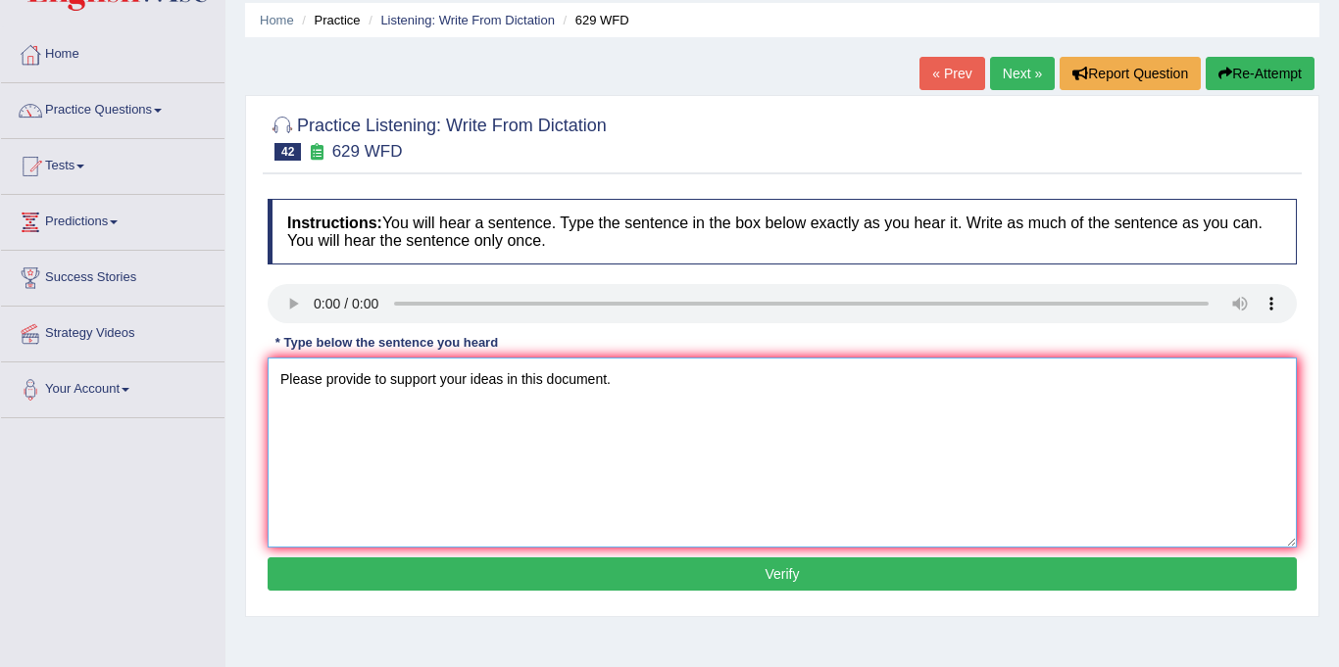
type textarea "Please provide to support your ideas in this document."
click at [678, 571] on button "Verify" at bounding box center [782, 574] width 1029 height 33
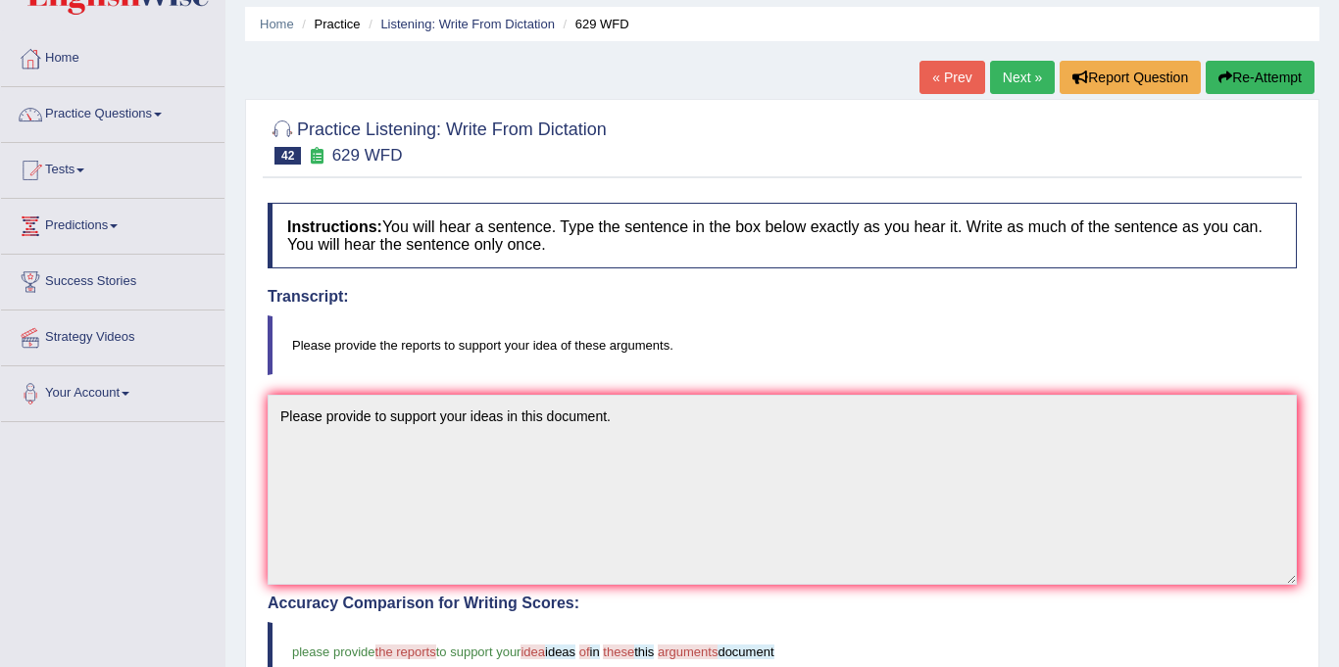
scroll to position [47, 0]
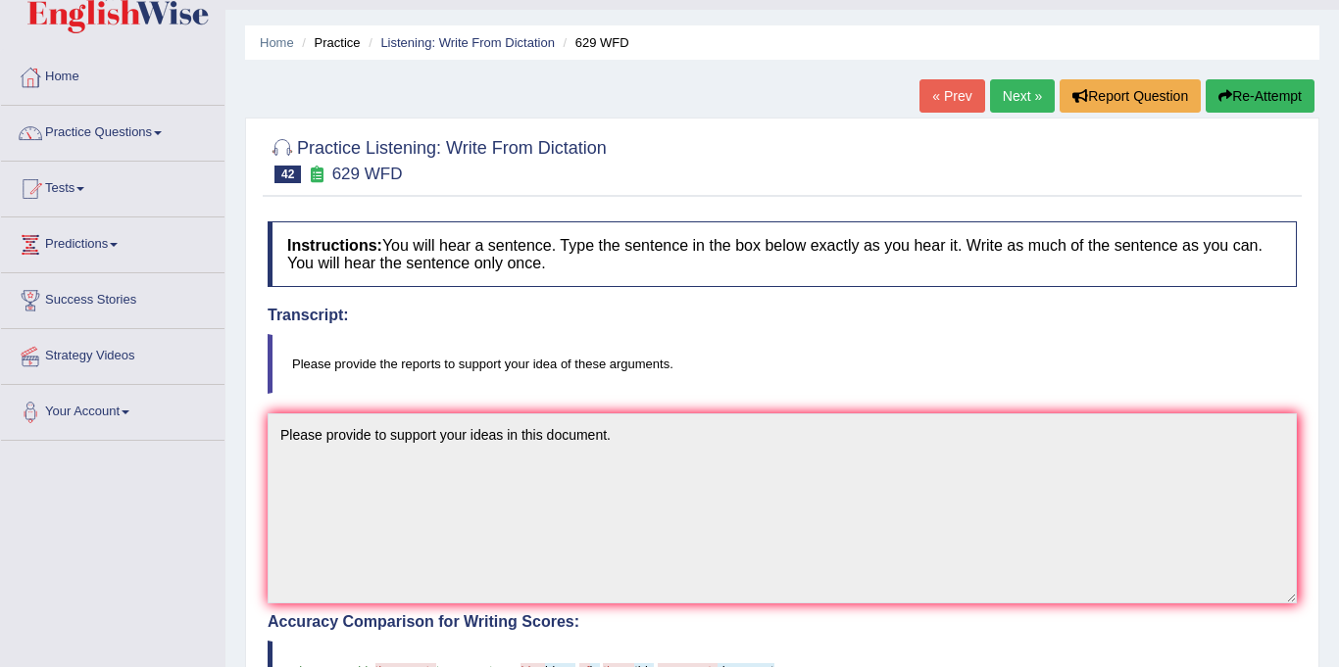
click at [1027, 98] on link "Next »" at bounding box center [1022, 95] width 65 height 33
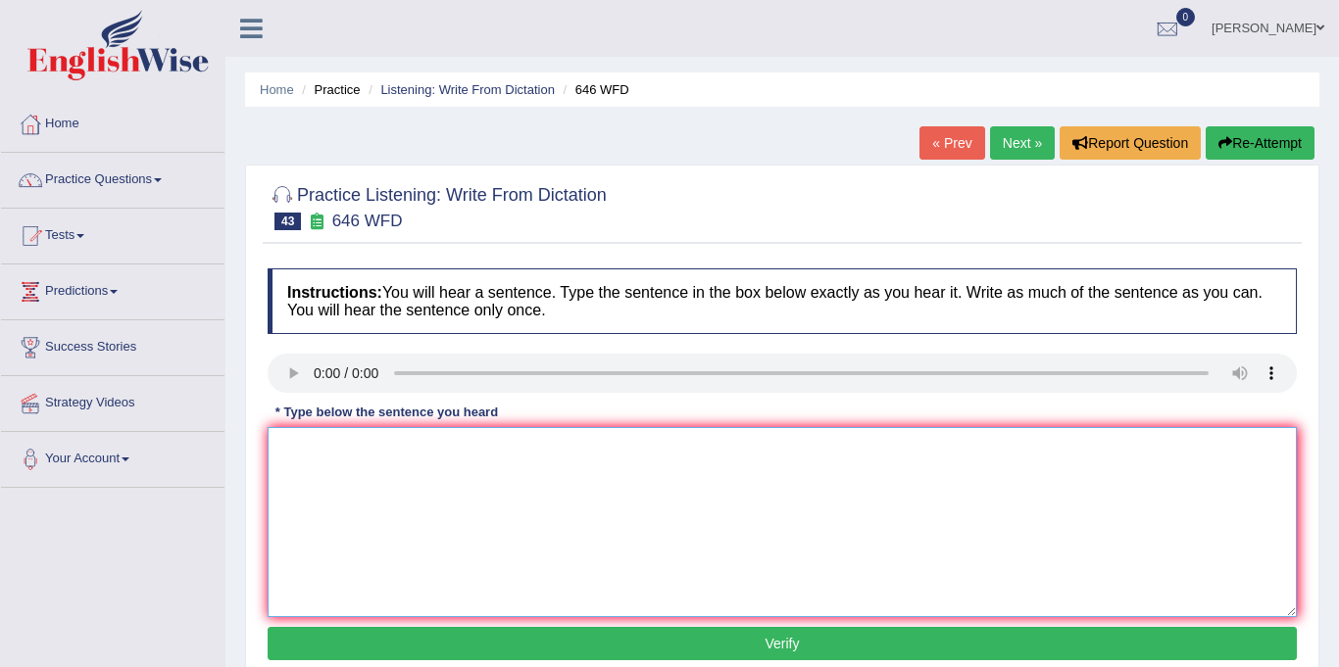
click at [329, 464] on textarea at bounding box center [782, 522] width 1029 height 190
type textarea "T"
